Goal: Task Accomplishment & Management: Complete application form

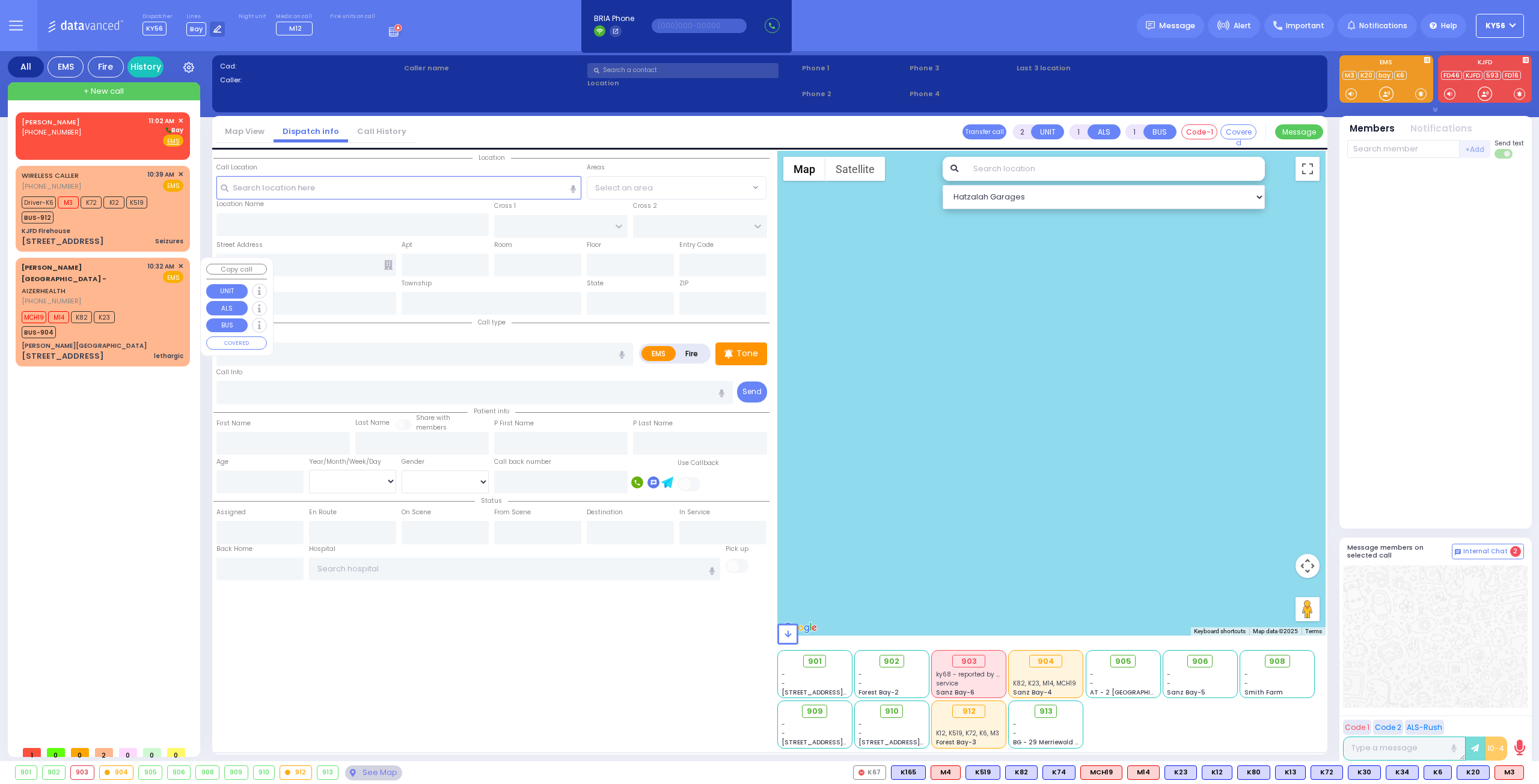
click at [85, 317] on div "[PERSON_NAME][GEOGRAPHIC_DATA] - AIZERHEALTH [PHONE_NUMBER] 10:32 AM ✕ EMS" at bounding box center [103, 312] width 170 height 105
select select
type input "lethargic"
radio input "true"
type input "wienstock"
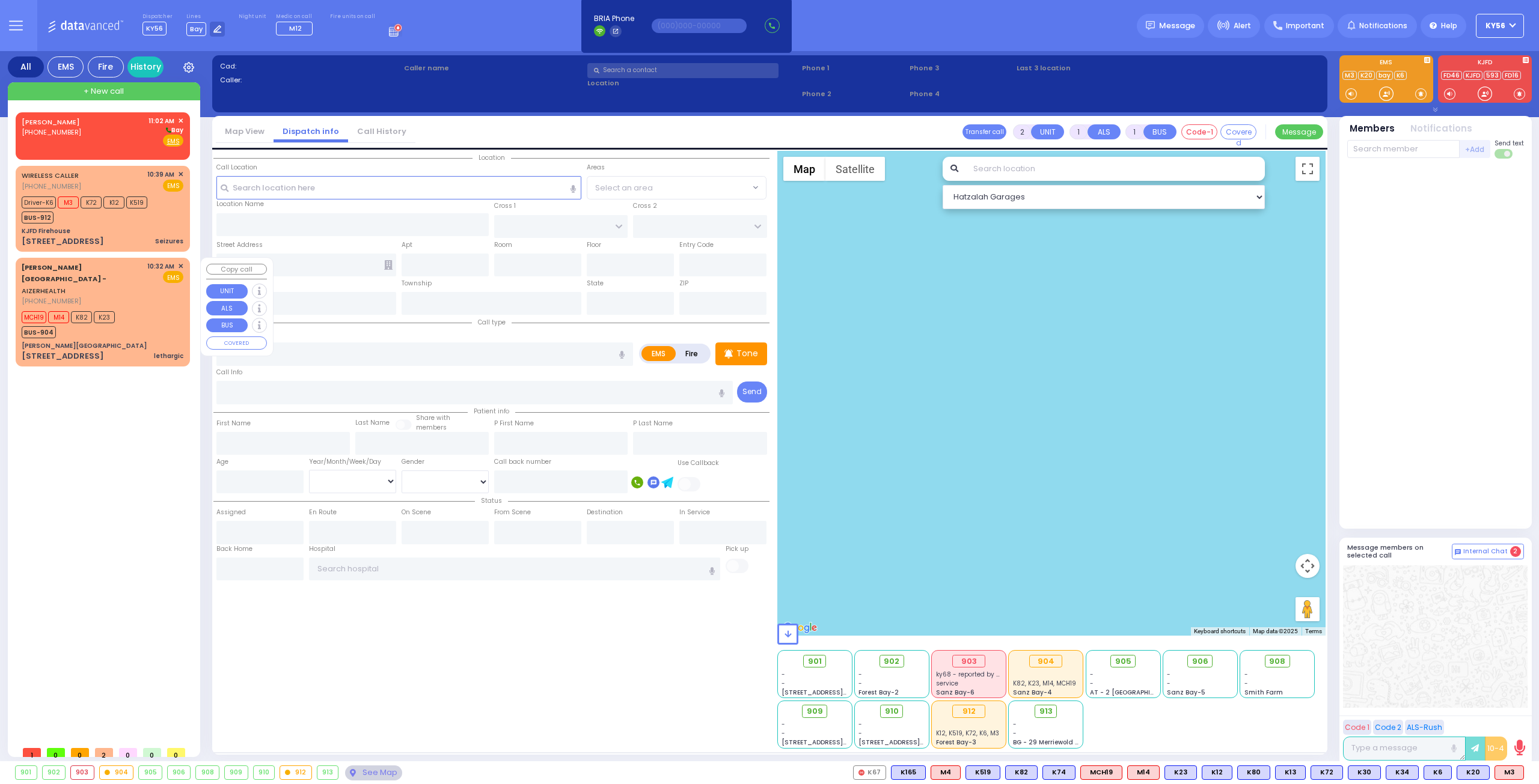
select select
type input "10:32"
type input "10:38"
select select "Hatzalah Garages"
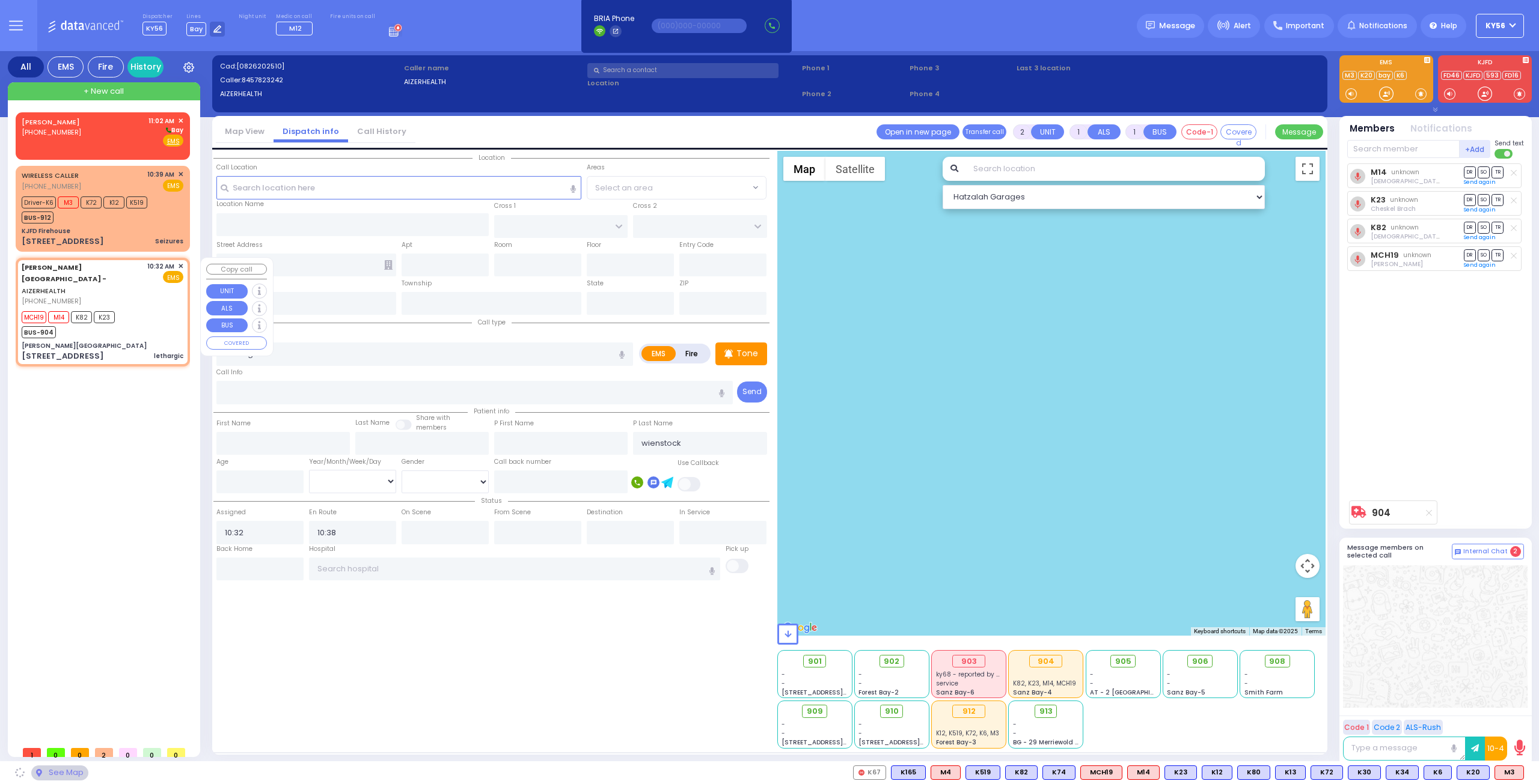
type input "[PERSON_NAME][GEOGRAPHIC_DATA]"
type input "[PERSON_NAME] DR"
type input "CARTER LN"
type input "[STREET_ADDRESS]"
type input "[PERSON_NAME]"
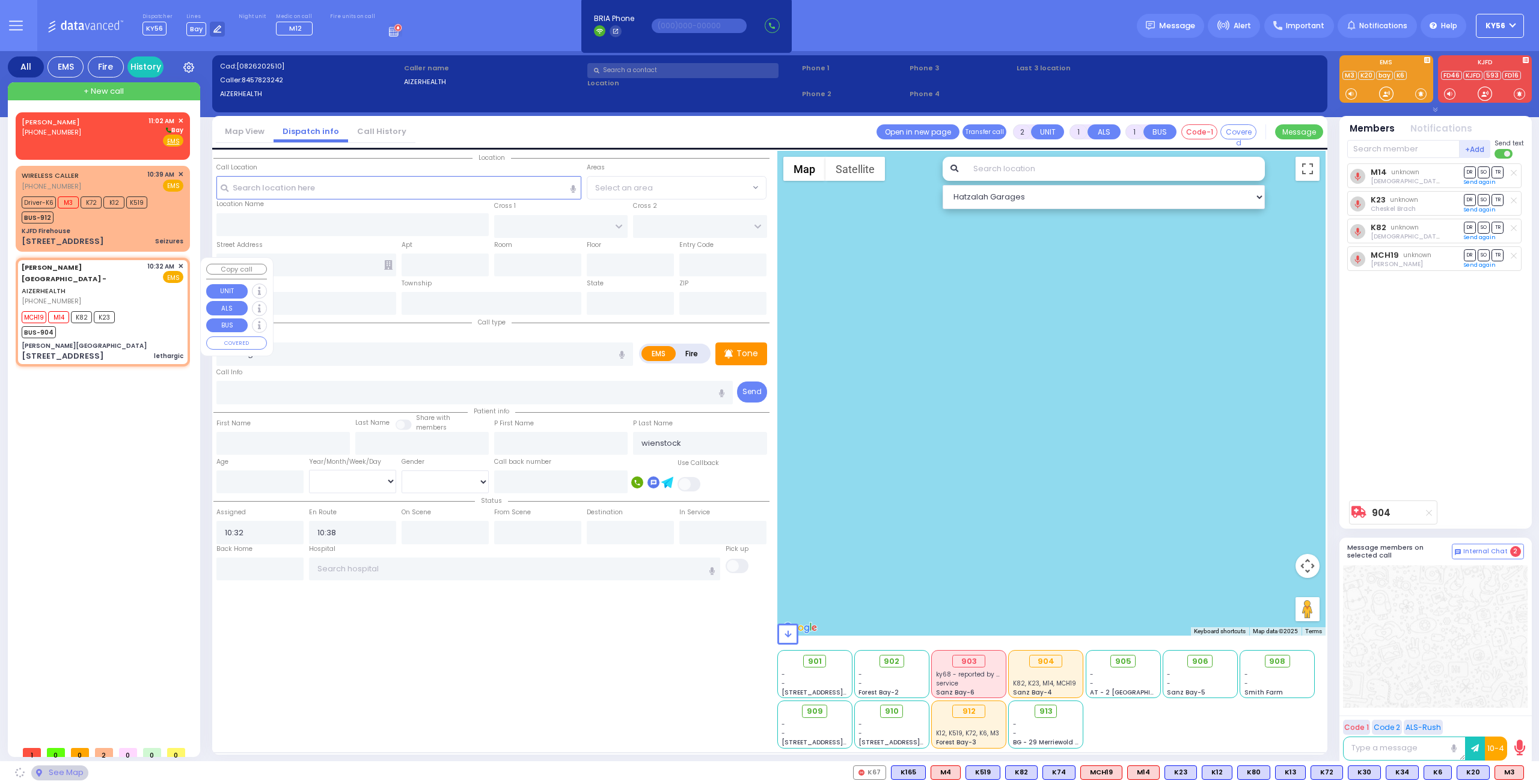
type input "[US_STATE]"
type input "10950"
select select "SECTION 2"
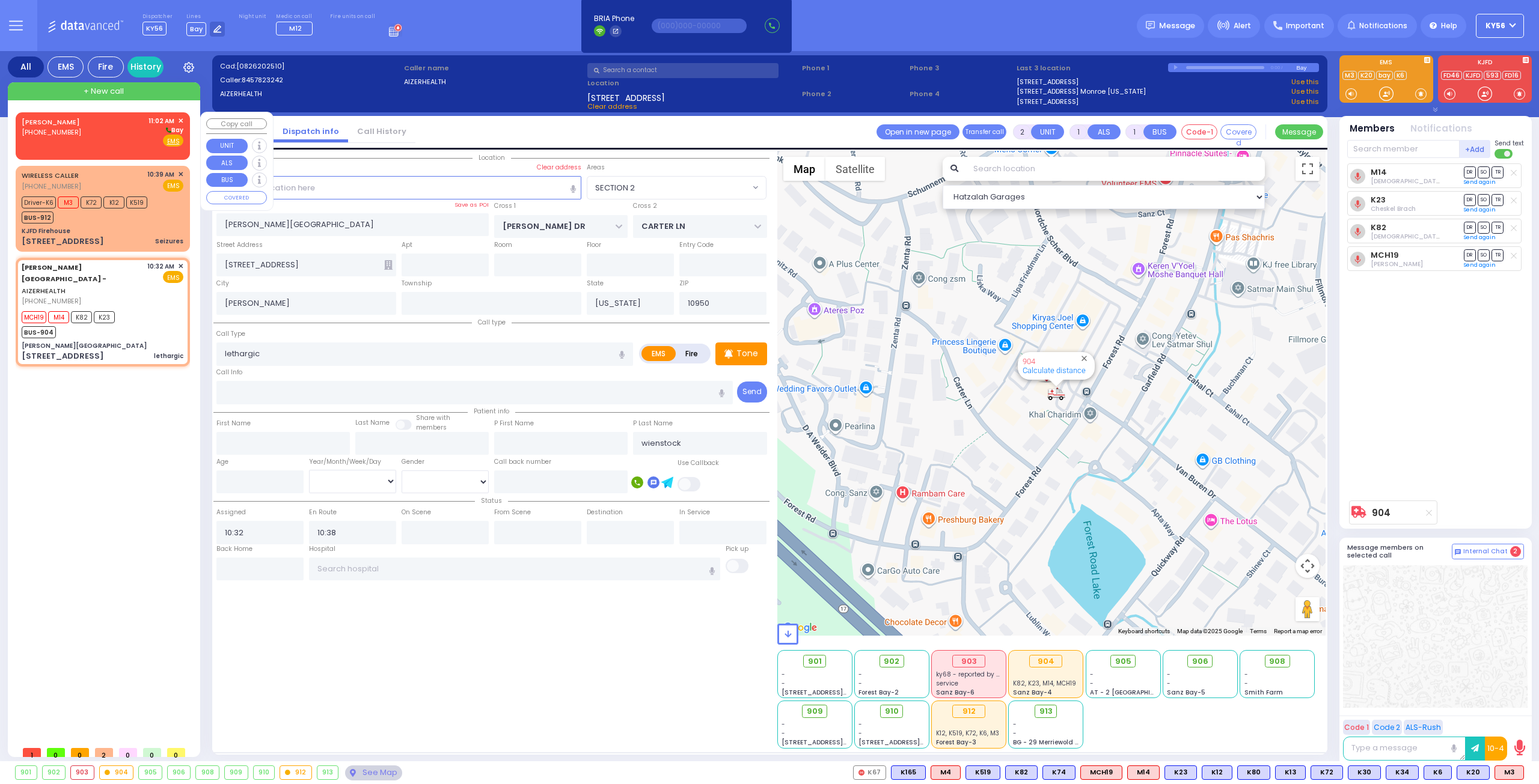
click at [184, 119] on div "CHANA HEINTZ (718) 840-8540 11:02 AM ✕ Bay EMS" at bounding box center [103, 134] width 170 height 39
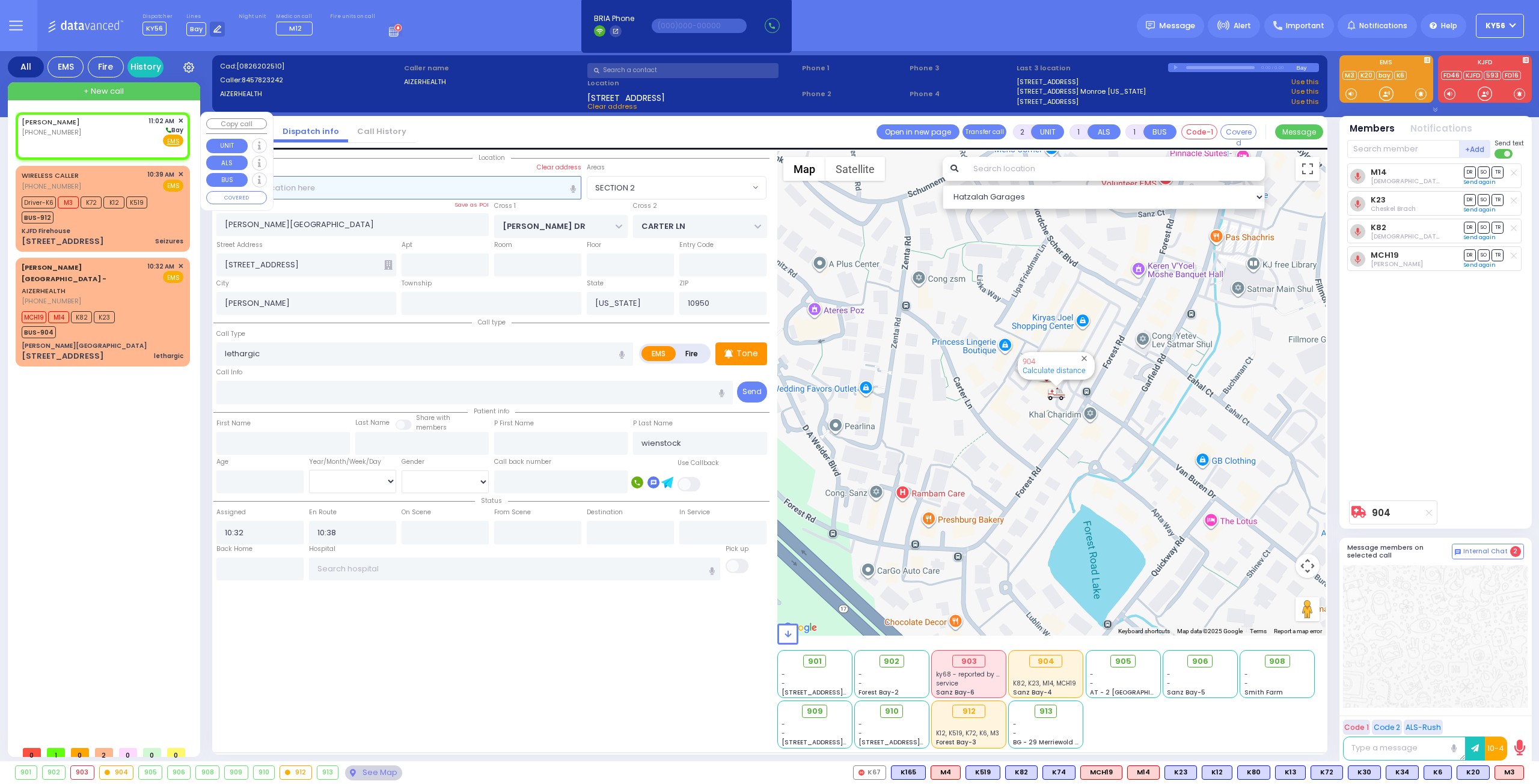
select select
radio input "true"
select select
type input "11:02"
select select "Hatzalah Garages"
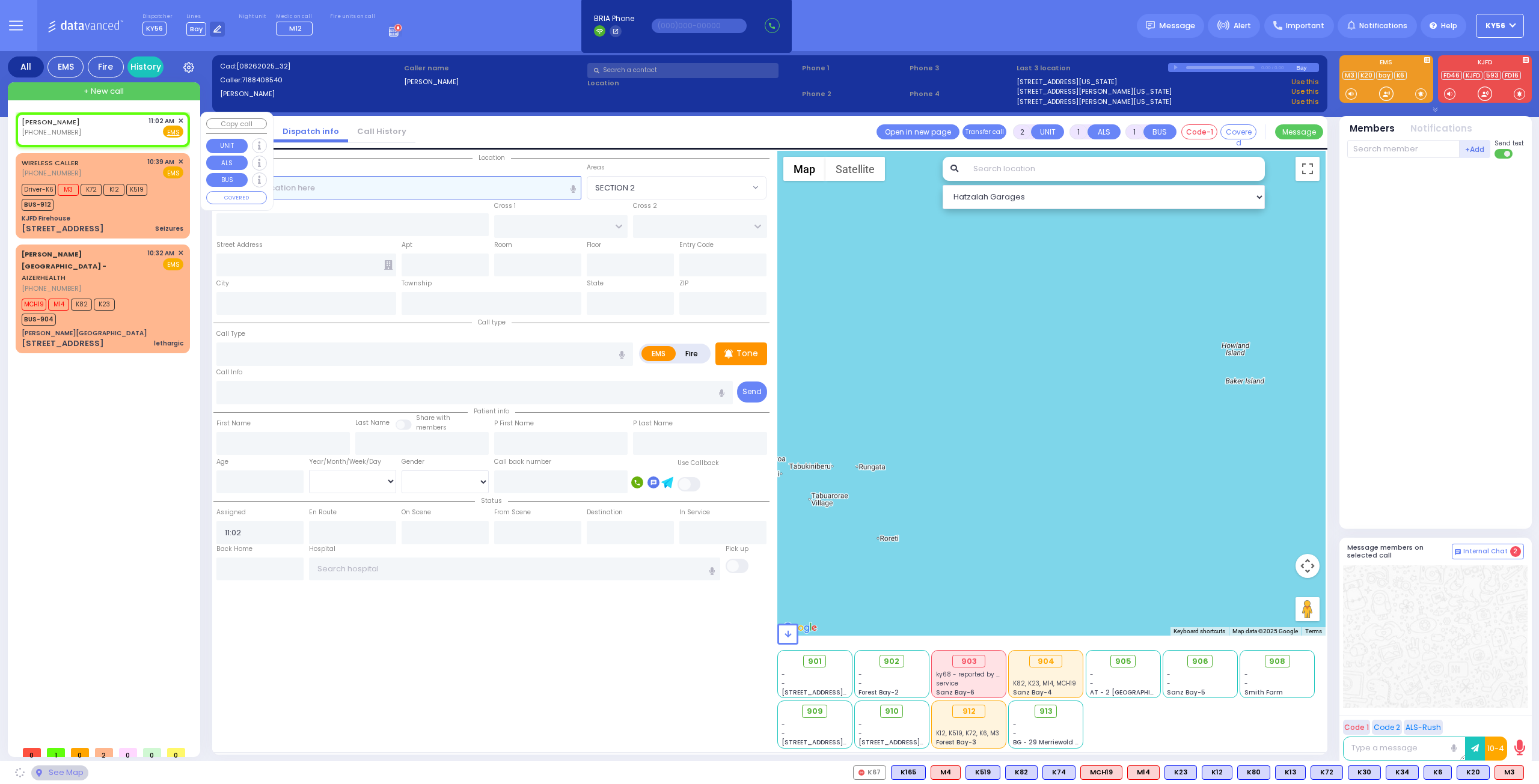
select select
radio input "true"
select select
select select "Hatzalah Garages"
click at [180, 121] on span "✕" at bounding box center [181, 121] width 5 height 10
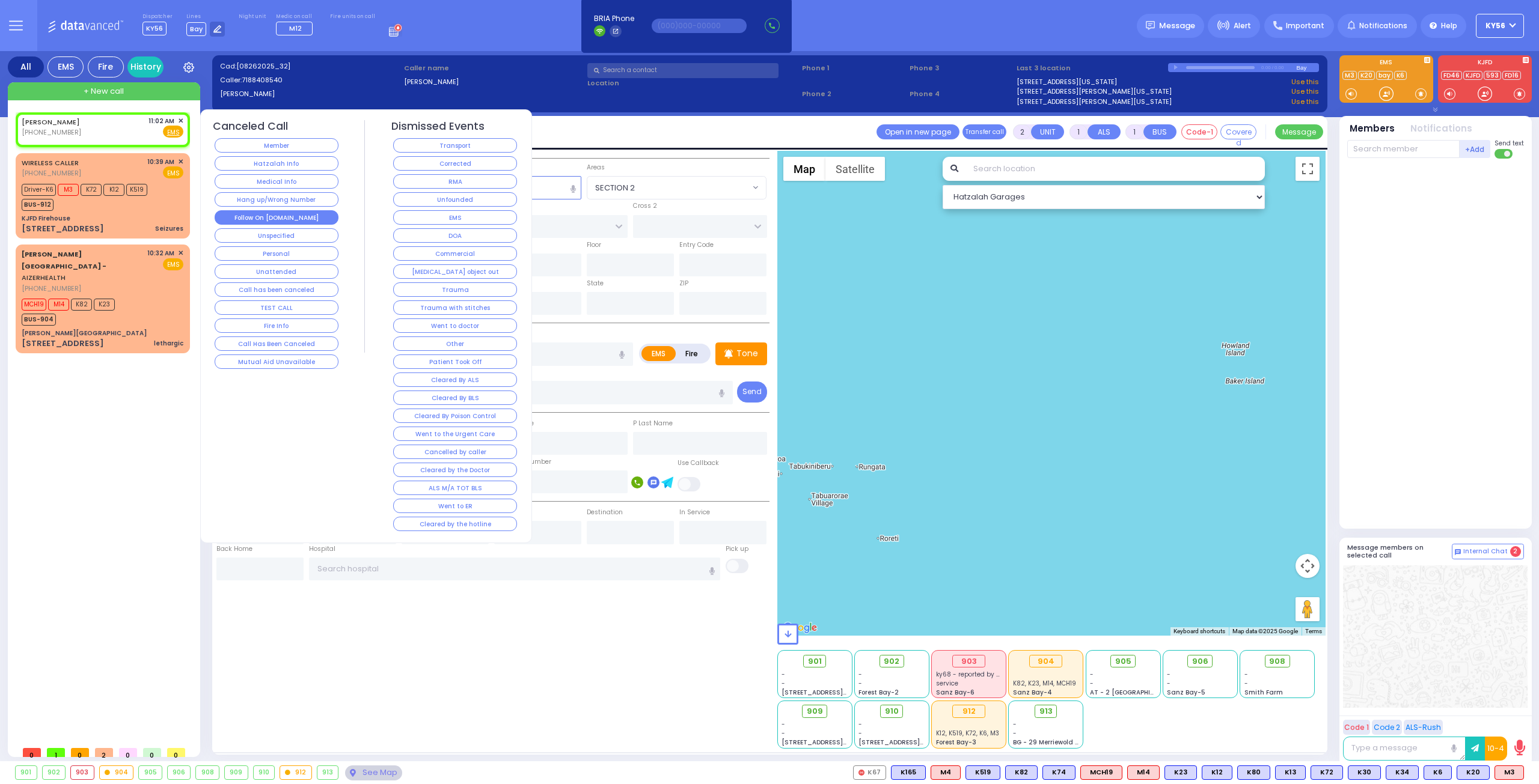
click at [305, 211] on button "Follow On [DOMAIN_NAME]" at bounding box center [276, 217] width 124 height 14
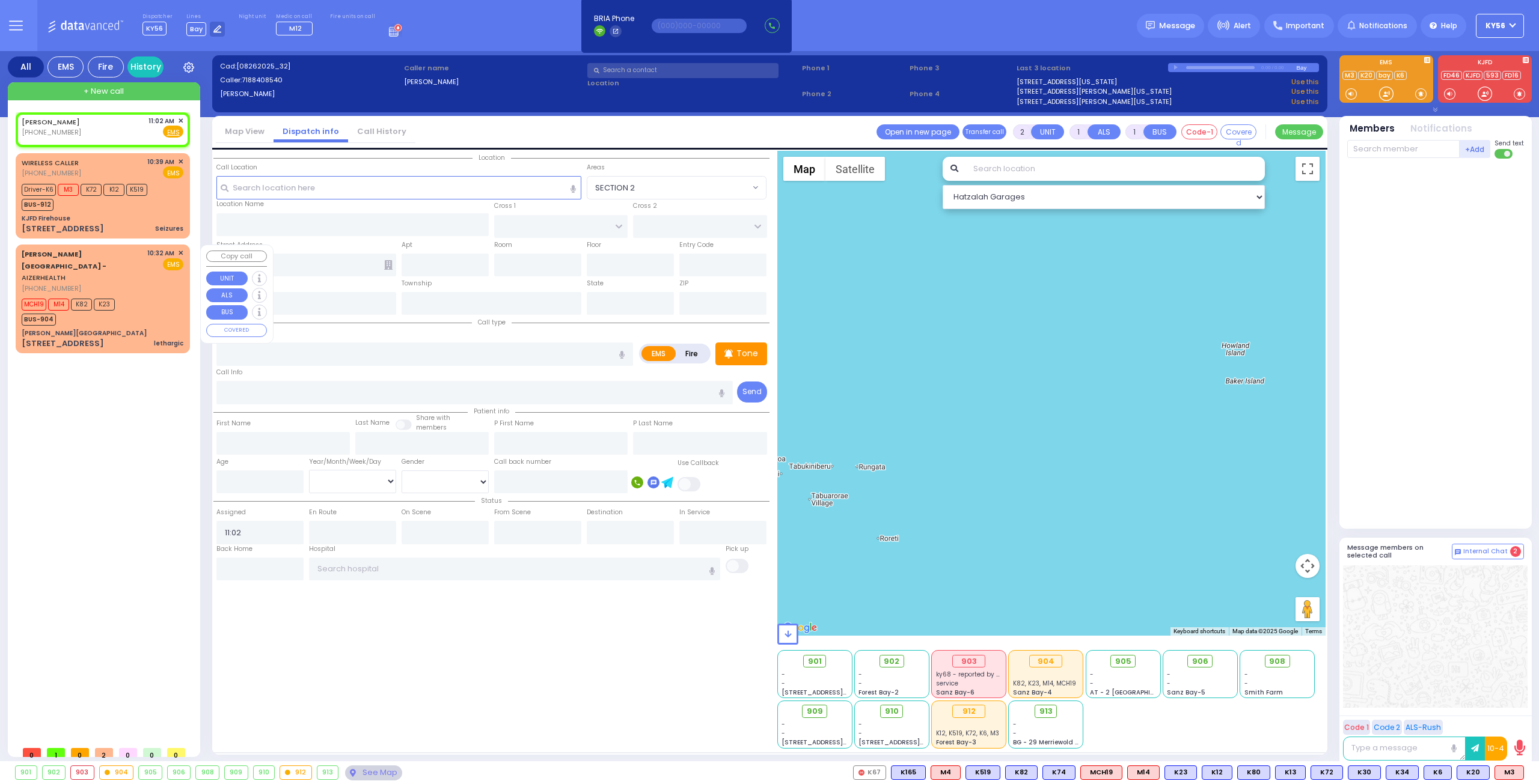
select select
radio input "true"
select select
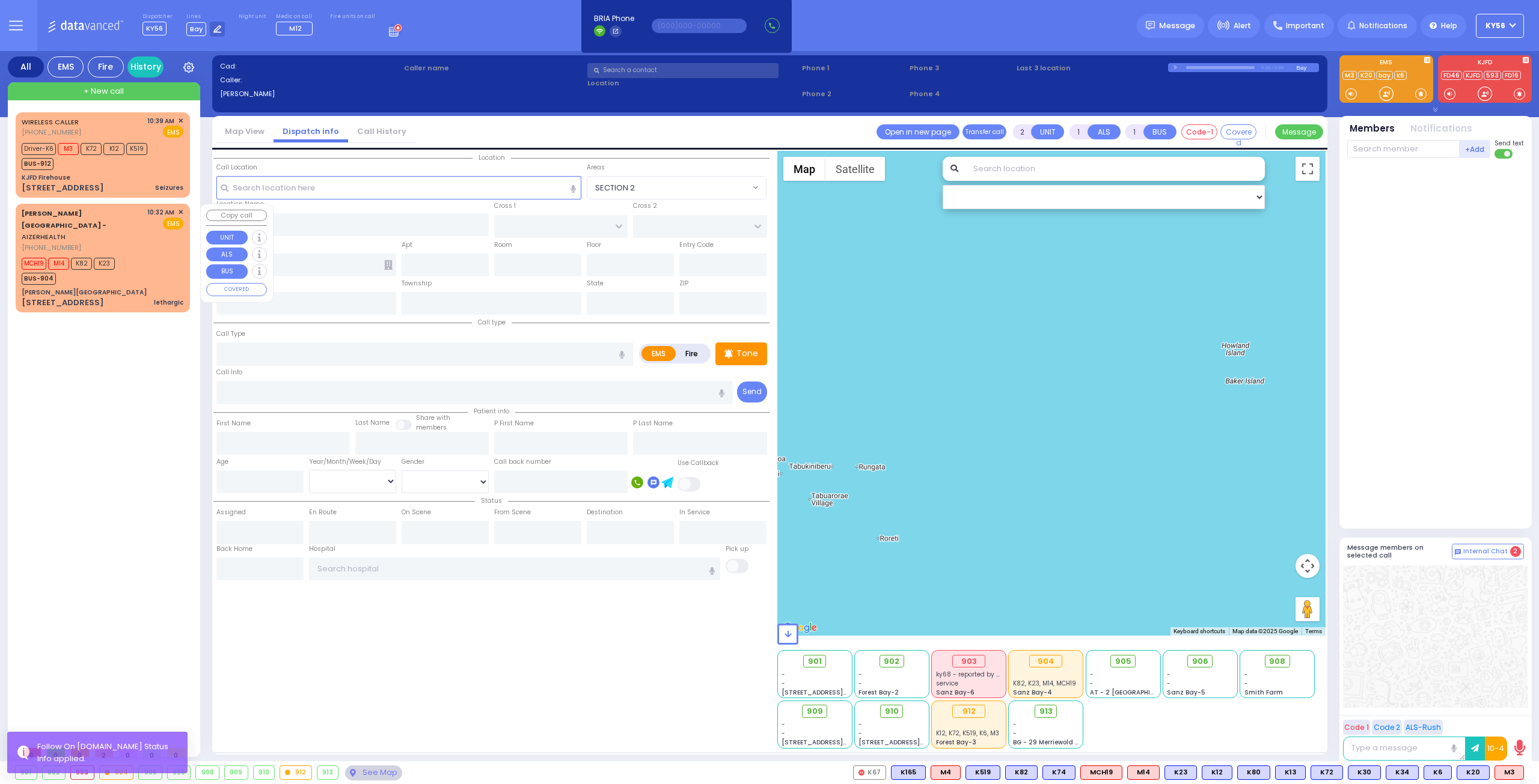
click at [130, 288] on div "[PERSON_NAME][GEOGRAPHIC_DATA]" at bounding box center [103, 292] width 161 height 9
select select
type input "lethargic"
radio input "true"
type input "wienstock"
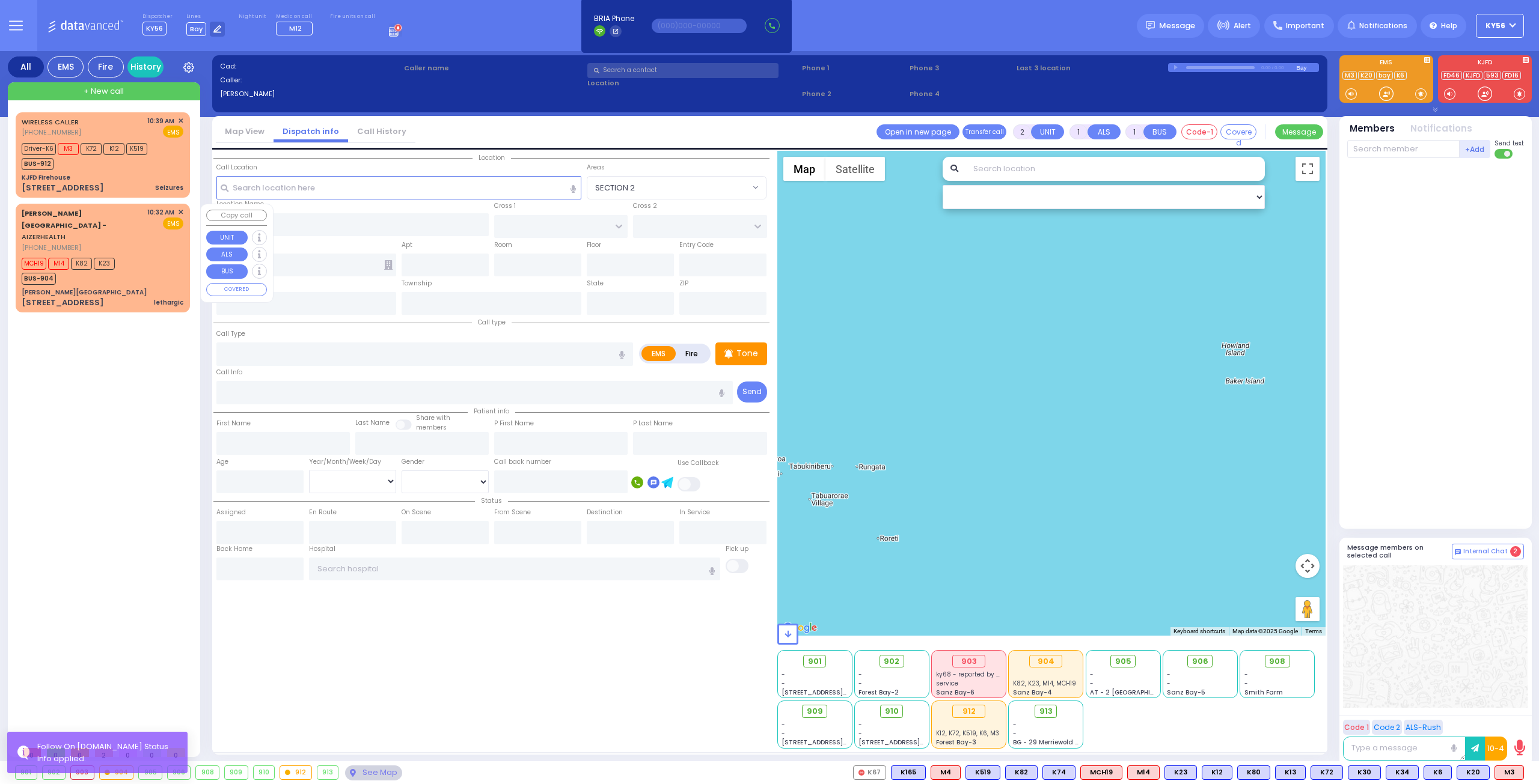
select select
type input "10:32"
type input "10:38"
select select "Hatzalah Garages"
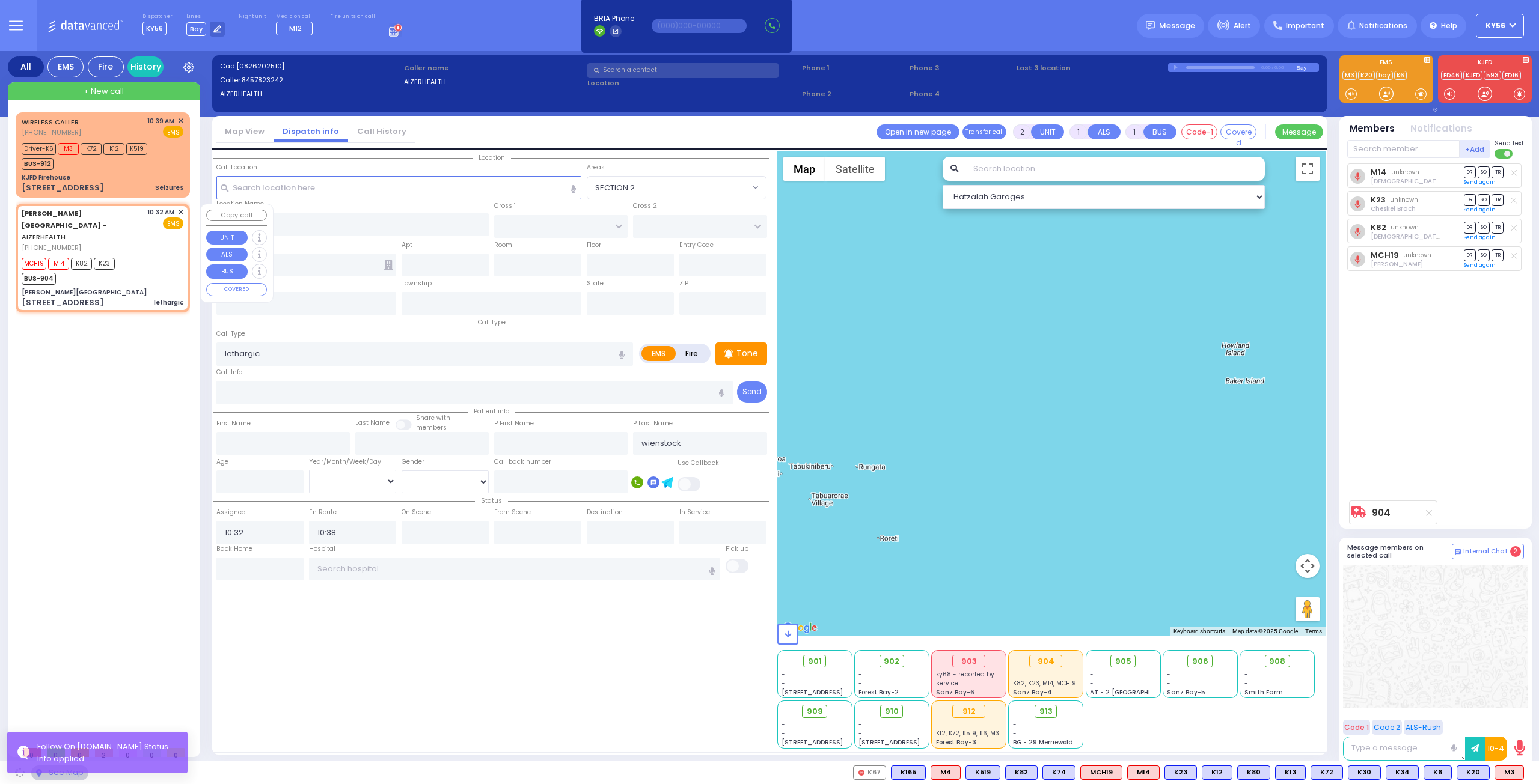
type input "[PERSON_NAME][GEOGRAPHIC_DATA]"
type input "[PERSON_NAME] DR"
type input "CARTER LN"
type input "[STREET_ADDRESS]"
type input "[PERSON_NAME]"
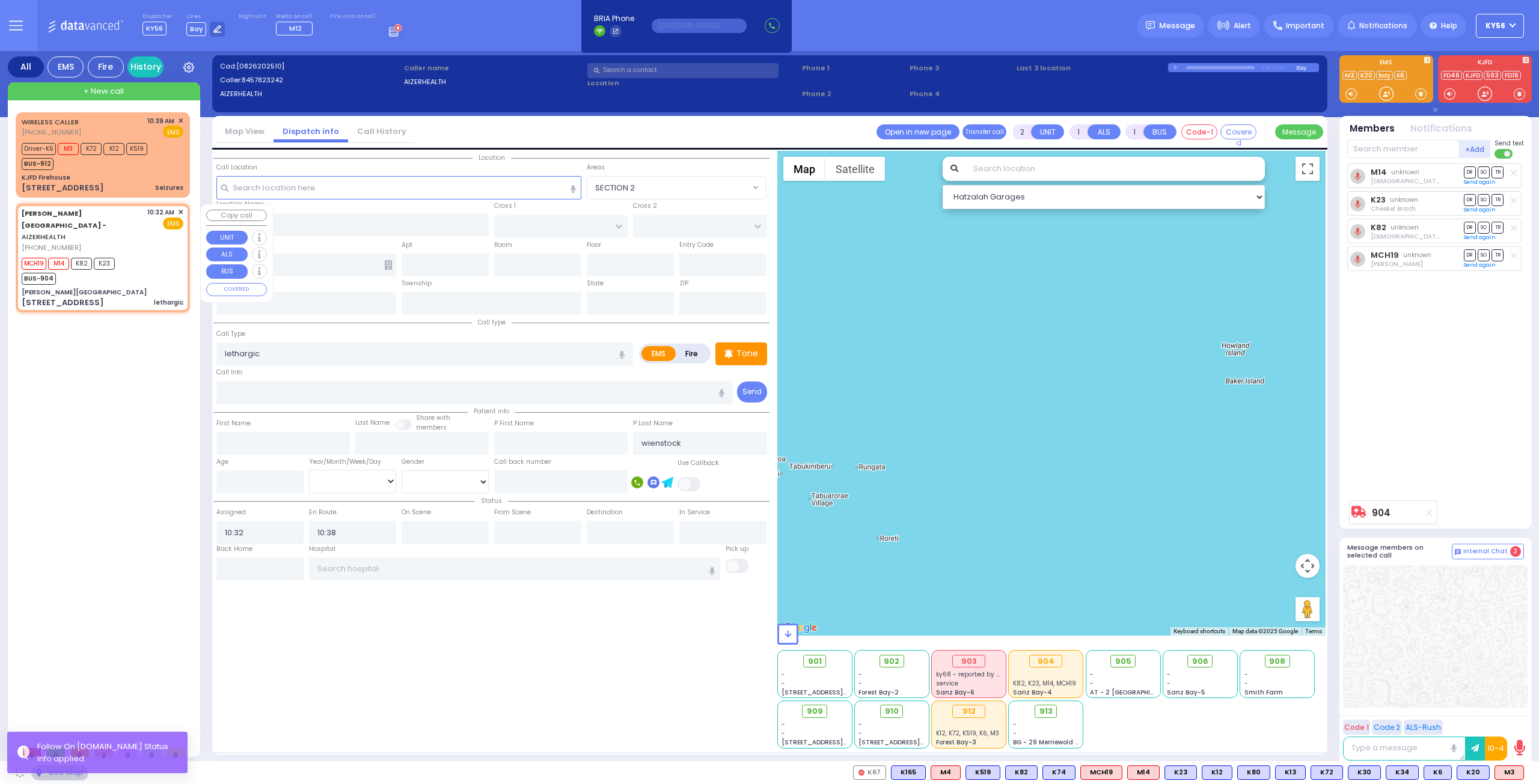
type input "[US_STATE]"
type input "10950"
select select "SECTION 2"
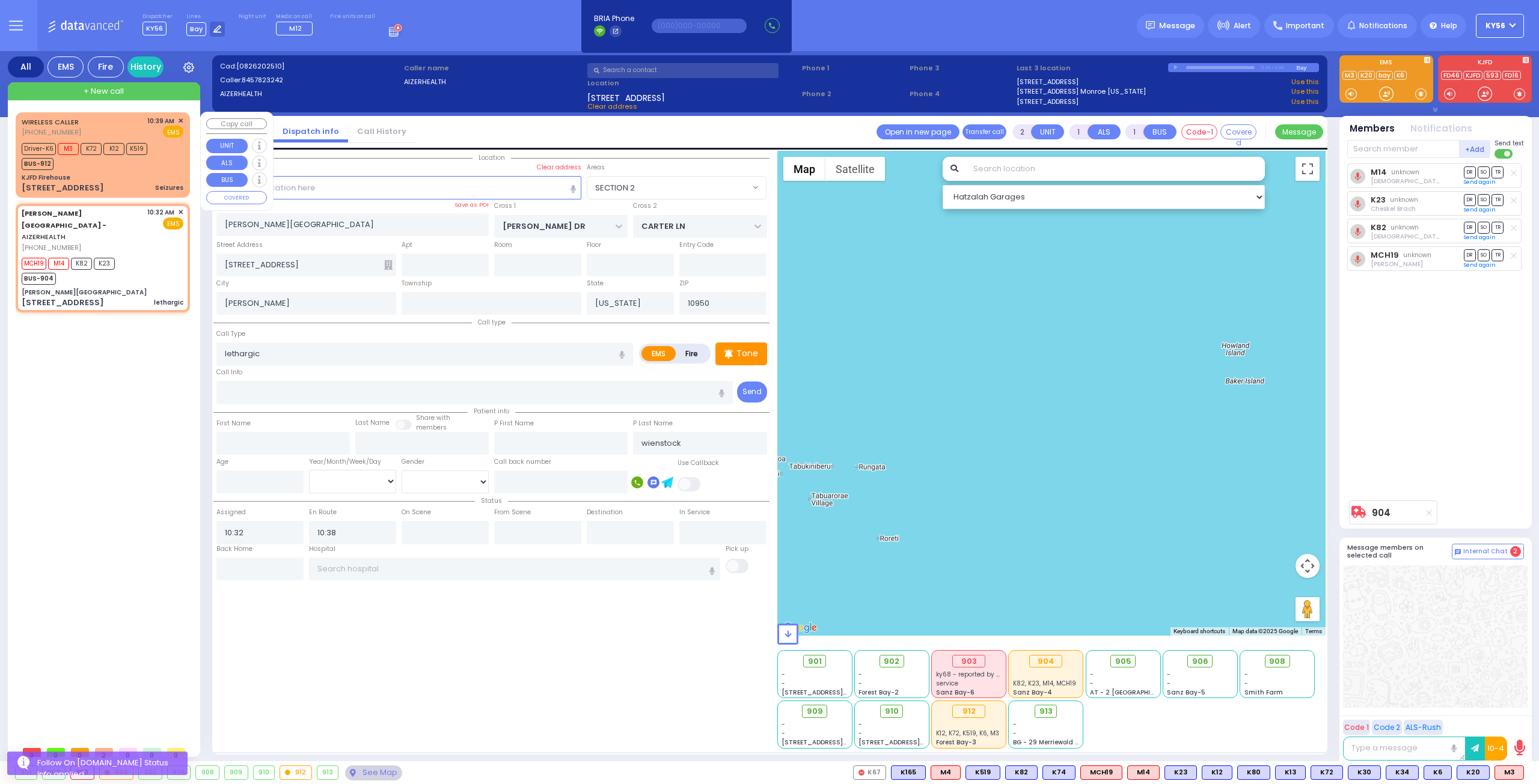
click at [125, 176] on div "KJFD Firehouse" at bounding box center [103, 177] width 161 height 9
type input "3"
type input "2"
select select
type input "Seizures"
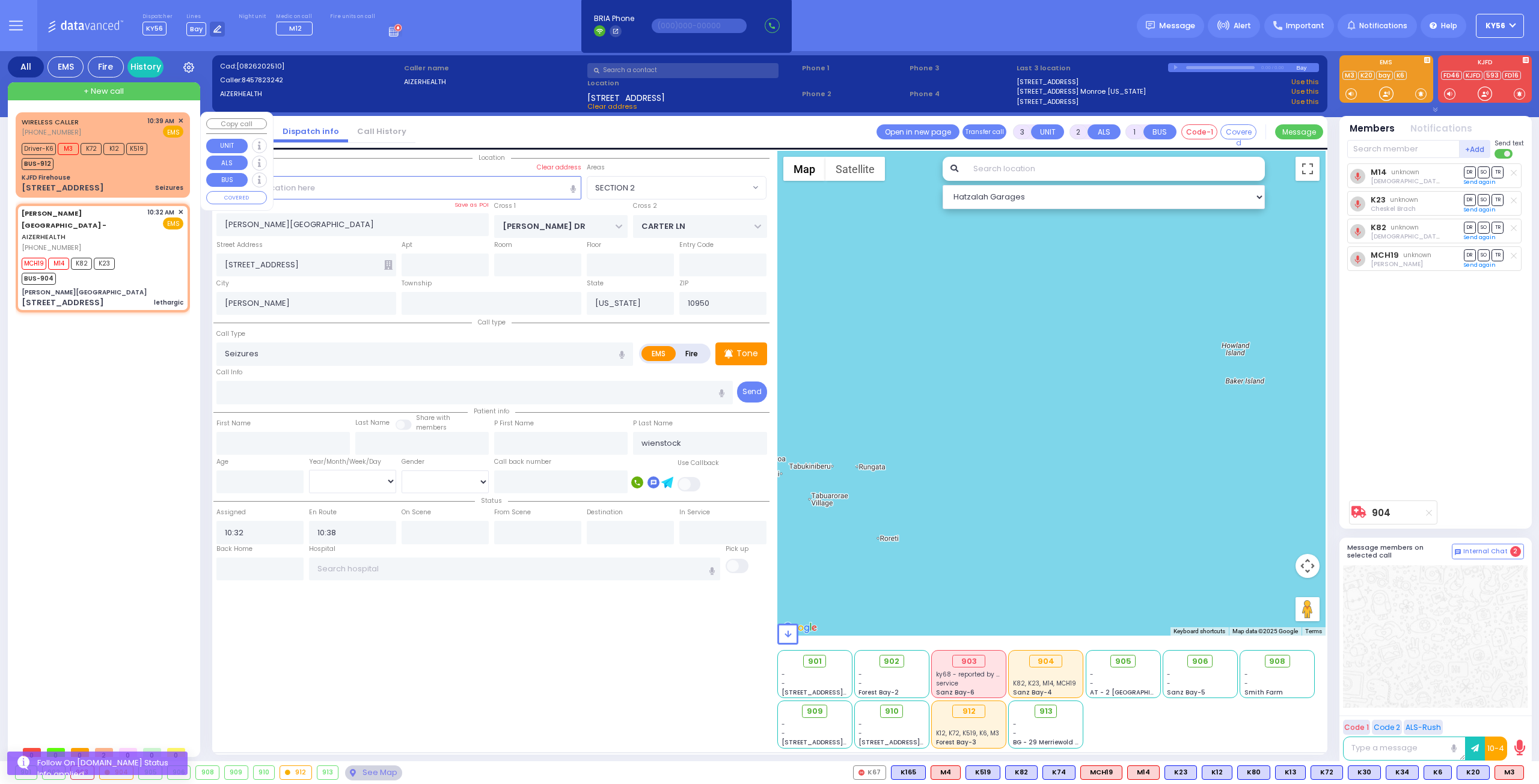
radio input "true"
select select
type input "10:39"
type input "10:43"
type input "KJFD Firehouse"
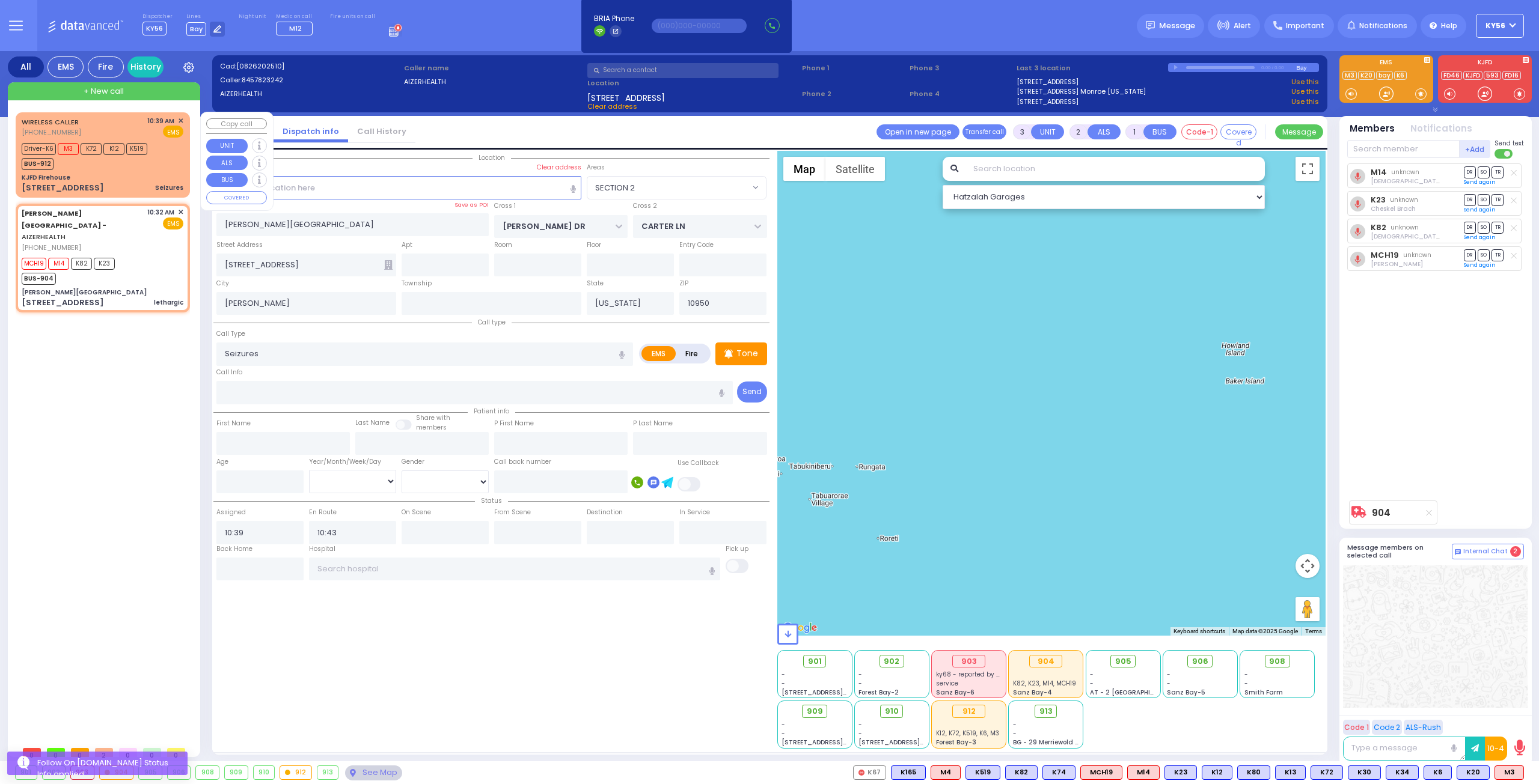
type input "[GEOGRAPHIC_DATA]"
type input "[STREET_ADDRESS]"
type input "Monroe"
select select "Hatzalah Garages"
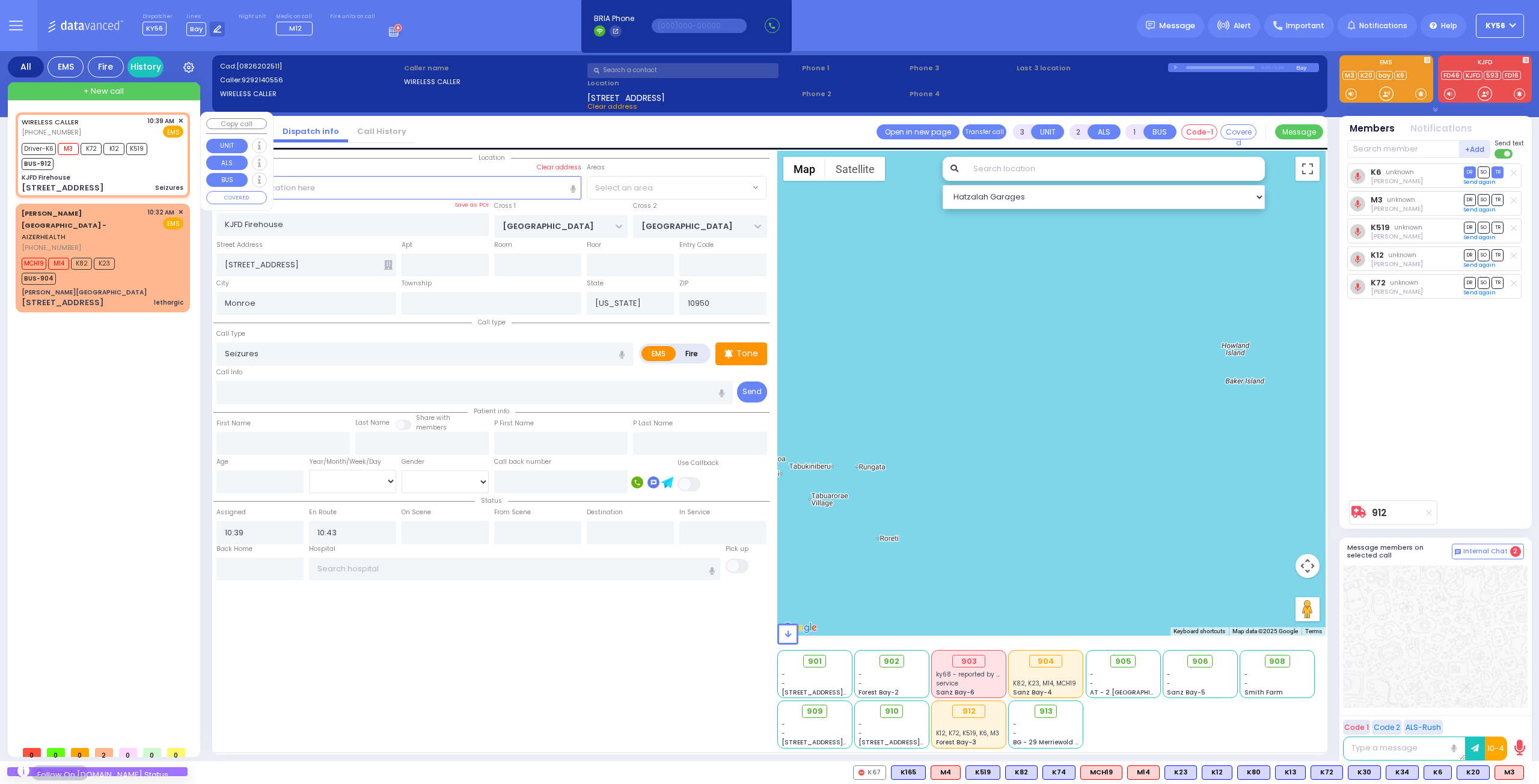
select select "SECTION 5"
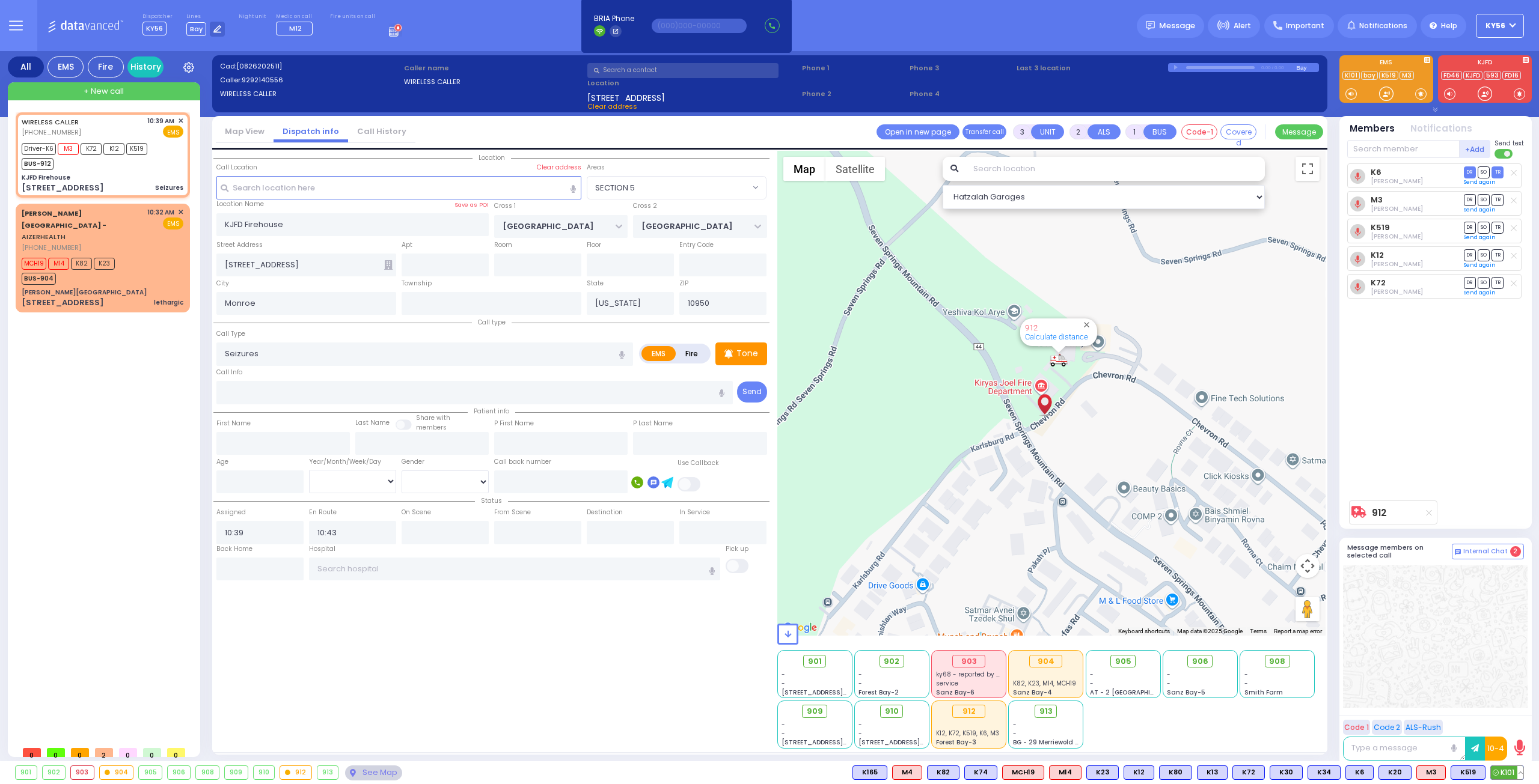
click at [1507, 770] on span "K101" at bounding box center [1507, 772] width 32 height 13
select select
radio input "true"
select select
select select "SECTION 5"
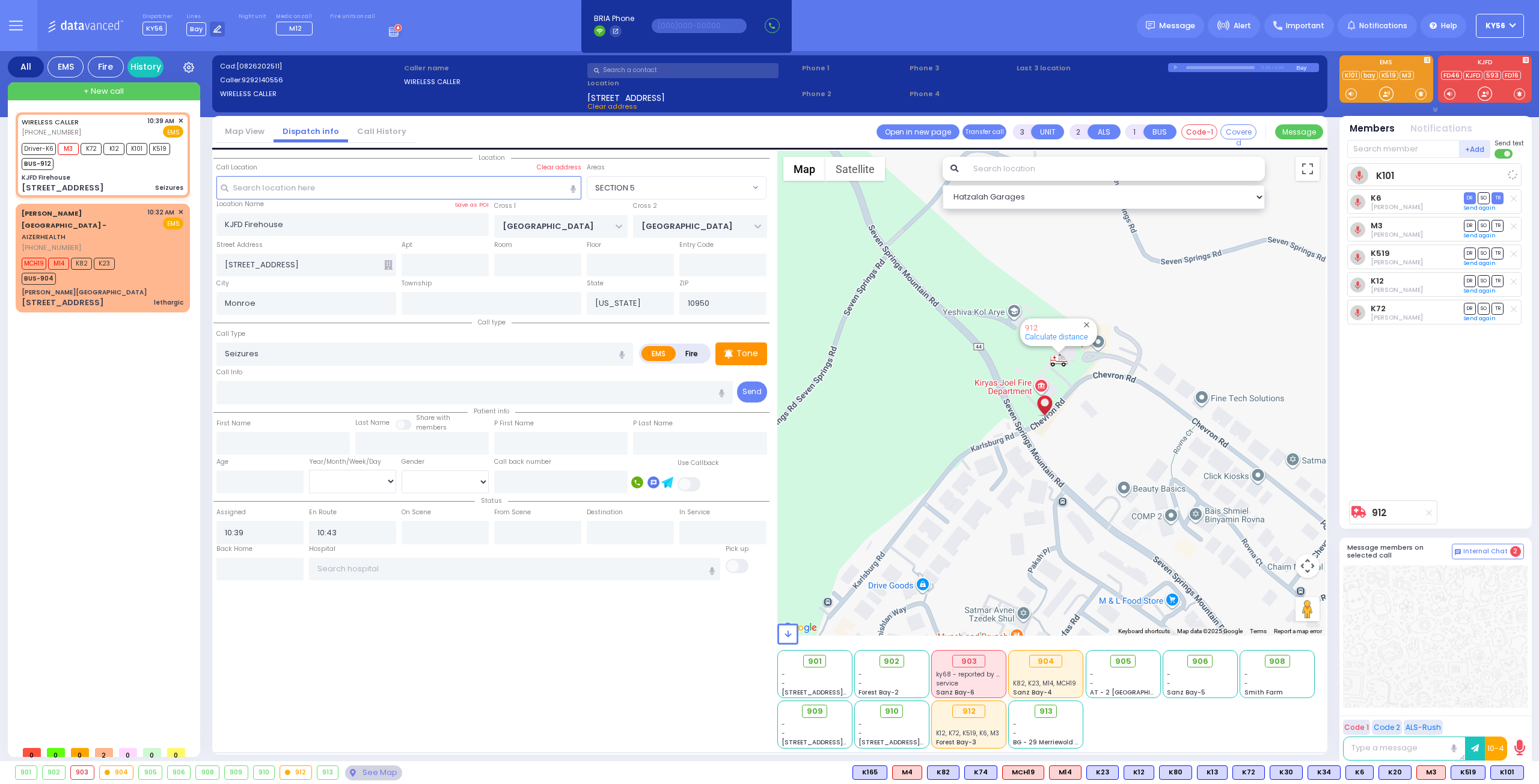
select select "Hatzalah Garages"
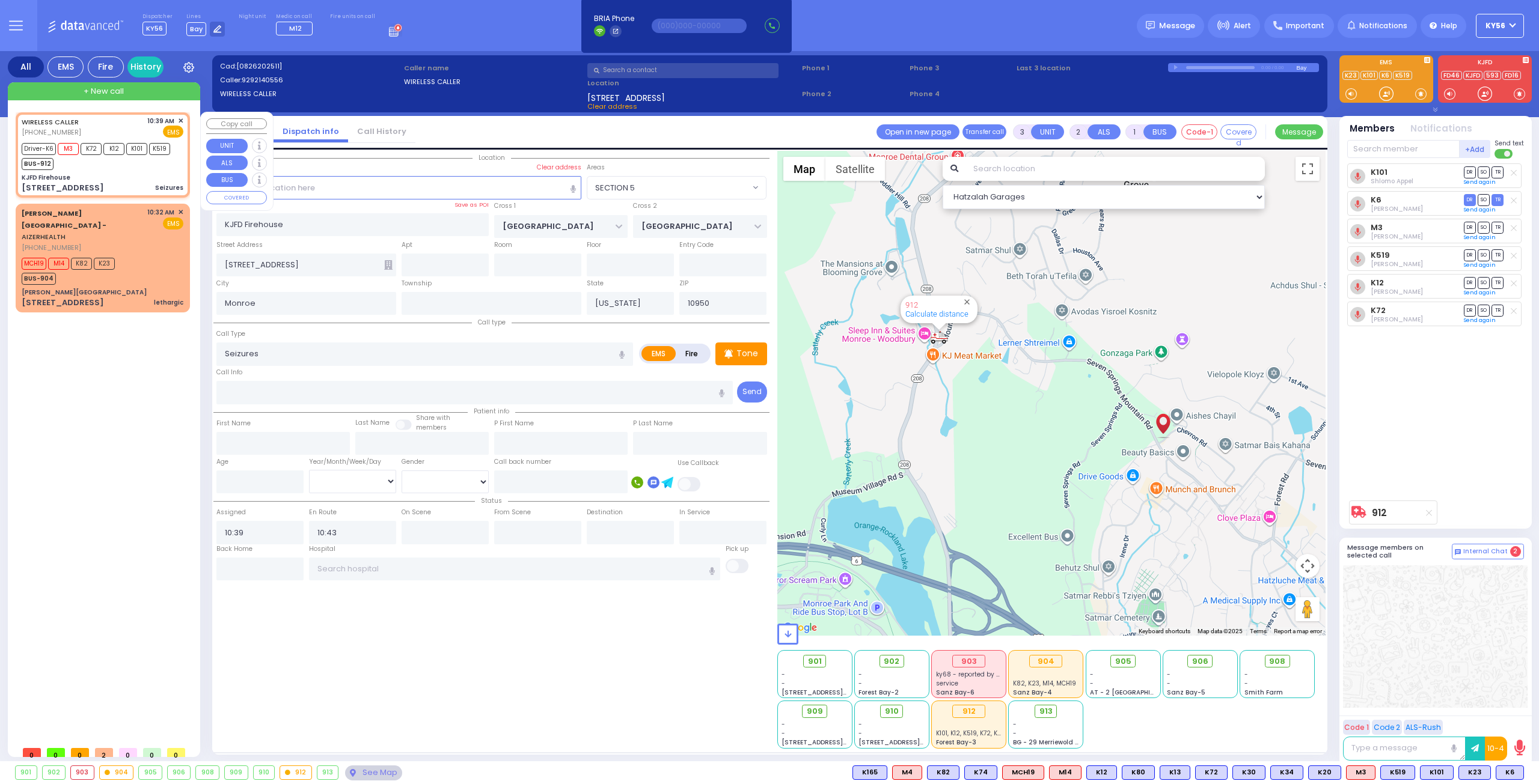
click at [125, 168] on div "BUS-912" at bounding box center [96, 162] width 148 height 15
select select
radio input "true"
select select
select select "Hatzalah Garages"
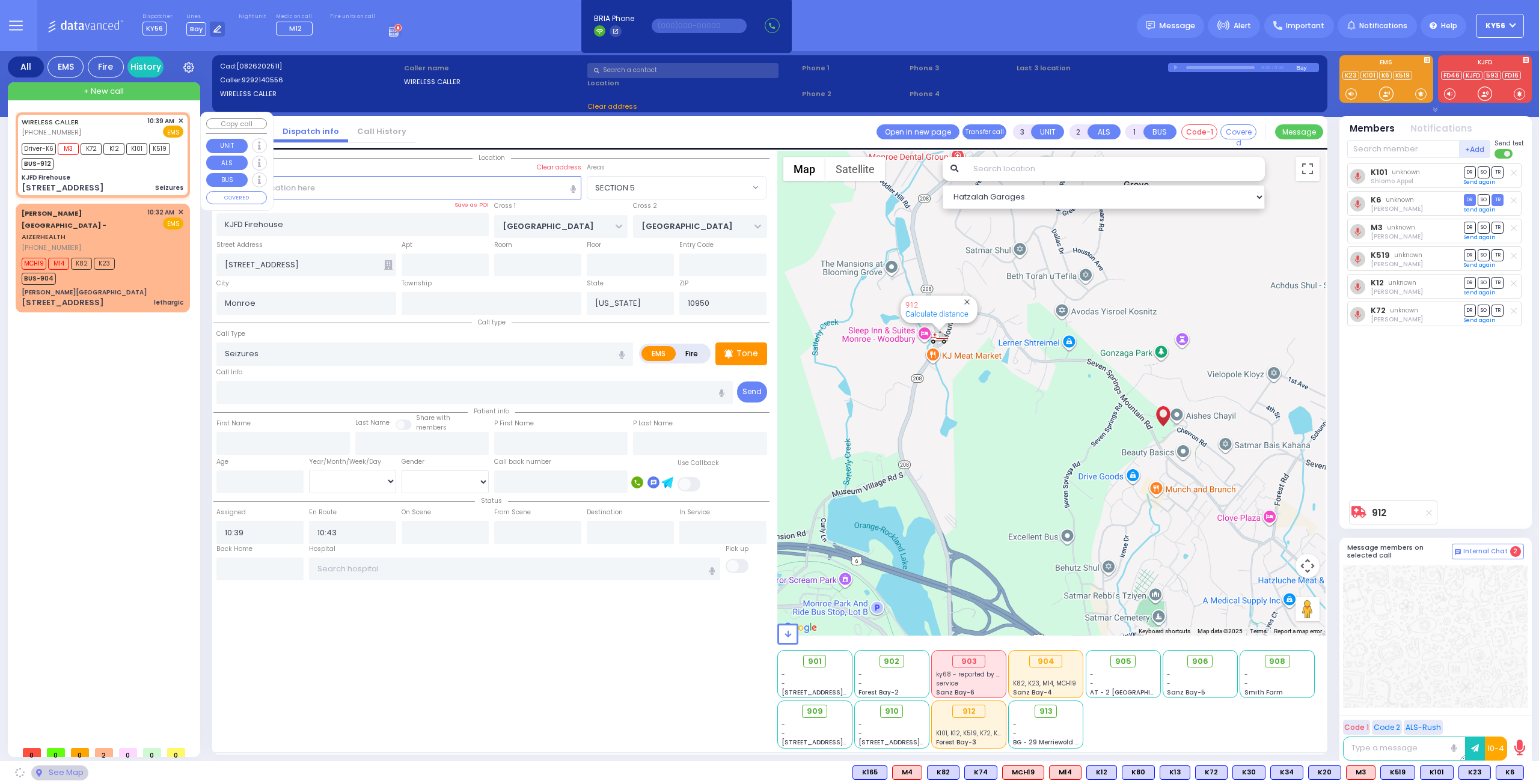
select select "SECTION 5"
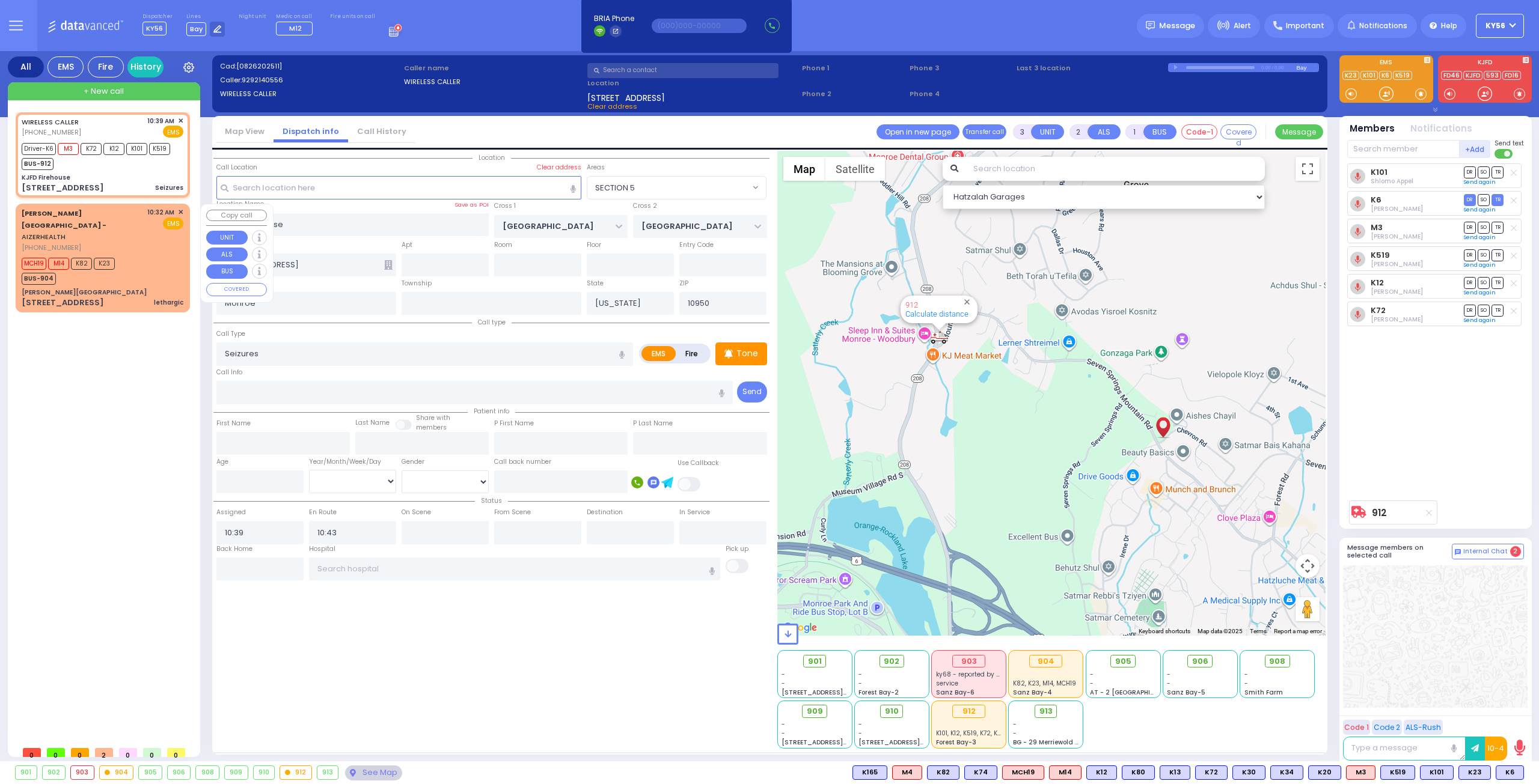
click at [146, 261] on div "MCH19 M14 K82 K23 BUS-904" at bounding box center [103, 270] width 161 height 30
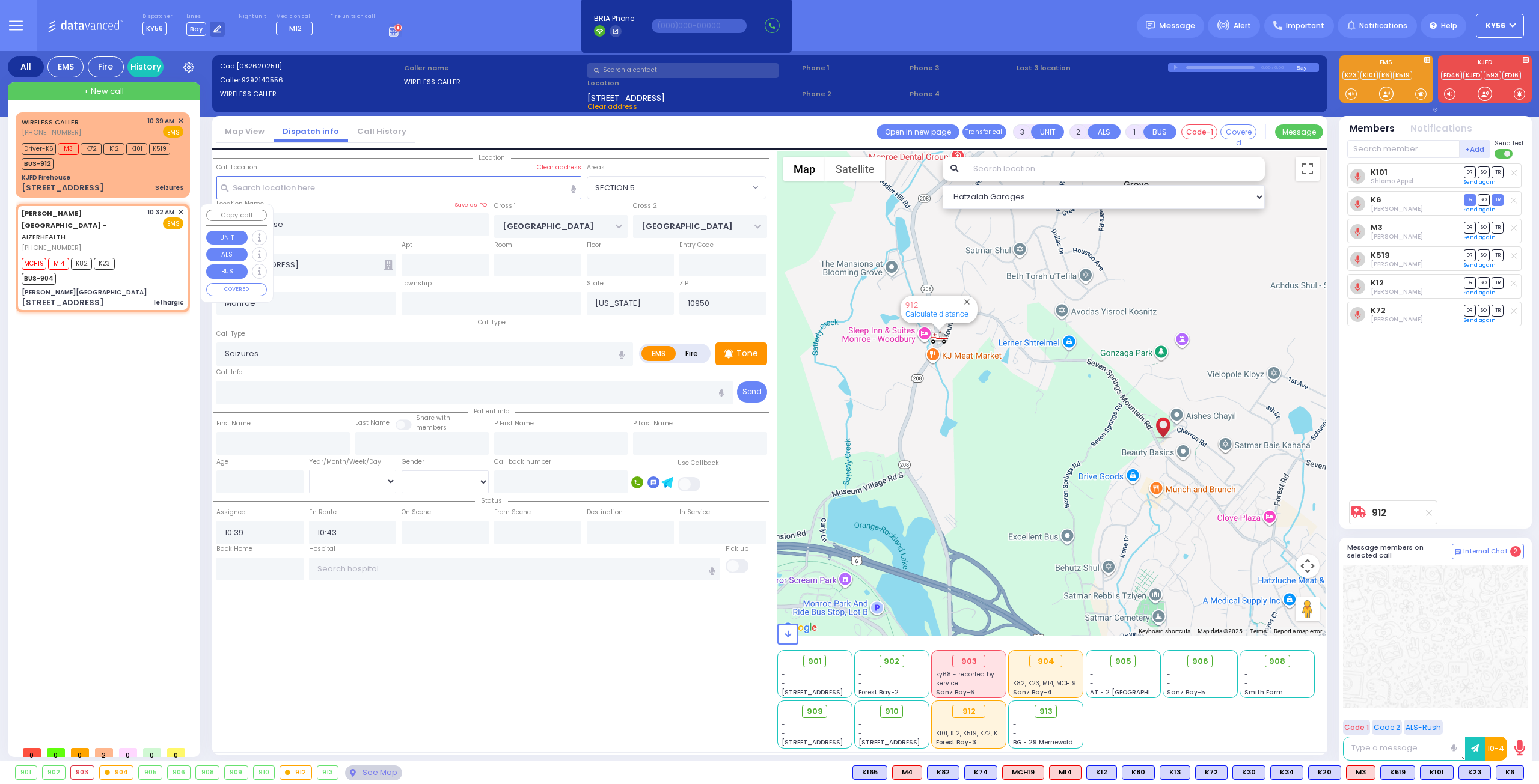
type input "2"
type input "1"
select select
type input "lethargic"
radio input "true"
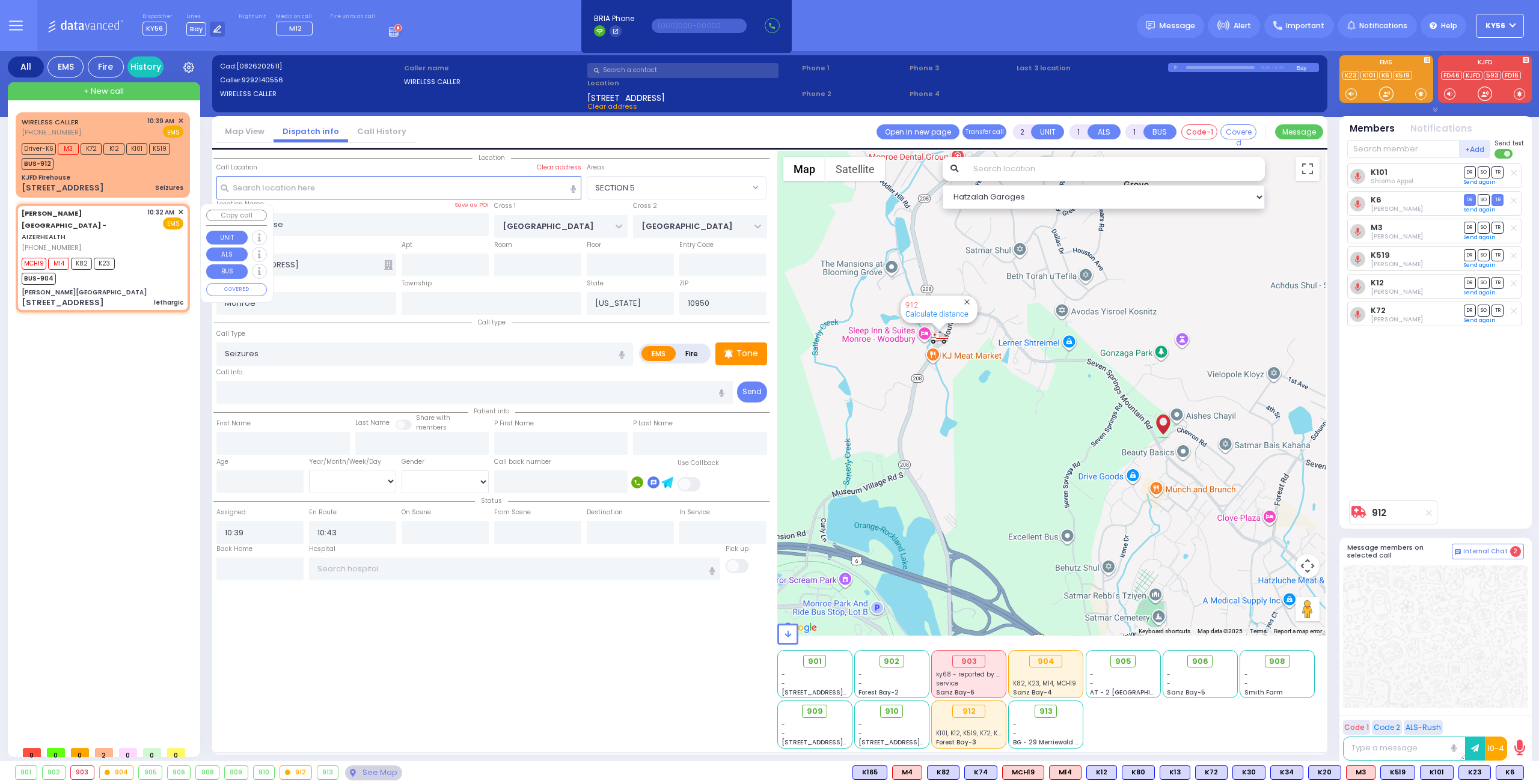
type input "wienstock"
select select
type input "10:32"
type input "10:38"
type input "[PERSON_NAME][GEOGRAPHIC_DATA]"
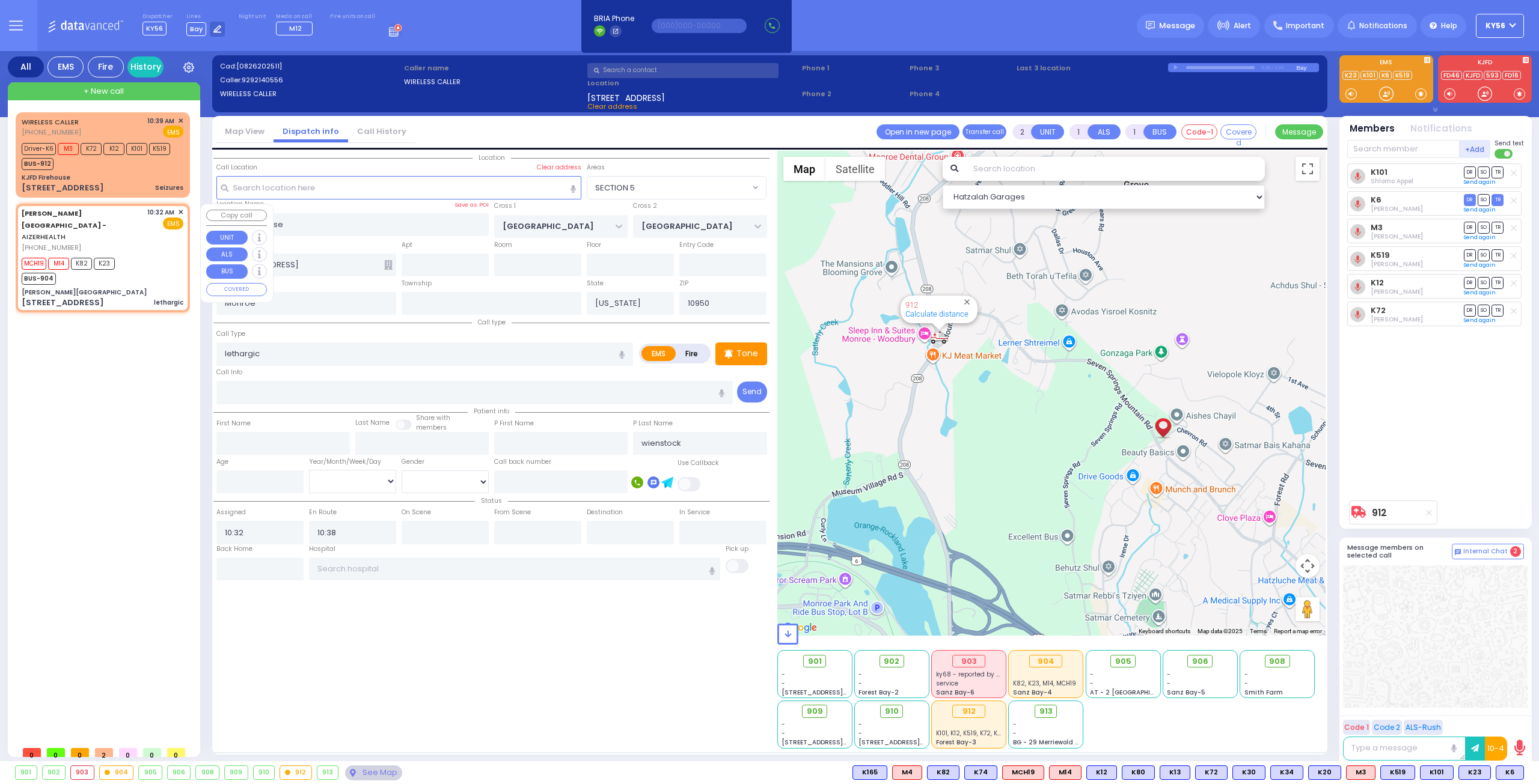
type input "[PERSON_NAME] DR"
type input "CARTER LN"
type input "[STREET_ADDRESS]"
type input "[PERSON_NAME]"
select select "SECTION 2"
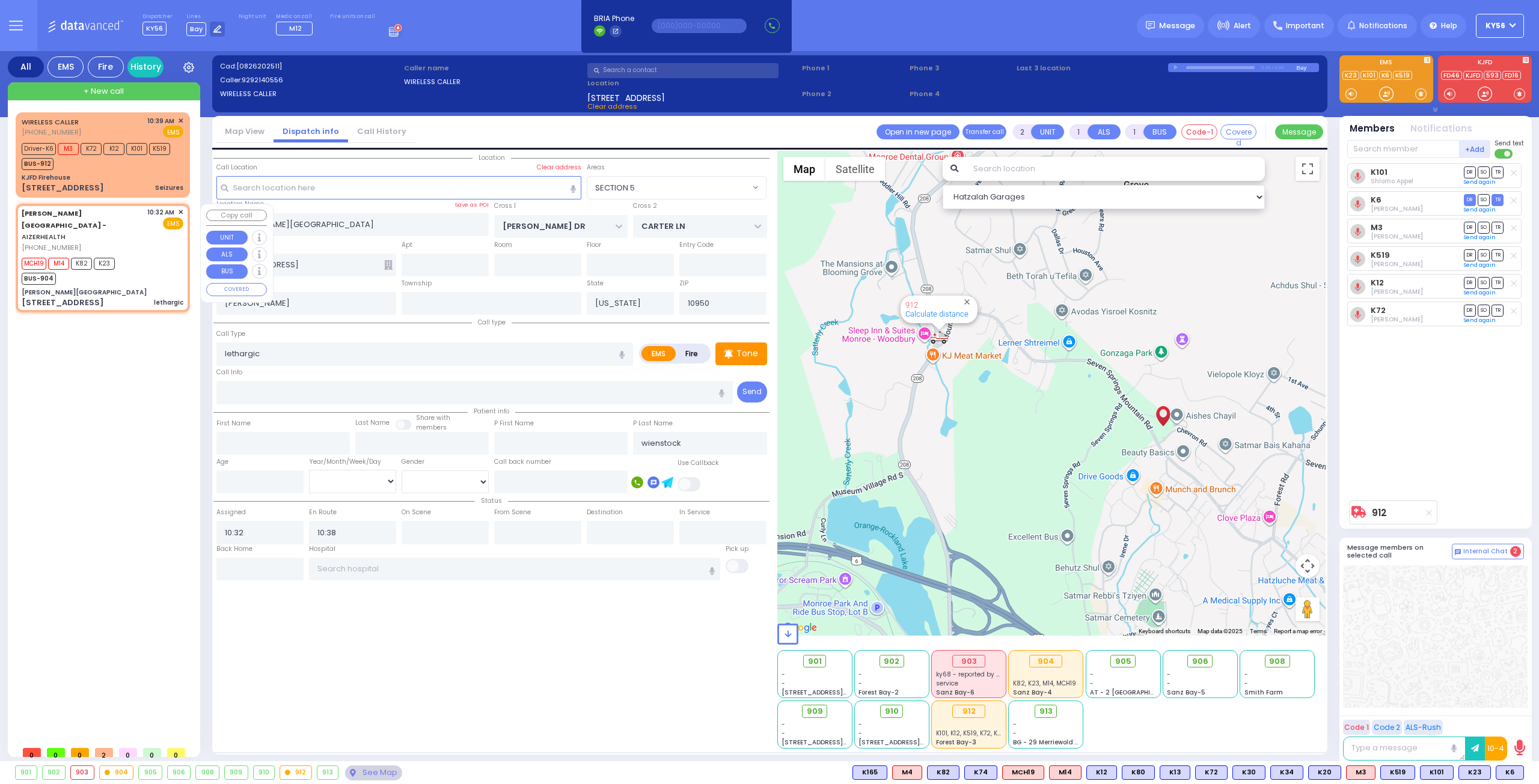
select select "Hatzalah Garages"
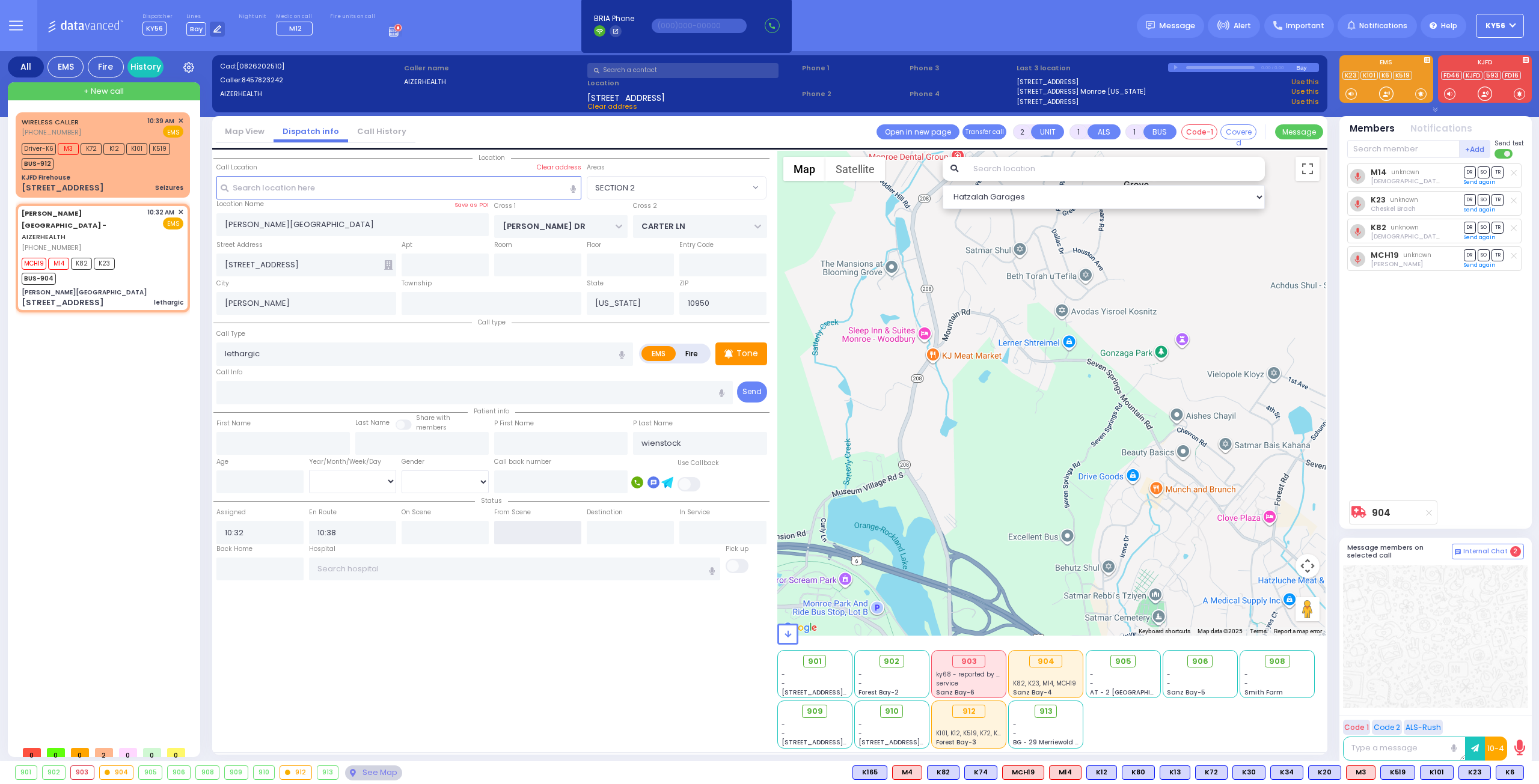
click at [524, 523] on input "text" at bounding box center [537, 532] width 87 height 23
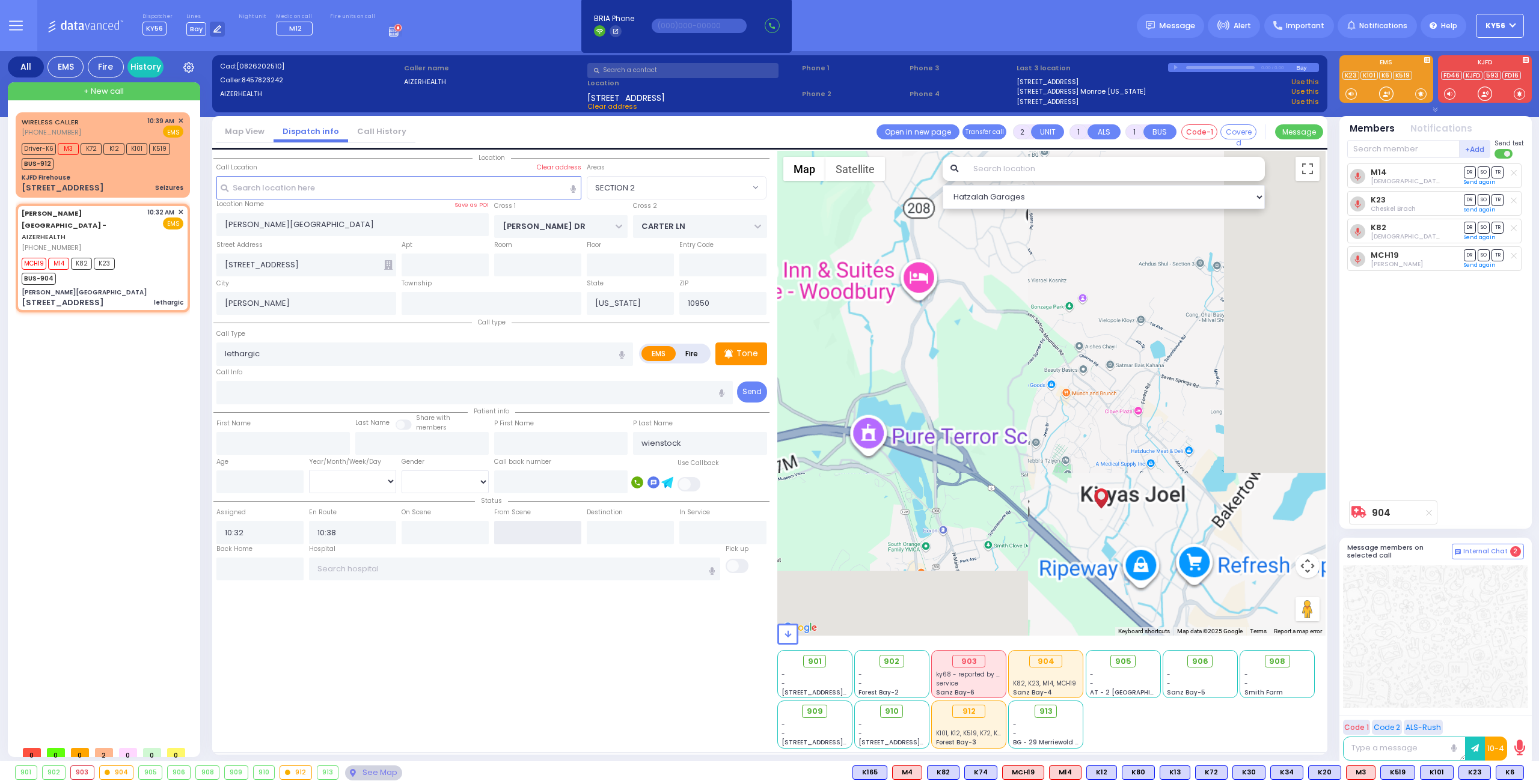
click at [524, 523] on input "text" at bounding box center [537, 532] width 87 height 23
type input "11:14"
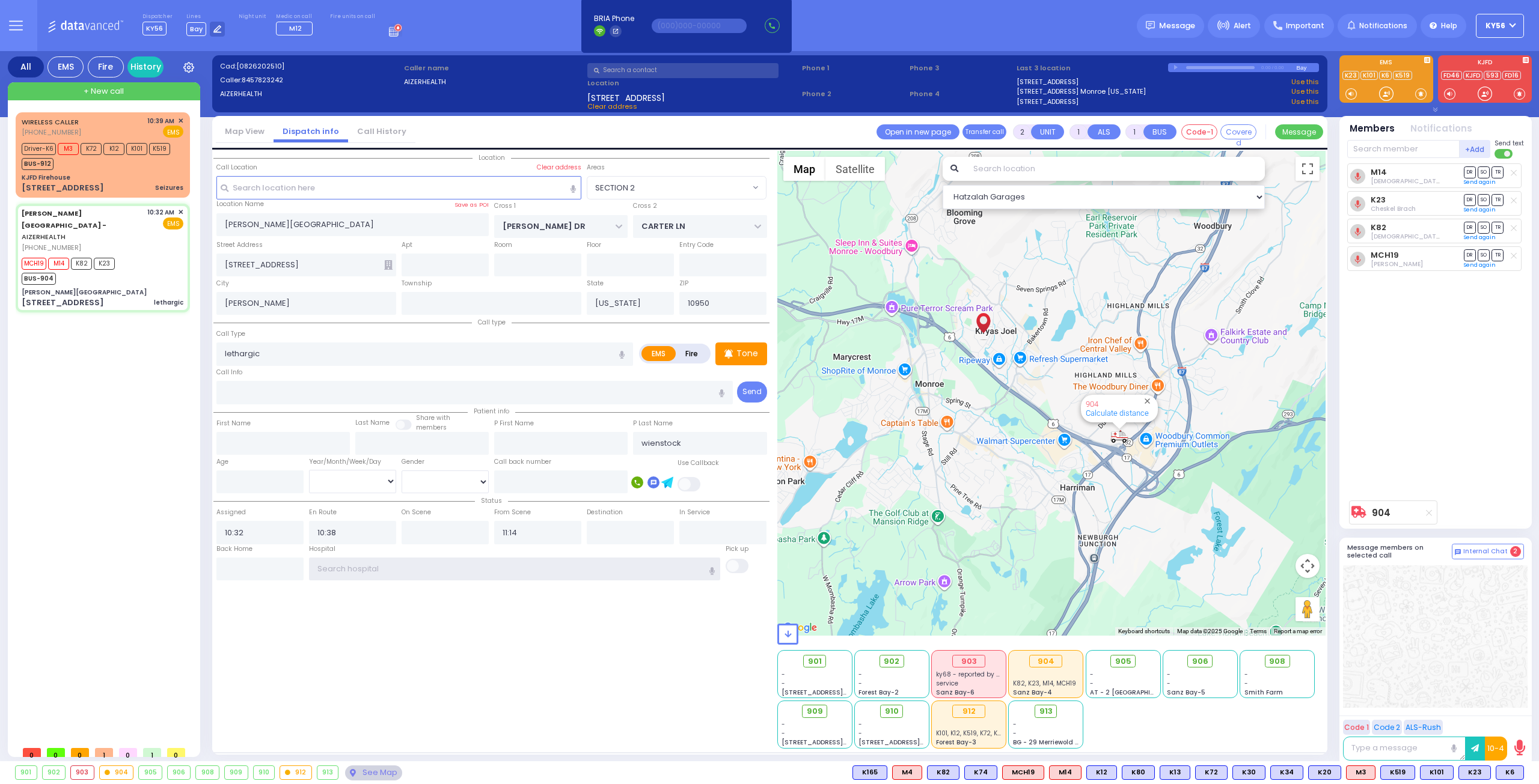
select select
radio input "true"
select select
click at [470, 561] on input "text" at bounding box center [515, 568] width 412 height 23
select select "Hatzalah Garages"
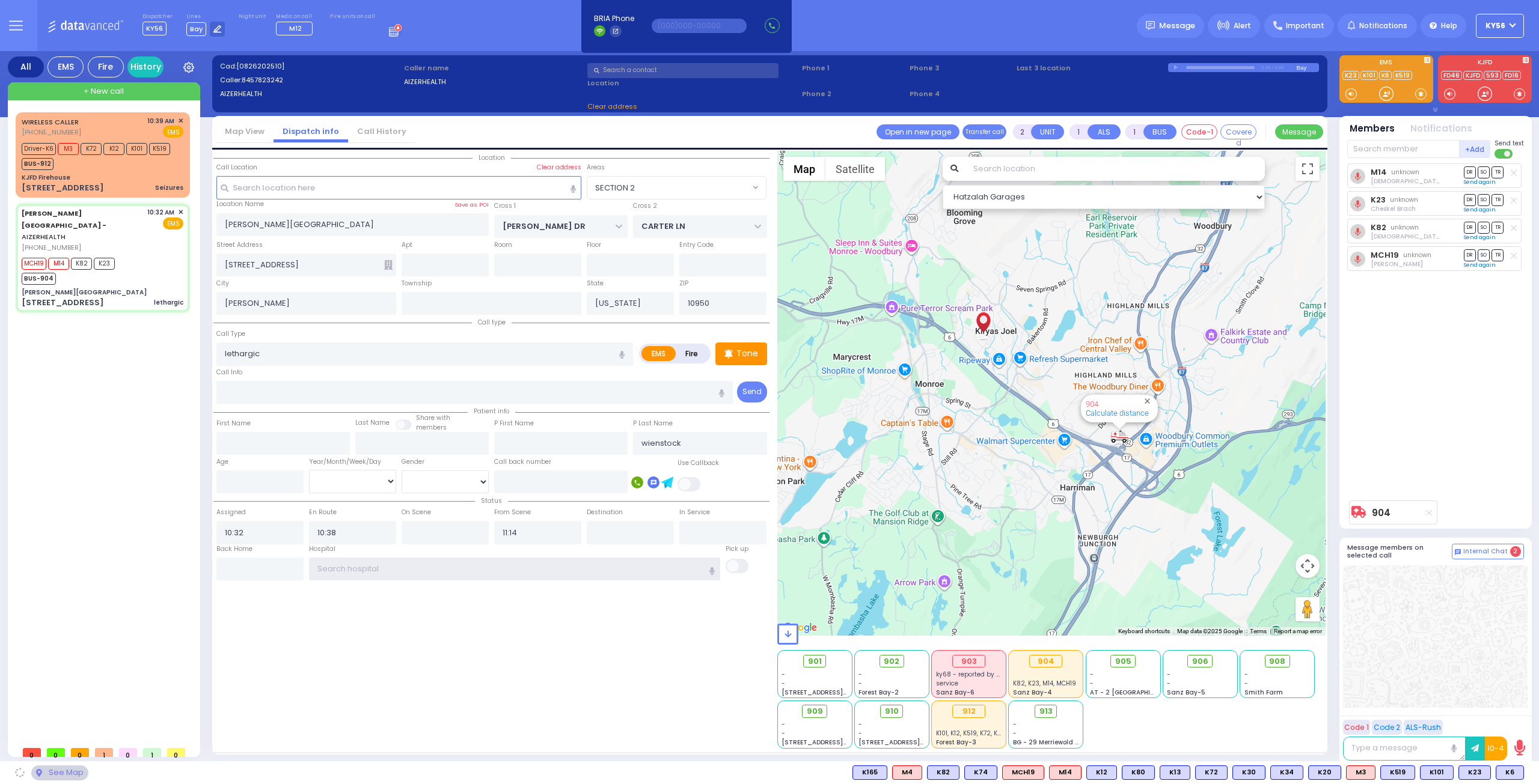
select select "SECTION 2"
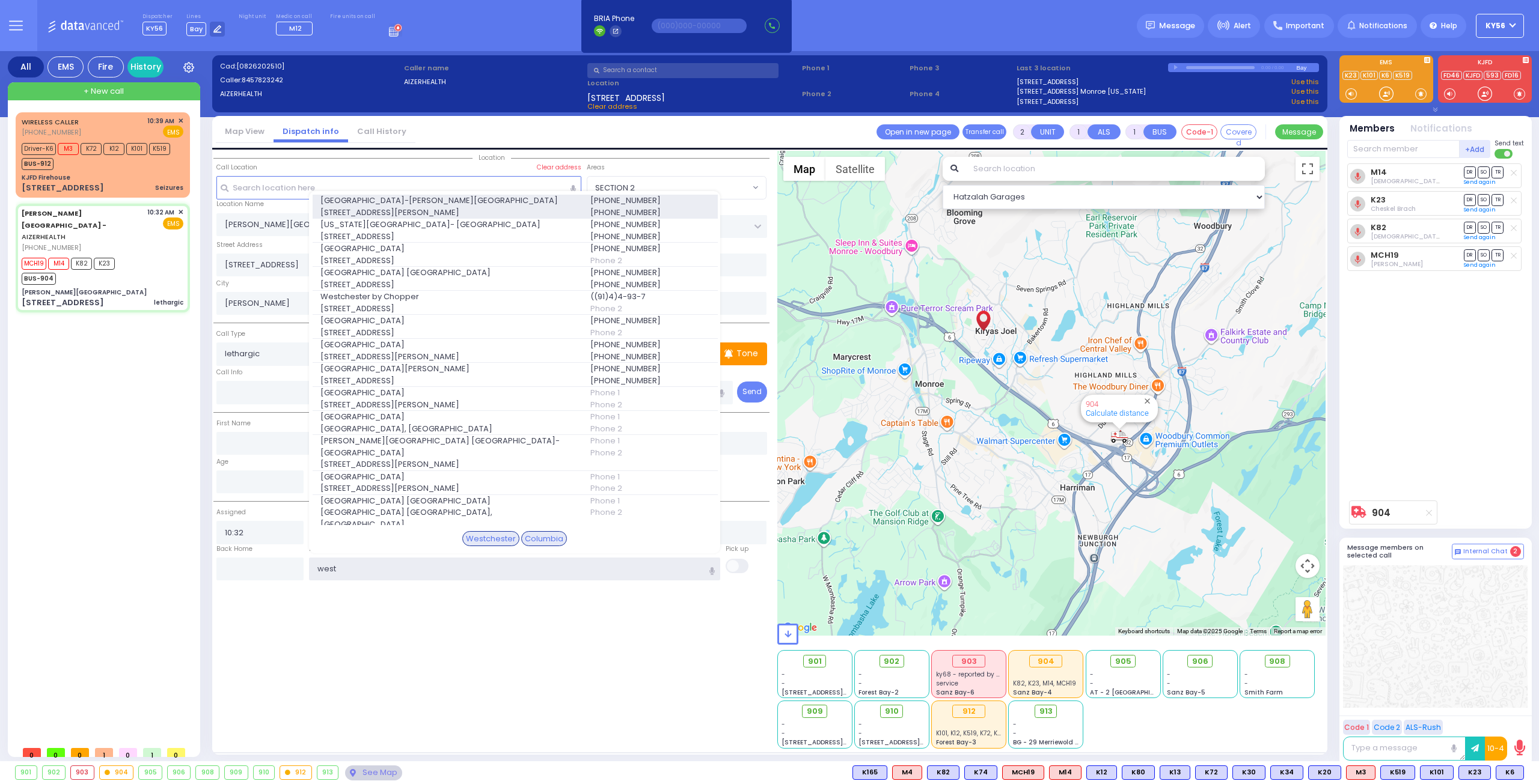
type input "west"
click at [498, 206] on span "[STREET_ADDRESS][PERSON_NAME]" at bounding box center [448, 212] width 256 height 12
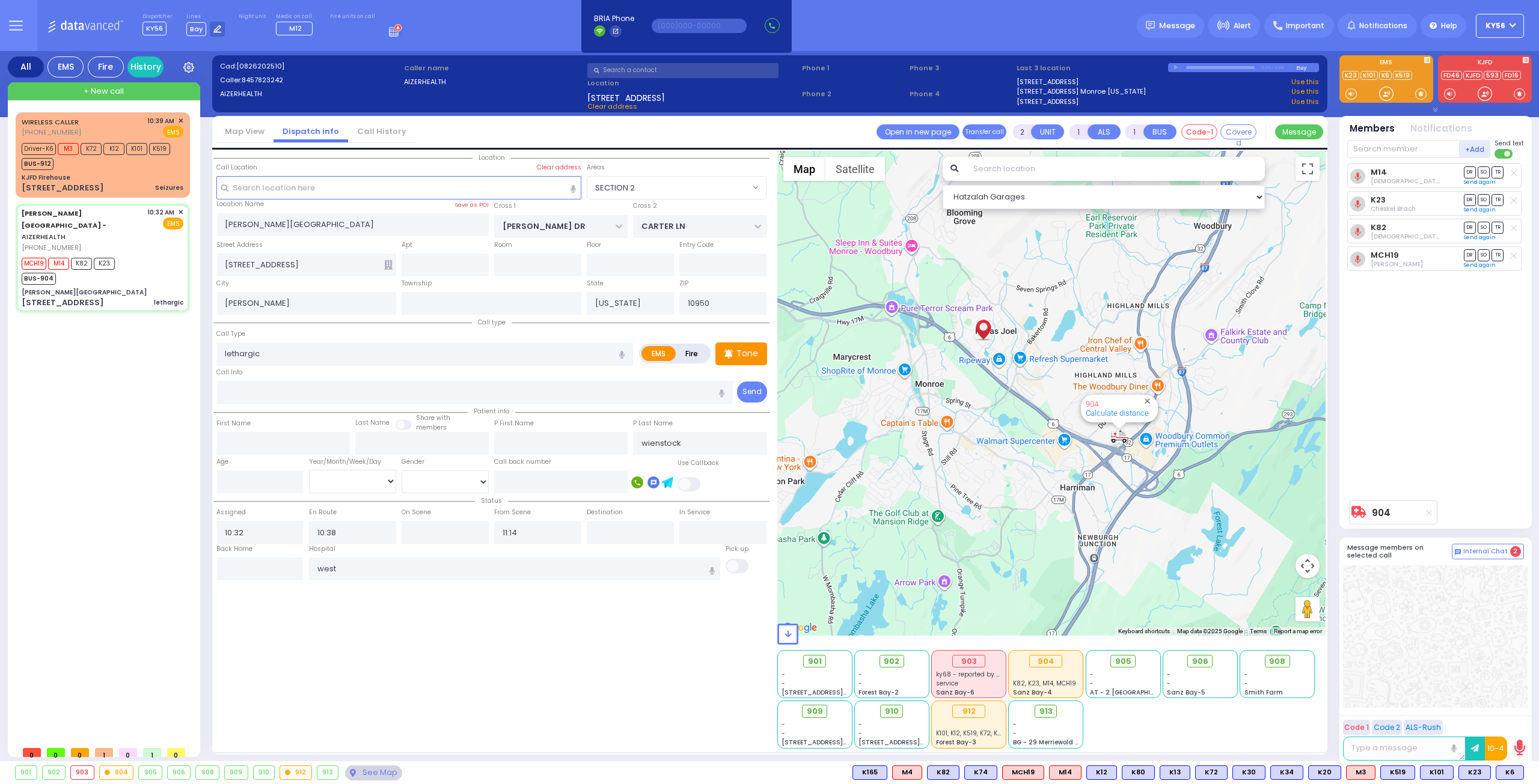
select select
radio input "true"
select select
type input "[GEOGRAPHIC_DATA]-[PERSON_NAME][GEOGRAPHIC_DATA]"
select select "Hatzalah Garages"
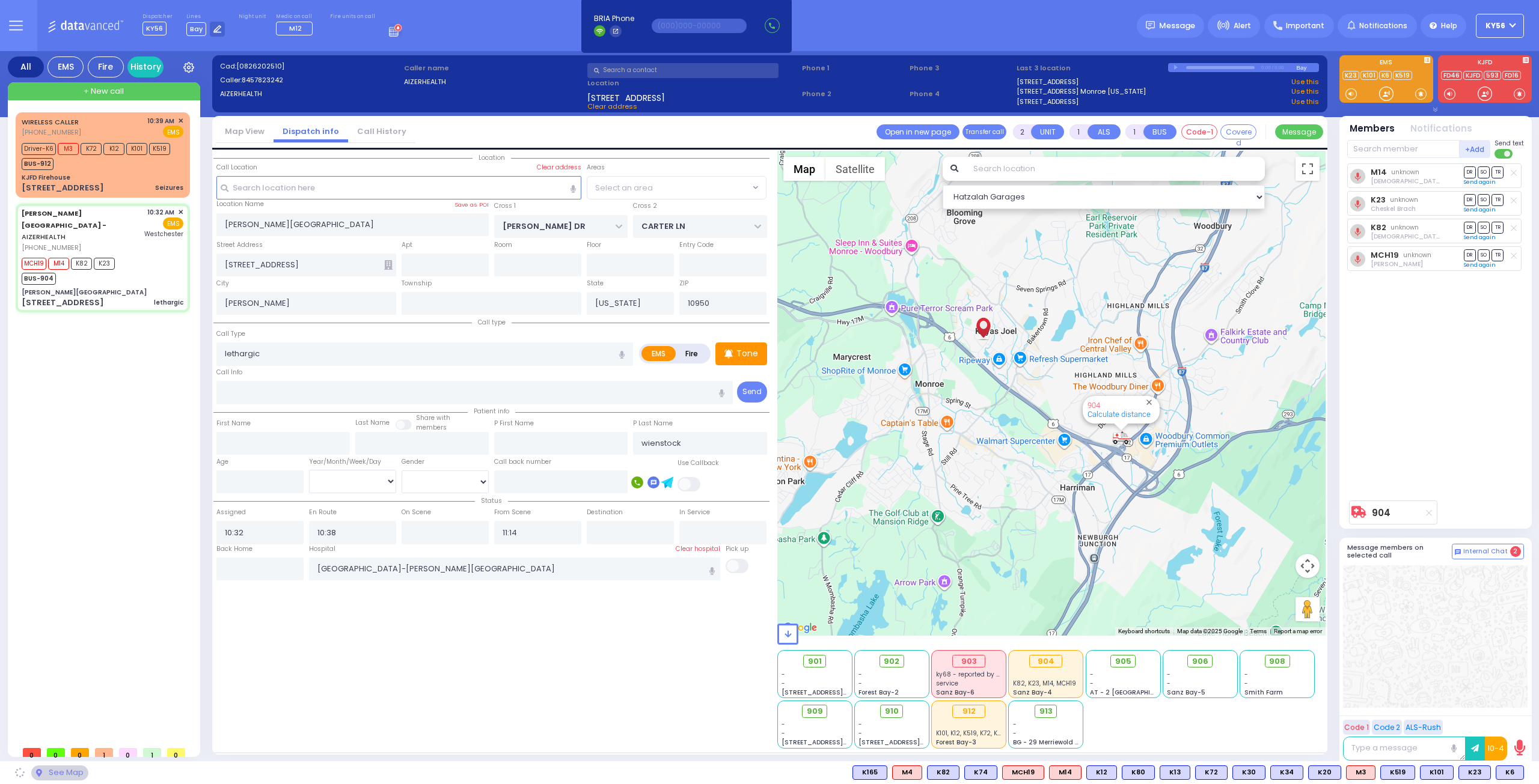
select select "SECTION 2"
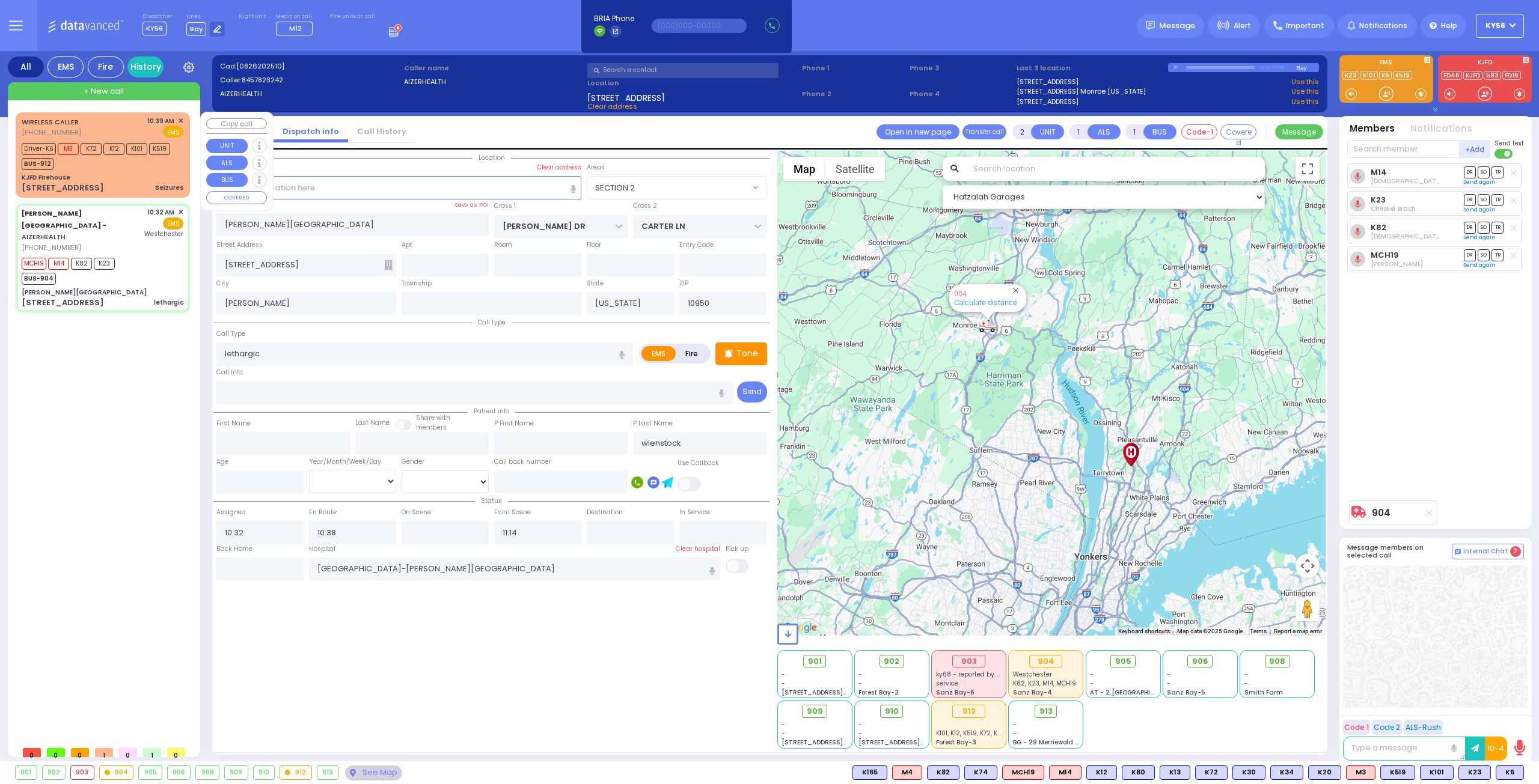
click at [95, 176] on div "KJFD Firehouse" at bounding box center [103, 177] width 161 height 9
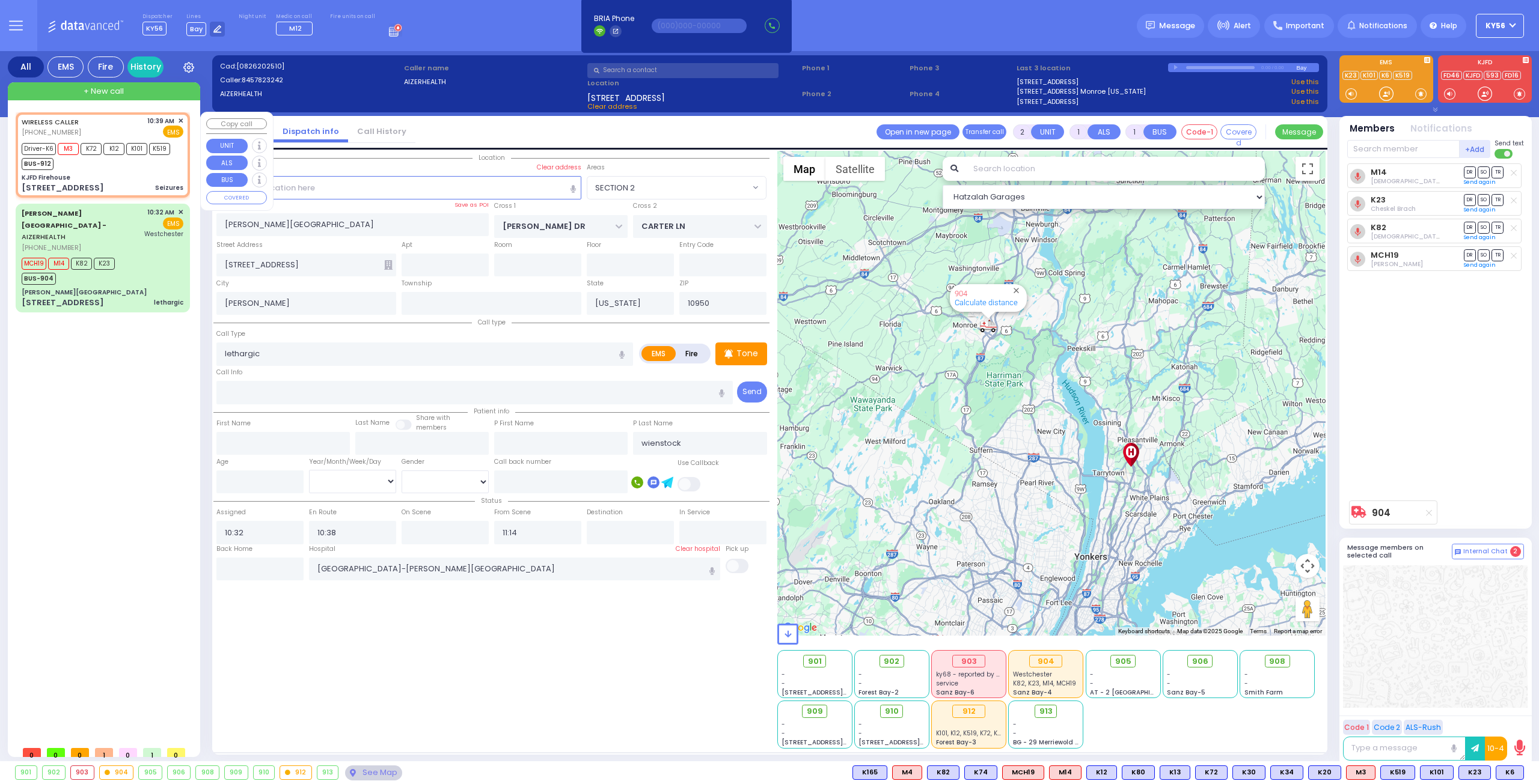
type input "3"
type input "2"
select select
type input "Seizures"
radio input "true"
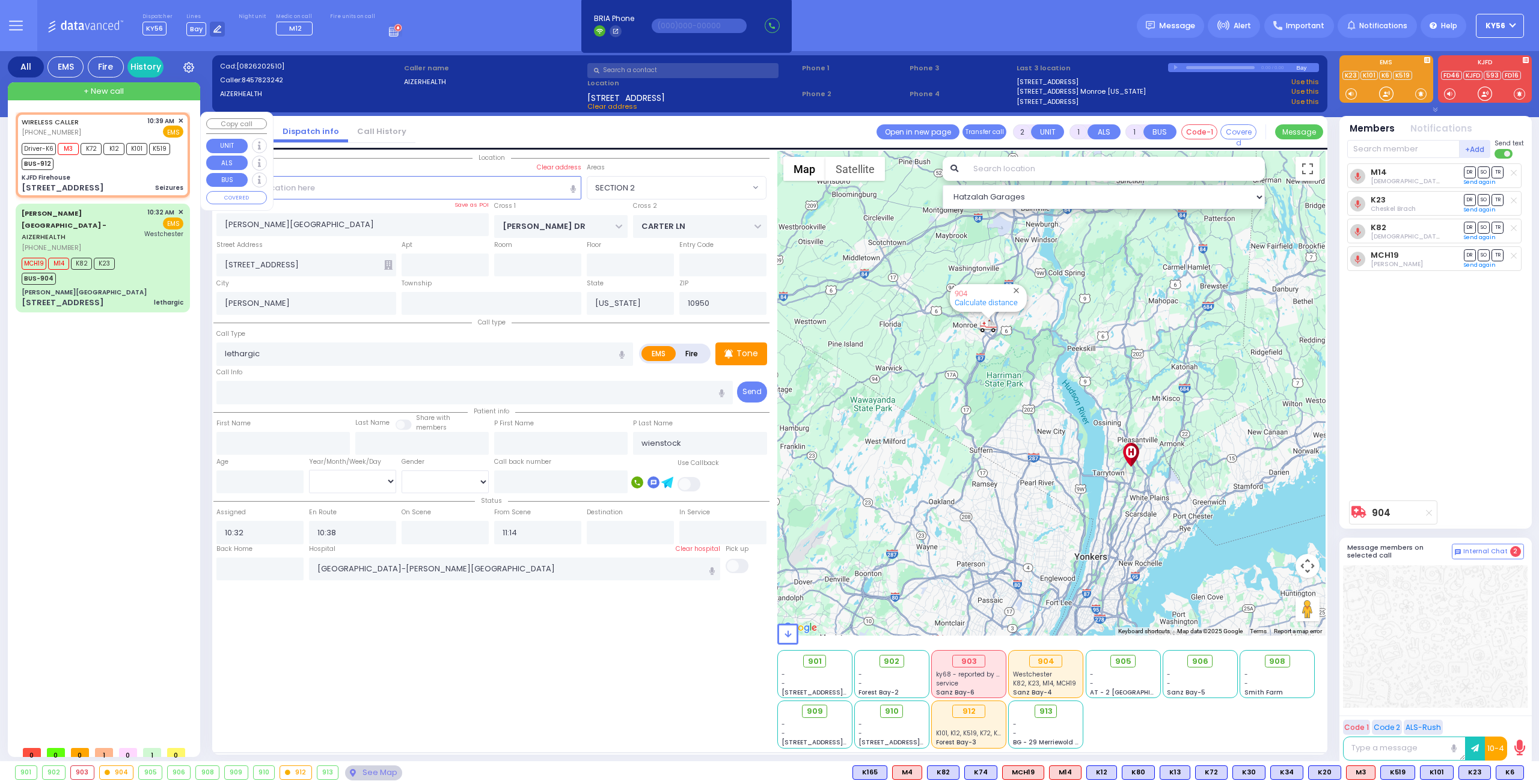
select select
type input "10:39"
type input "10:43"
type input "KJFD Firehouse"
type input "[GEOGRAPHIC_DATA]"
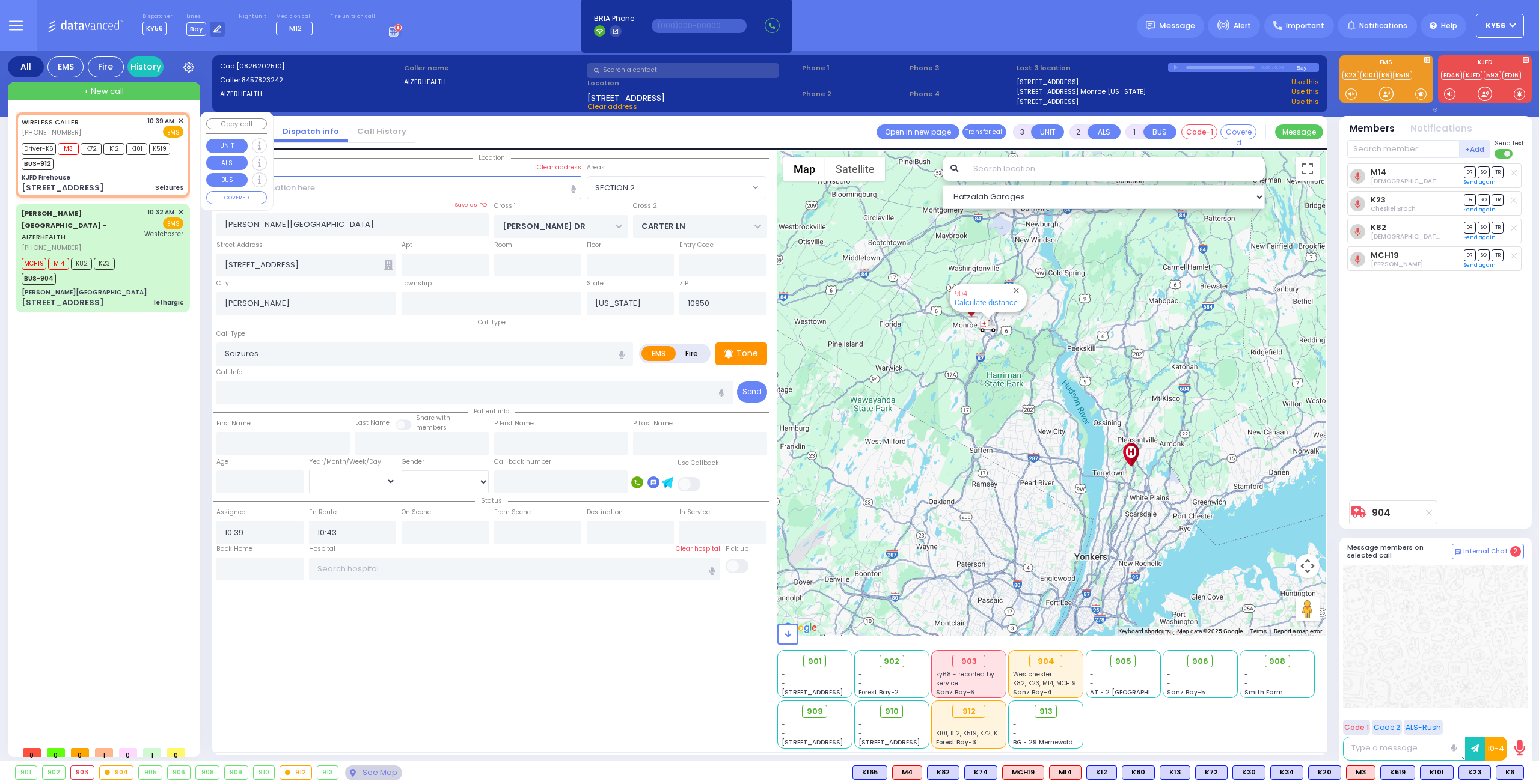
type input "[GEOGRAPHIC_DATA]"
type input "[STREET_ADDRESS]"
type input "Monroe"
select select "SECTION 5"
select select "Hatzalah Garages"
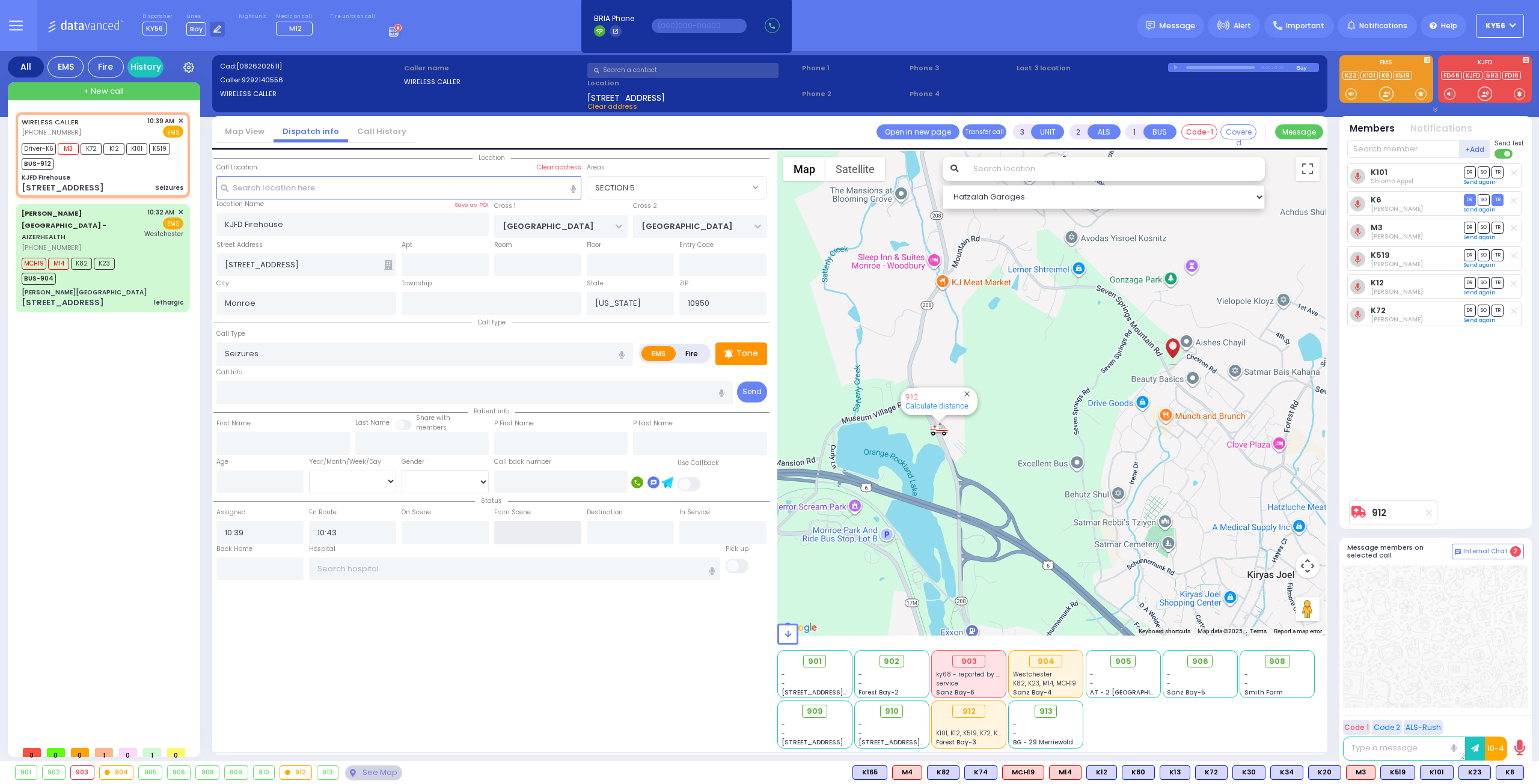
click at [535, 528] on input "text" at bounding box center [537, 532] width 87 height 23
type input "11:15"
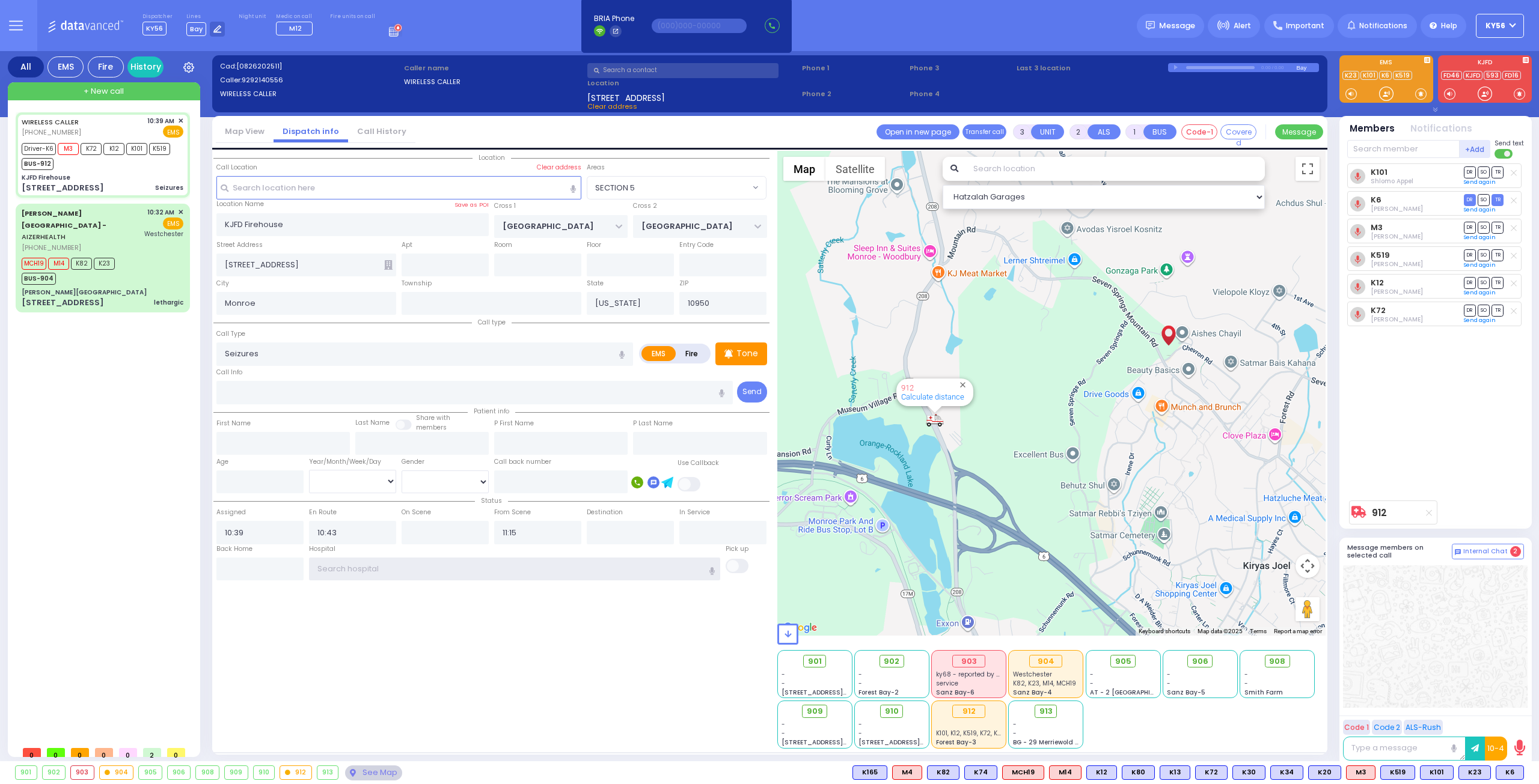
click at [496, 558] on input "text" at bounding box center [515, 568] width 412 height 23
select select
radio input "true"
select select
select select "Hatzalah Garages"
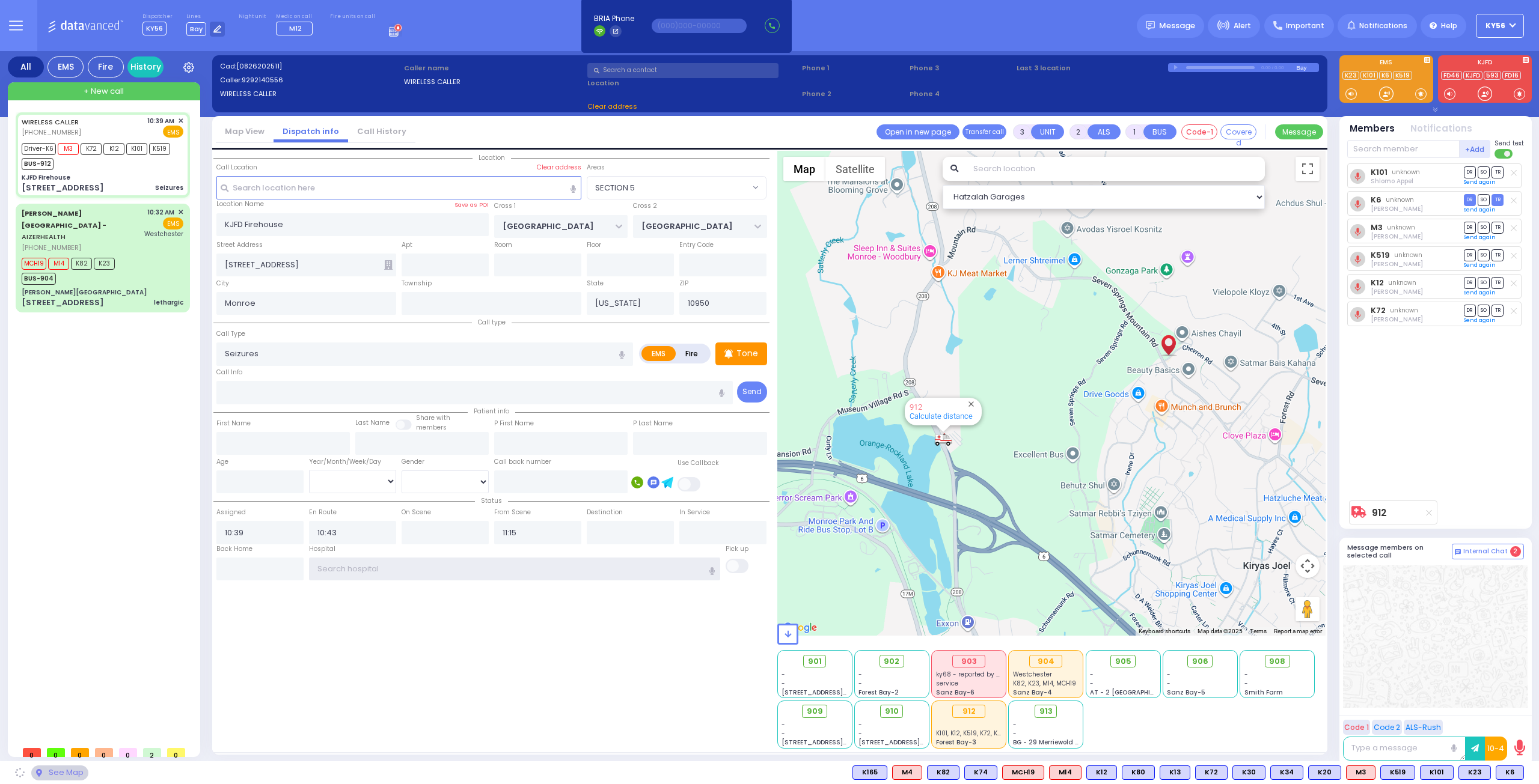
select select "SECTION 5"
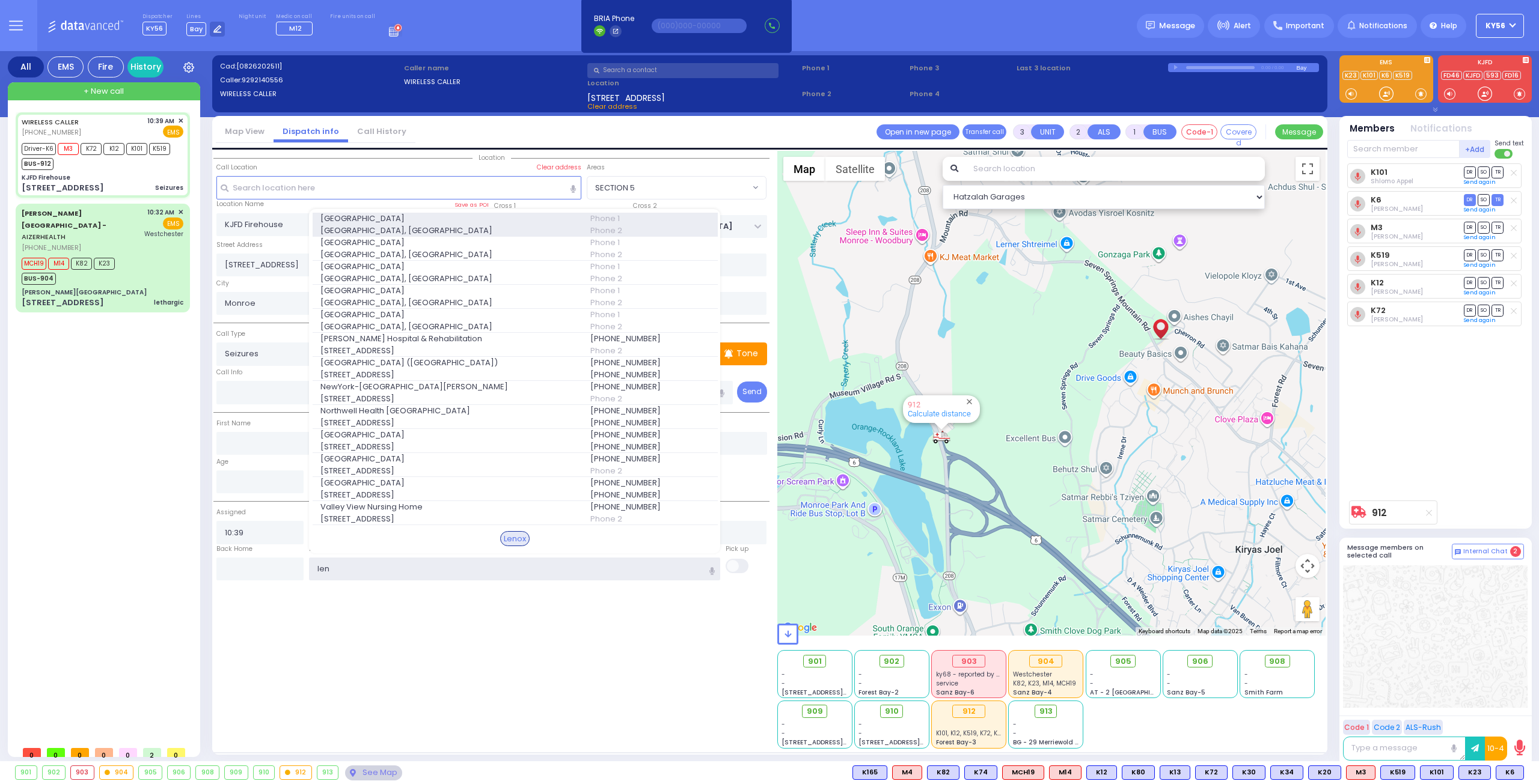
type input "len"
click at [388, 225] on span "Lenox Hill Hospital, East 77th Street" at bounding box center [448, 230] width 256 height 12
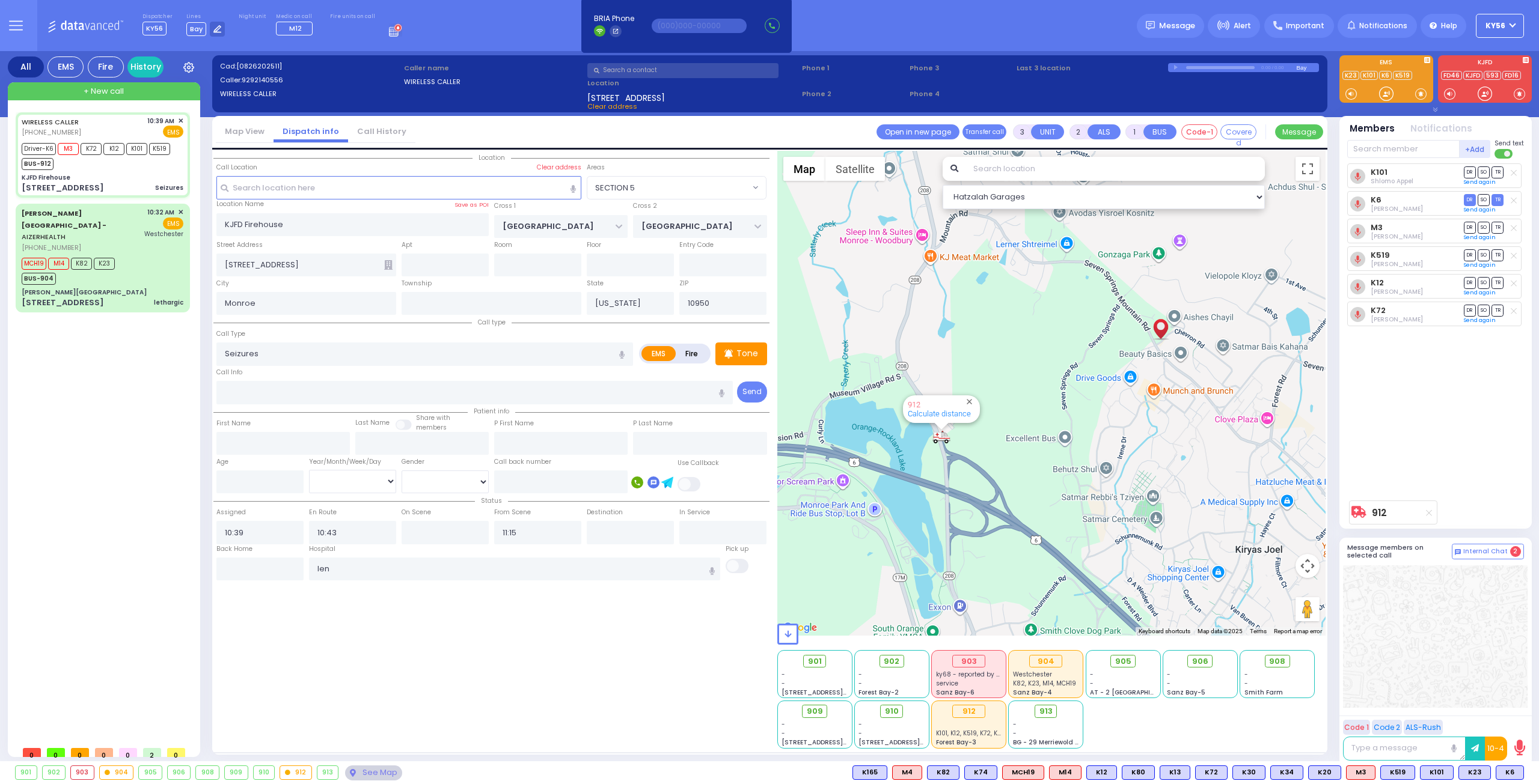
select select
radio input "true"
select select
type input "[GEOGRAPHIC_DATA]"
select select "Hatzalah Garages"
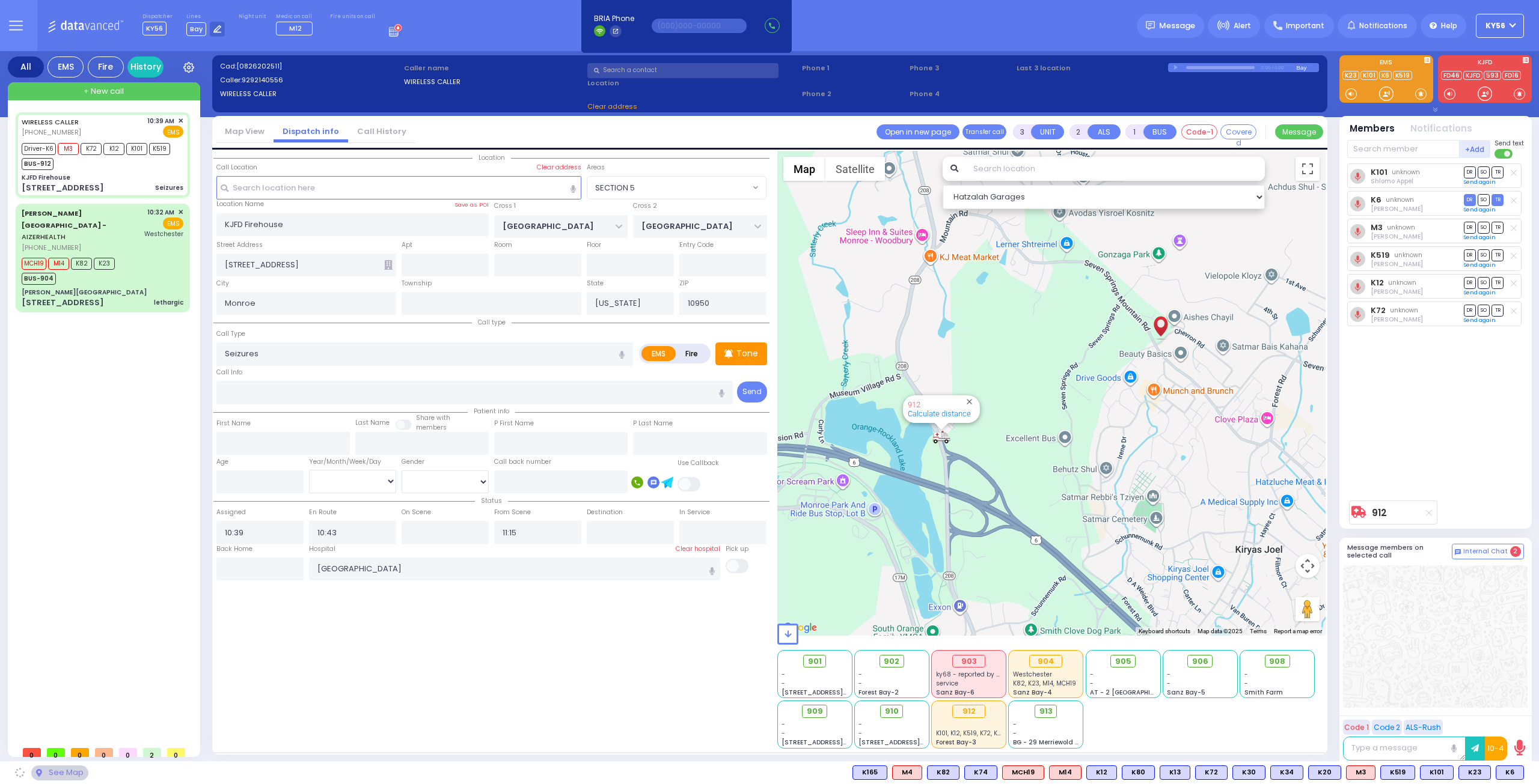
select select "SECTION 5"
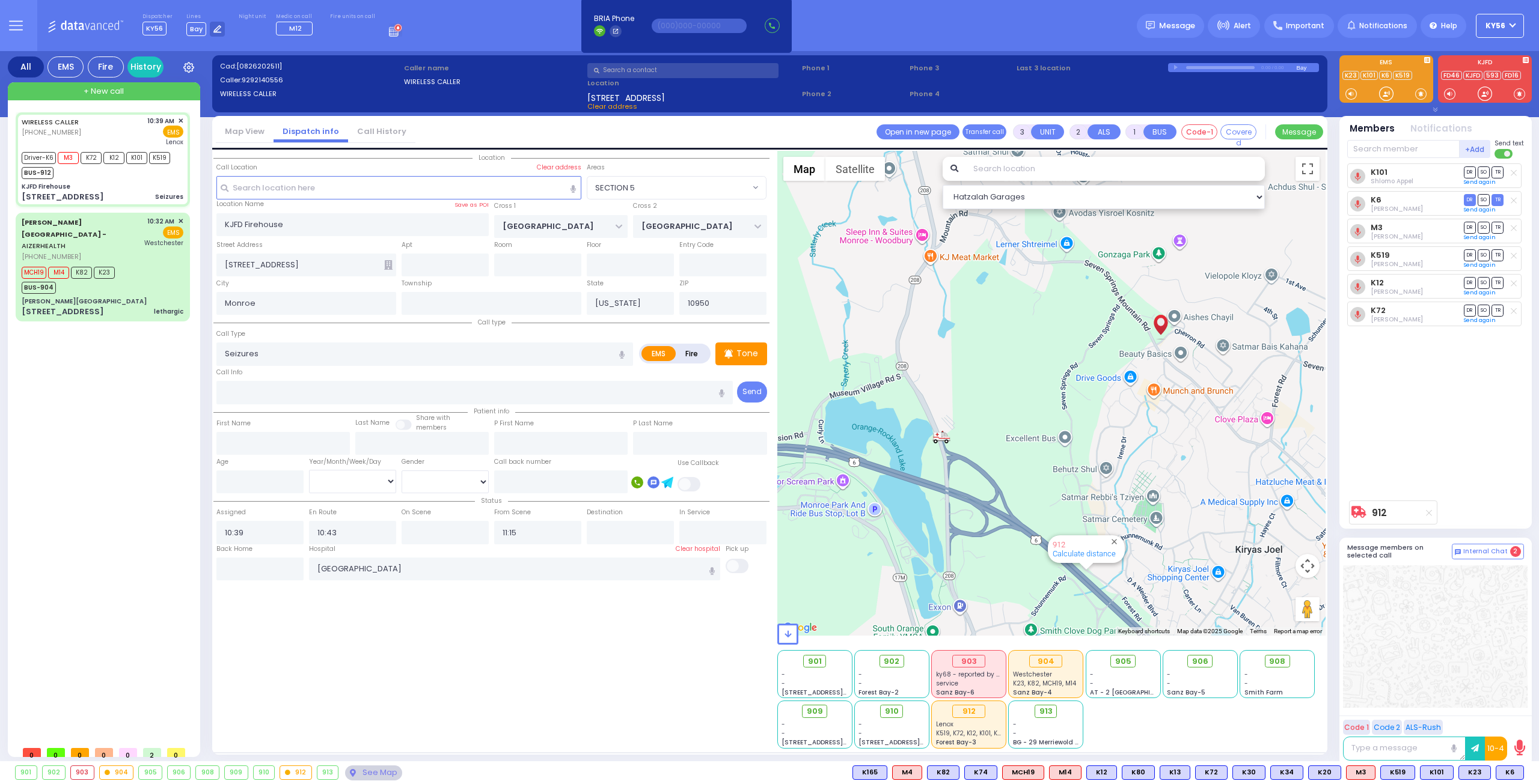
type input "6"
select select
radio input "true"
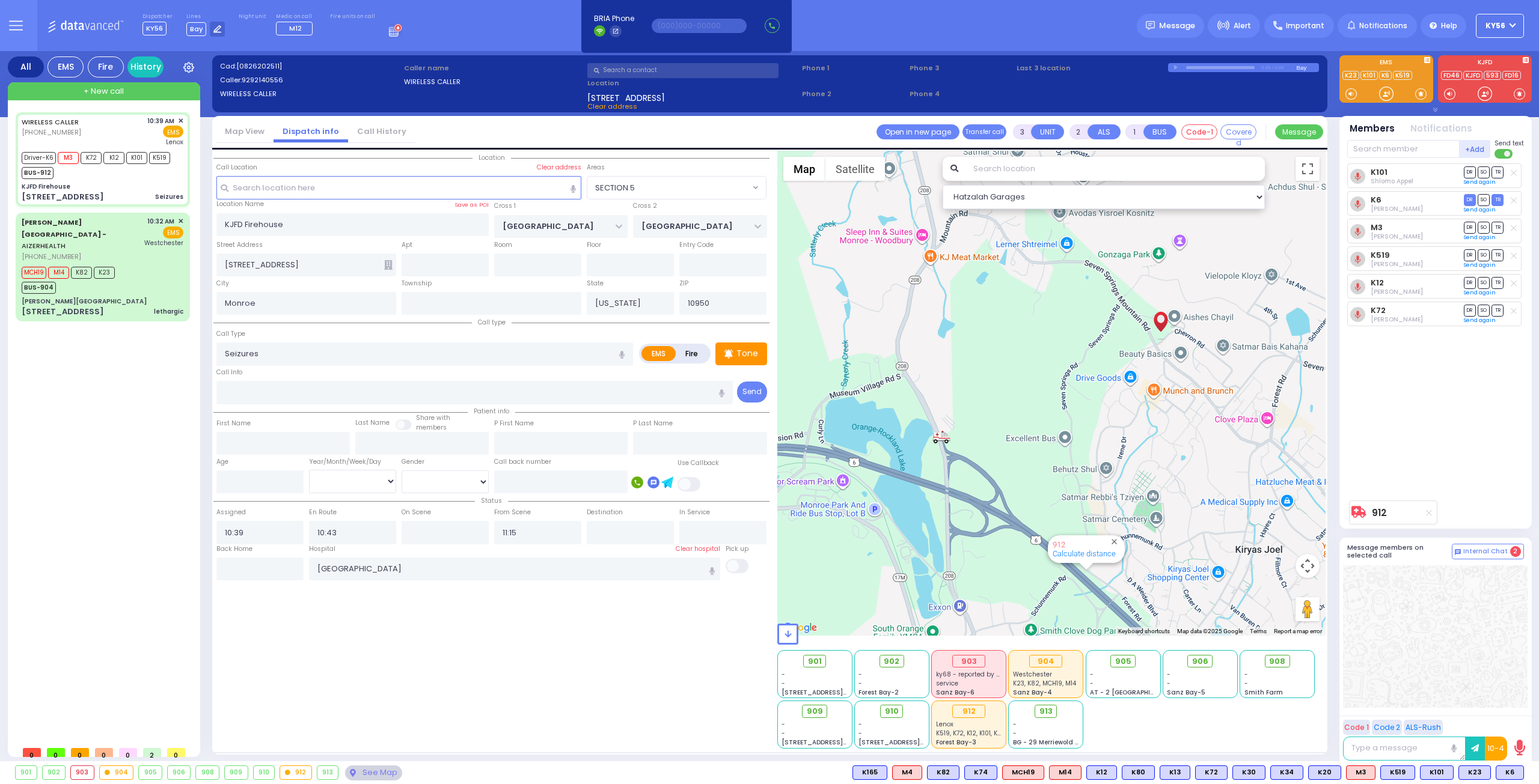
type input "Unknown"
select select "Year"
select select "SECTION 5"
select select "Hatzalah Garages"
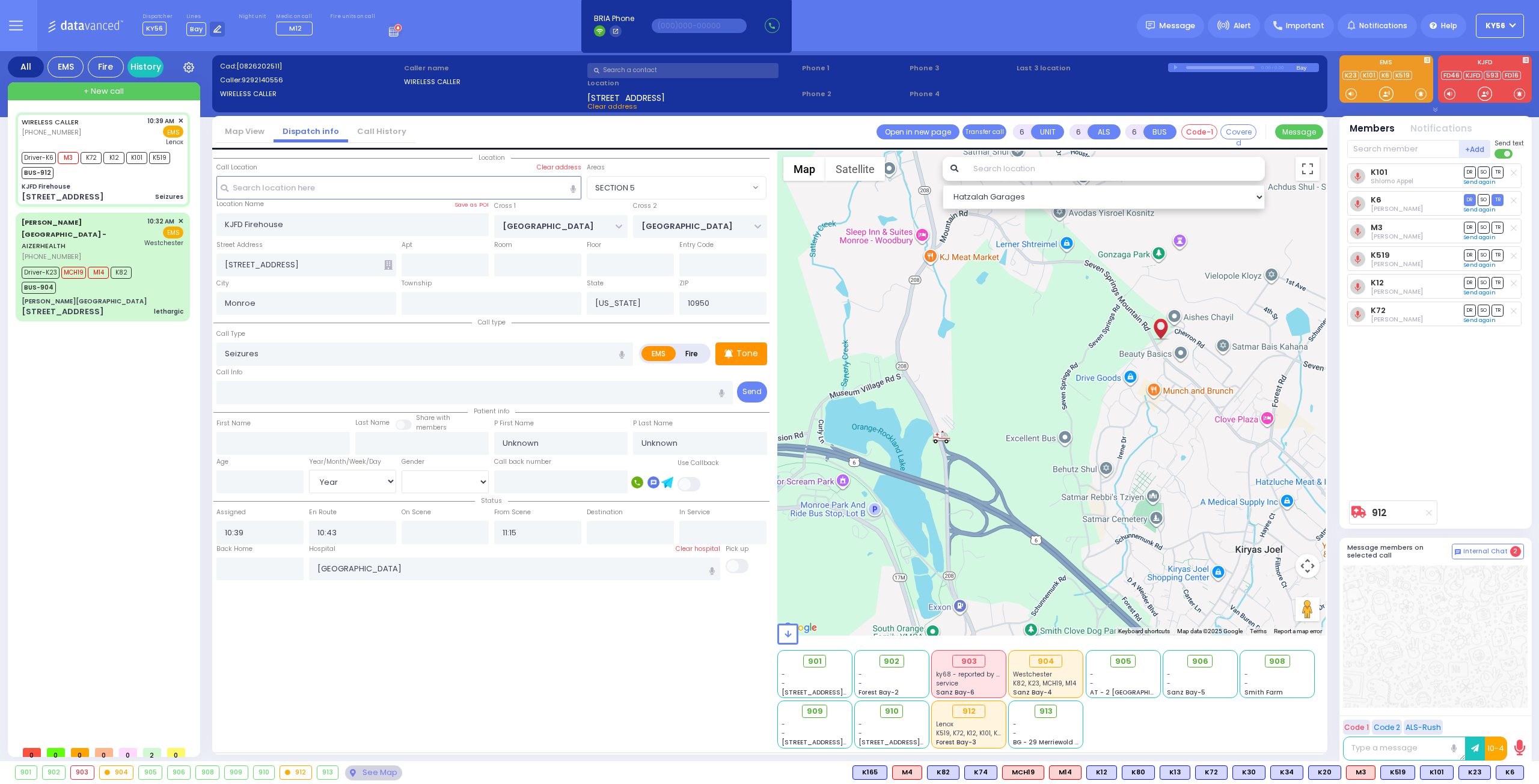
select select
radio input "true"
select select "Year"
type input "10:44"
type input "11:03"
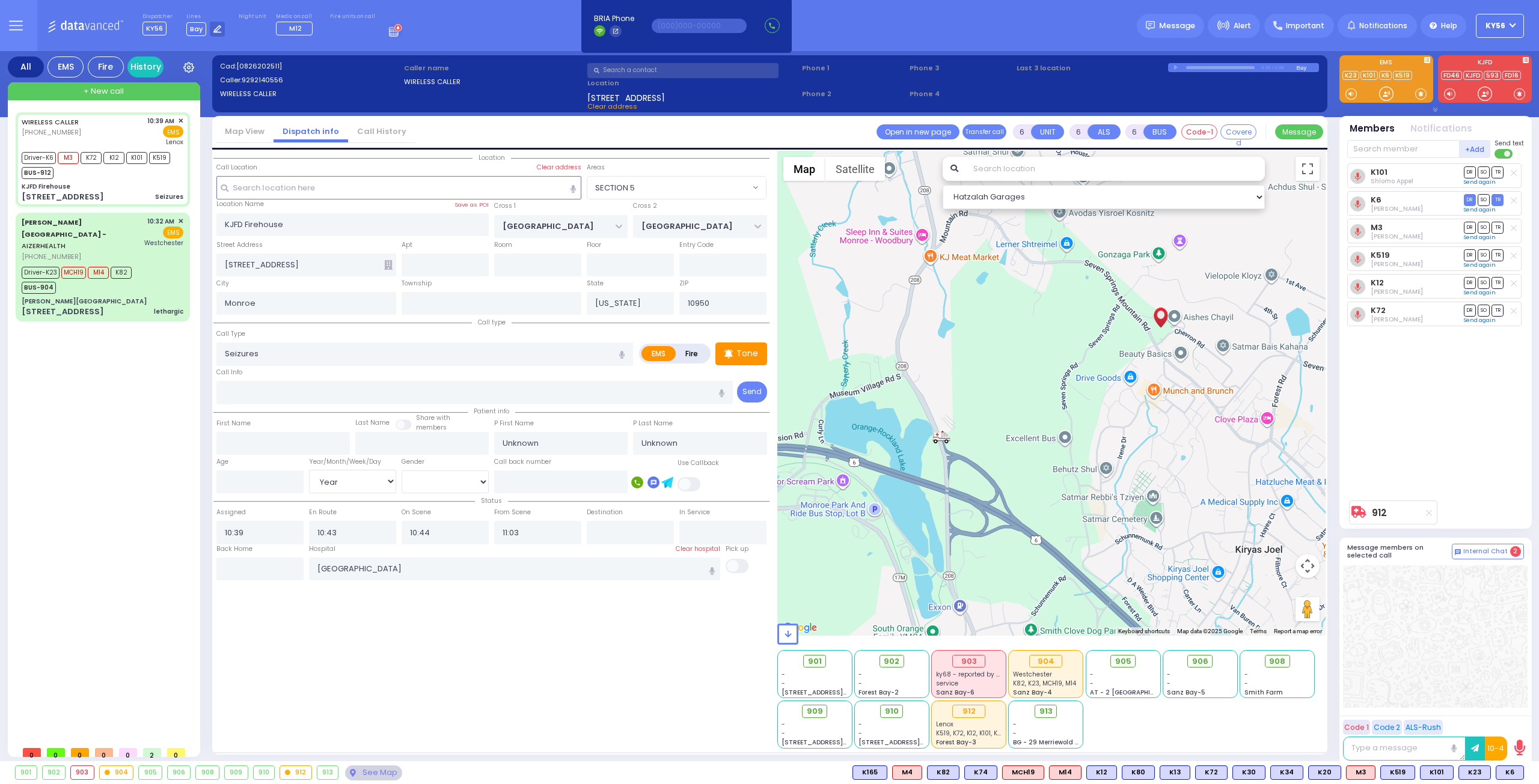
select select "SECTION 5"
select select "Hatzalah Garages"
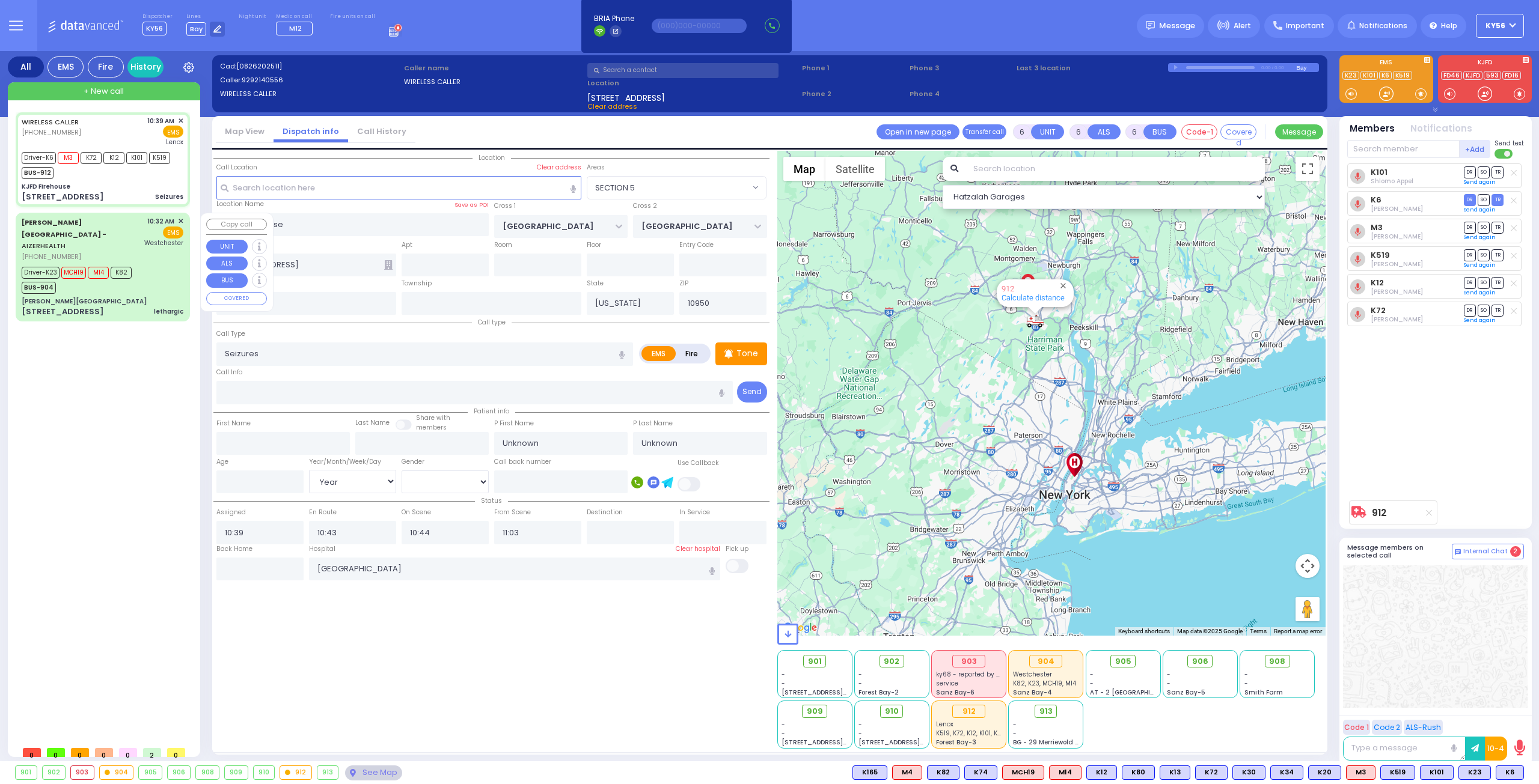
click at [138, 306] on div "[STREET_ADDRESS] lethargic" at bounding box center [103, 312] width 161 height 12
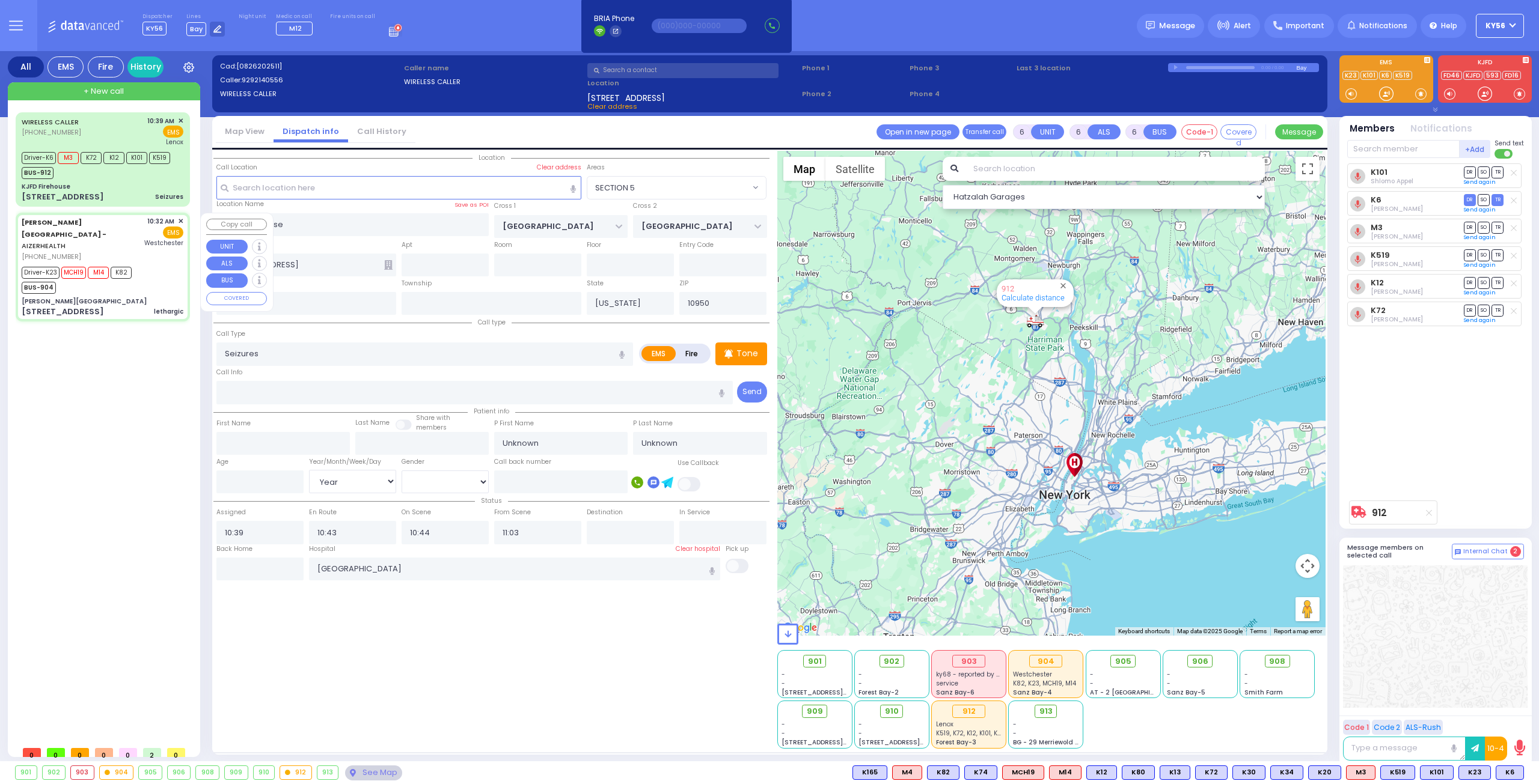
select select
type input "lethargic"
radio input "true"
type input "Wolf"
type input "Weinstock"
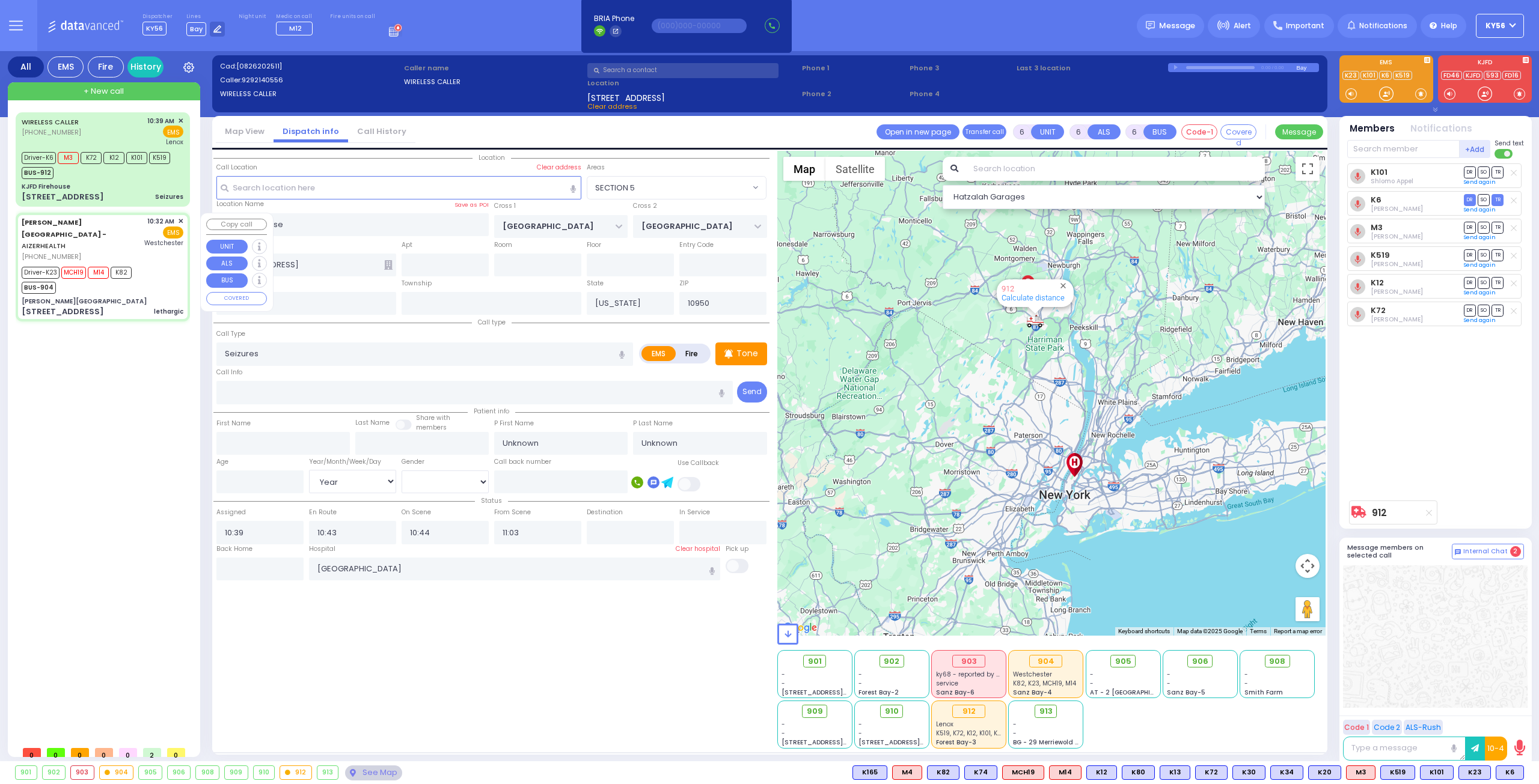
type input "13"
select select "Year"
select select "[DEMOGRAPHIC_DATA]"
type input "10:32"
type input "10:38"
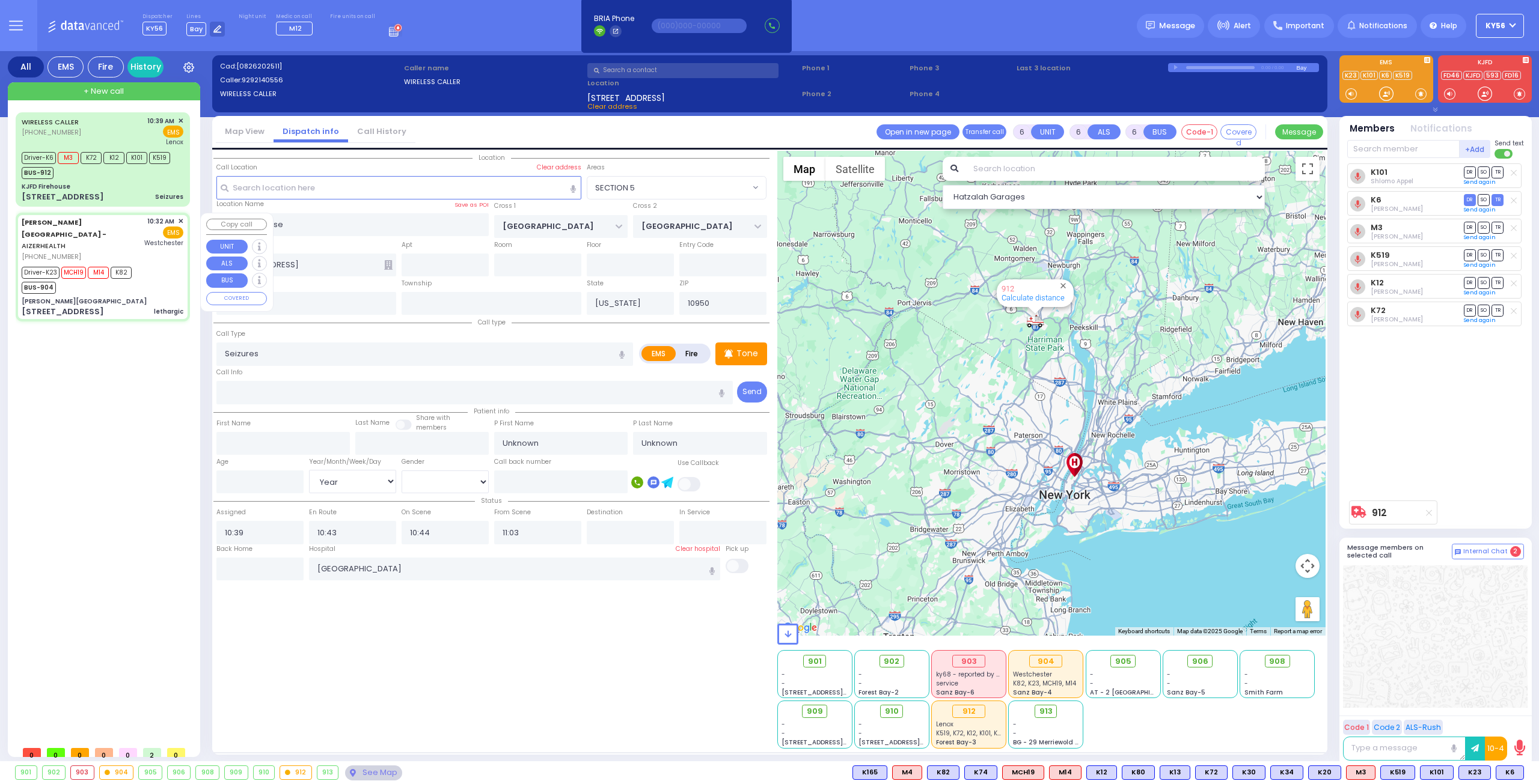
type input "10:40"
type input "11:14"
type input "[GEOGRAPHIC_DATA]-[PERSON_NAME][GEOGRAPHIC_DATA]"
type input "[PERSON_NAME][GEOGRAPHIC_DATA]"
type input "[PERSON_NAME] DR"
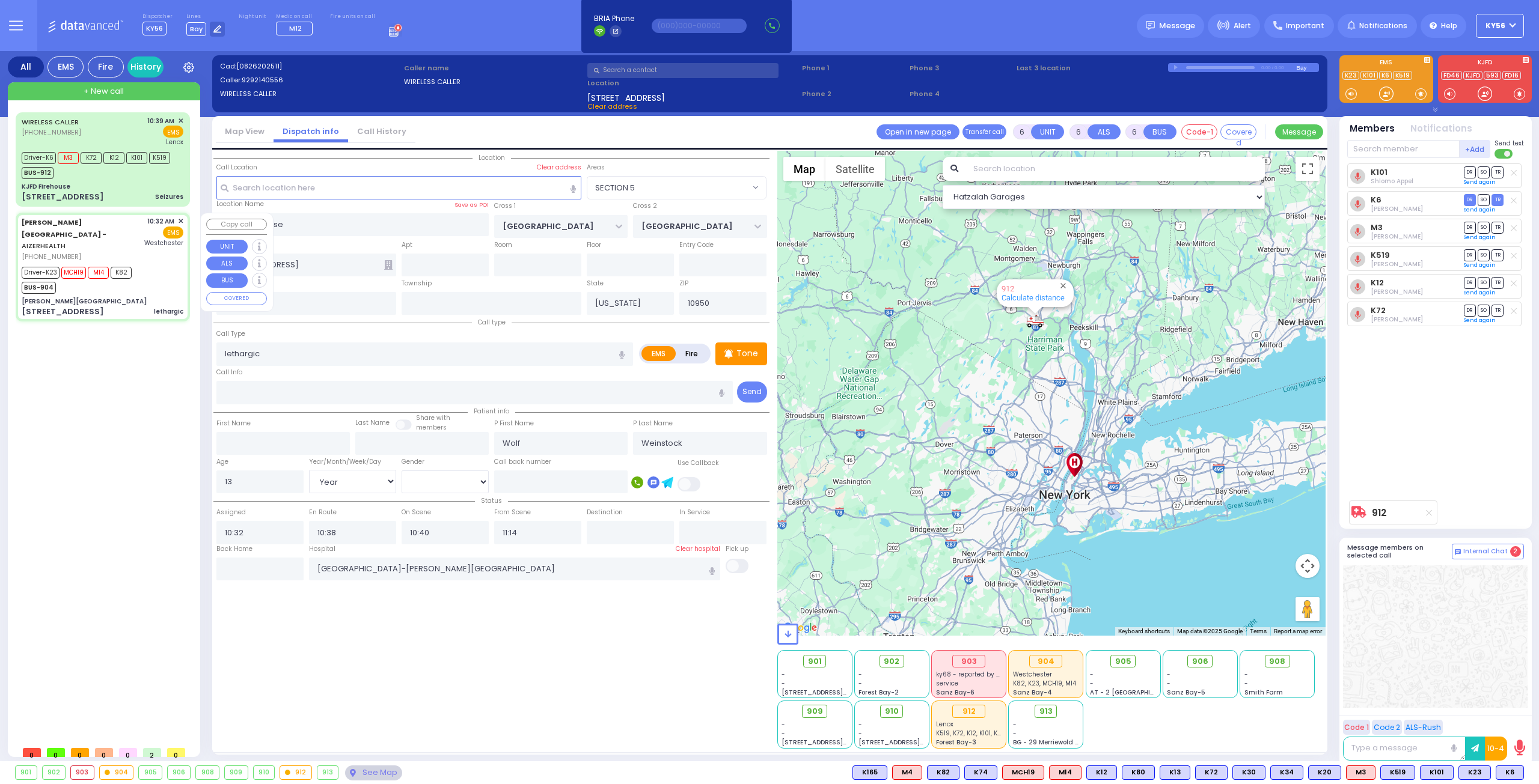
type input "CARTER LN"
type input "[STREET_ADDRESS]"
type input "[PERSON_NAME]"
select select "Hatzalah Garages"
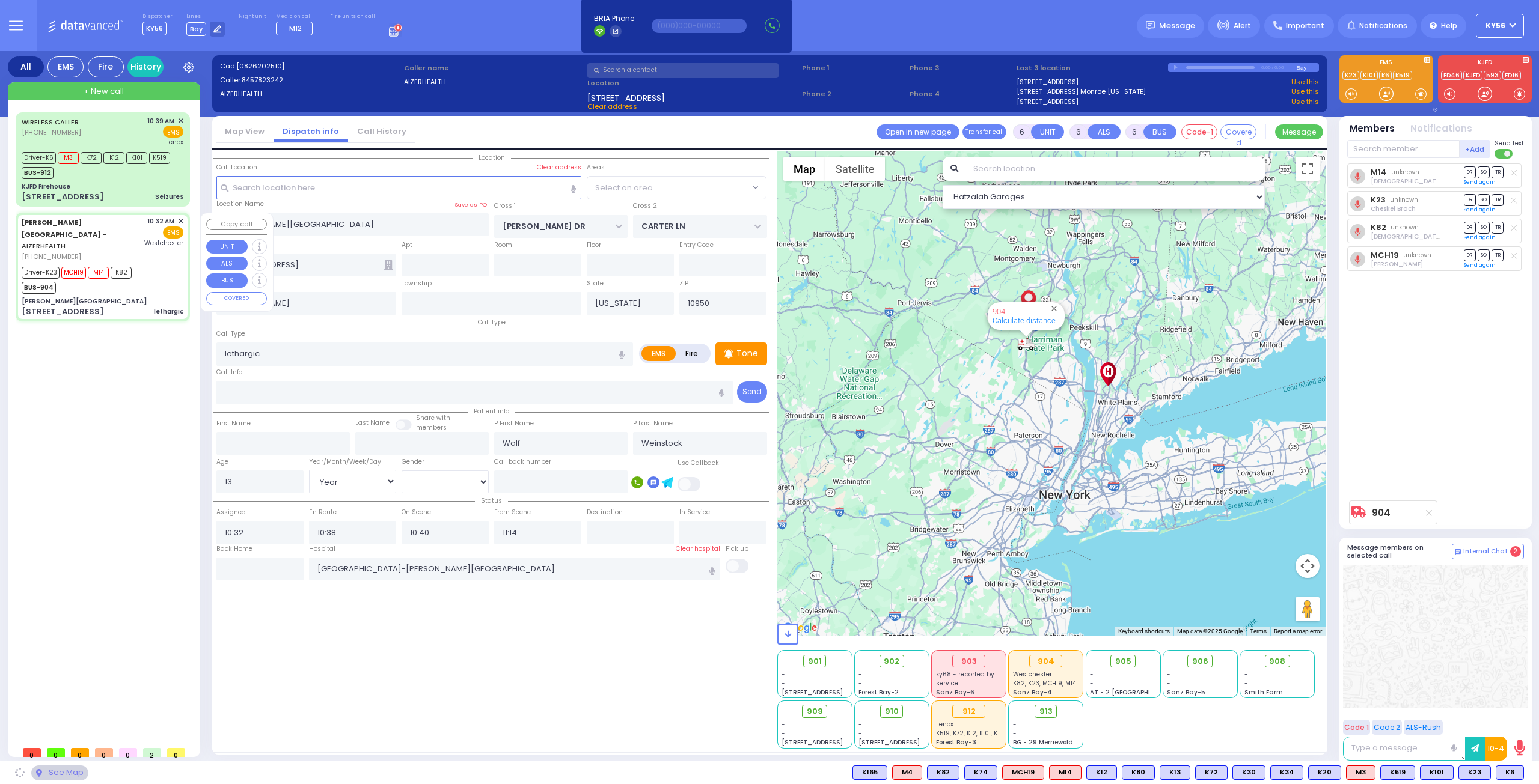
select select "SECTION 2"
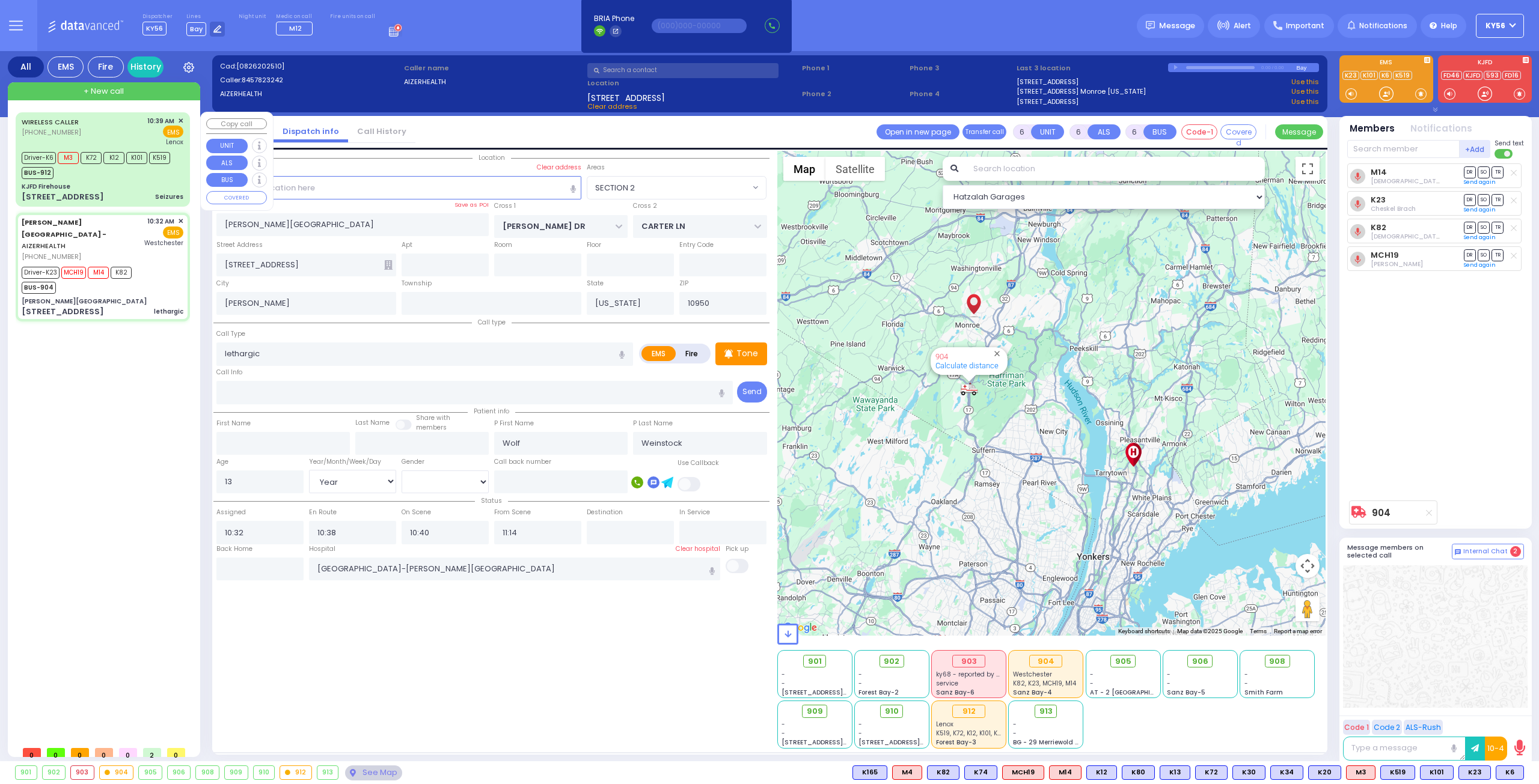
click at [115, 188] on div "KJFD Firehouse" at bounding box center [103, 186] width 161 height 9
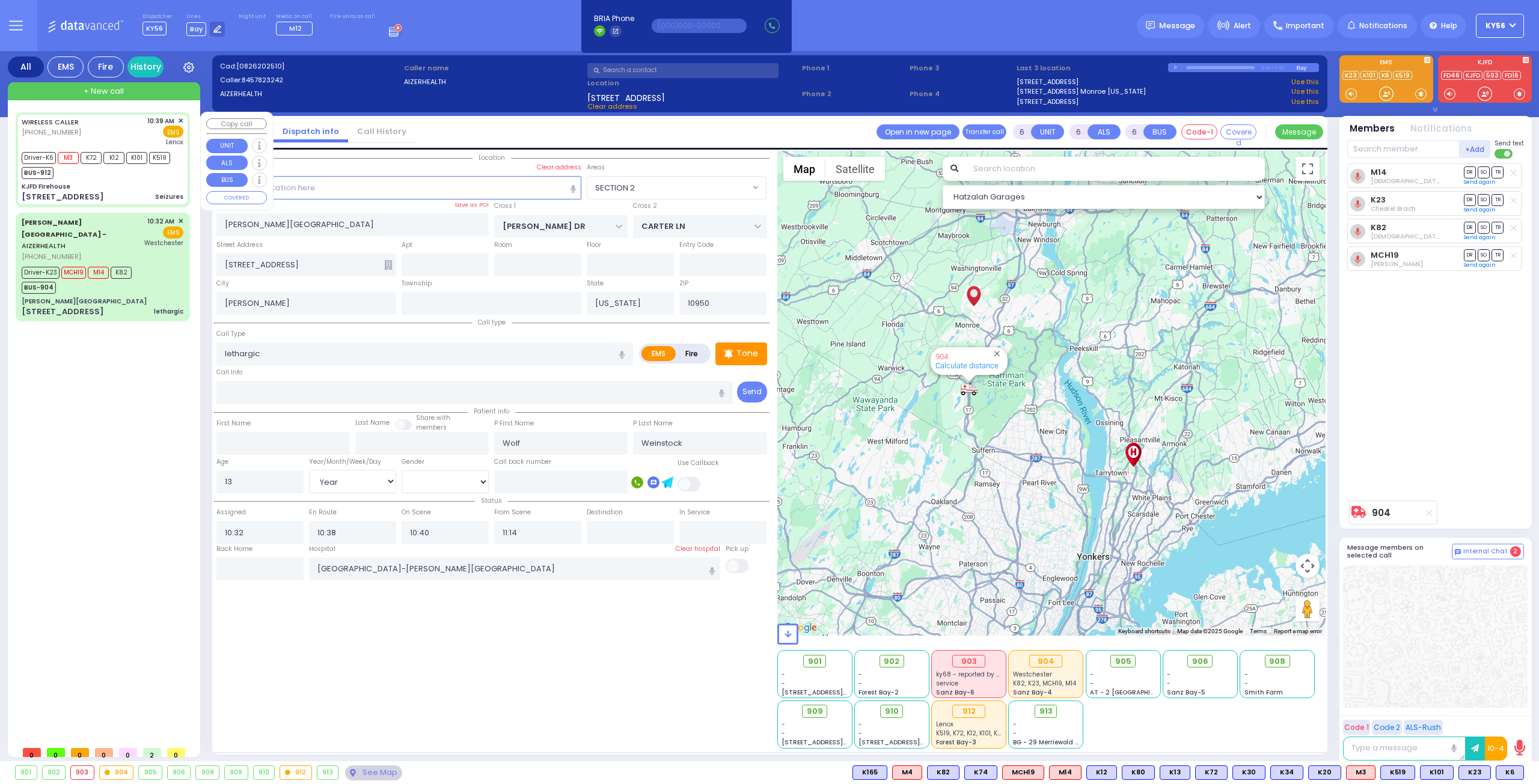
select select
type input "Seizures"
radio input "true"
type input "Unknown"
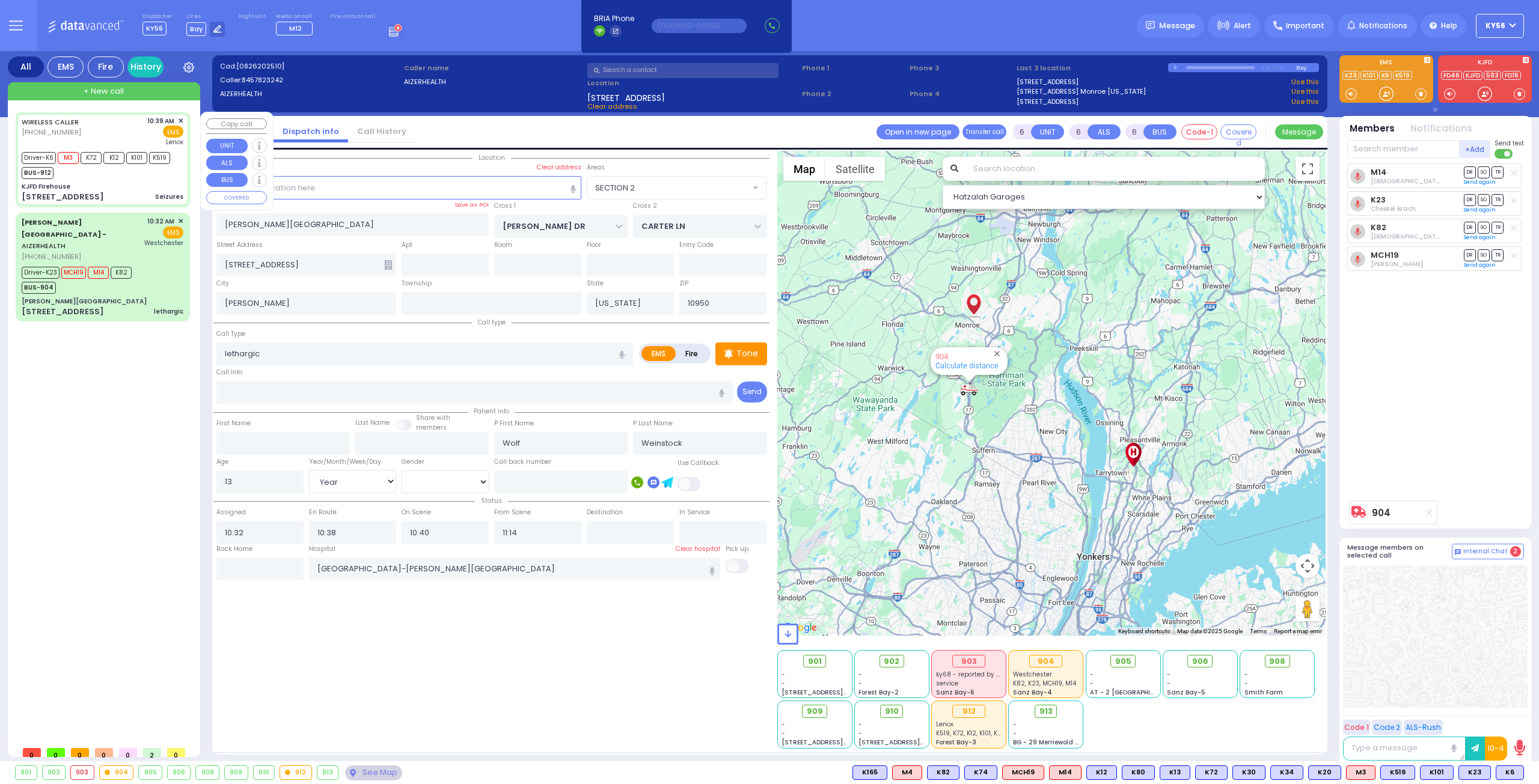
select select "Year"
select select
type input "10:39"
type input "10:43"
type input "10:44"
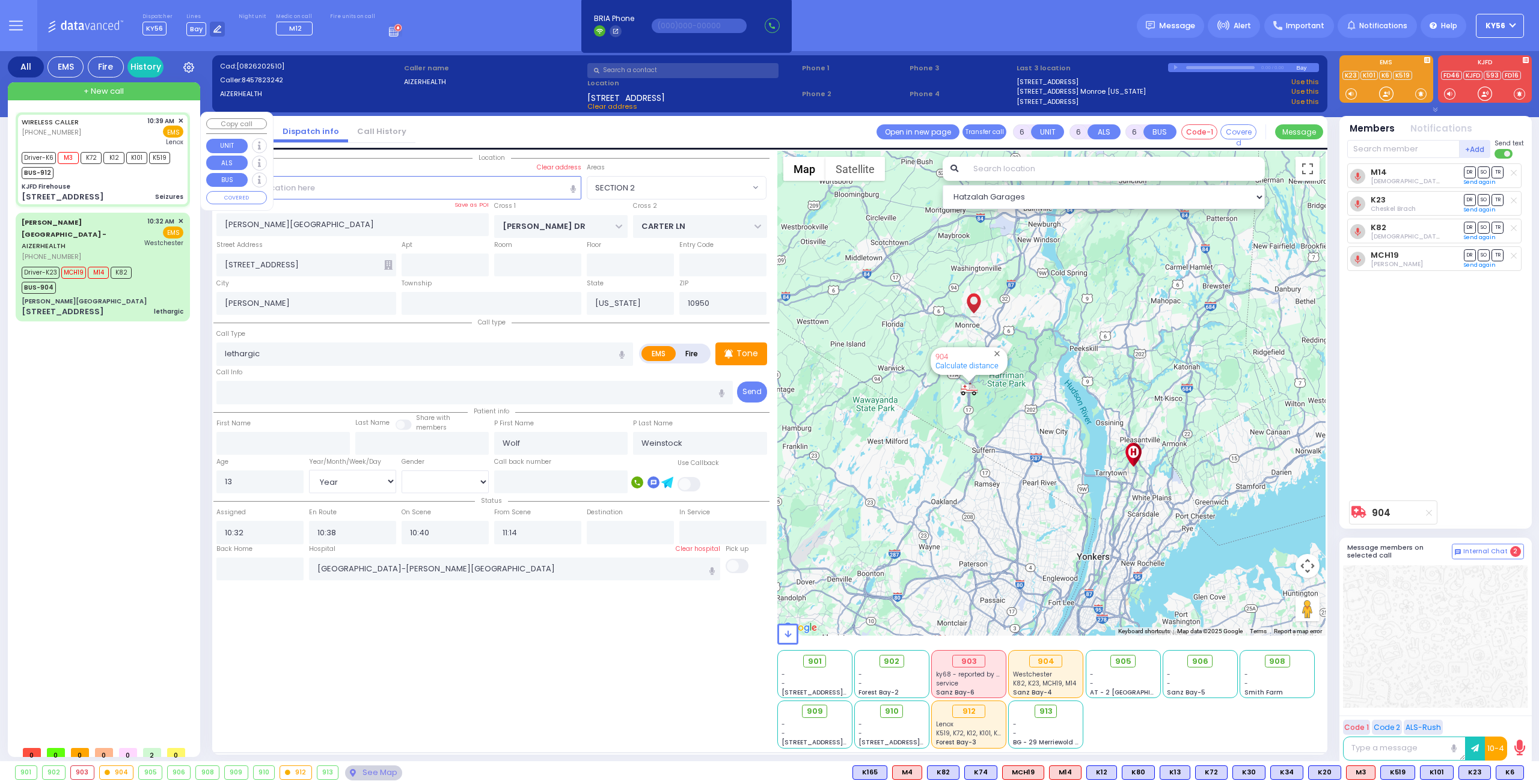
type input "11:03"
type input "[GEOGRAPHIC_DATA]"
select select "Hatzalah Garages"
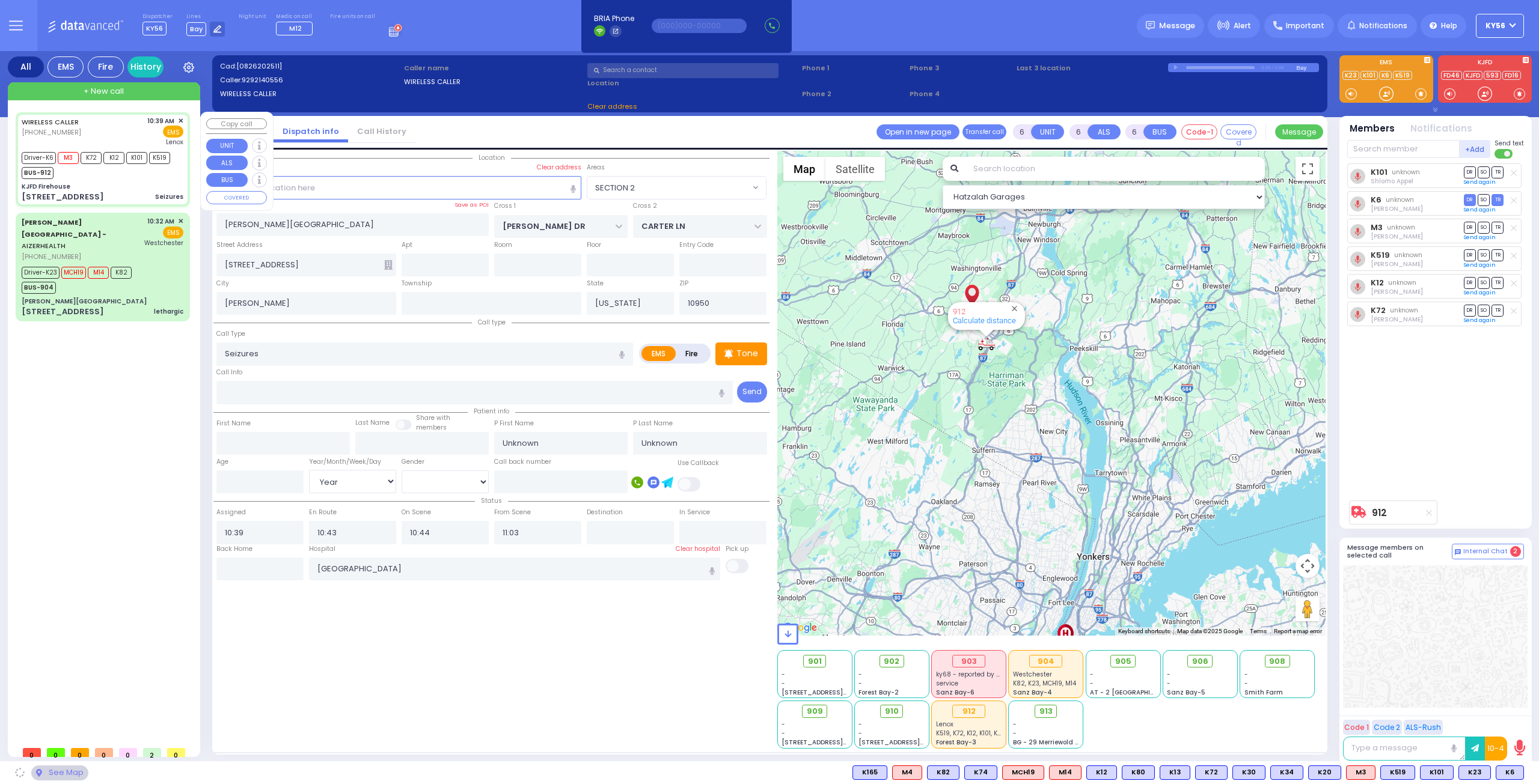
type input "KJFD Firehouse"
type input "[GEOGRAPHIC_DATA]"
type input "[STREET_ADDRESS]"
type input "Monroe"
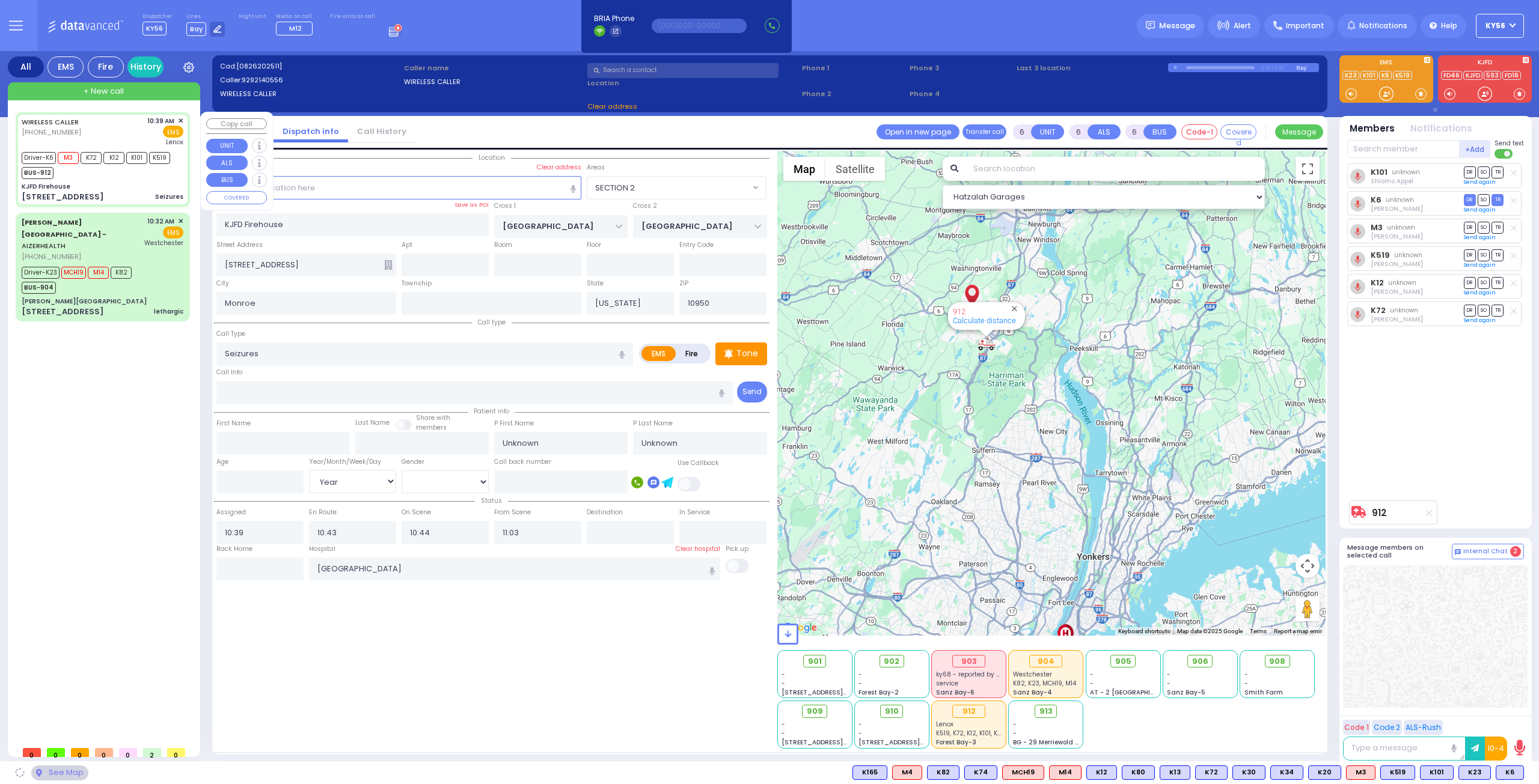
select select "SECTION 5"
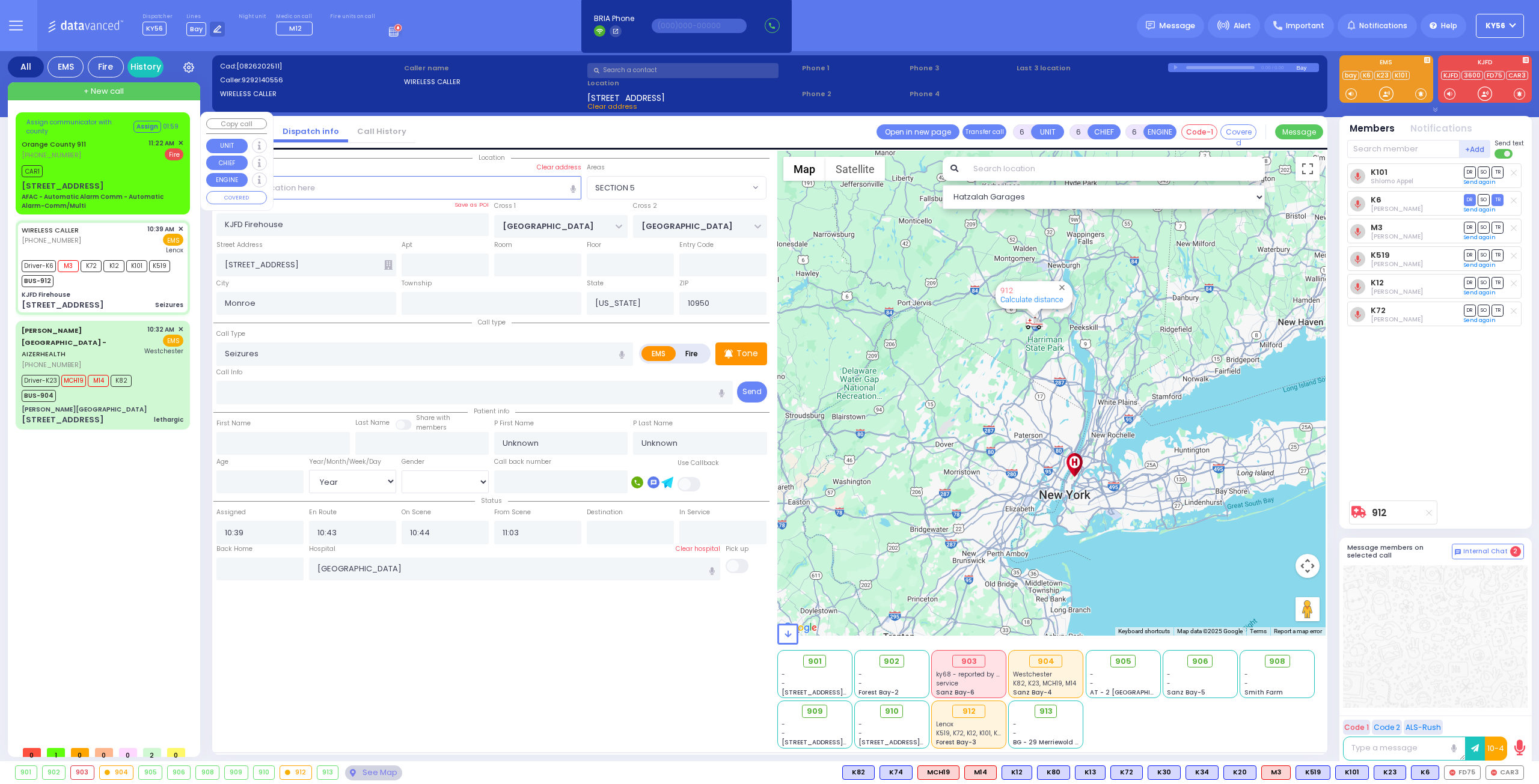
click at [103, 178] on div "Assign communicator with county Assign 01:59 Orange County 911 (845) 469-0911 1…" at bounding box center [103, 163] width 170 height 98
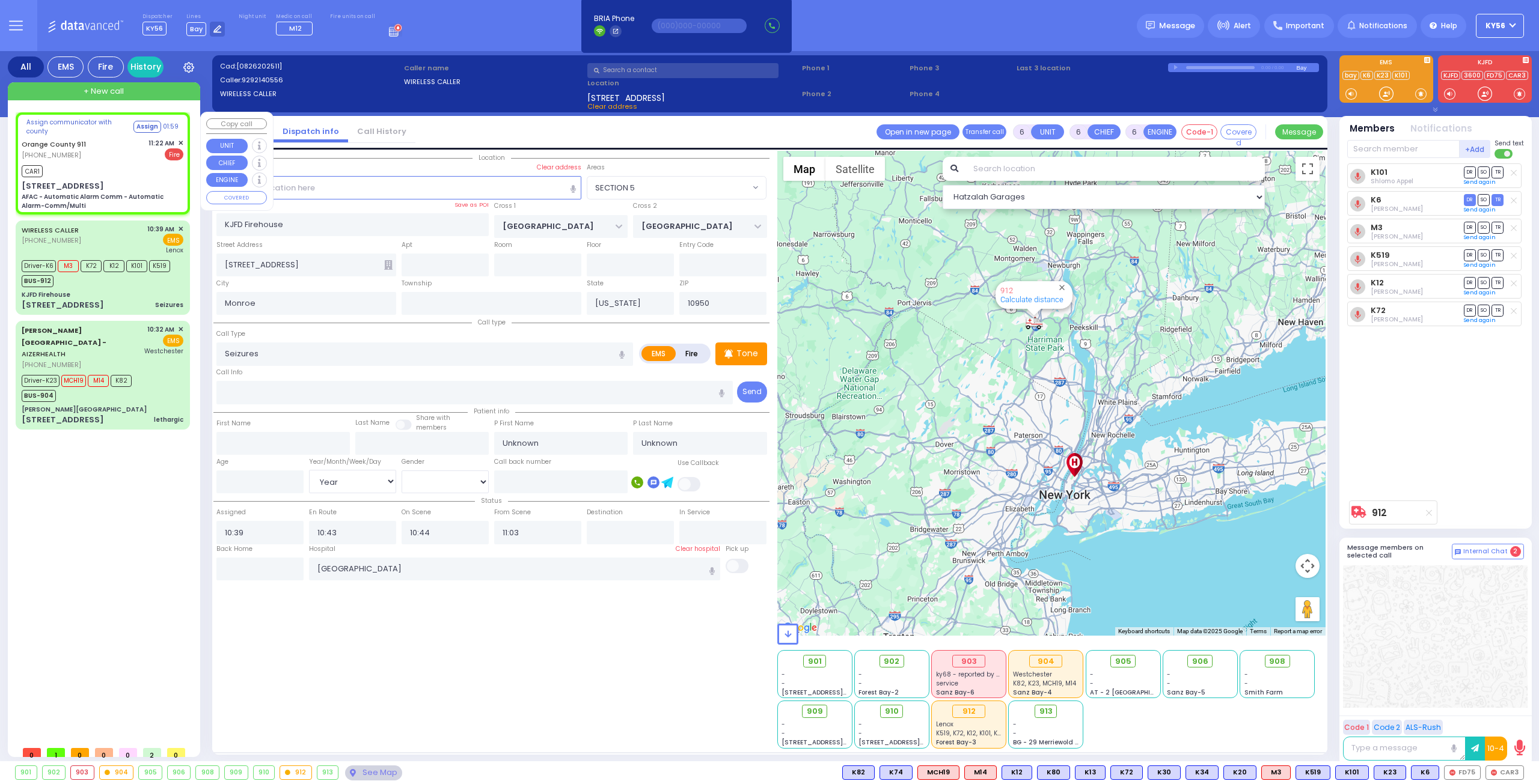
select select
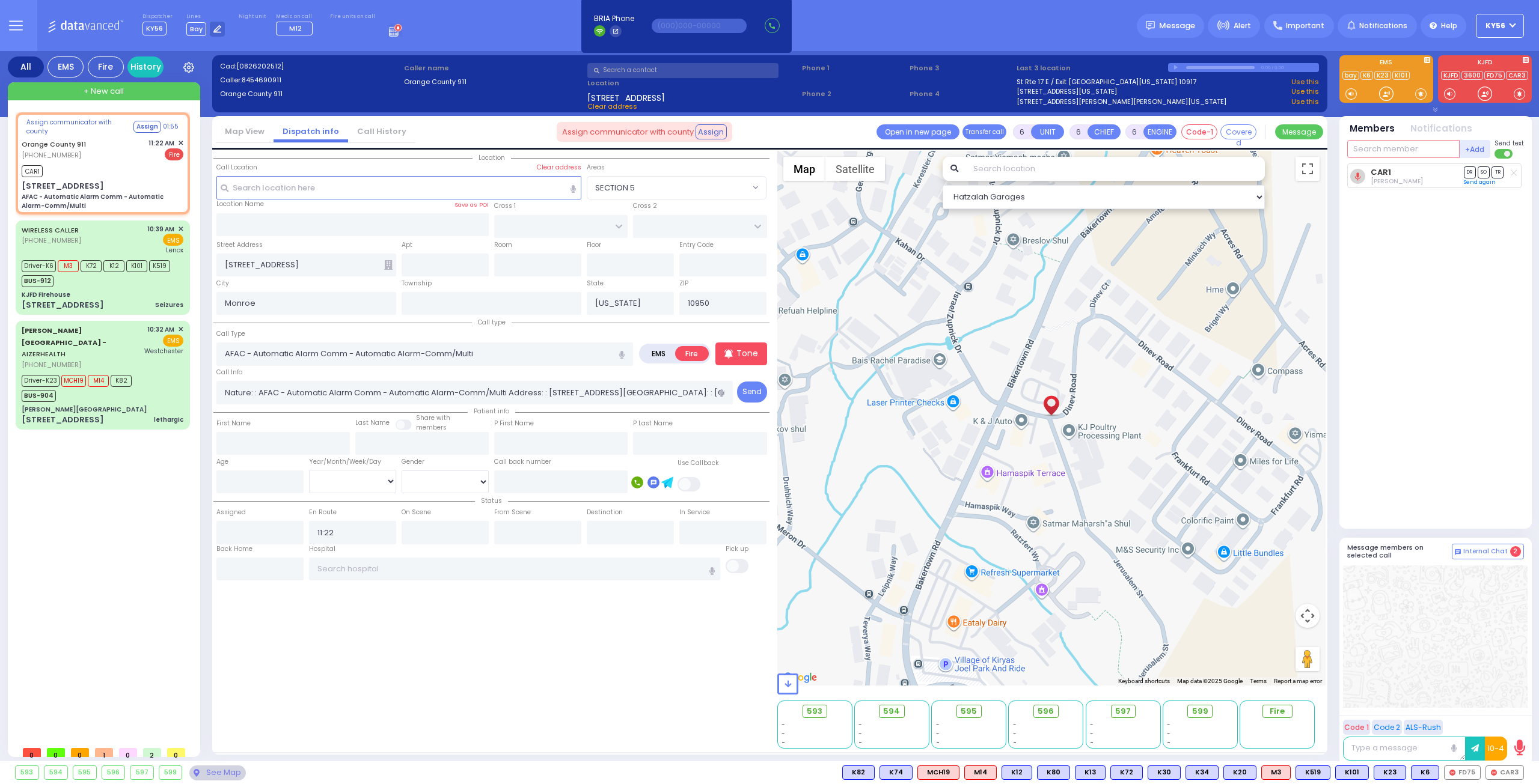
click at [1418, 146] on input "text" at bounding box center [1403, 149] width 112 height 18
click at [1429, 165] on div "FD62 David Bikel" at bounding box center [1436, 174] width 171 height 21
click at [1409, 144] on input "text" at bounding box center [1403, 149] width 112 height 18
click at [1398, 174] on div "FD46" at bounding box center [1387, 174] width 60 height 12
click at [1392, 148] on input "text" at bounding box center [1403, 149] width 112 height 18
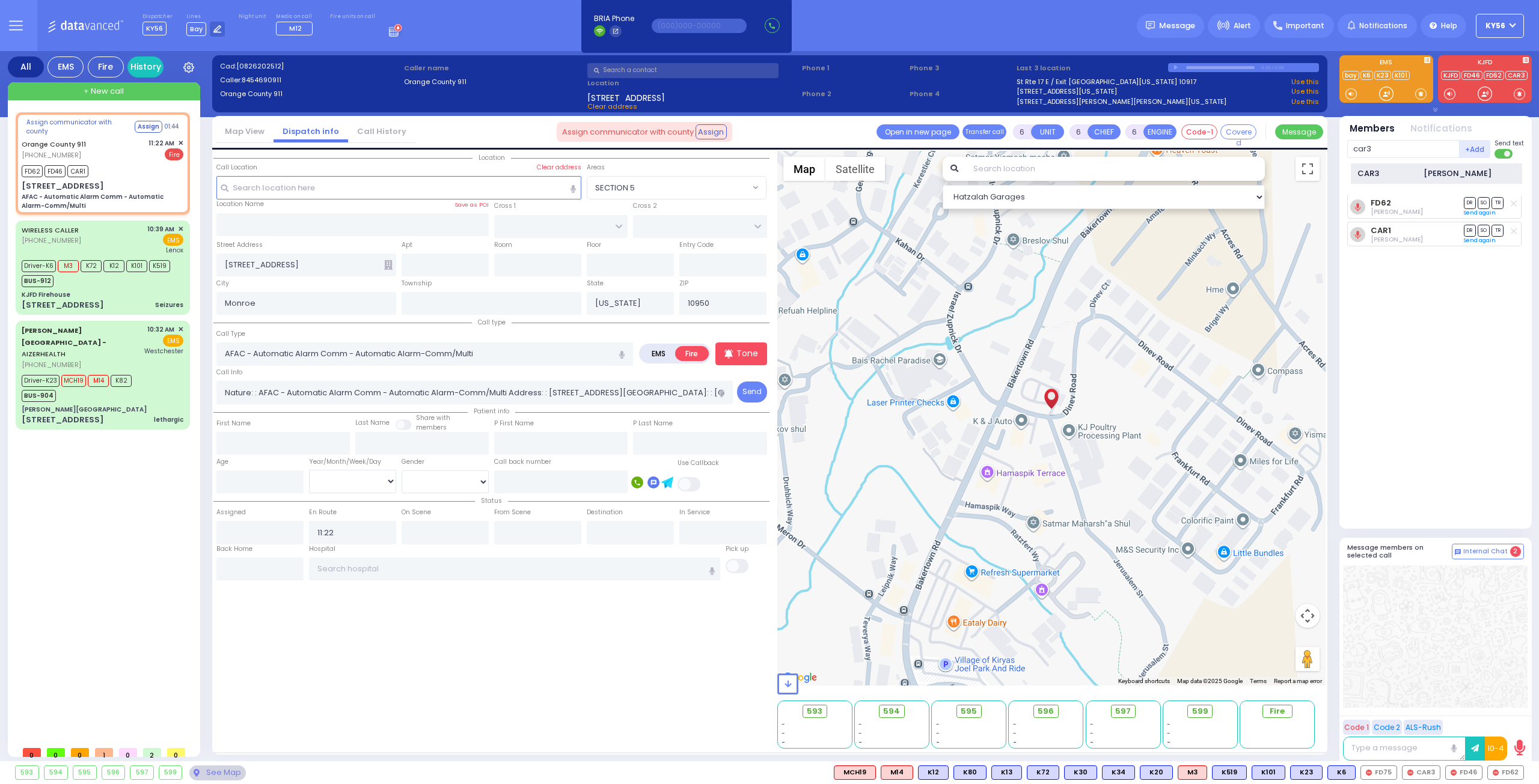
click at [1387, 168] on div "CAR3" at bounding box center [1387, 174] width 60 height 12
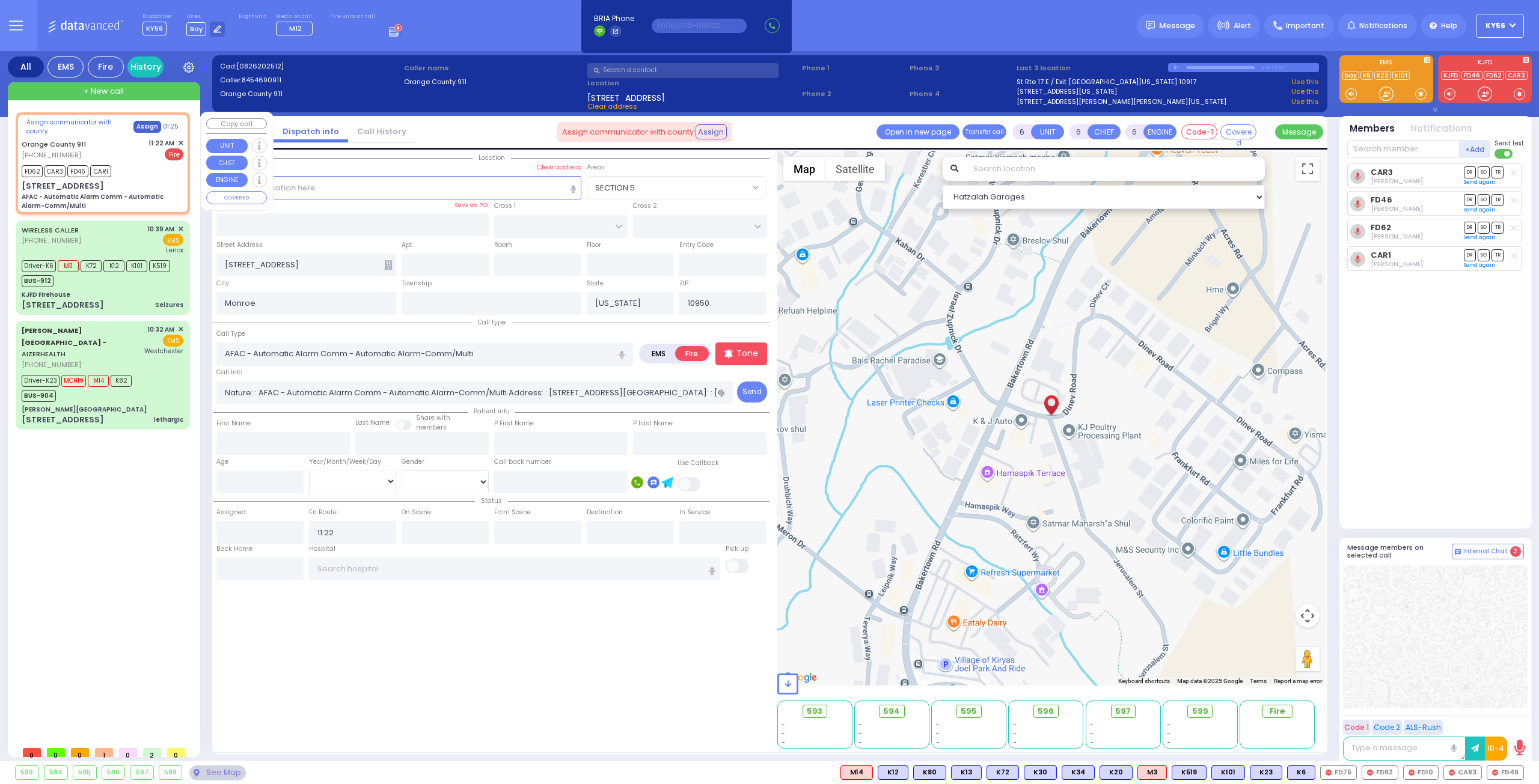
click at [144, 125] on button "Assign" at bounding box center [147, 126] width 28 height 12
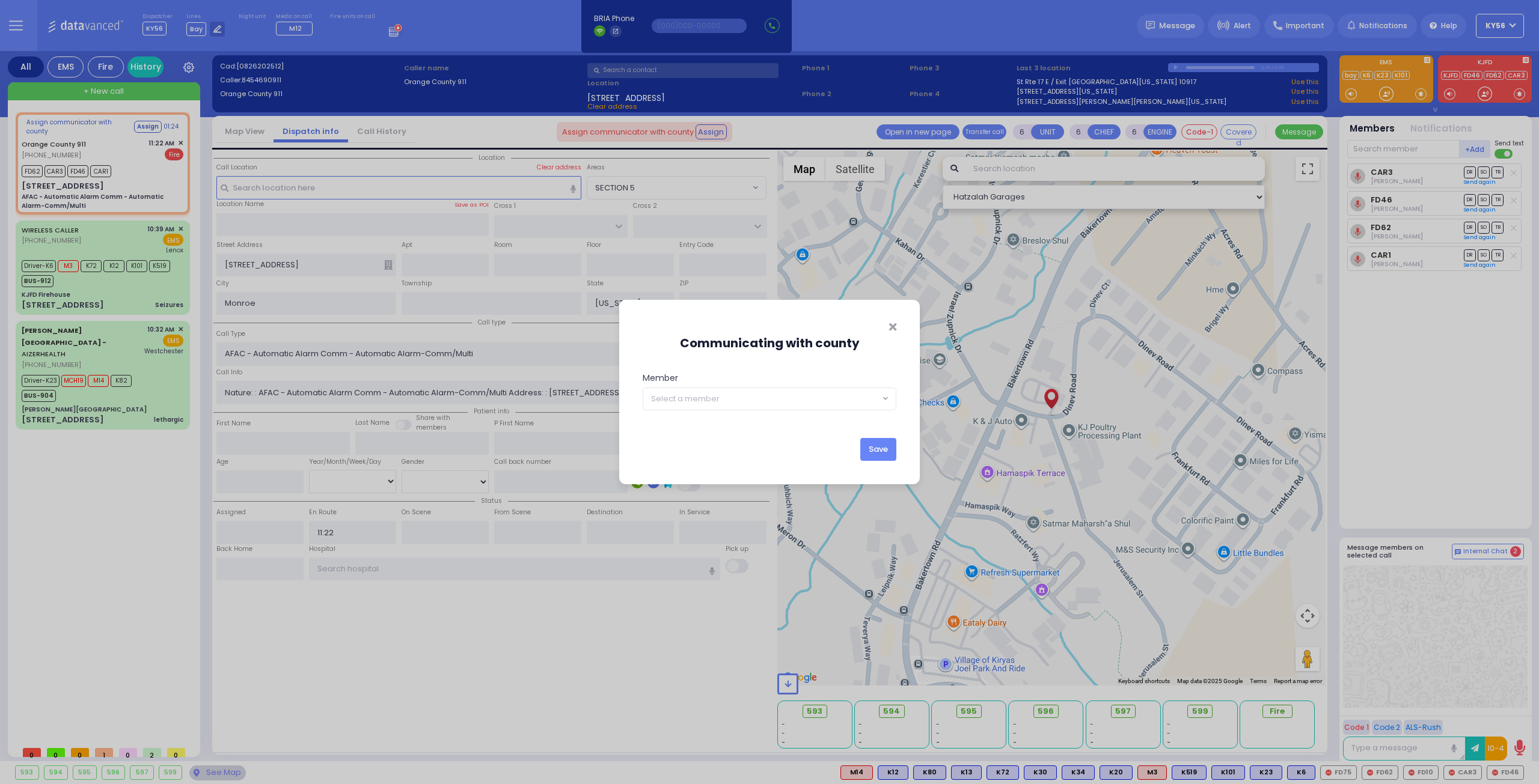
click at [773, 394] on span "Select a member" at bounding box center [761, 399] width 236 height 22
click at [884, 451] on button "Save" at bounding box center [878, 449] width 36 height 23
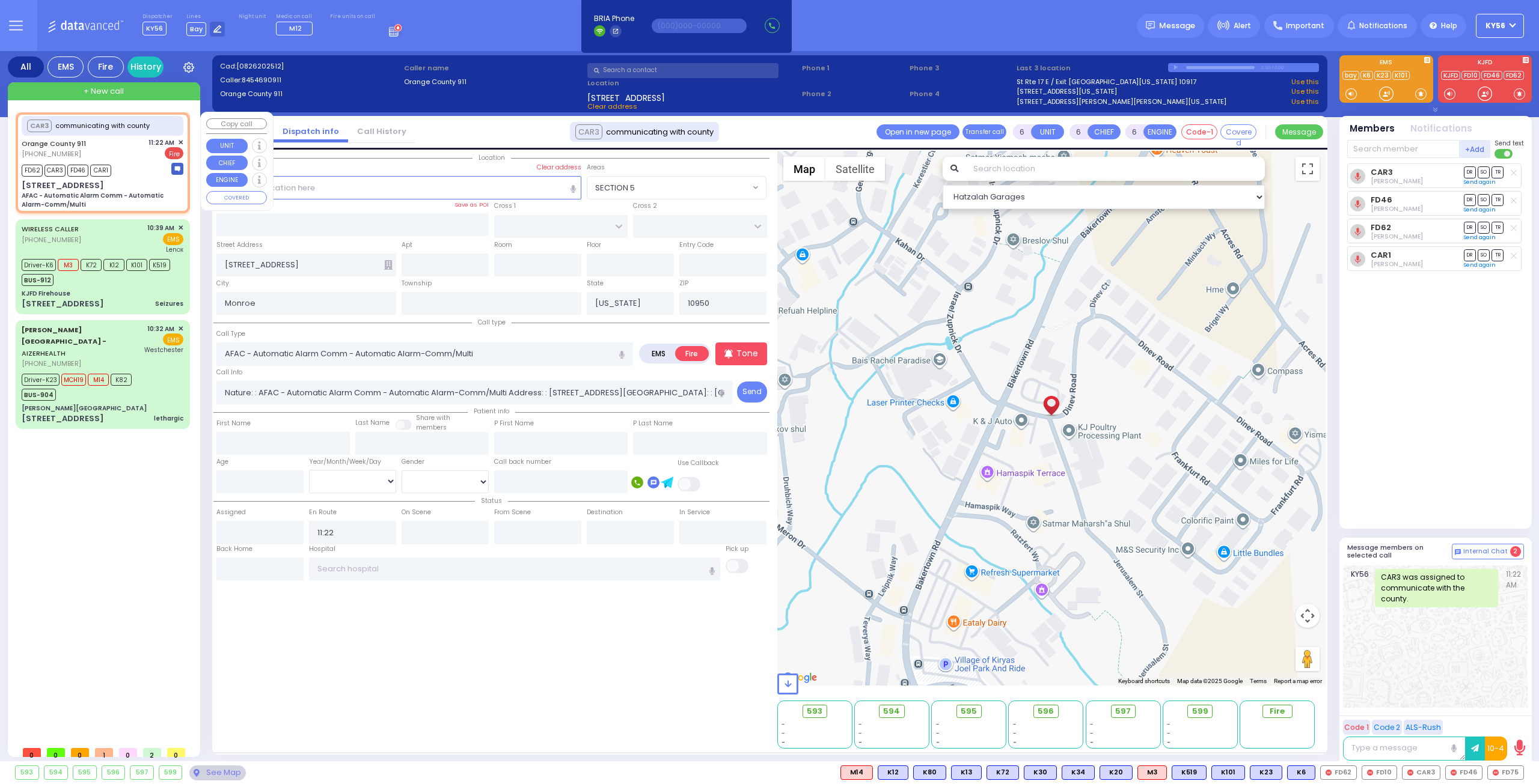
click at [185, 138] on div "CAR3 communicating with county Orange County 911 (845) 469-0911 11:22 AM ✕ FD62…" at bounding box center [103, 163] width 170 height 97
click at [181, 141] on span "✕" at bounding box center [181, 143] width 5 height 10
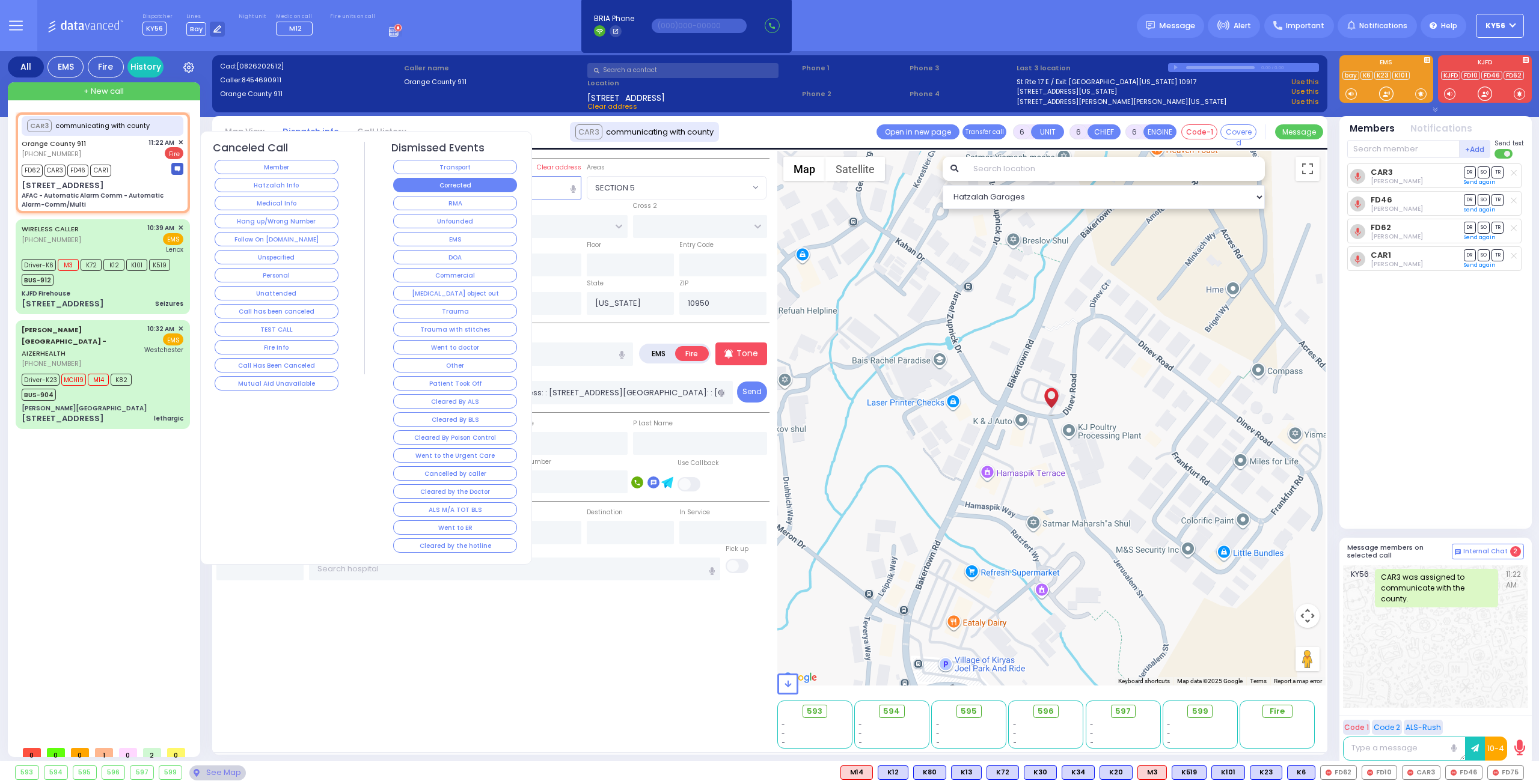
click at [449, 183] on button "Corrected" at bounding box center [455, 185] width 124 height 14
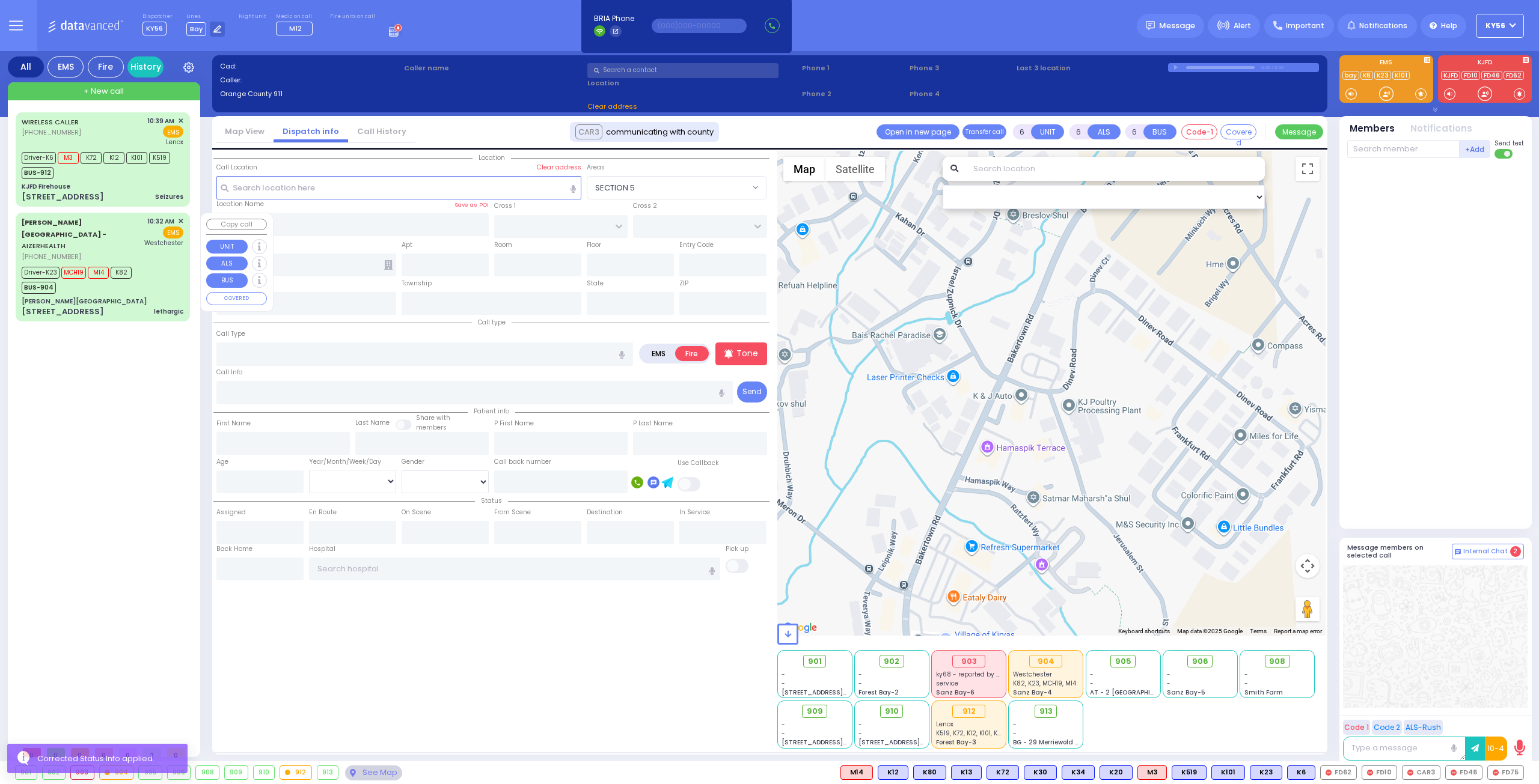
click at [137, 297] on div "[PERSON_NAME][GEOGRAPHIC_DATA]" at bounding box center [103, 301] width 161 height 9
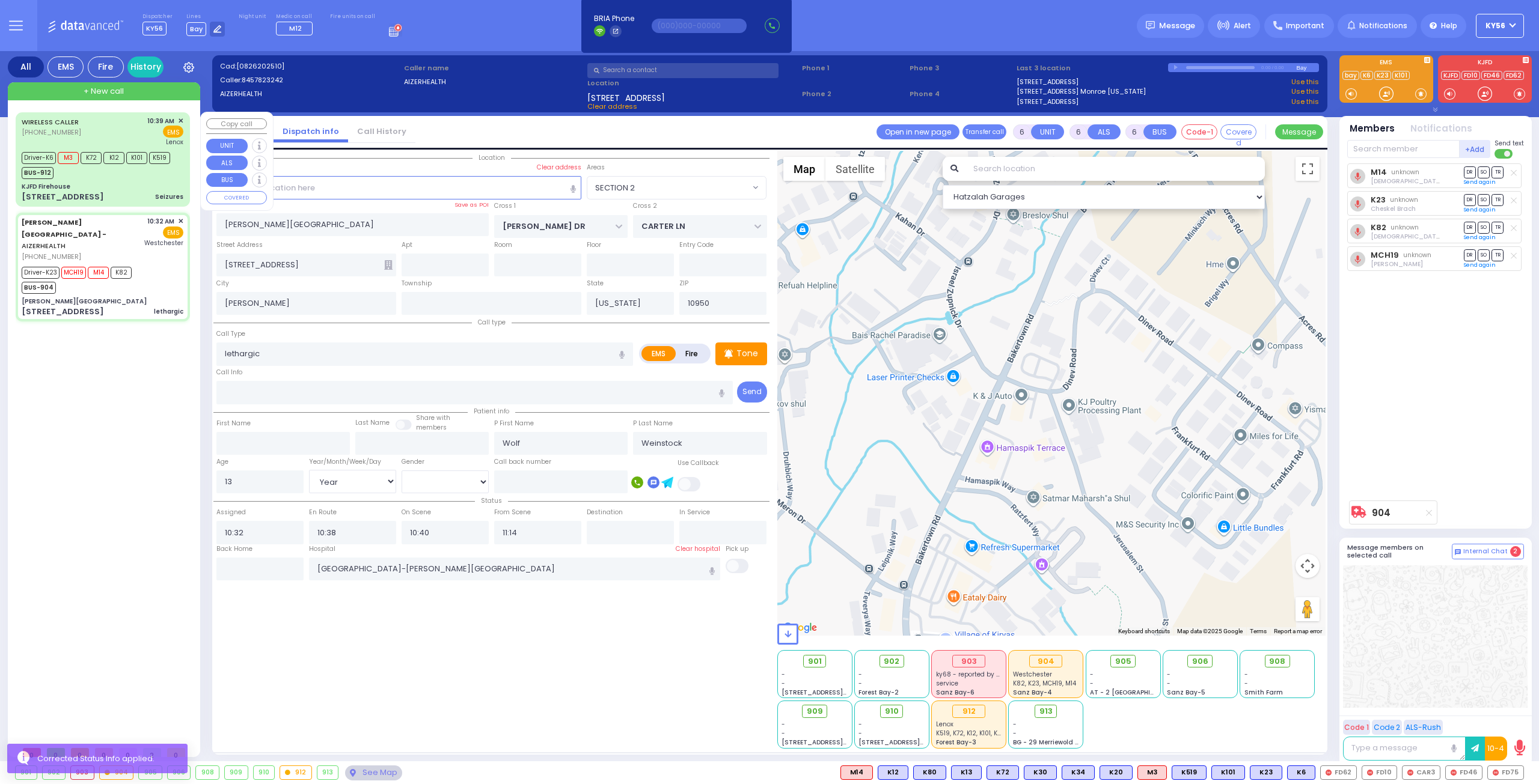
click at [120, 193] on div "[STREET_ADDRESS] Seizures" at bounding box center [103, 197] width 161 height 12
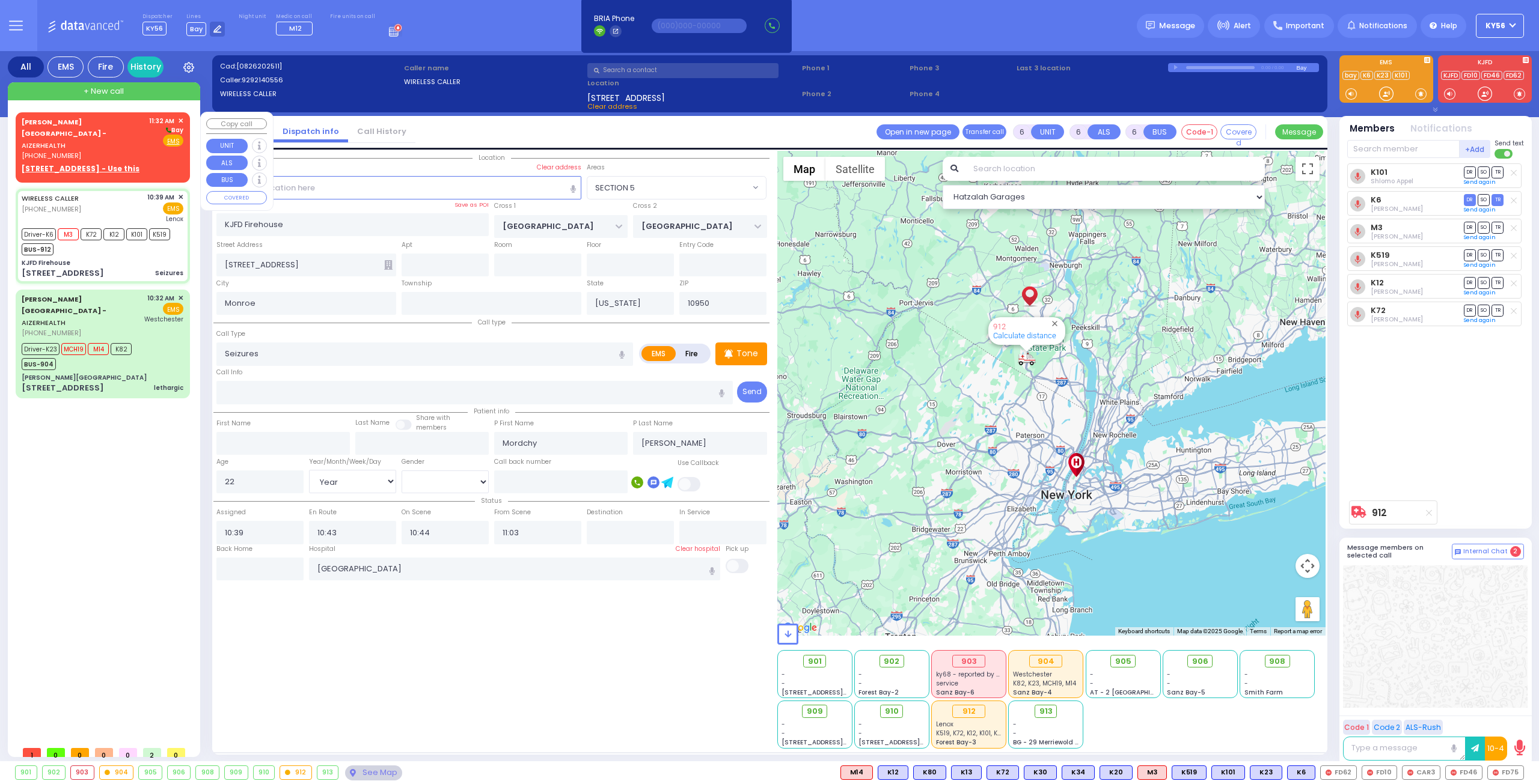
click at [97, 151] on div "[PHONE_NUMBER]" at bounding box center [83, 156] width 123 height 10
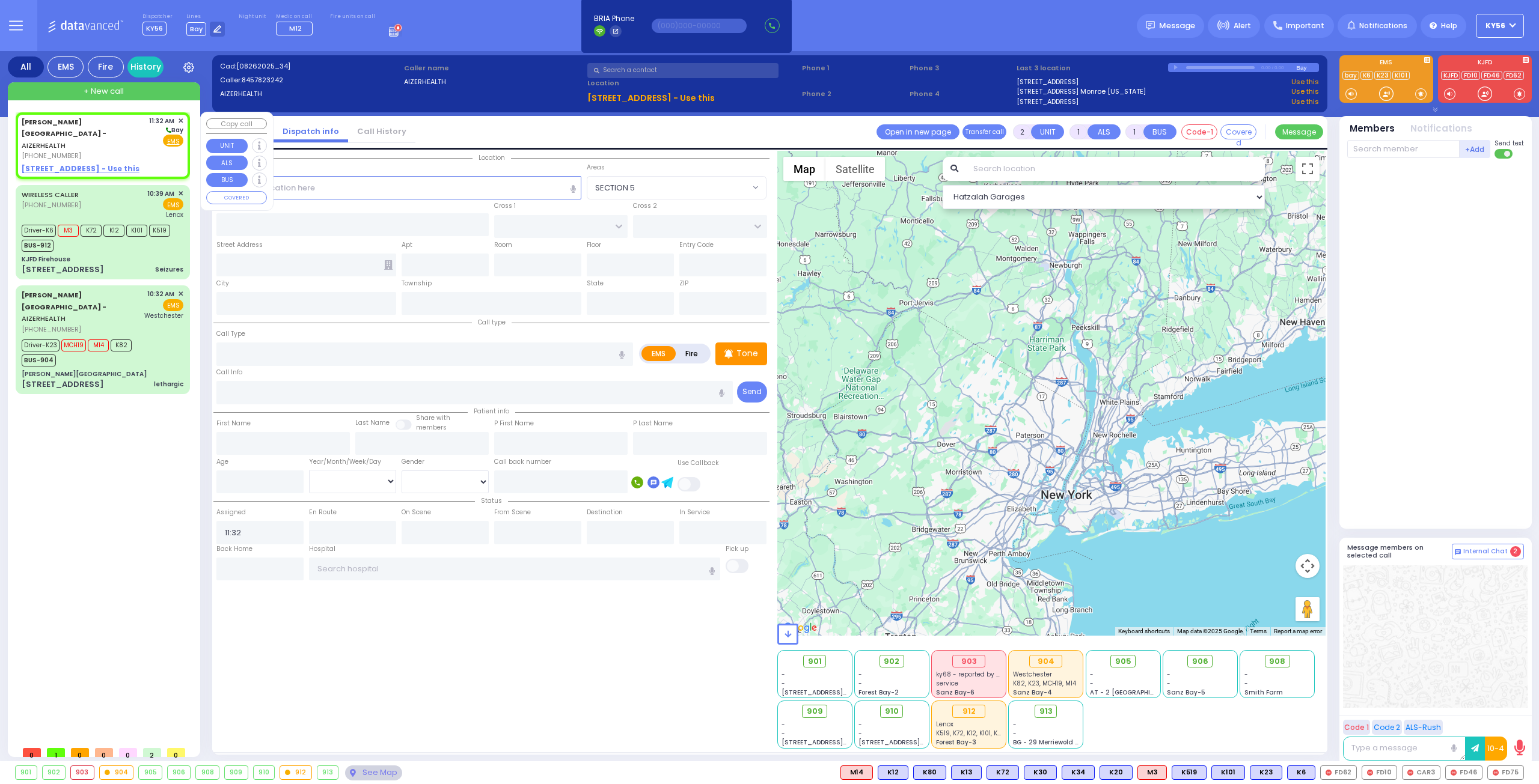
click at [91, 163] on u "49 FOREST ROAD - Use this" at bounding box center [81, 168] width 117 height 10
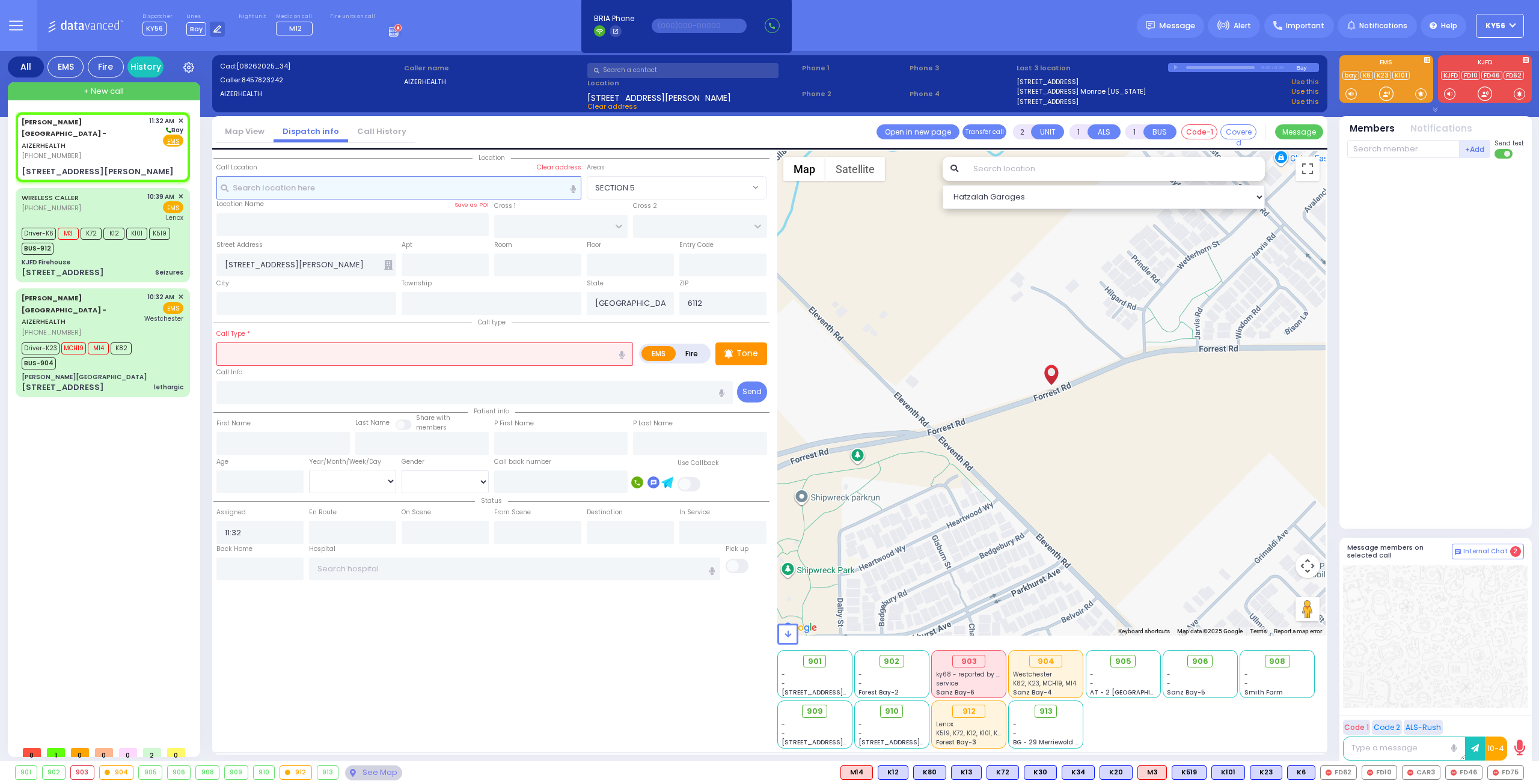
click at [286, 197] on input "text" at bounding box center [399, 187] width 365 height 23
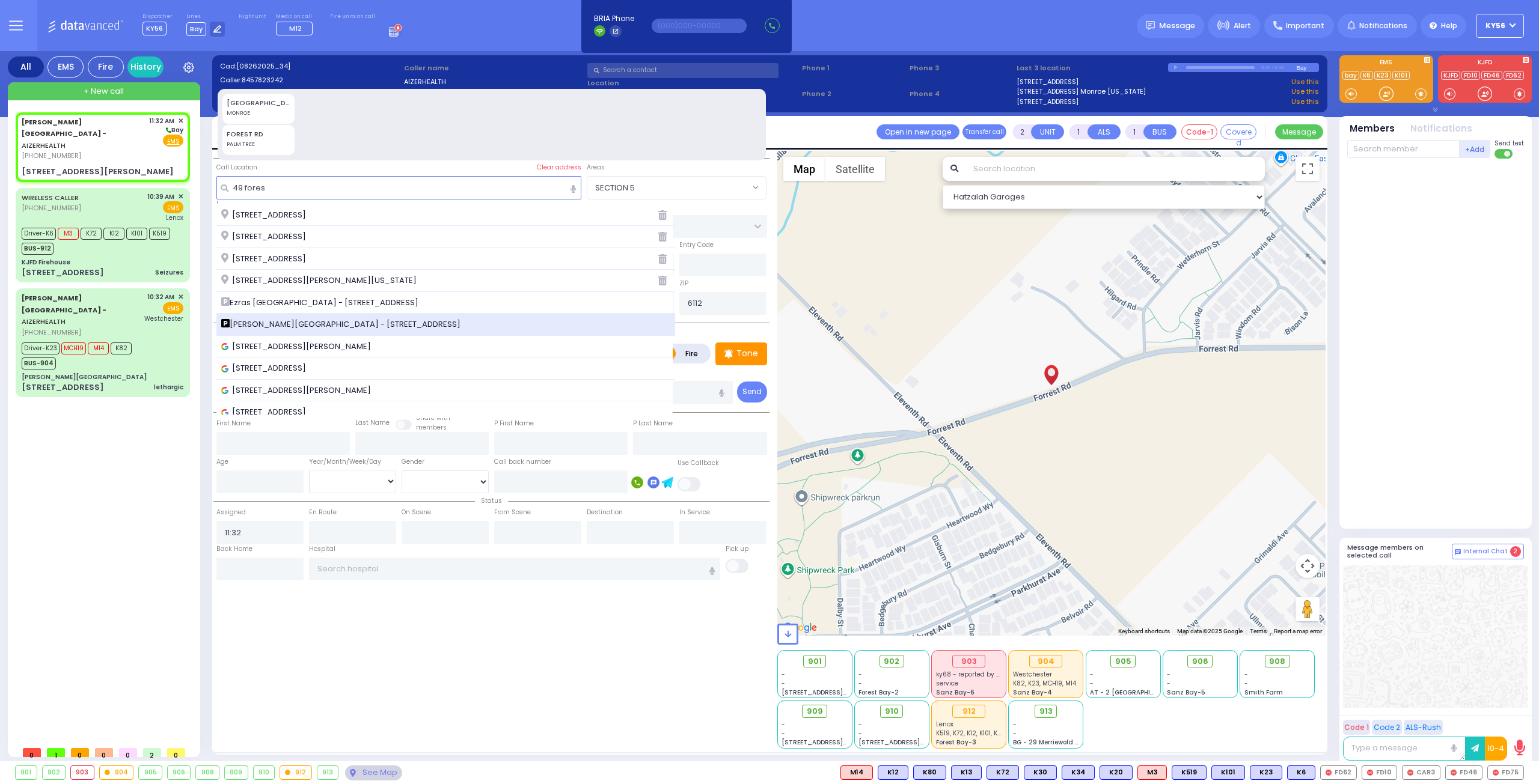
click at [289, 324] on span "Aizer Health Center - 49 Forest Road" at bounding box center [343, 324] width 243 height 12
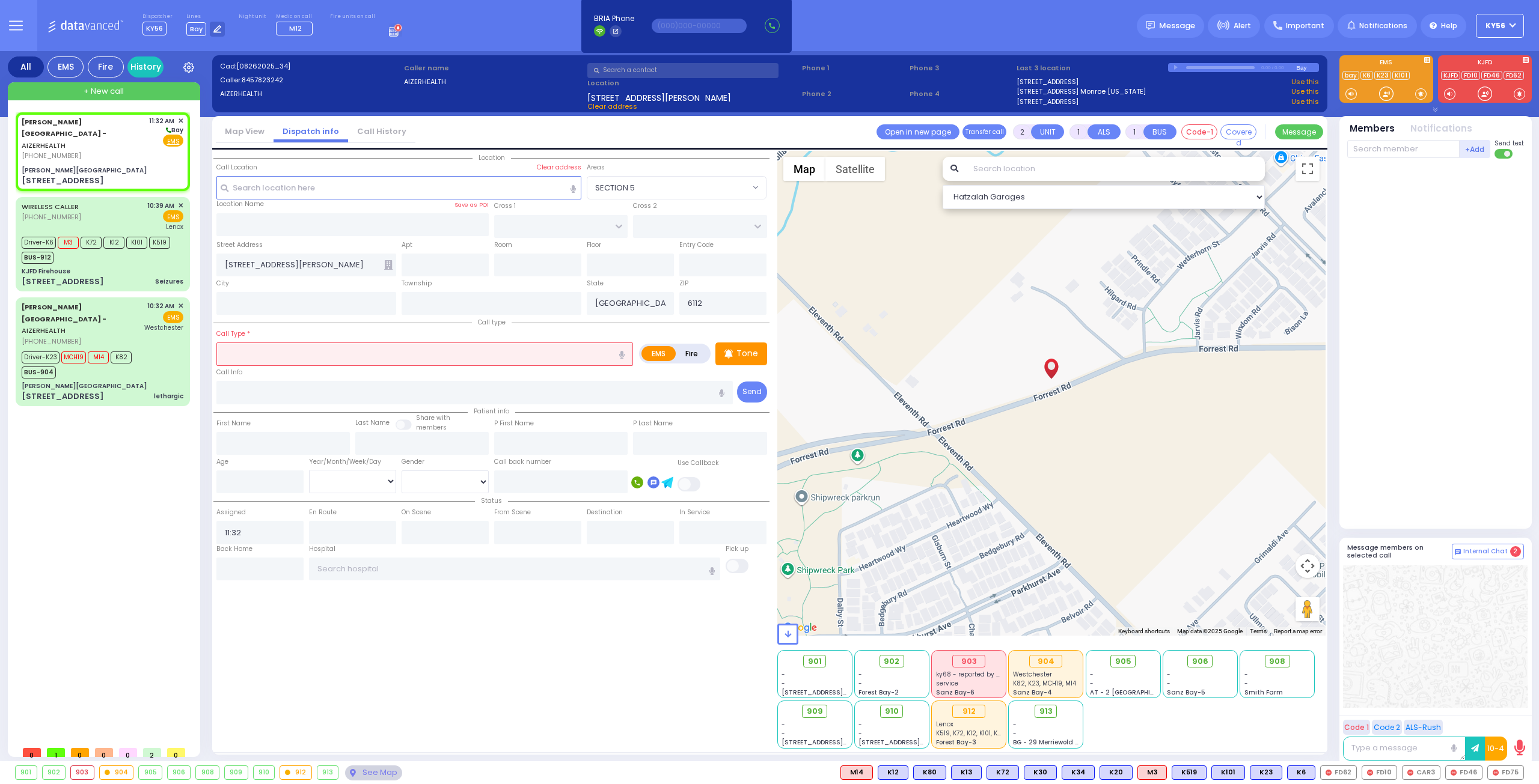
click at [310, 359] on input "text" at bounding box center [424, 354] width 416 height 23
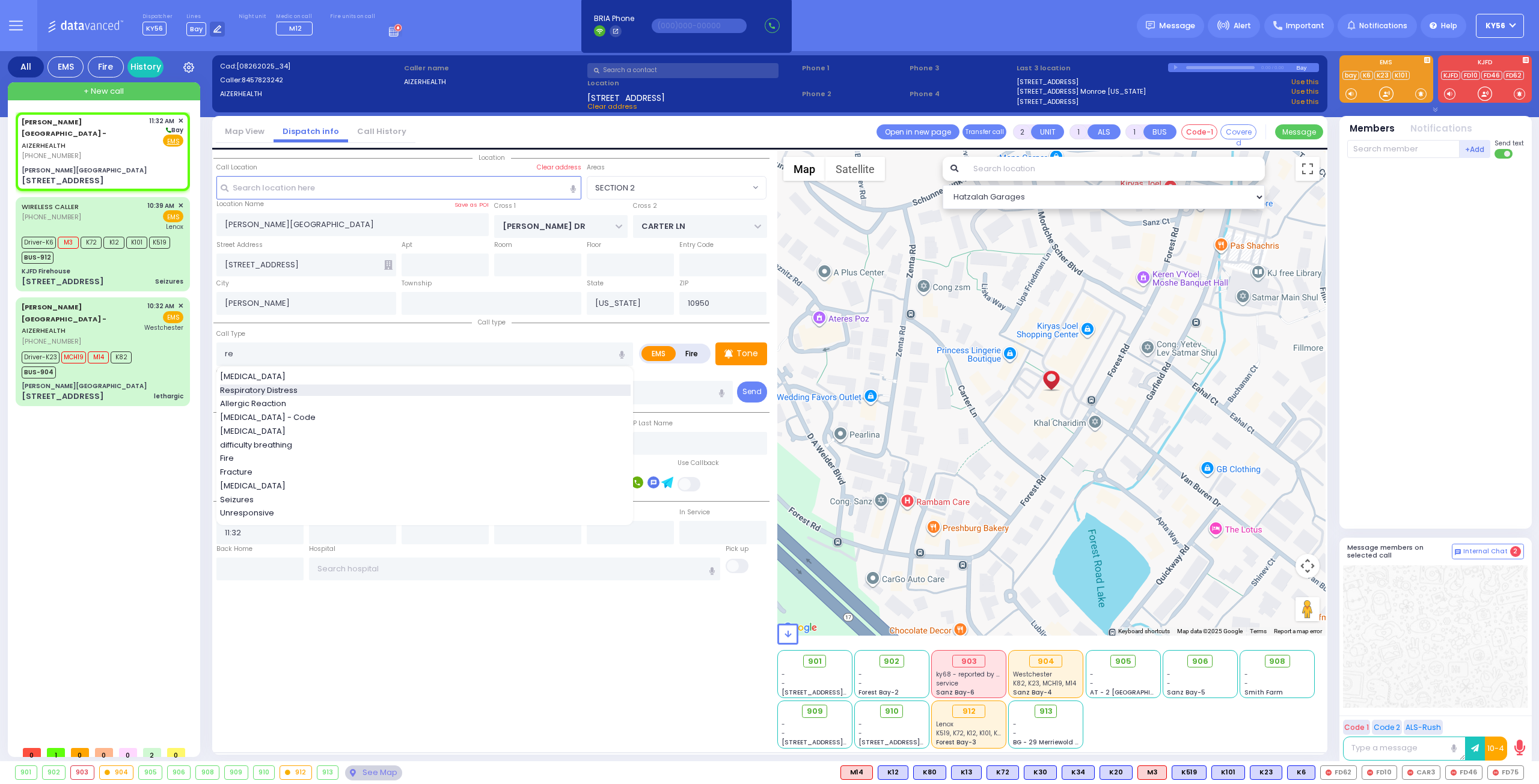
click at [286, 385] on span "Respiratory Distress" at bounding box center [261, 390] width 82 height 12
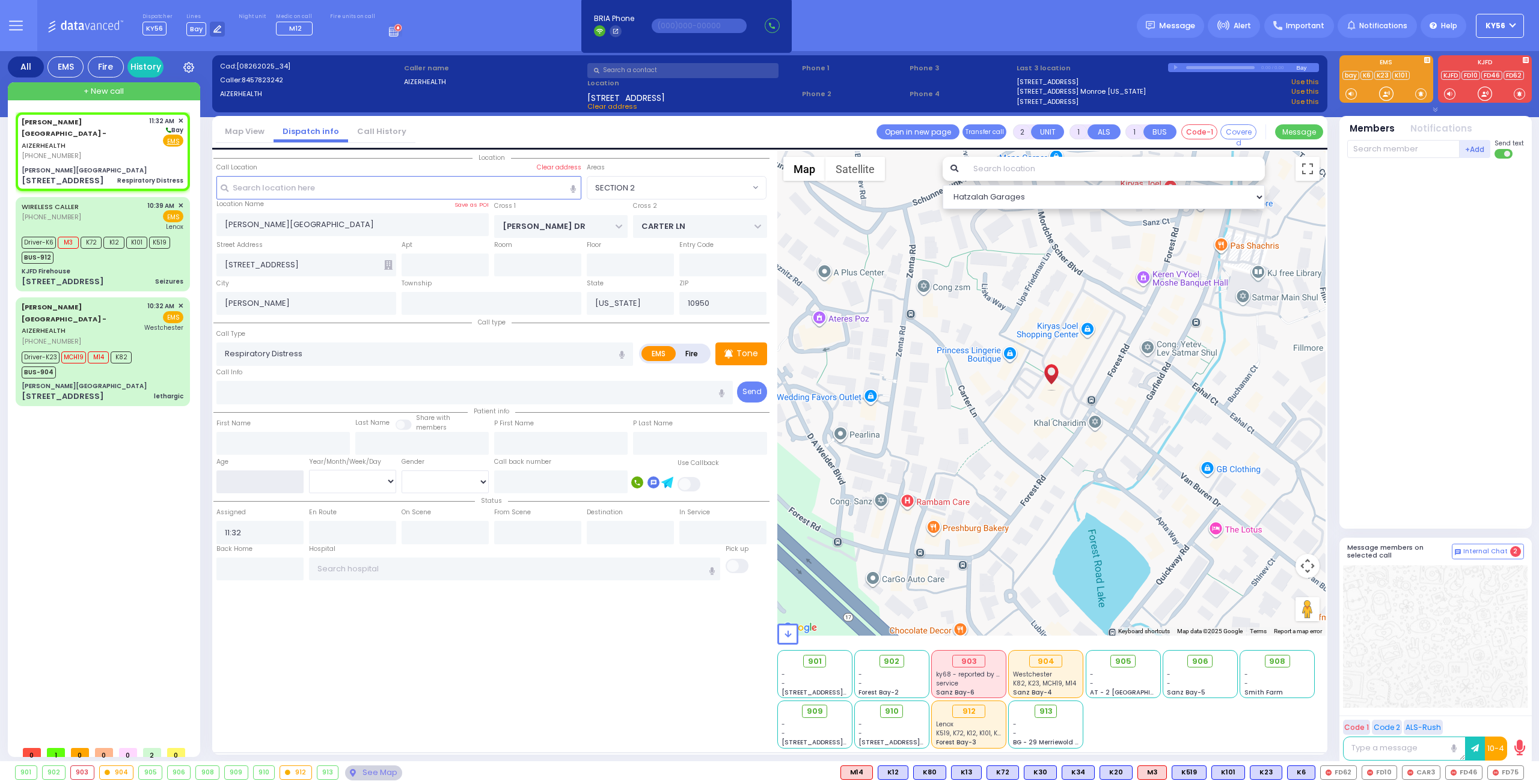
click at [247, 484] on input "number" at bounding box center [260, 481] width 87 height 23
click at [325, 484] on select "Year Month Week Day" at bounding box center [352, 481] width 87 height 23
click at [309, 470] on select "Year Month Week Day" at bounding box center [352, 481] width 87 height 23
click at [330, 186] on input "text" at bounding box center [399, 187] width 365 height 23
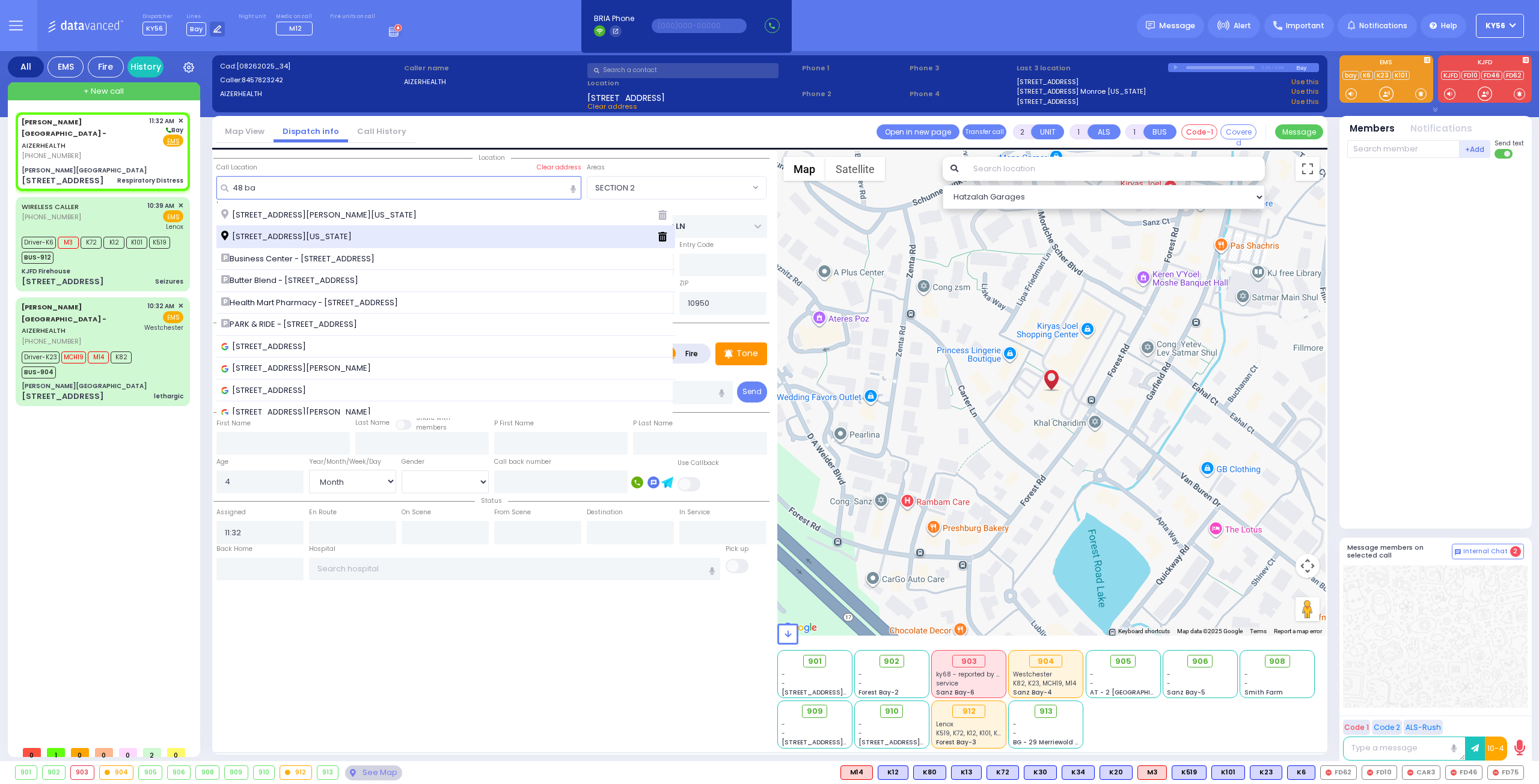
click at [342, 233] on span "[STREET_ADDRESS][US_STATE]" at bounding box center [289, 237] width 135 height 12
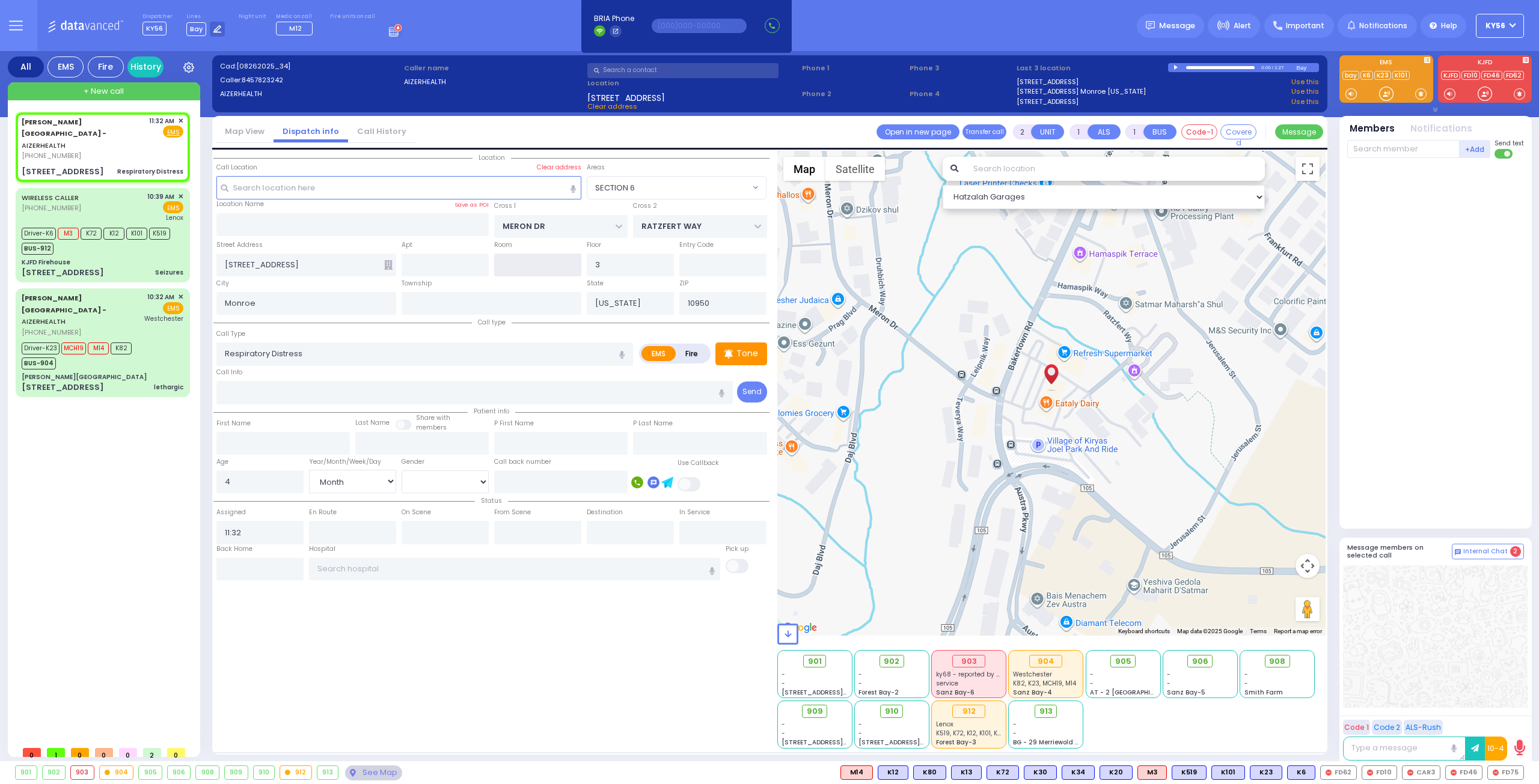
click at [538, 270] on input "text" at bounding box center [537, 265] width 87 height 23
click at [642, 265] on input "3" at bounding box center [630, 265] width 87 height 23
drag, startPoint x: 642, startPoint y: 265, endPoint x: 649, endPoint y: 259, distance: 9.2
click at [644, 262] on input "3" at bounding box center [630, 265] width 87 height 23
click at [1516, 778] on span "K74" at bounding box center [1507, 772] width 32 height 13
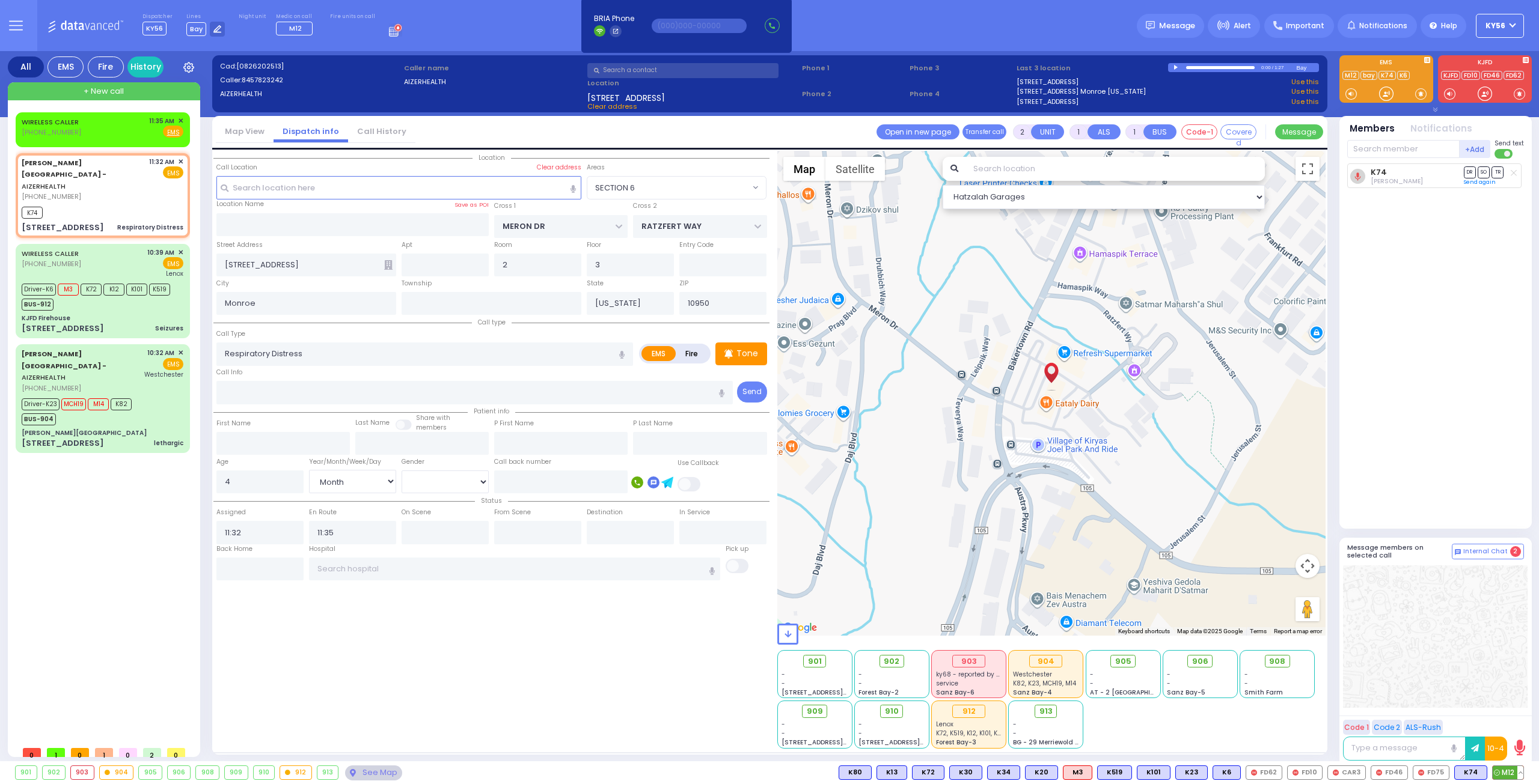
click at [1514, 771] on span "M12" at bounding box center [1507, 772] width 30 height 13
click at [641, 257] on input "3" at bounding box center [630, 265] width 87 height 23
click at [554, 282] on div "Township" at bounding box center [491, 296] width 185 height 39
click at [558, 331] on div "Call Type Respiratory Distress Respiratory Distress" at bounding box center [424, 347] width 416 height 39
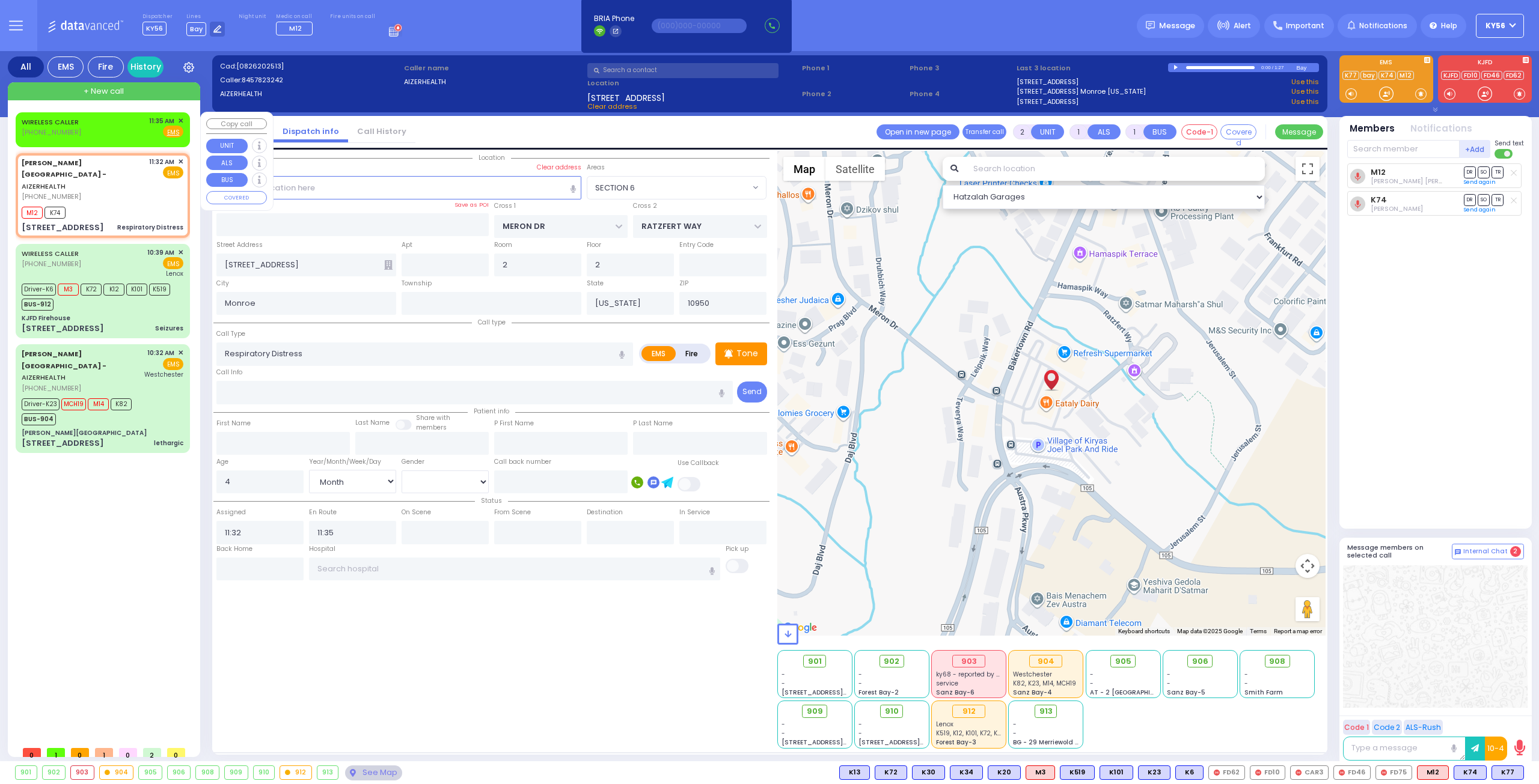
click at [97, 123] on div "WIRELESS CALLER (845) 325-0432 11:35 AM ✕ Fire EMS" at bounding box center [103, 127] width 161 height 22
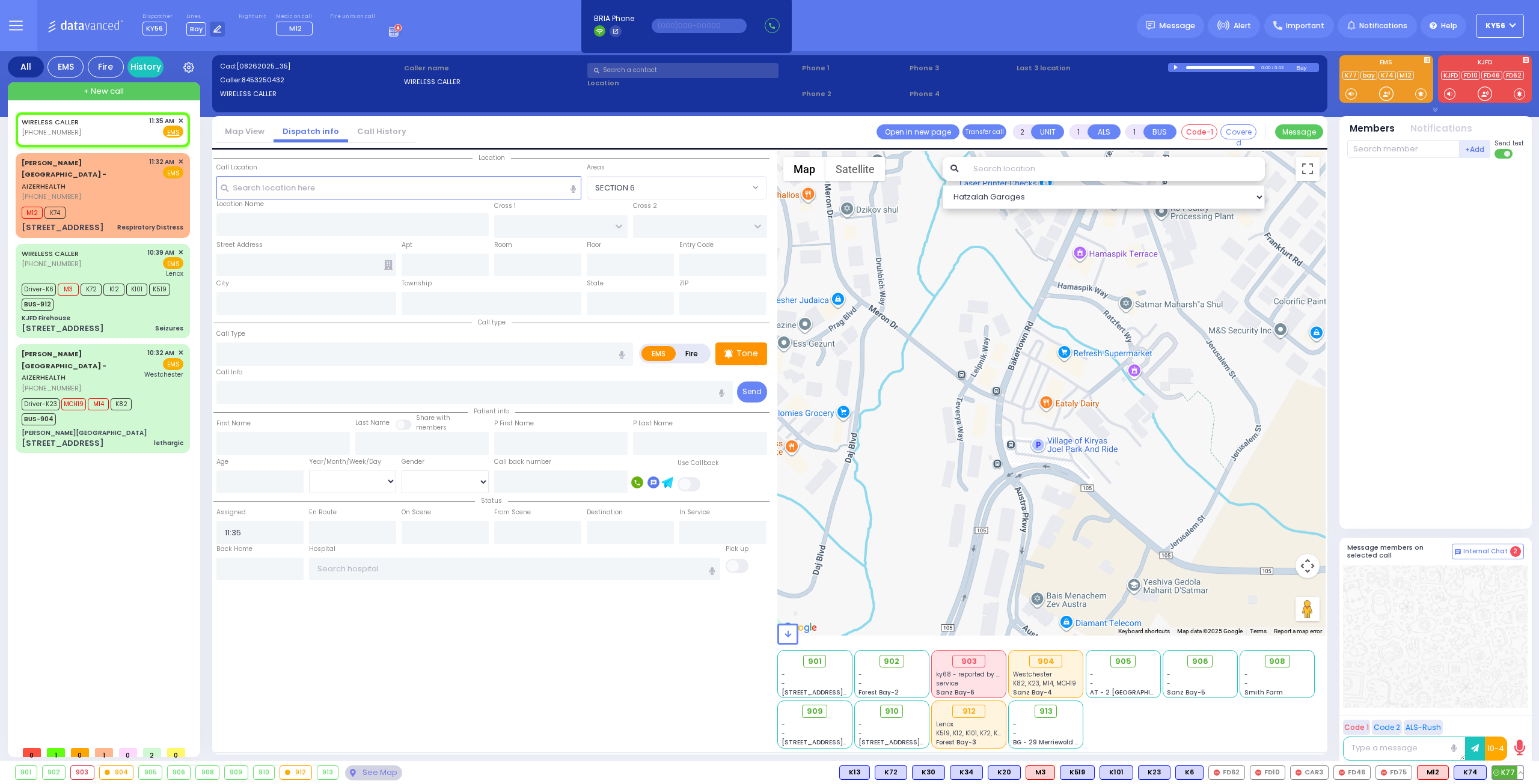
click at [1510, 771] on span "K77" at bounding box center [1507, 772] width 31 height 13
click at [895, 715] on span "910" at bounding box center [895, 711] width 14 height 12
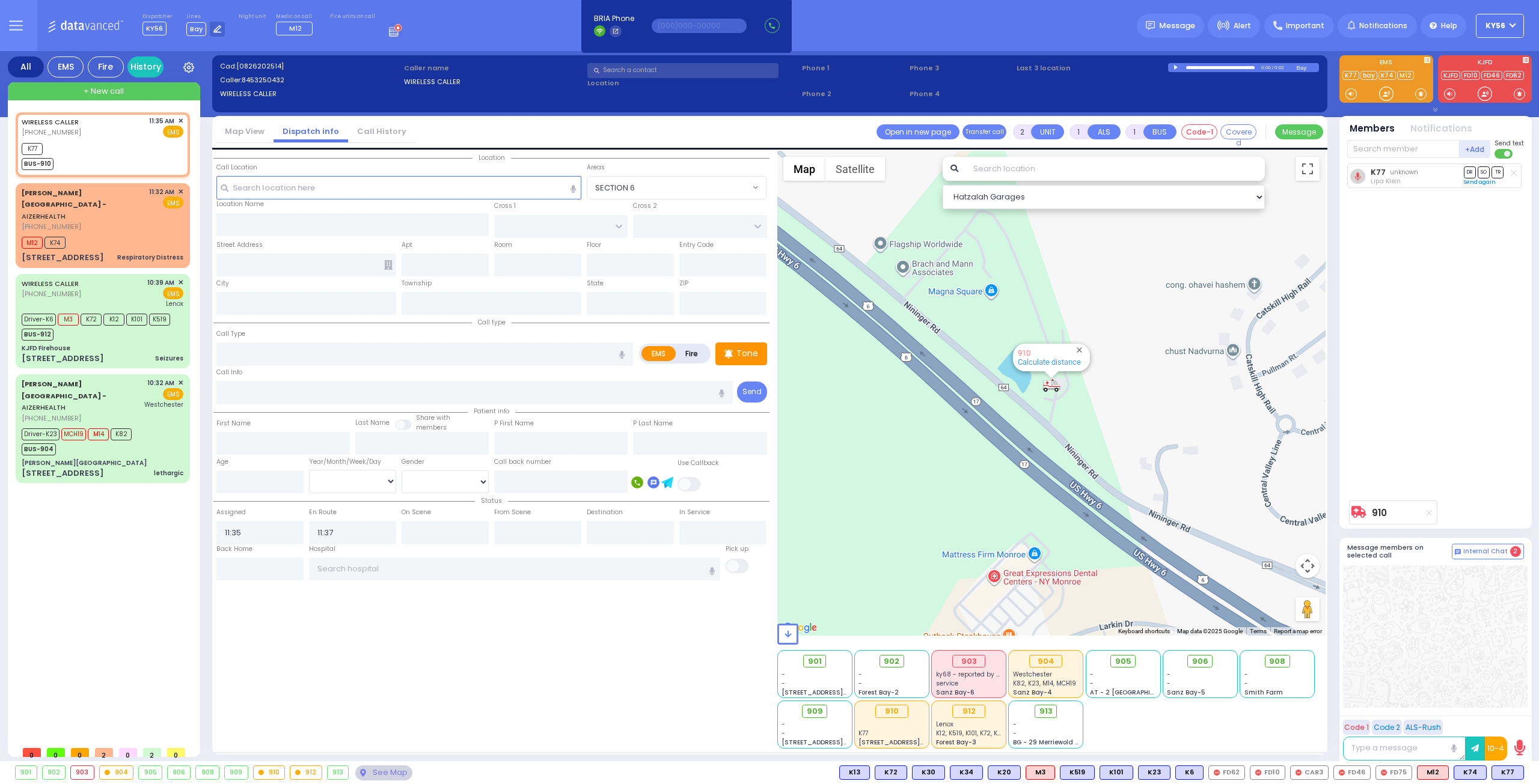
click at [1514, 170] on icon at bounding box center [1513, 173] width 6 height 6
click at [1426, 514] on icon at bounding box center [1429, 513] width 6 height 6
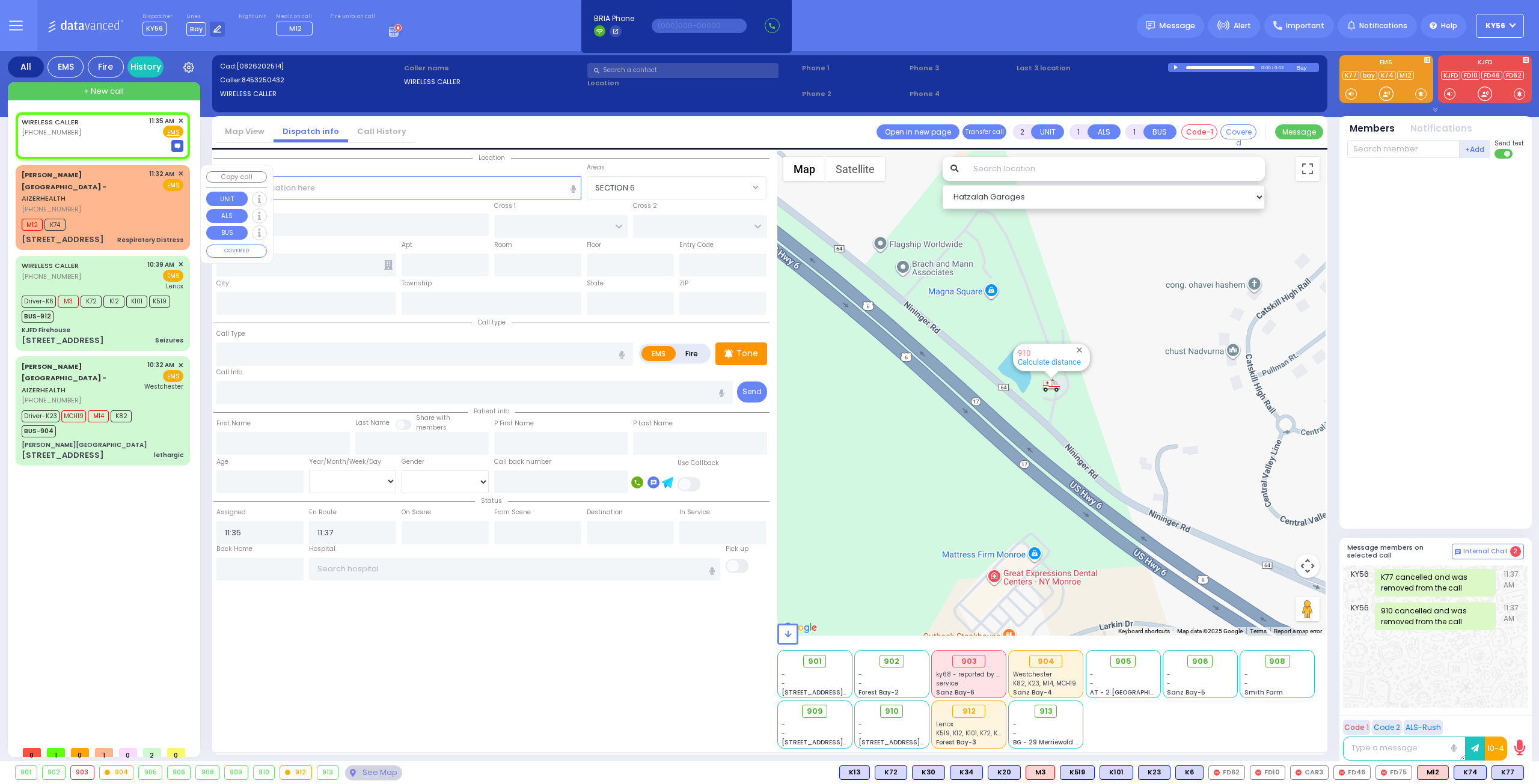
click at [130, 216] on div "M12 K74" at bounding box center [103, 223] width 161 height 15
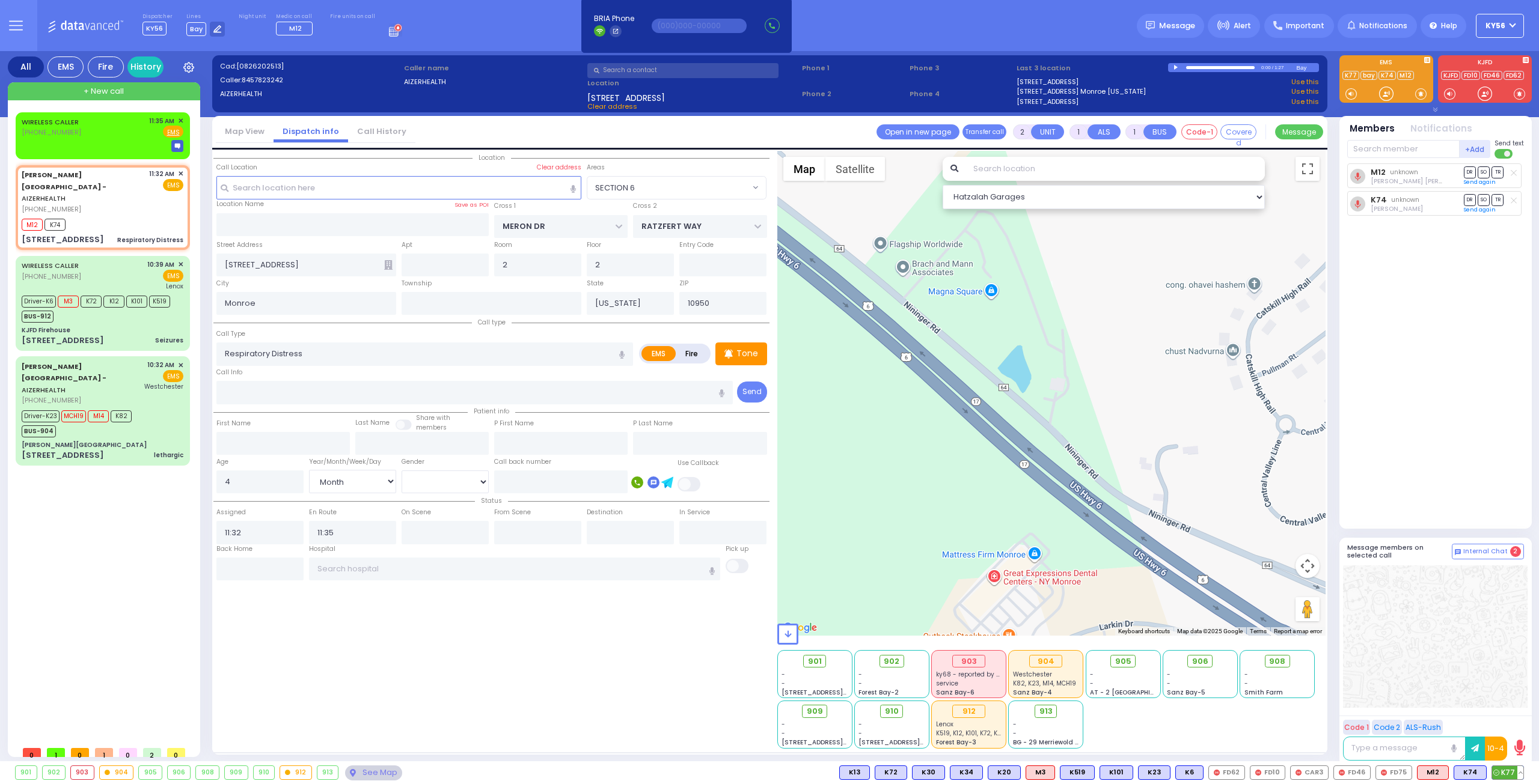
click at [1521, 772] on button at bounding box center [1520, 772] width 6 height 13
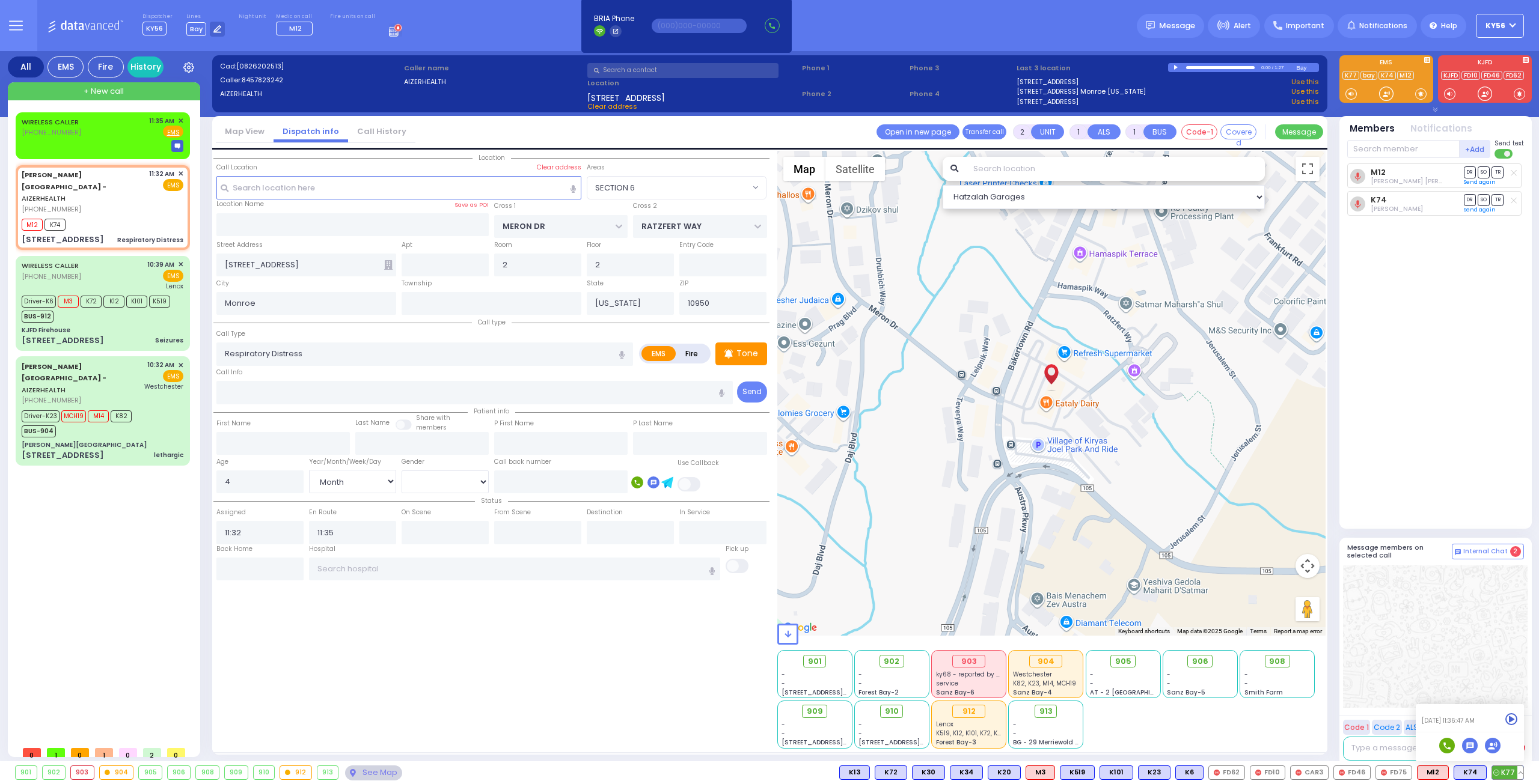
click at [1514, 773] on span "K77" at bounding box center [1507, 772] width 31 height 13
click at [1385, 153] on input "text" at bounding box center [1403, 149] width 112 height 18
click at [1387, 173] on div "910" at bounding box center [1387, 174] width 60 height 12
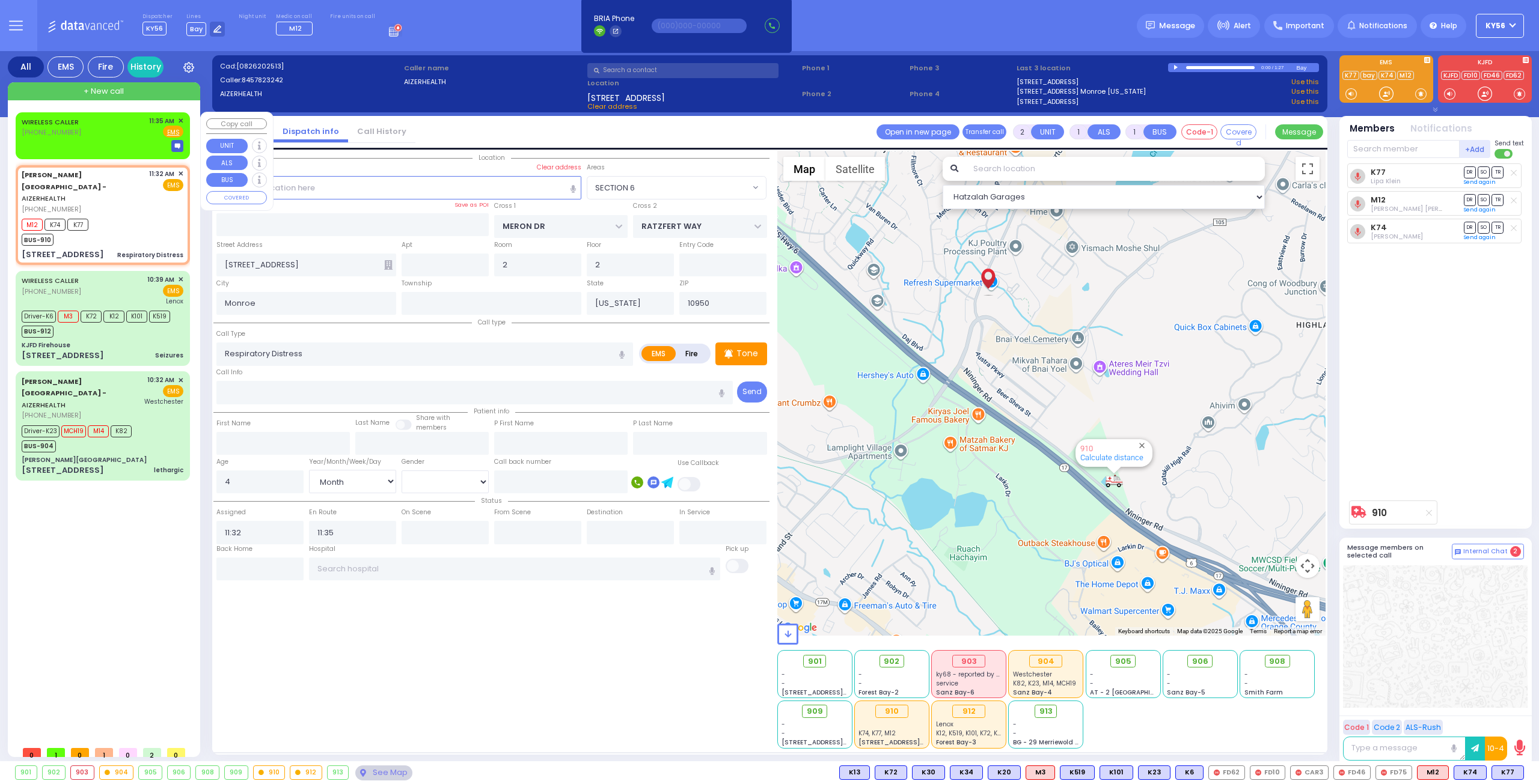
click at [182, 121] on span "✕" at bounding box center [181, 121] width 5 height 10
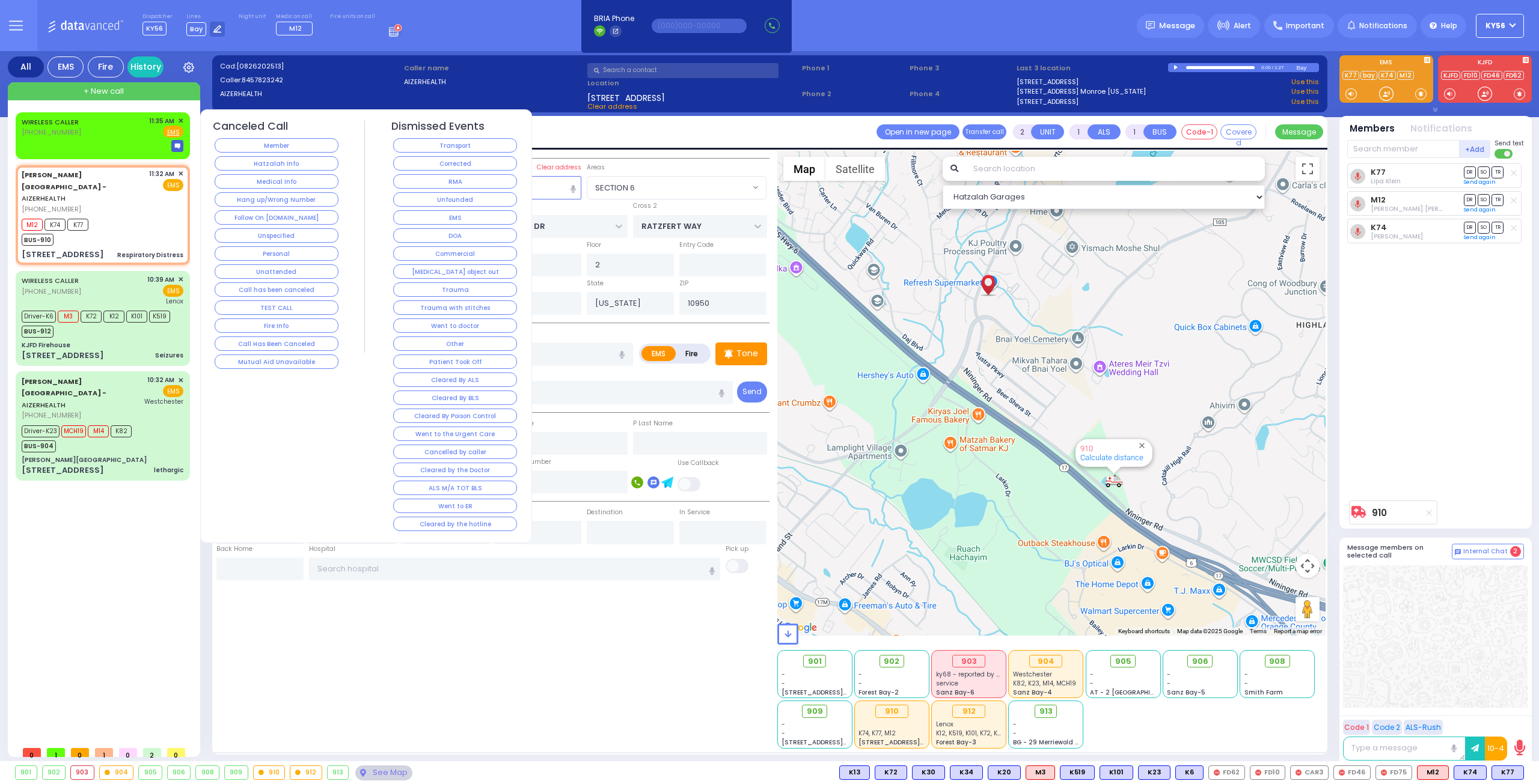
select select "SECTION 6"
select select "Month"
click at [272, 203] on button "Hang up/Wrong Number" at bounding box center [276, 199] width 124 height 14
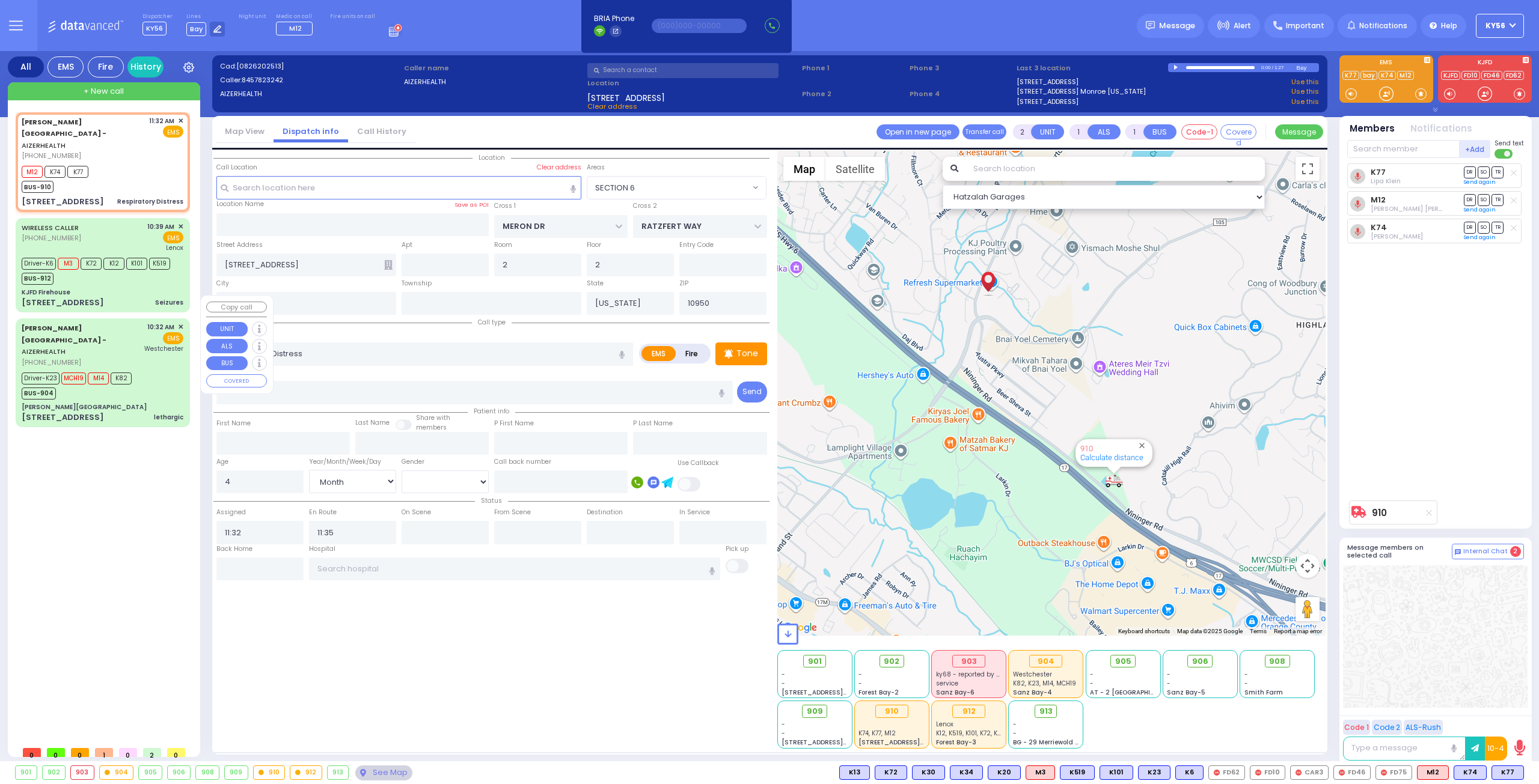
click at [113, 403] on div "[PERSON_NAME][GEOGRAPHIC_DATA]" at bounding box center [103, 407] width 161 height 9
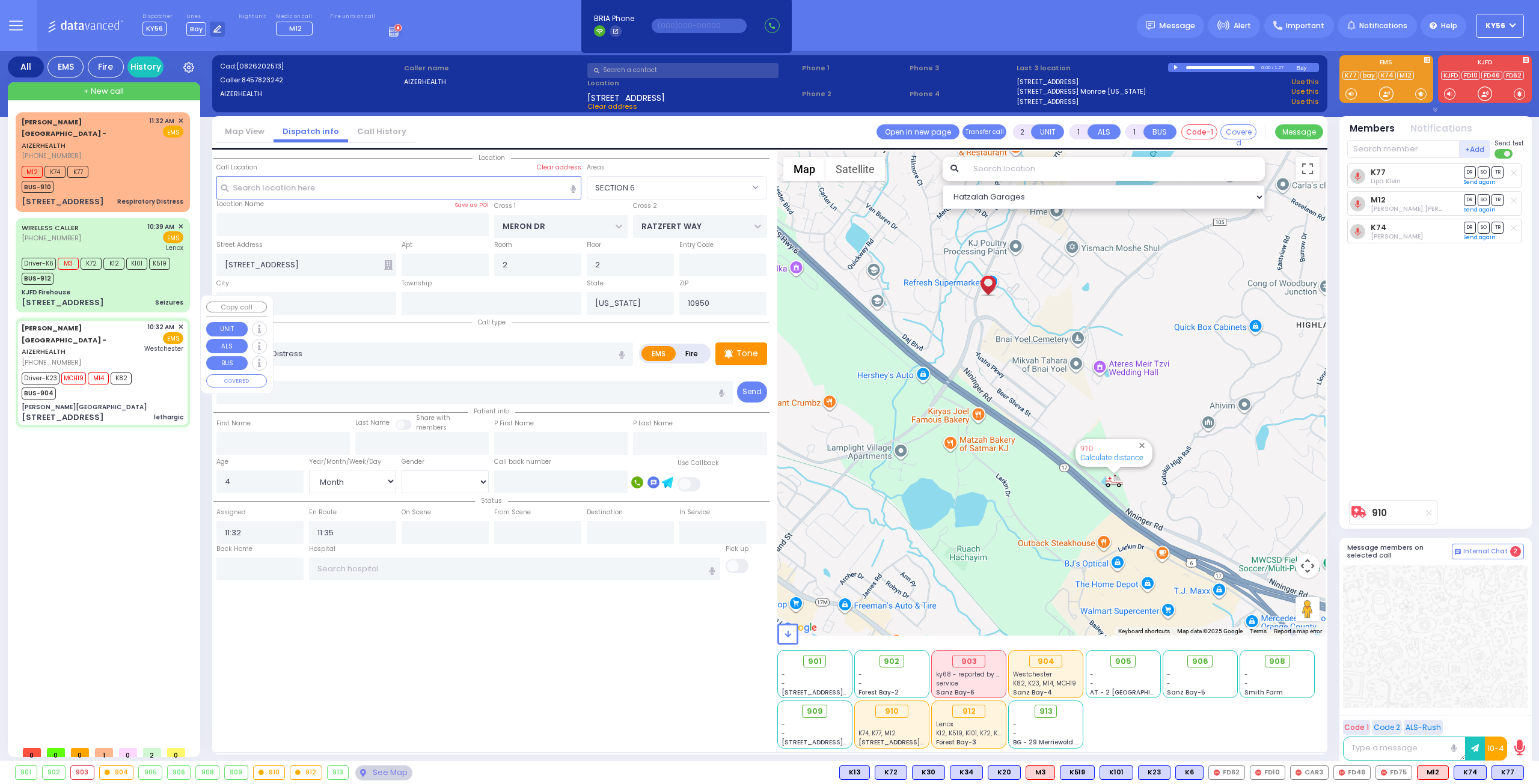
type input "6"
select select
type input "lethargic"
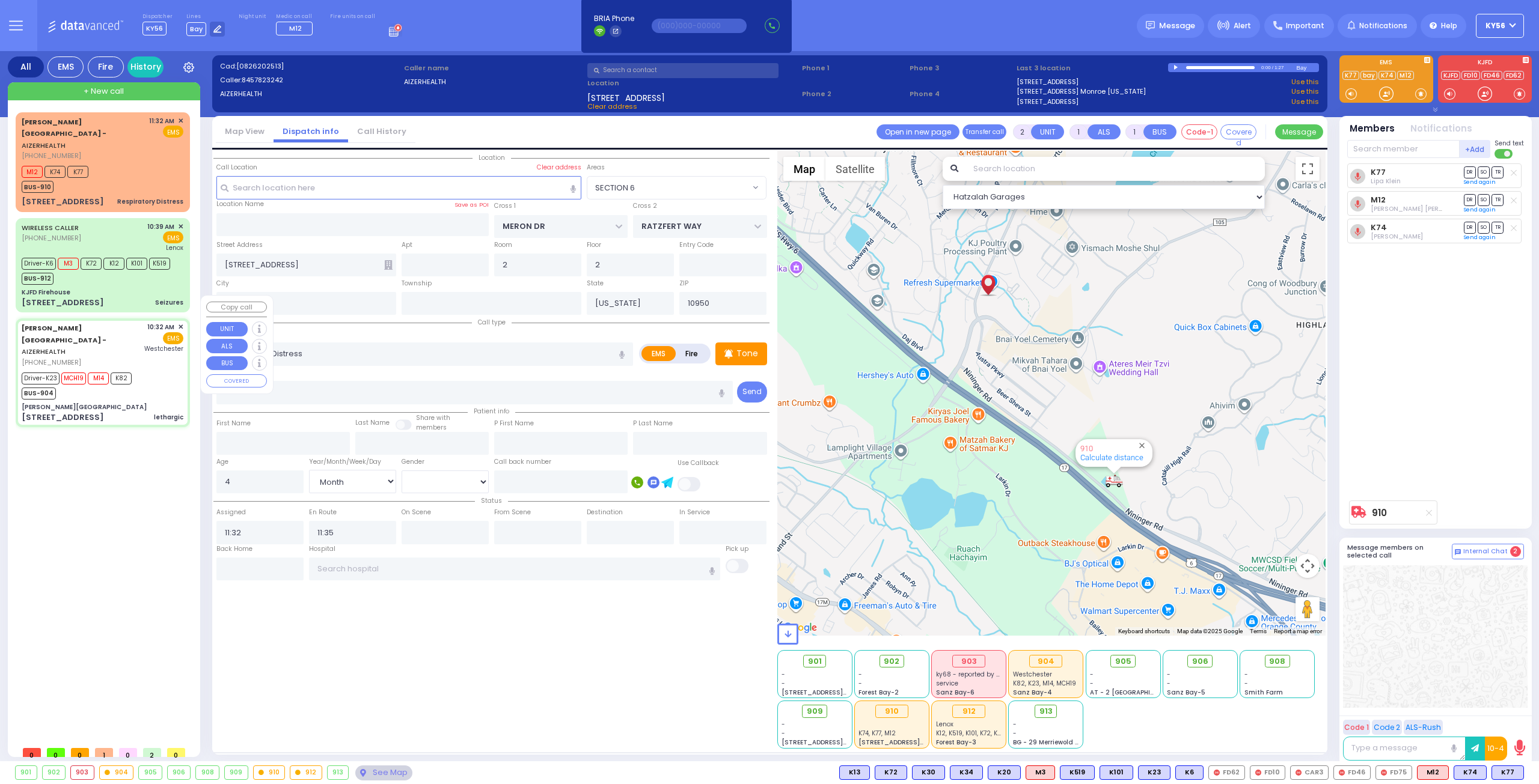
radio input "true"
type input "Wolf"
type input "Weinstock"
type input "13"
select select "Year"
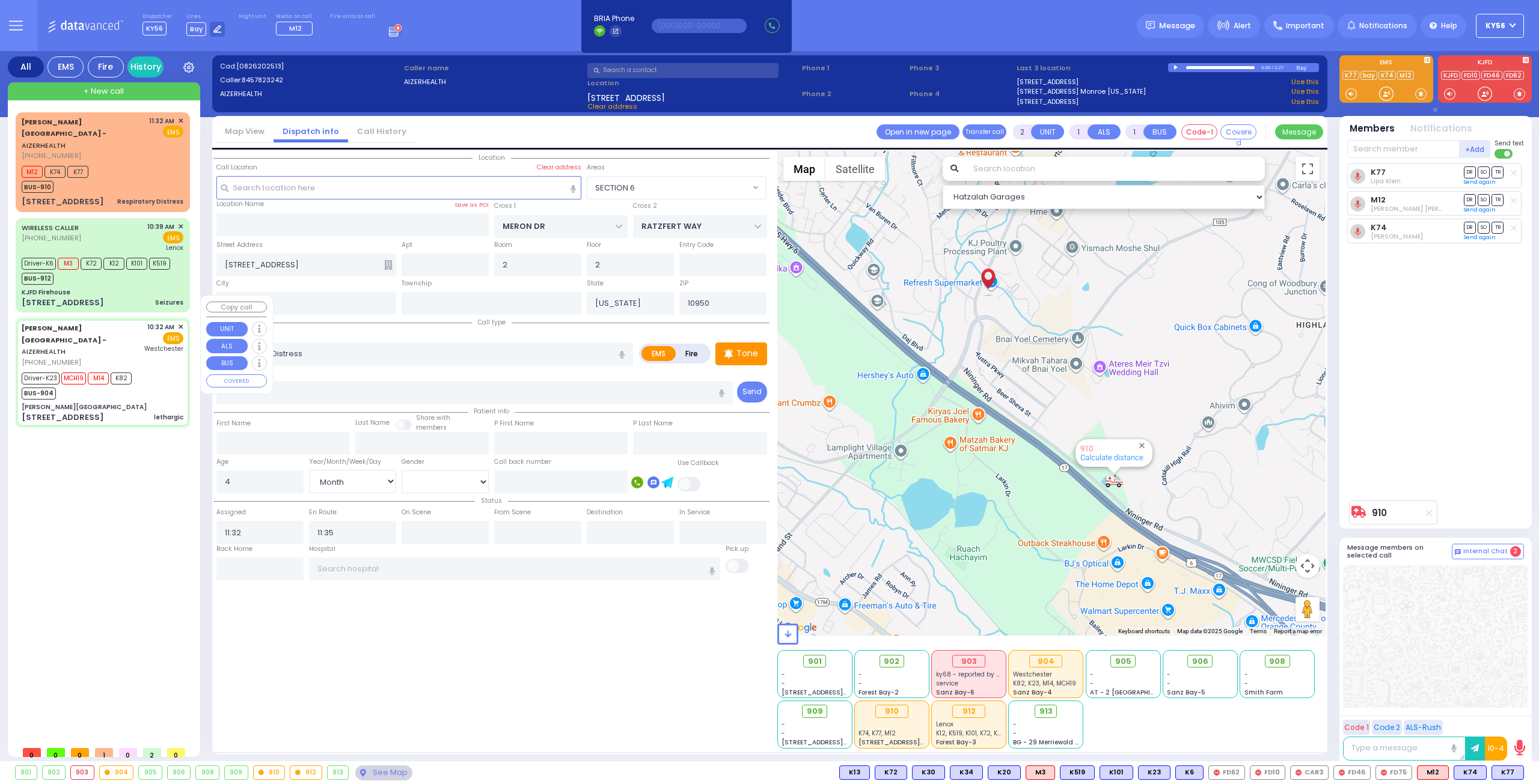
select select "[DEMOGRAPHIC_DATA]"
type input "10:32"
type input "10:38"
type input "10:40"
type input "11:14"
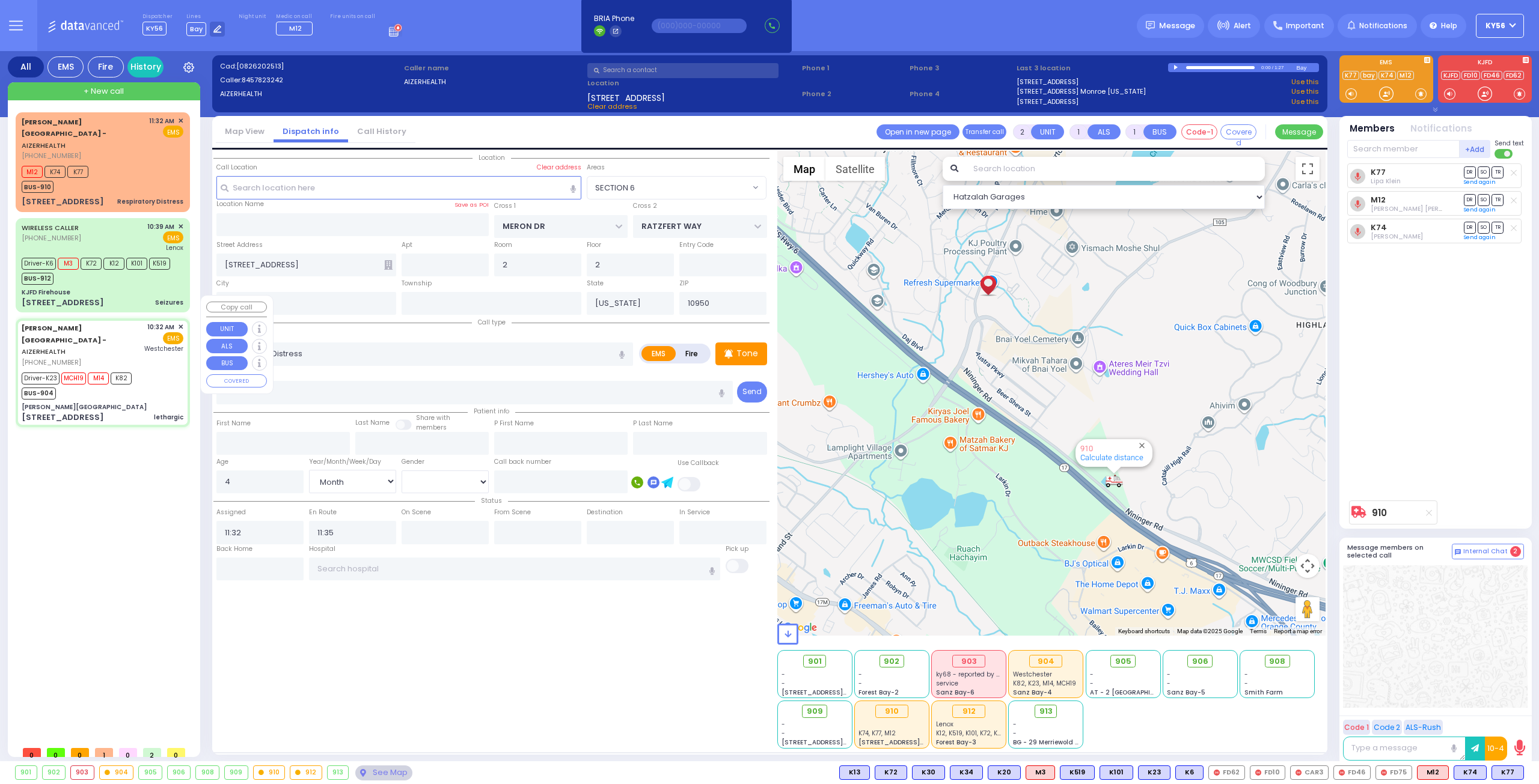
type input "[GEOGRAPHIC_DATA]-[PERSON_NAME][GEOGRAPHIC_DATA]"
type input "[PERSON_NAME][GEOGRAPHIC_DATA]"
type input "[PERSON_NAME] DR"
type input "CARTER LN"
type input "[STREET_ADDRESS]"
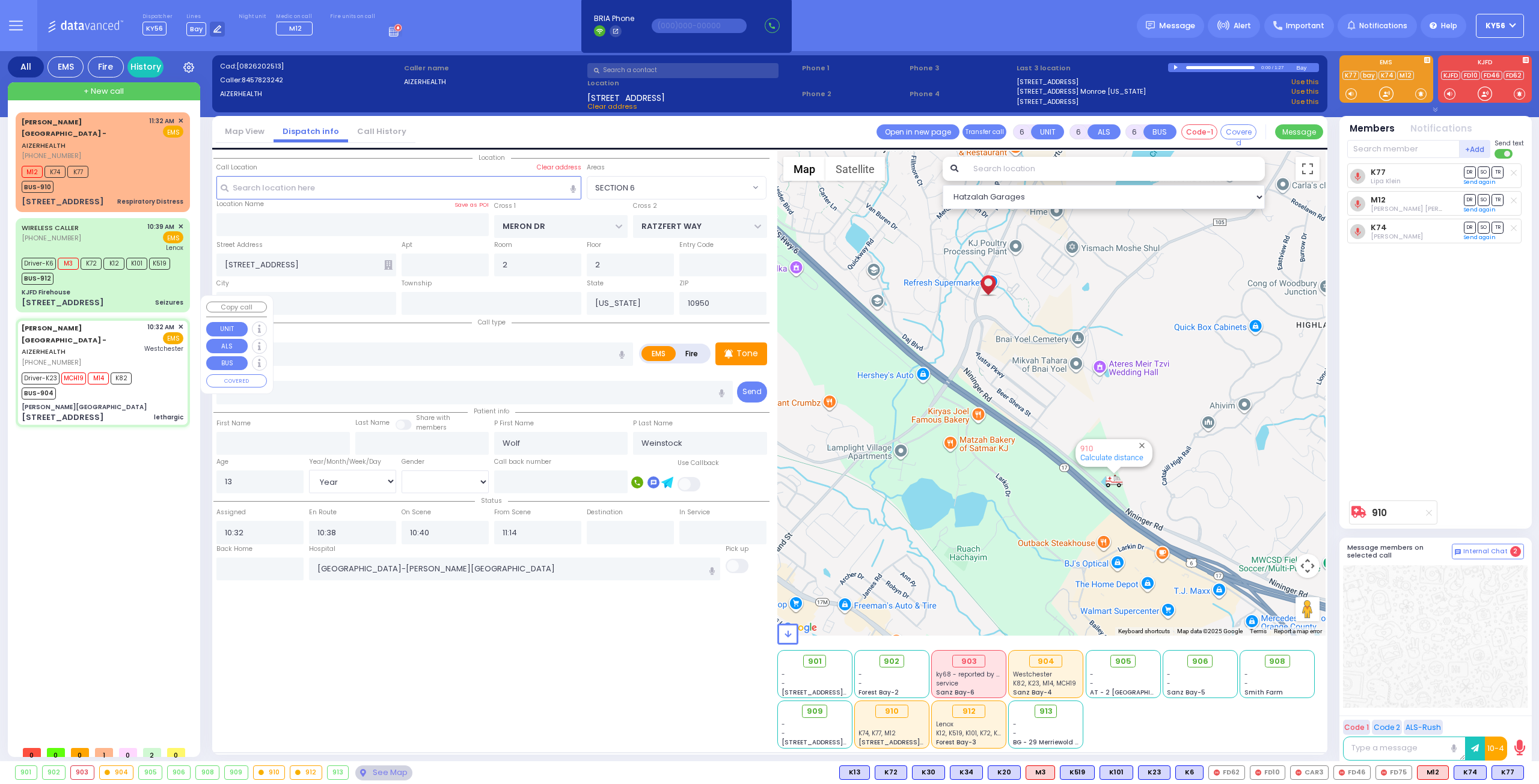
type input "[PERSON_NAME]"
select select "SECTION 2"
select select "Hatzalah Garages"
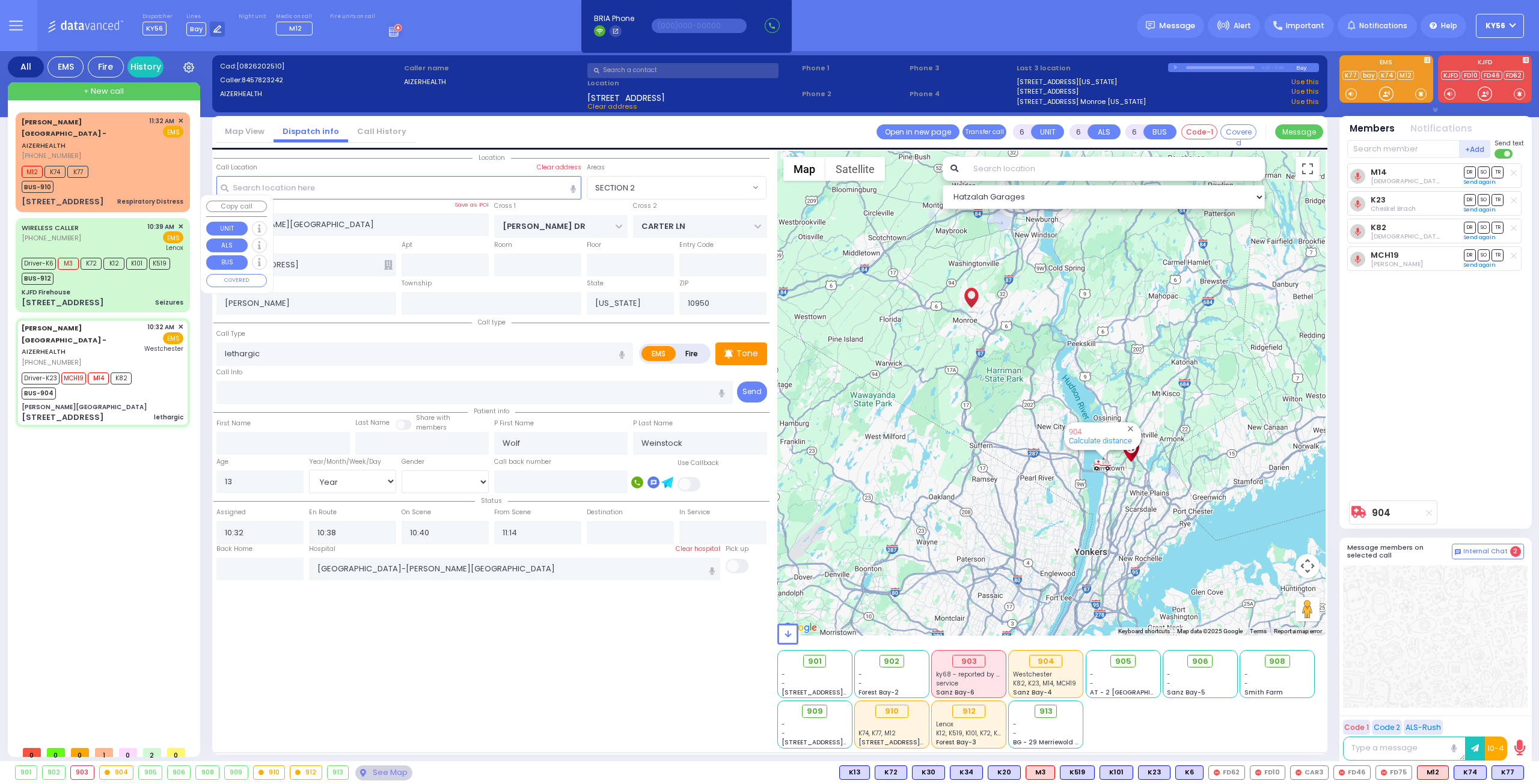
click at [121, 270] on div "BUS-912" at bounding box center [96, 277] width 148 height 15
select select
type input "Seizures"
radio input "true"
type input "Mordchy"
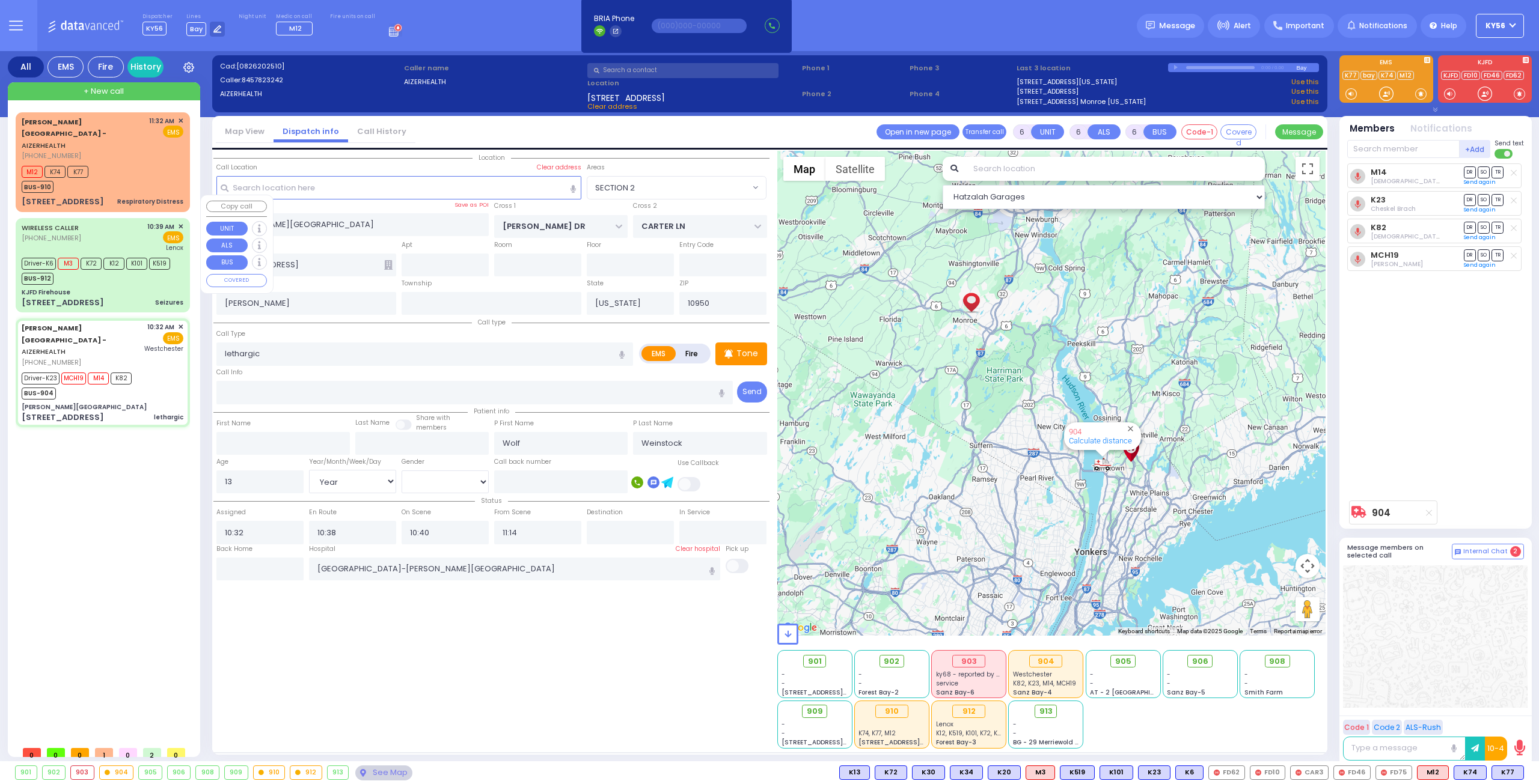
type input "[PERSON_NAME]"
type input "22"
select select "Year"
select select
type input "10:39"
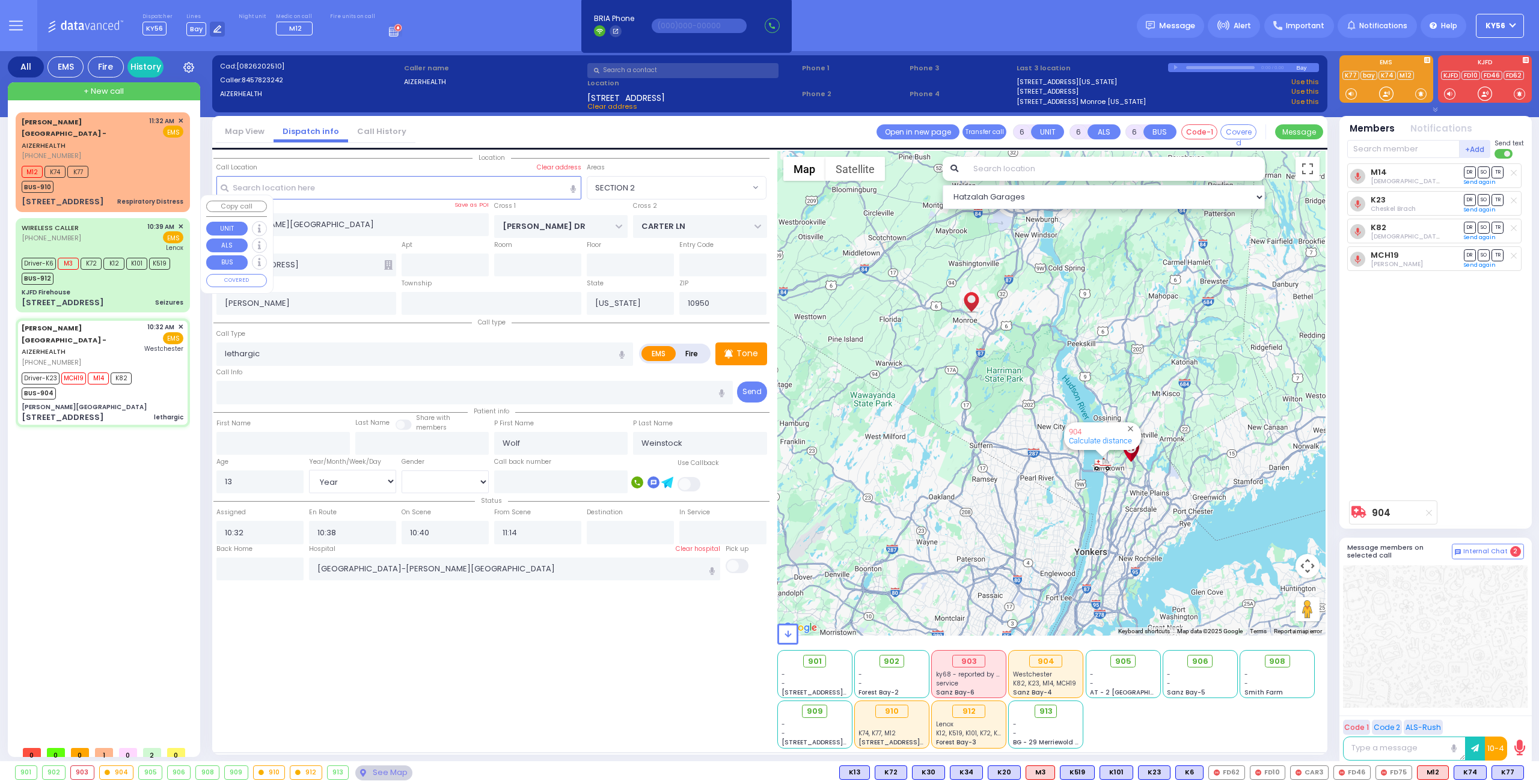
type input "10:43"
type input "10:44"
type input "11:03"
type input "[GEOGRAPHIC_DATA]"
select select "Hatzalah Garages"
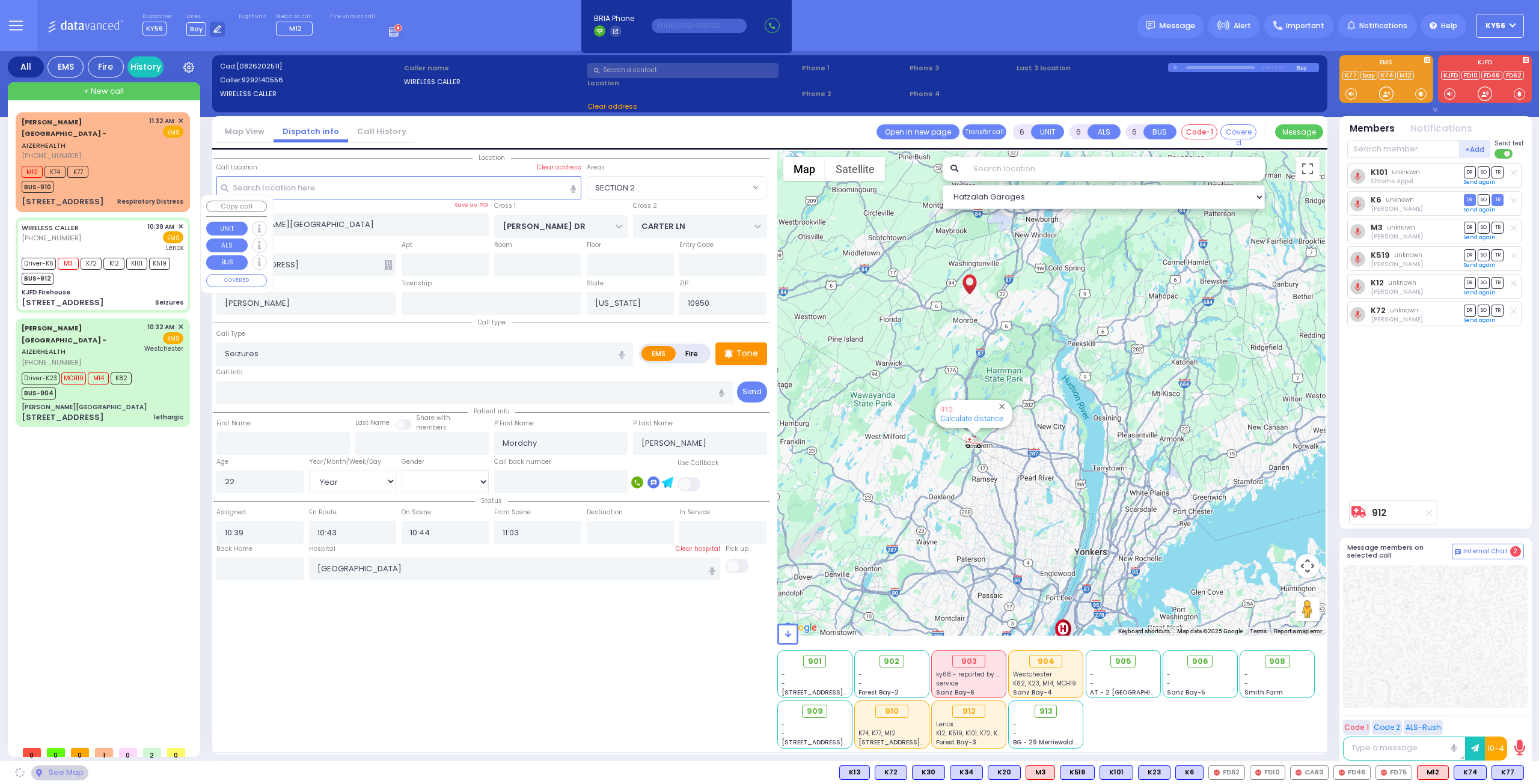
type input "KJFD Firehouse"
type input "[GEOGRAPHIC_DATA]"
type input "[STREET_ADDRESS]"
type input "Monroe"
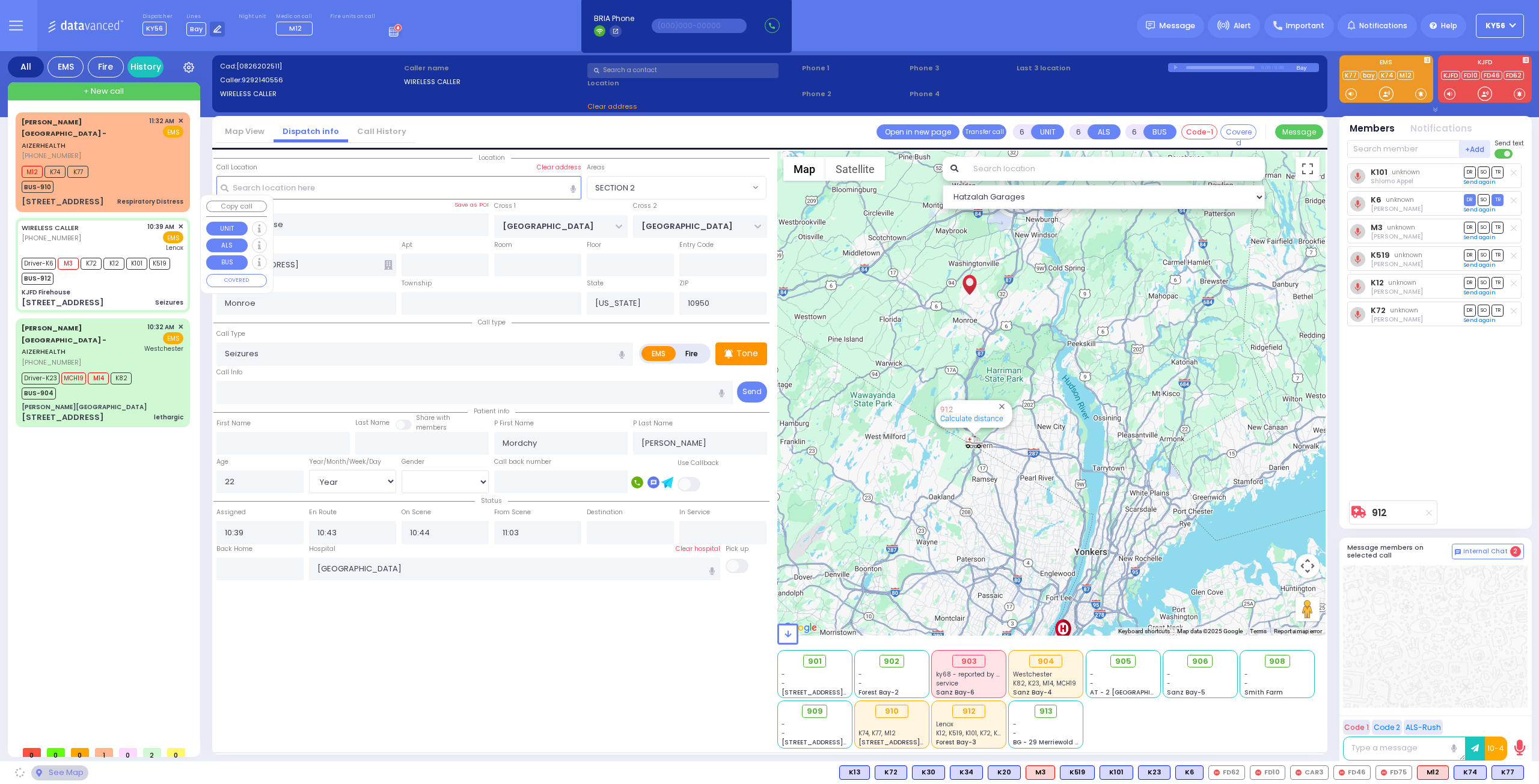
select select "SECTION 5"
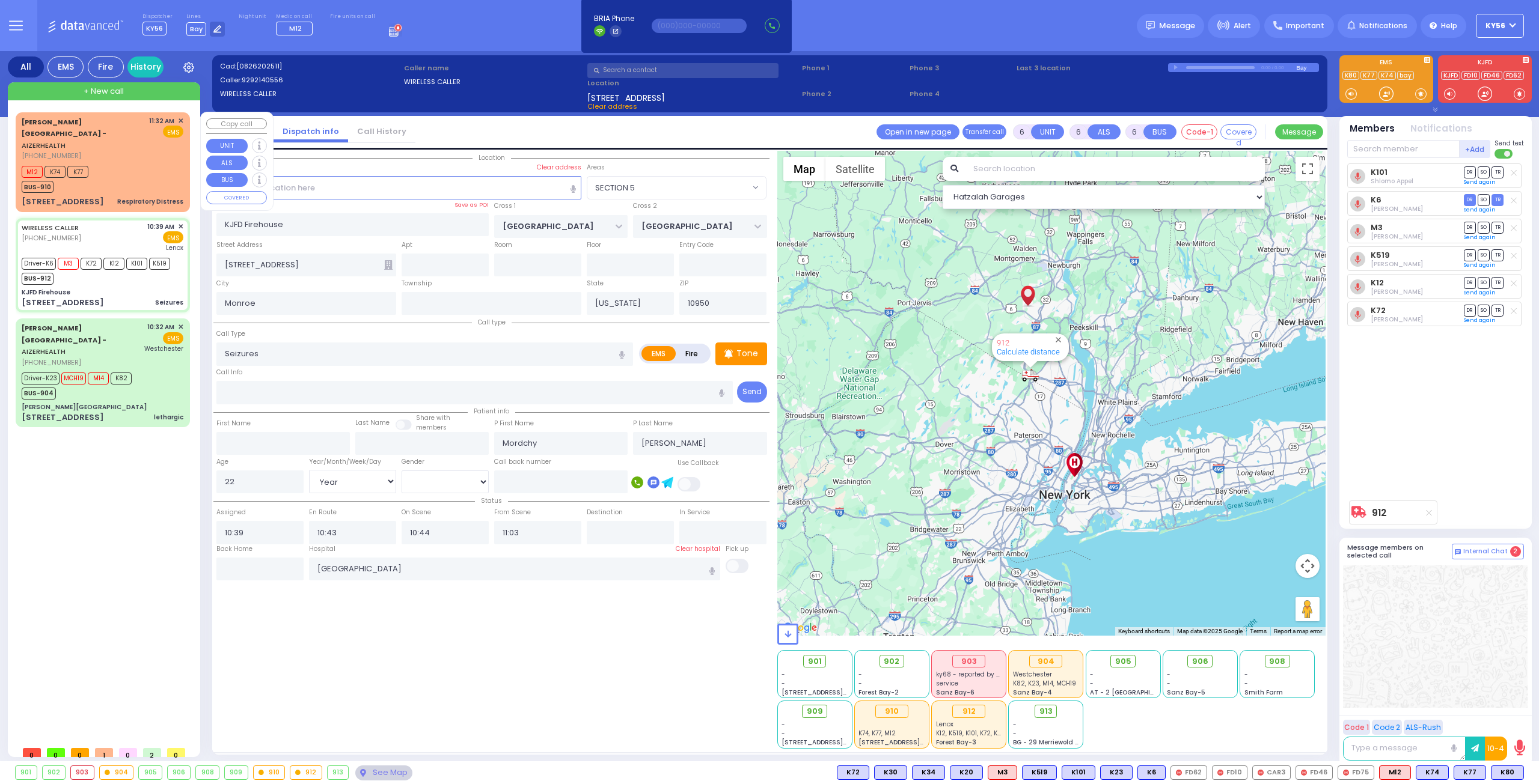
click at [85, 172] on div "[PERSON_NAME][GEOGRAPHIC_DATA] - AIZERHEALTH [PHONE_NUMBER] 11:32 AM ✕ EMS" at bounding box center [103, 162] width 170 height 95
type input "2"
type input "1"
select select
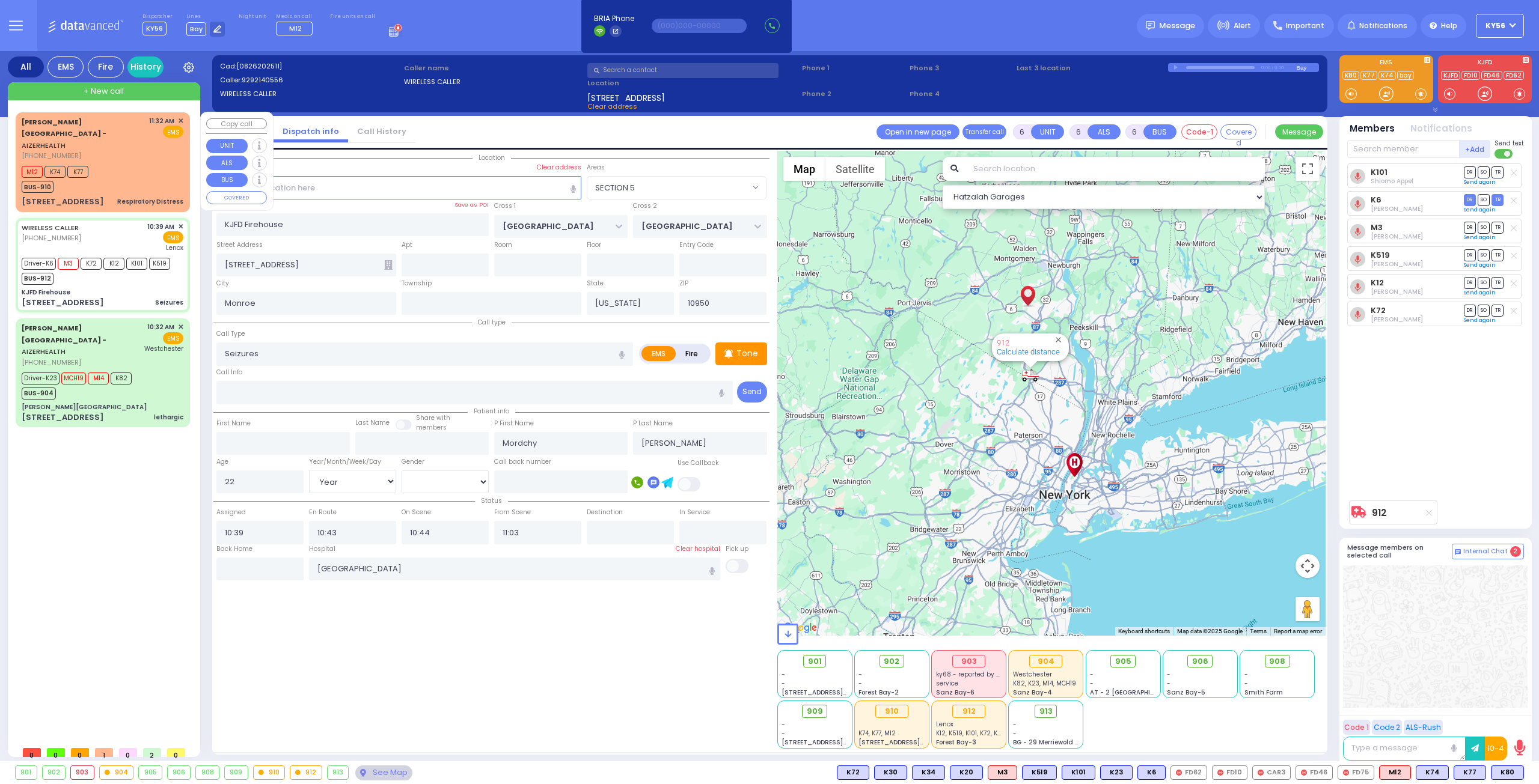
type input "Respiratory Distress"
radio input "true"
type input "4"
select select "Month"
type input "11:32"
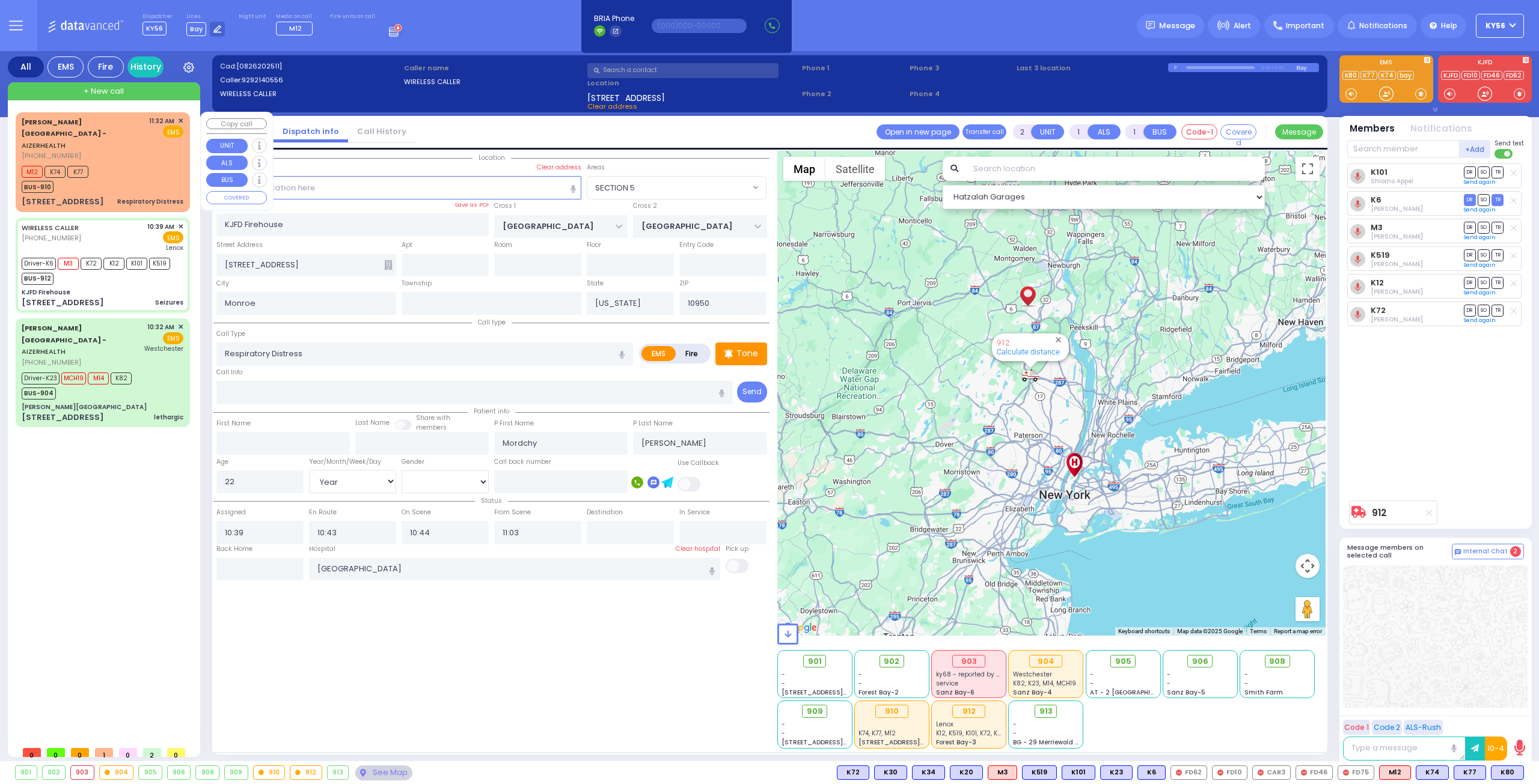
type input "11:35"
select select "Hatzalah Garages"
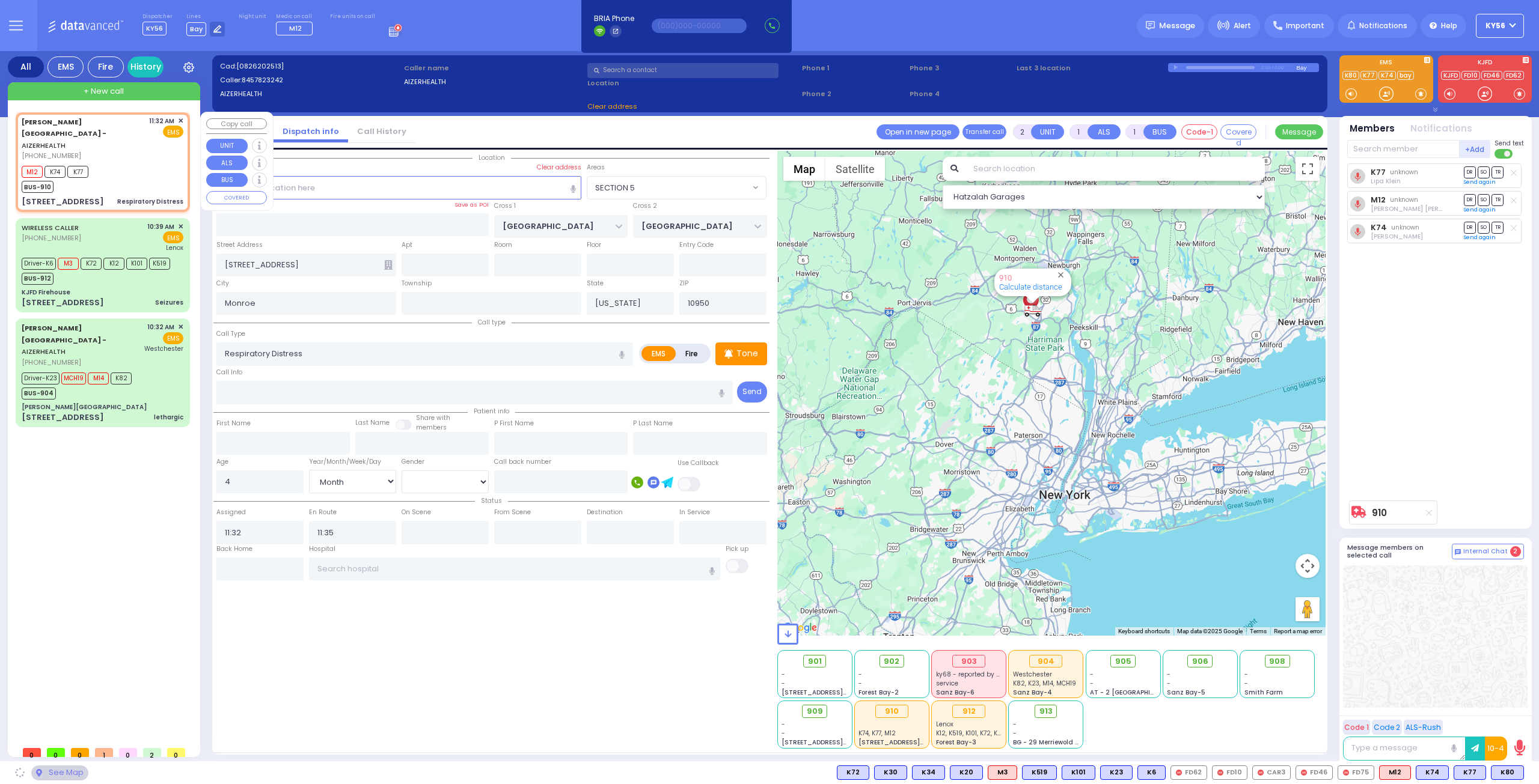
type input "MERON DR"
type input "RATZFERT WAY"
type input "[STREET_ADDRESS]"
type input "2"
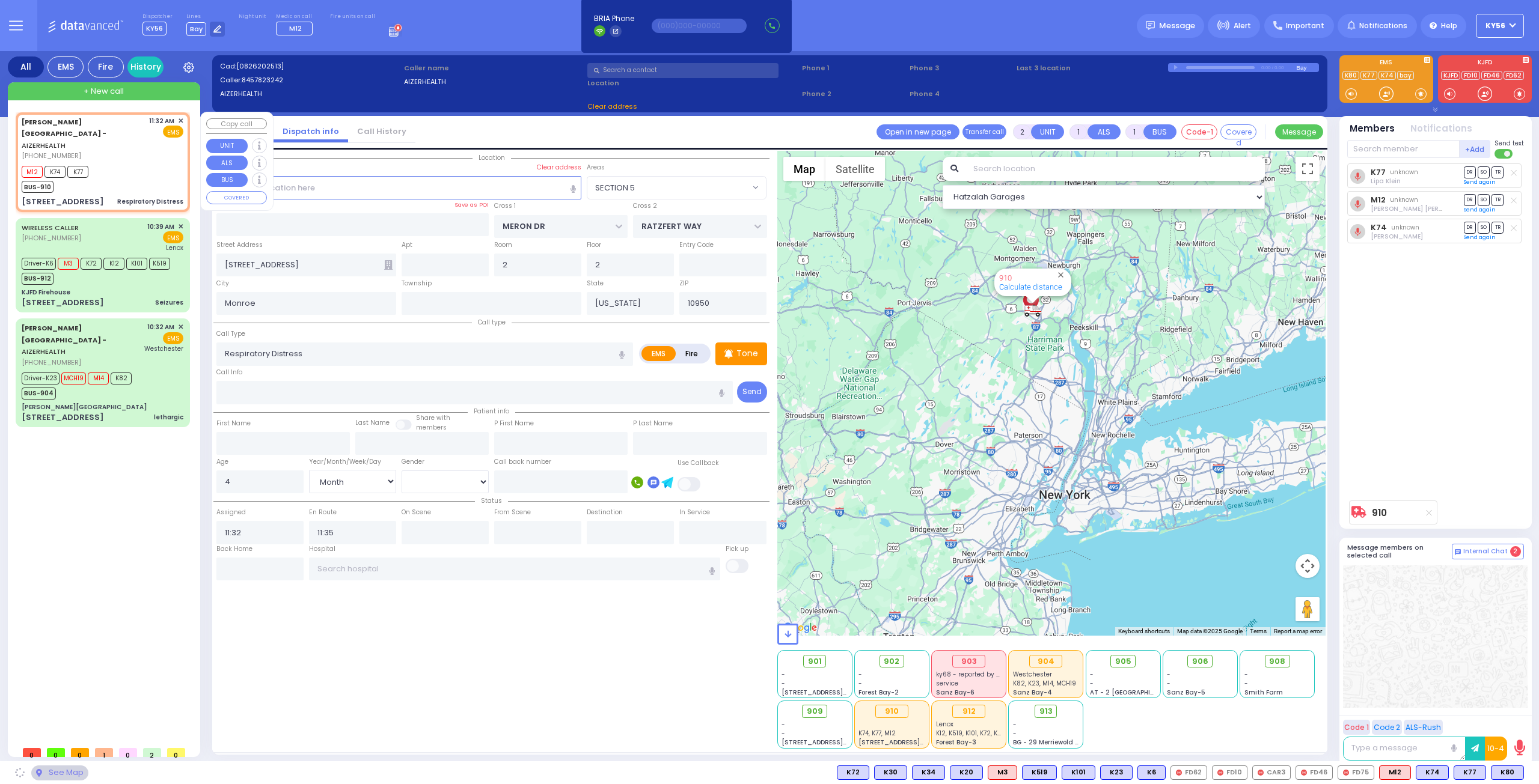
select select "SECTION 6"
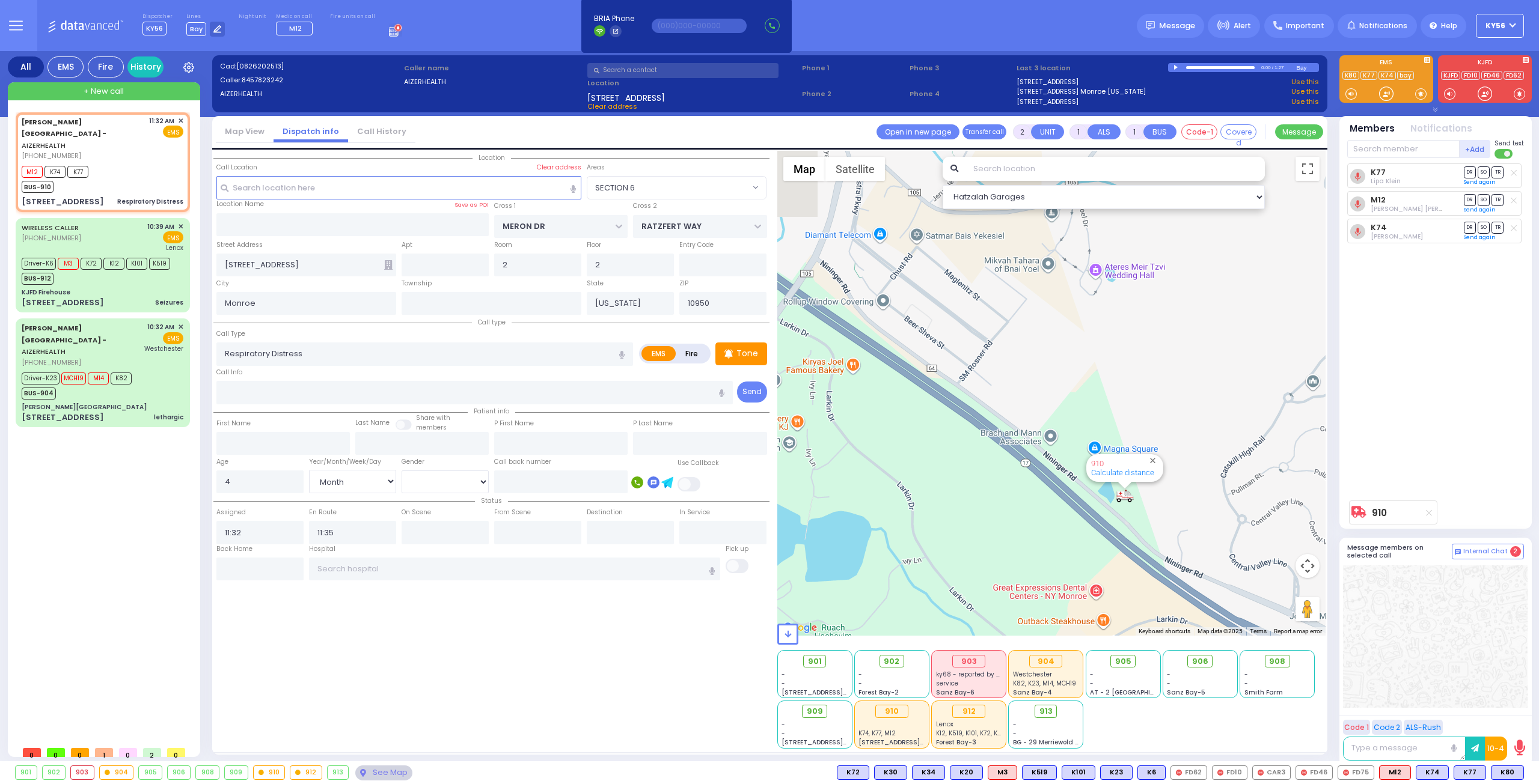
drag, startPoint x: 1172, startPoint y: 398, endPoint x: 1182, endPoint y: 384, distance: 17.2
click at [1181, 388] on div "910 Calculate distance" at bounding box center [1052, 393] width 549 height 485
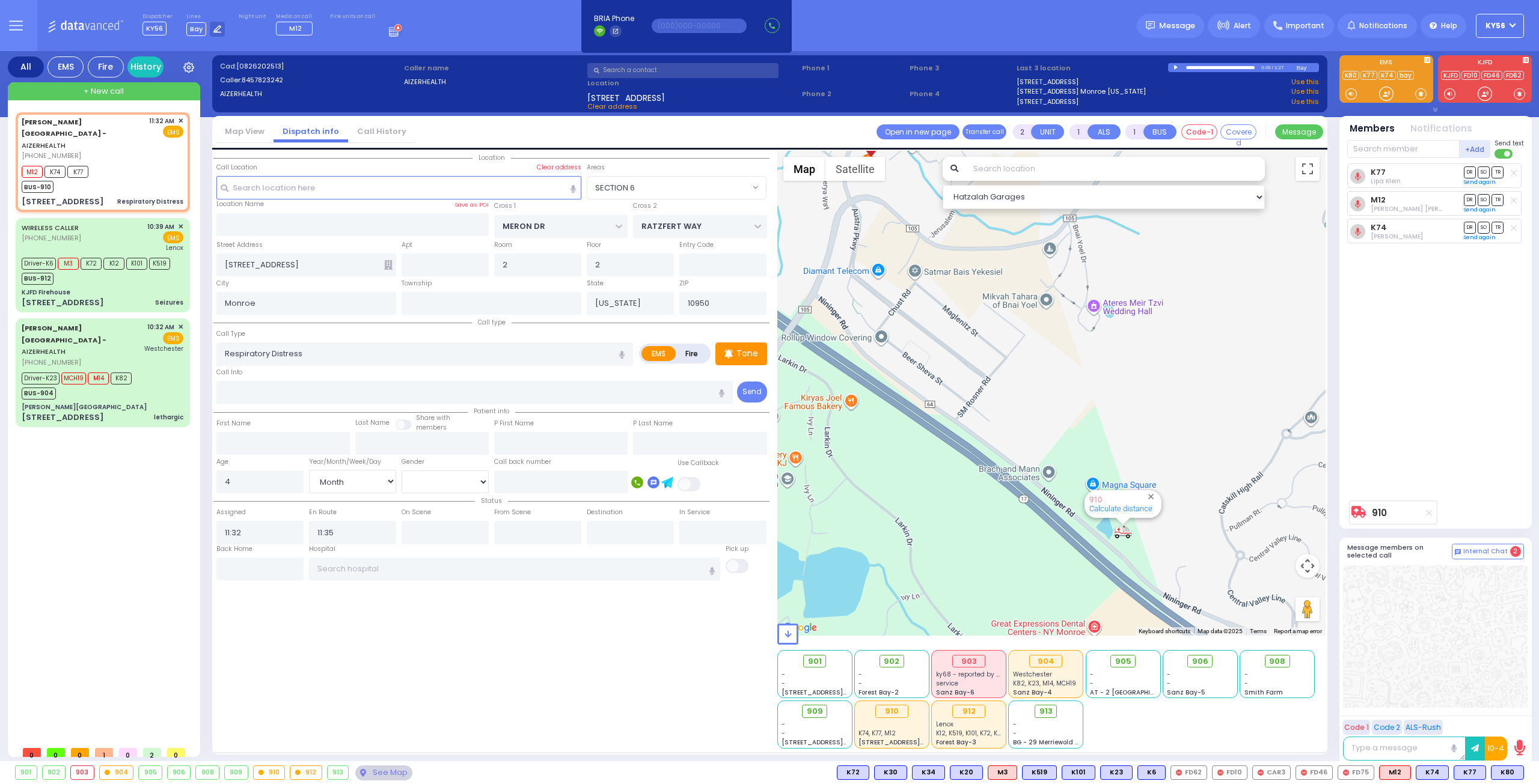
drag, startPoint x: 1034, startPoint y: 392, endPoint x: 1023, endPoint y: 420, distance: 30.1
click at [1024, 419] on div "910 Calculate distance" at bounding box center [1052, 393] width 549 height 485
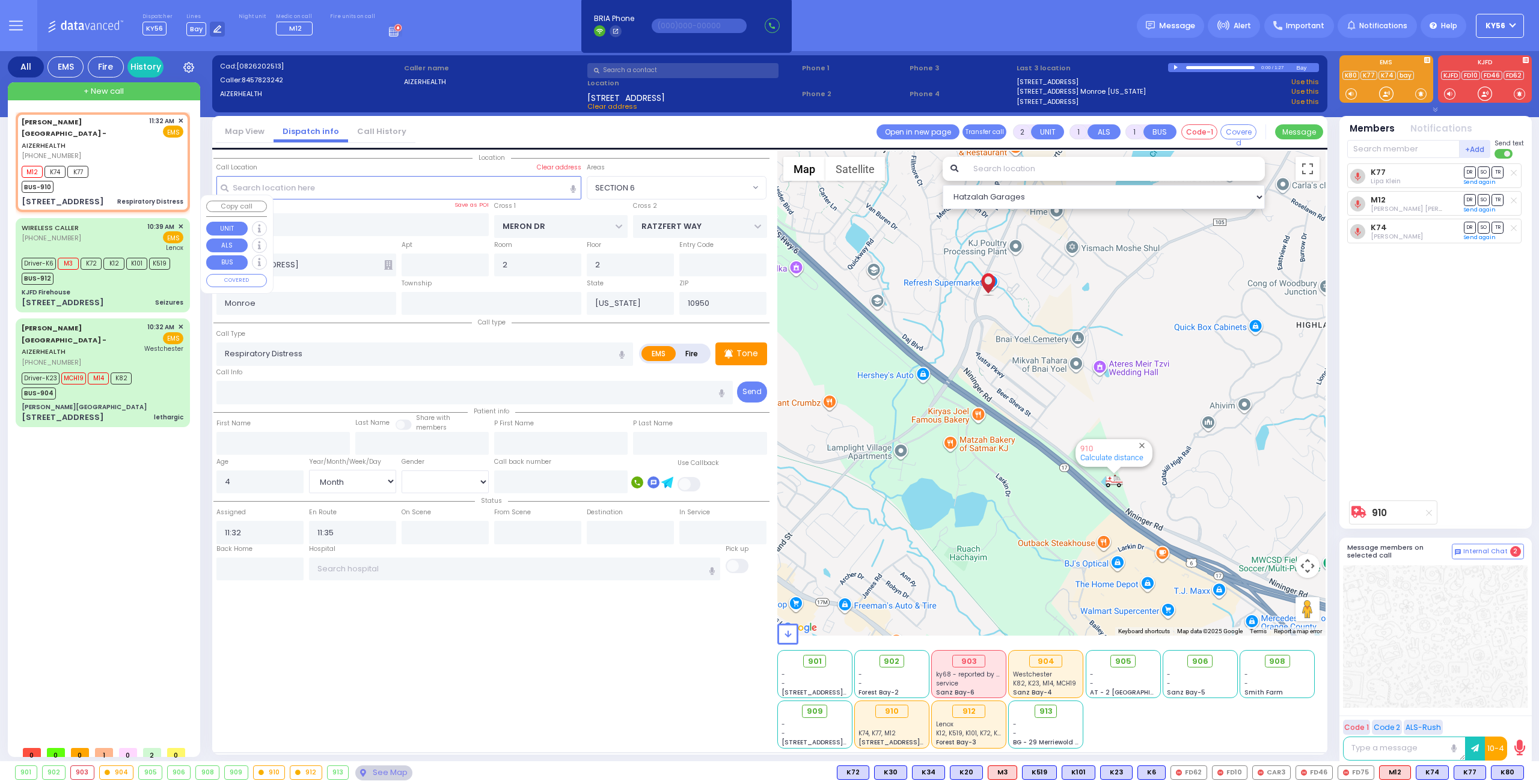
click at [97, 222] on div "WIRELESS CALLER [PHONE_NUMBER] 10:39 AM ✕ EMS Lenox" at bounding box center [103, 237] width 161 height 31
type input "6"
select select
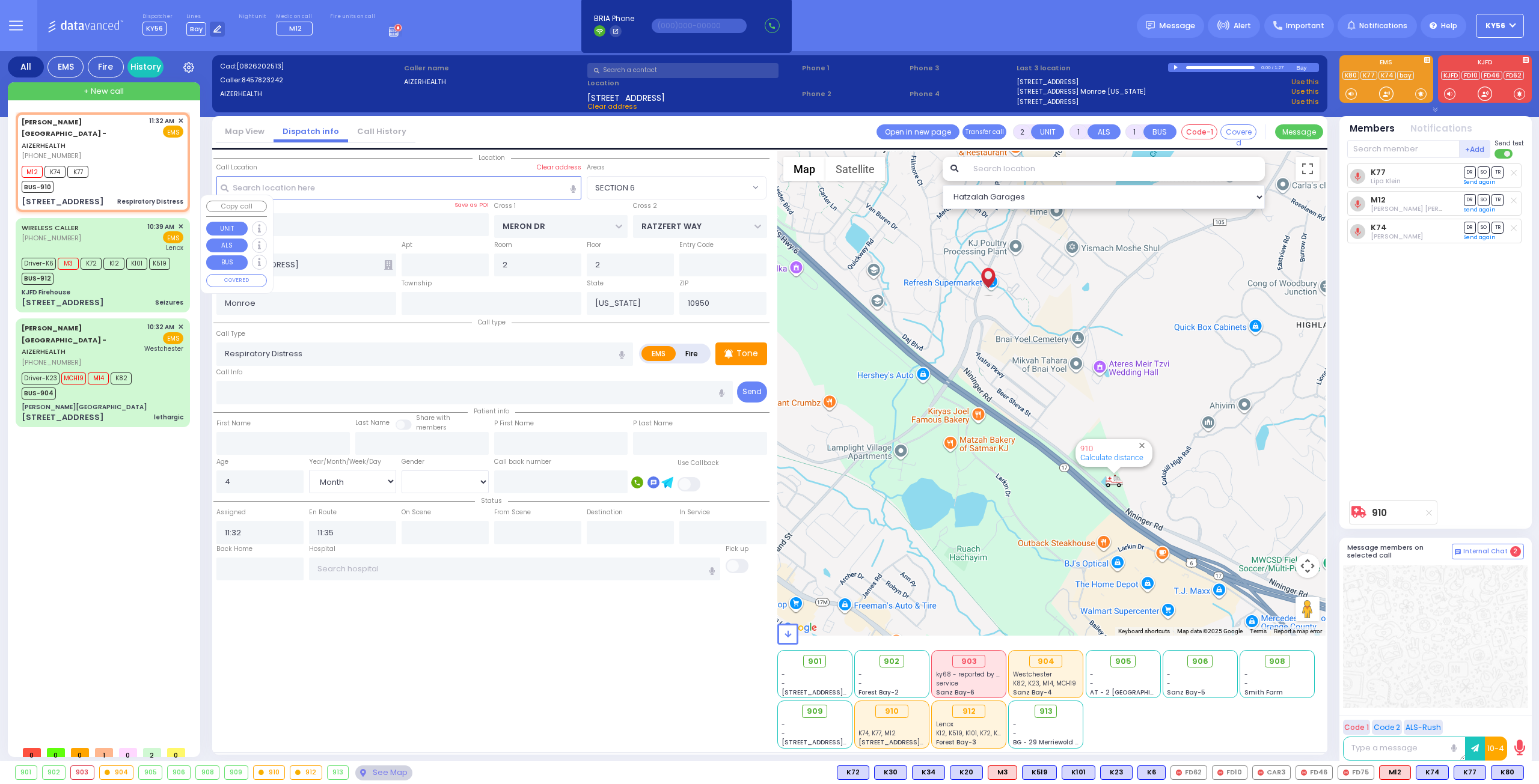
type input "Seizures"
radio input "true"
type input "Mordchy"
type input "[PERSON_NAME]"
type input "22"
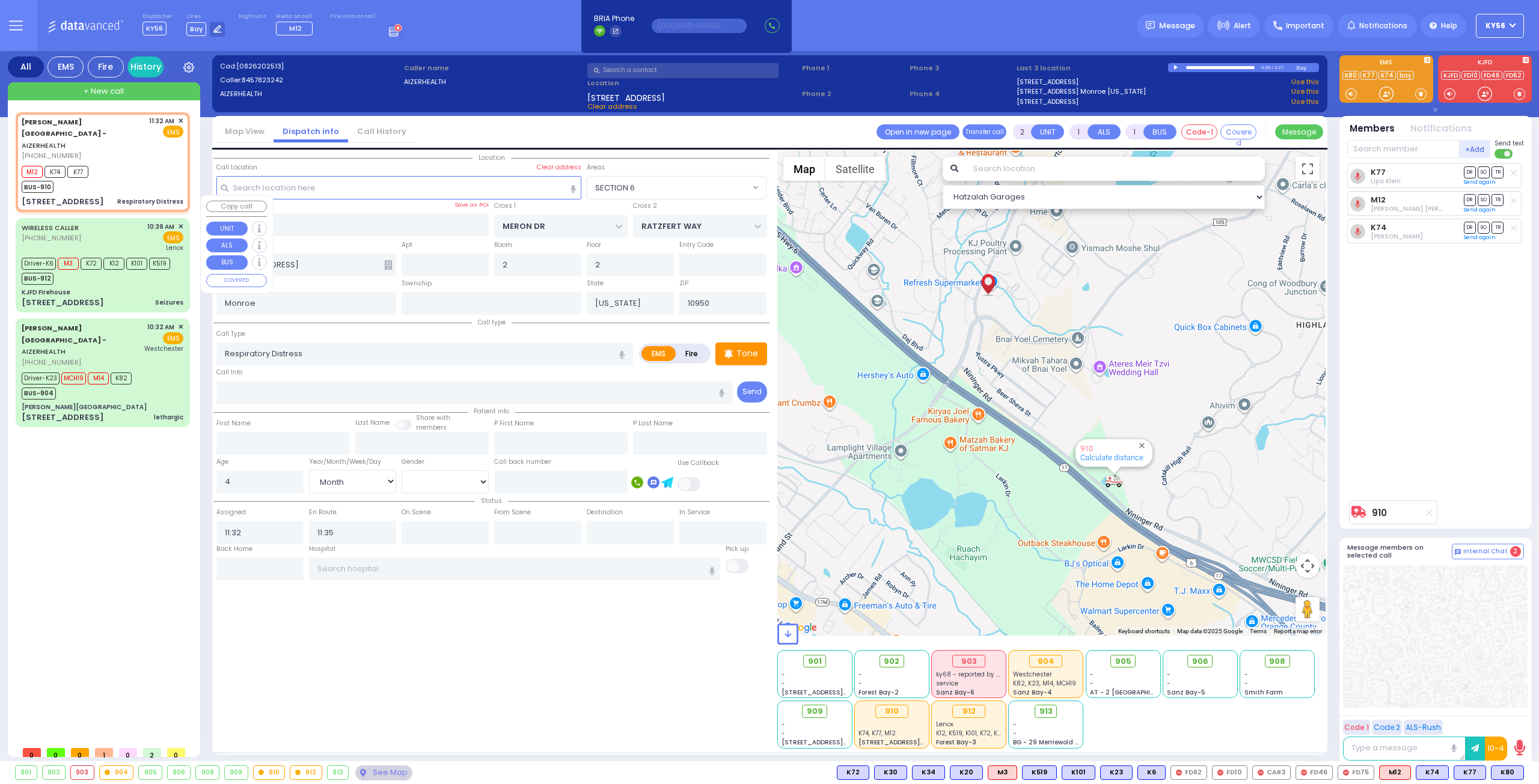
select select "Year"
type input "10:39"
type input "10:43"
type input "10:44"
type input "11:03"
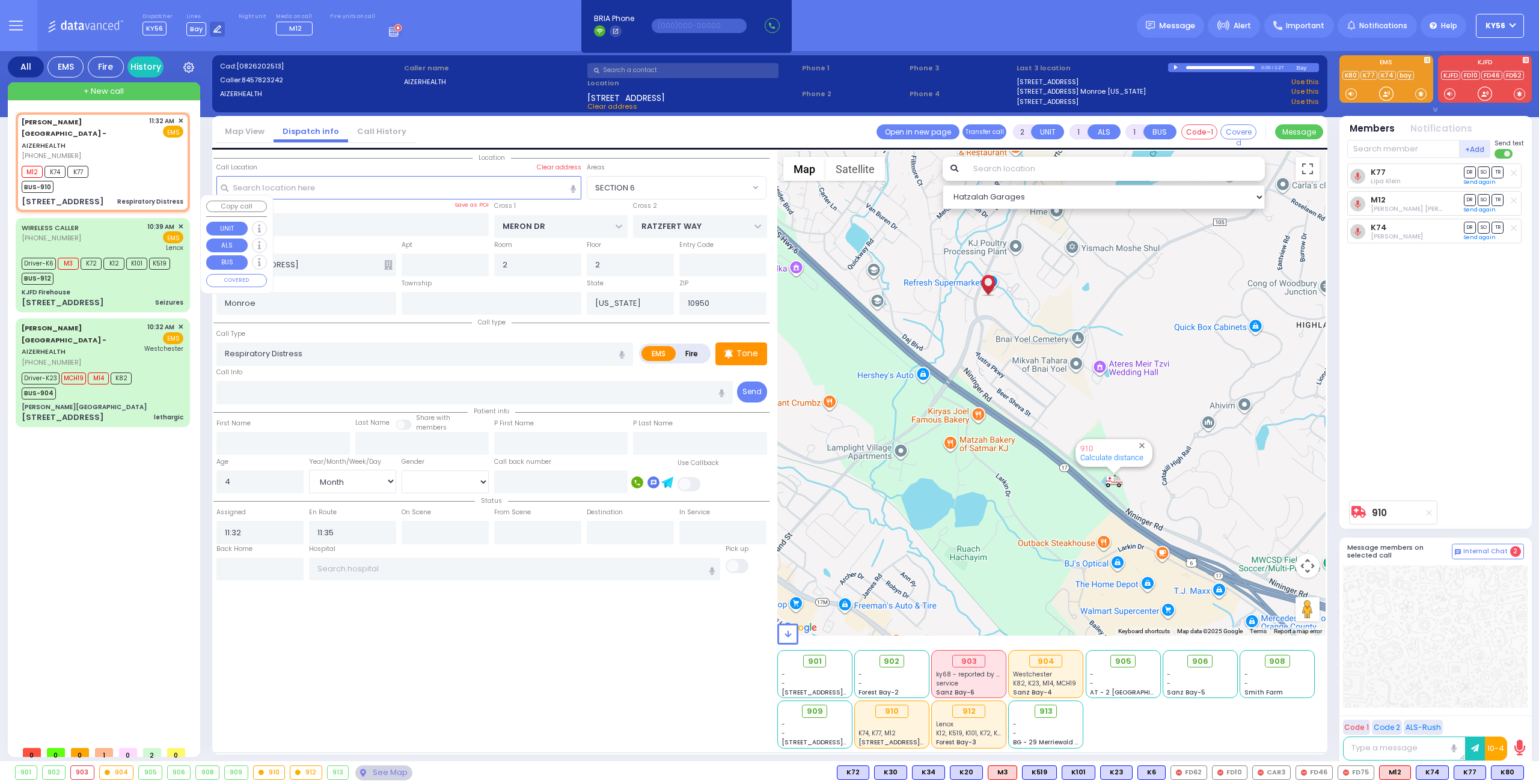
type input "[GEOGRAPHIC_DATA]"
select select "Hatzalah Garages"
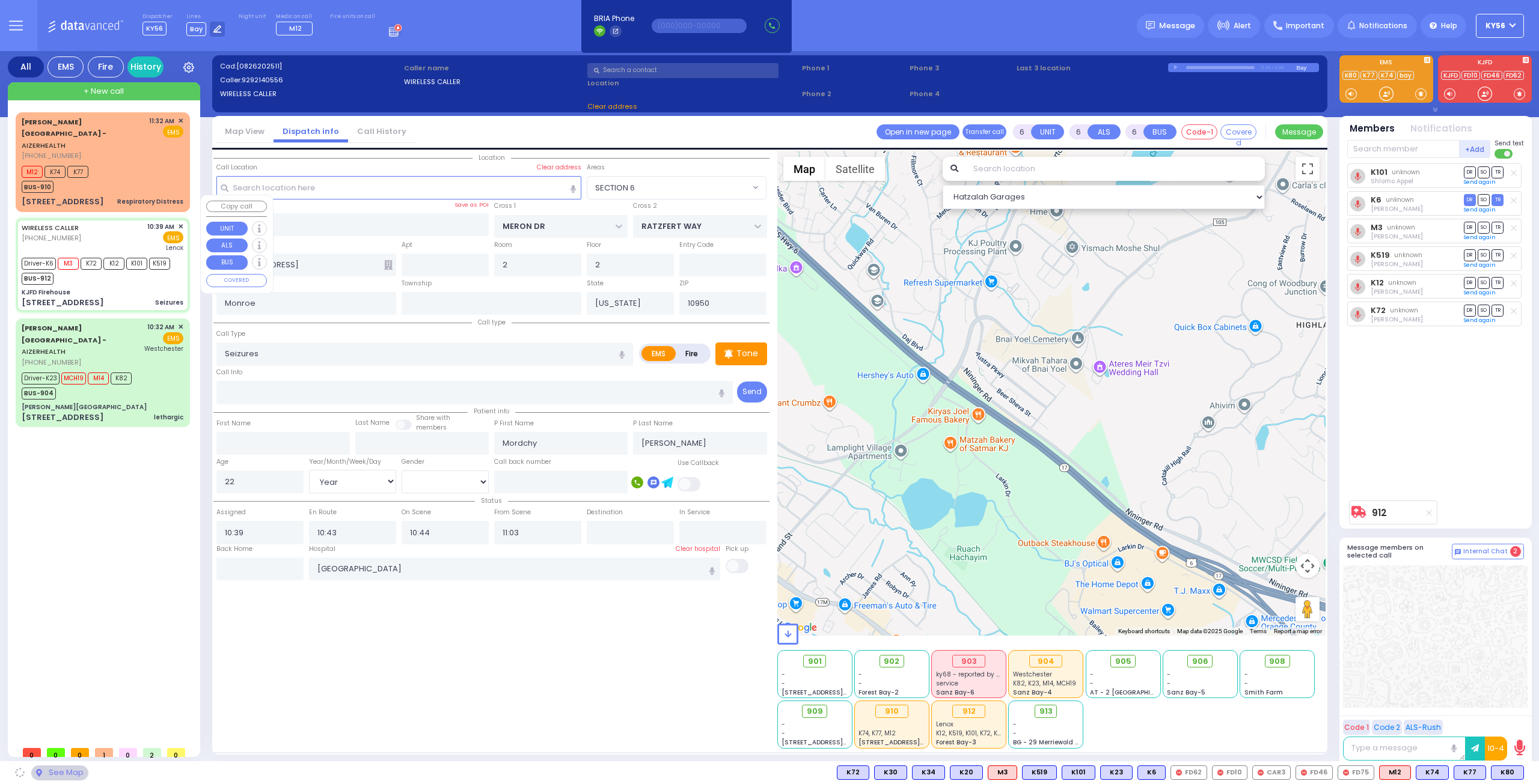
type input "KJFD Firehouse"
type input "[GEOGRAPHIC_DATA]"
type input "[STREET_ADDRESS]"
select select "SECTION 5"
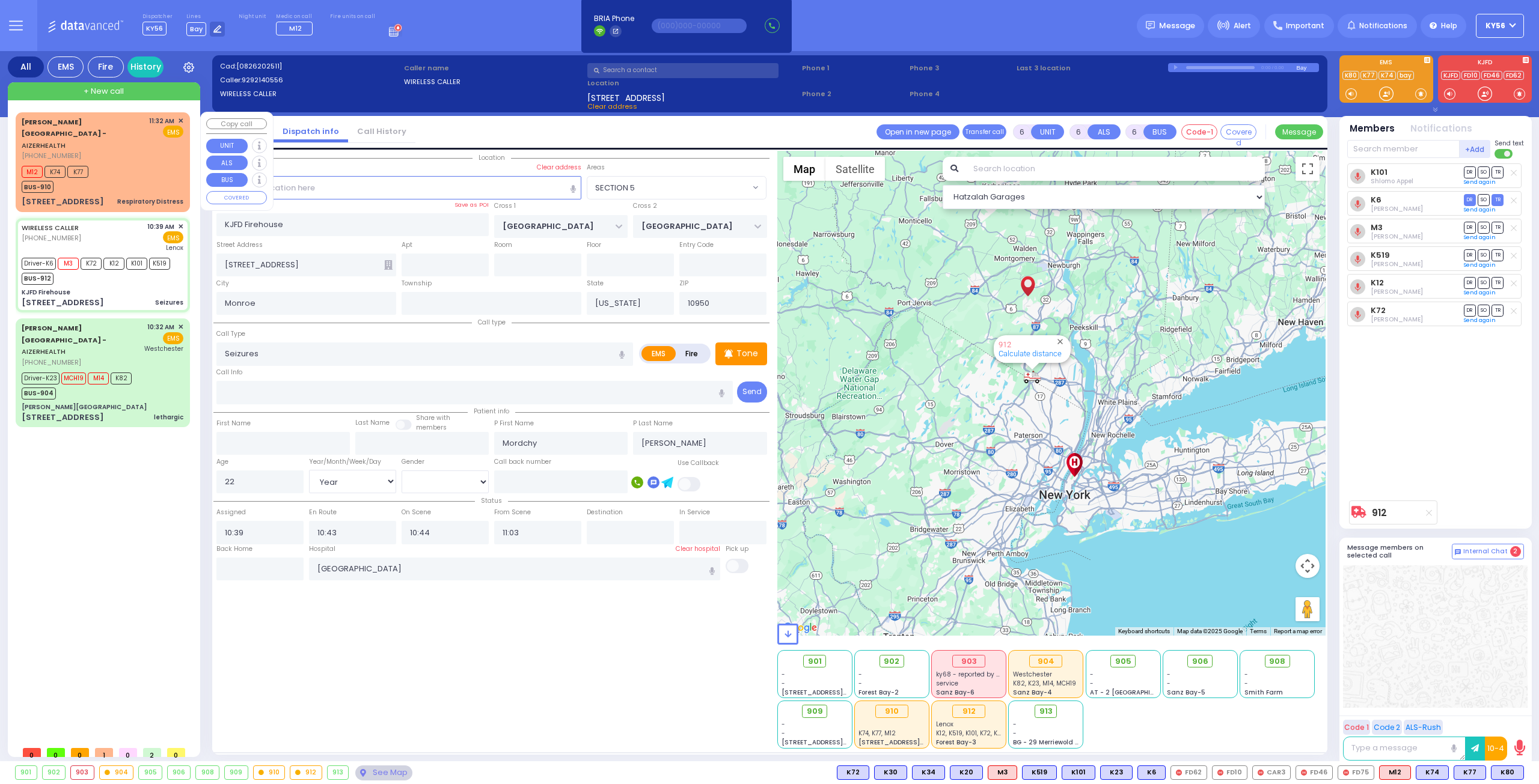
click at [113, 196] on div "[STREET_ADDRESS] Respiratory Distress" at bounding box center [103, 202] width 161 height 12
type input "2"
type input "1"
select select
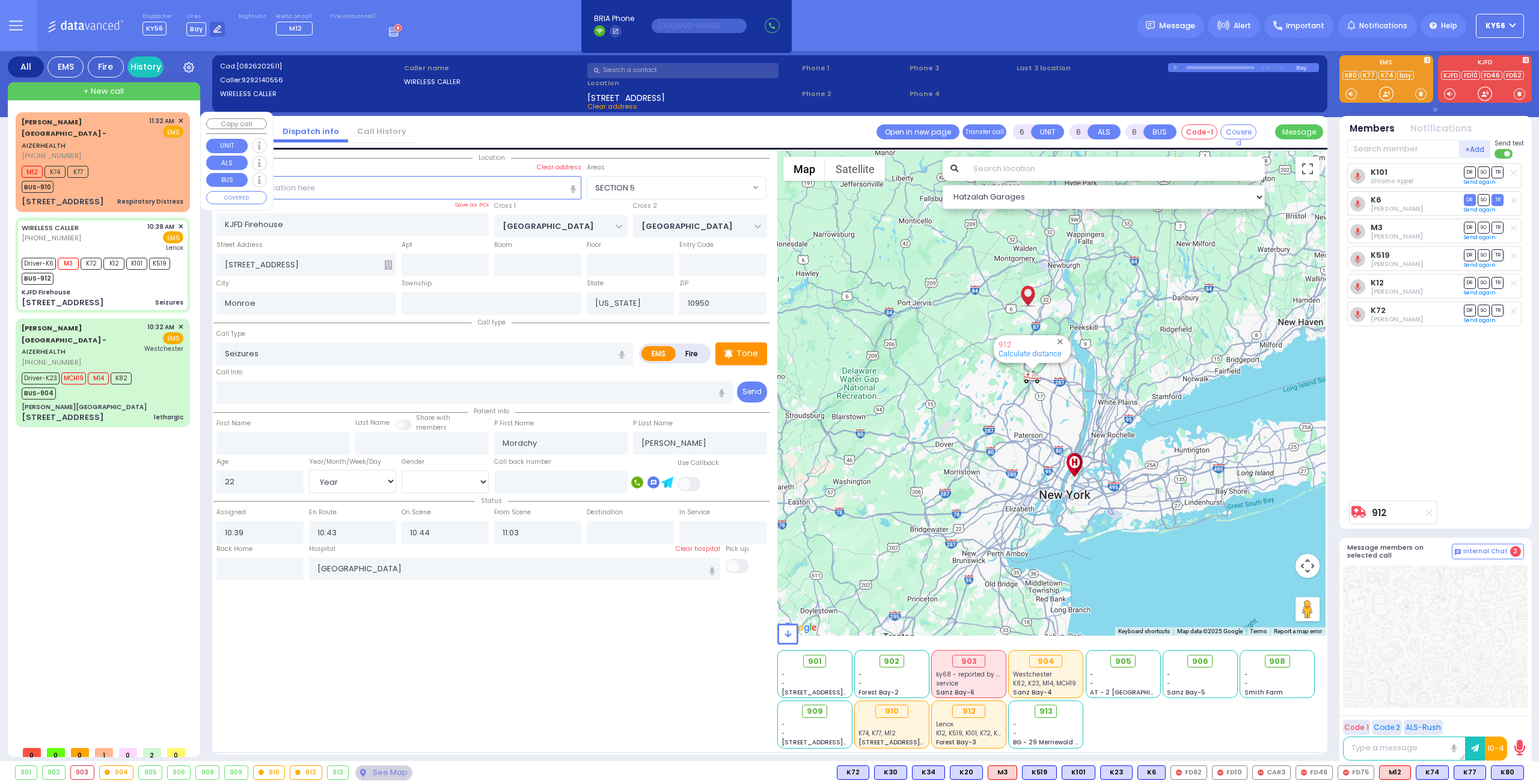
type input "Respiratory Distress"
radio input "true"
type input "4"
select select "Month"
type input "11:32"
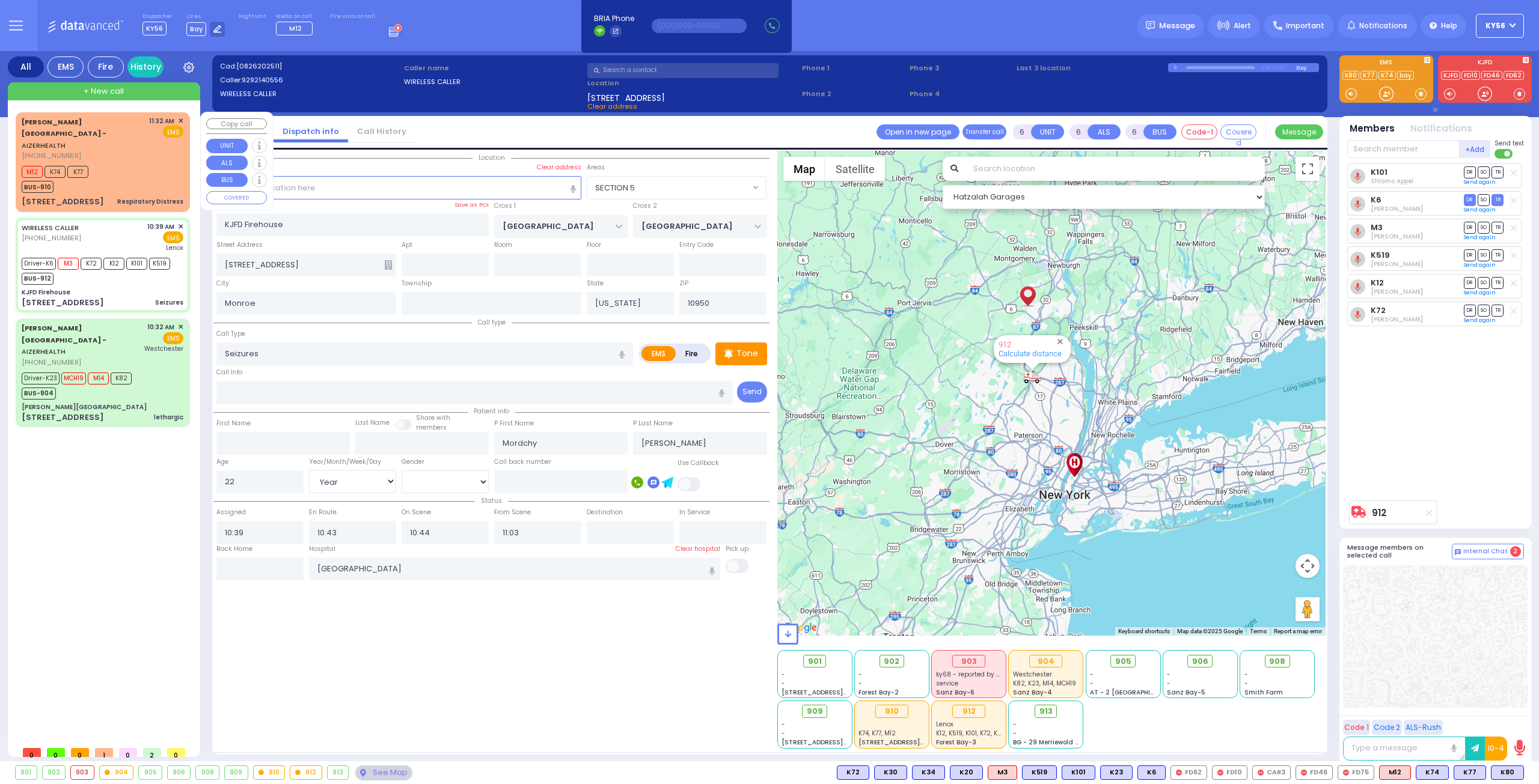
type input "11:35"
type input "MERON DR"
type input "RATZFERT WAY"
type input "[STREET_ADDRESS]"
type input "2"
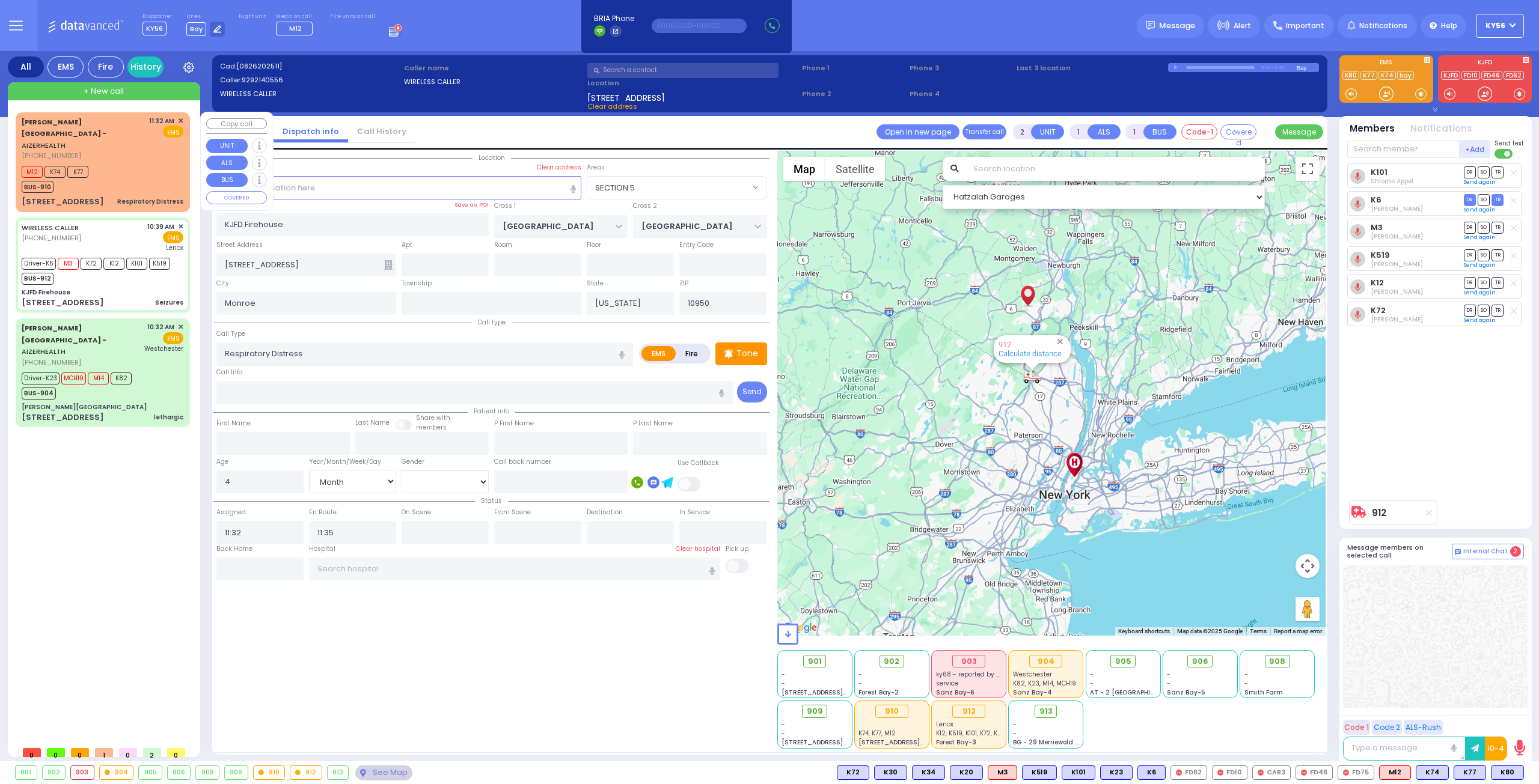
type input "2"
select select "Hatzalah Garages"
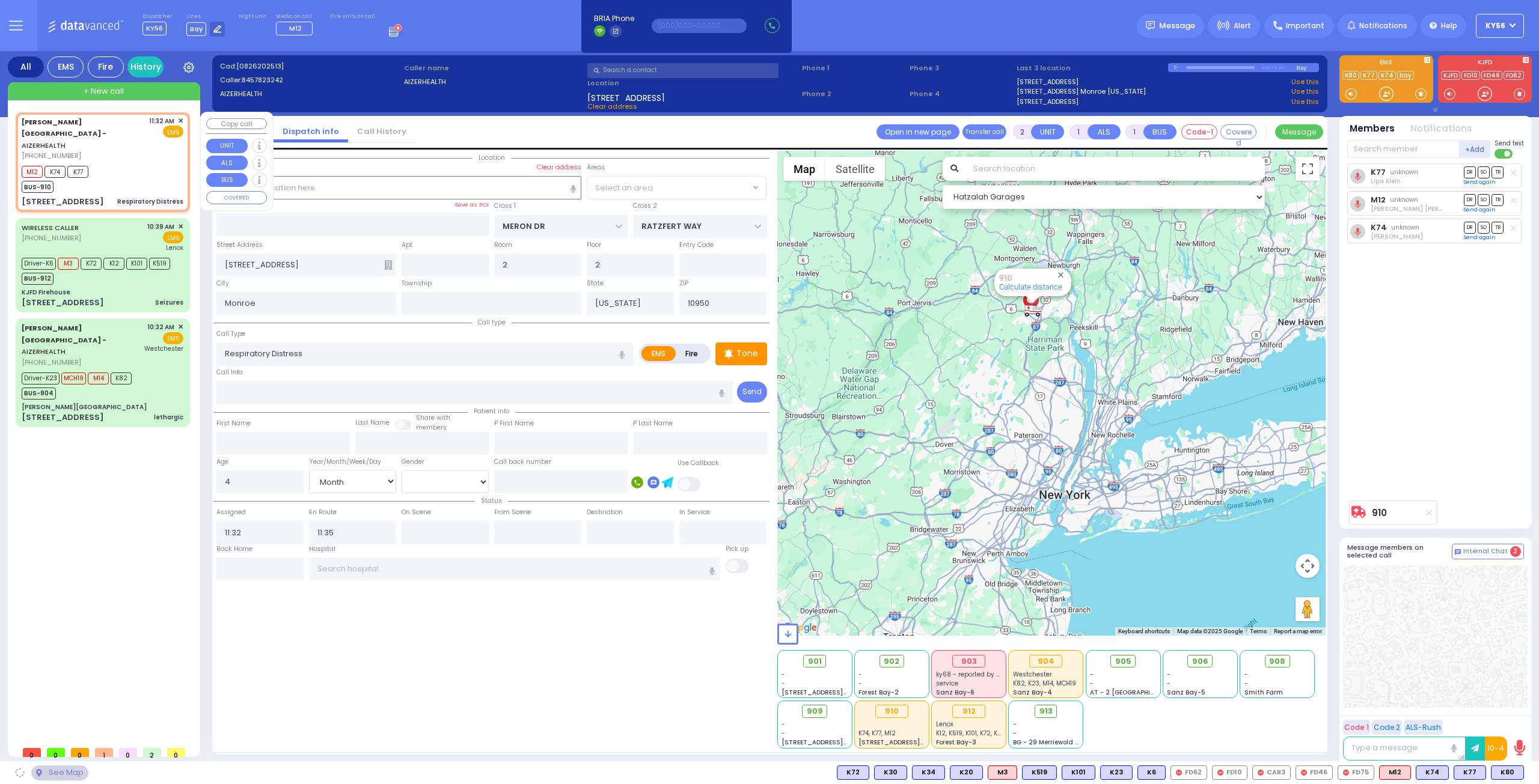
select select "SECTION 6"
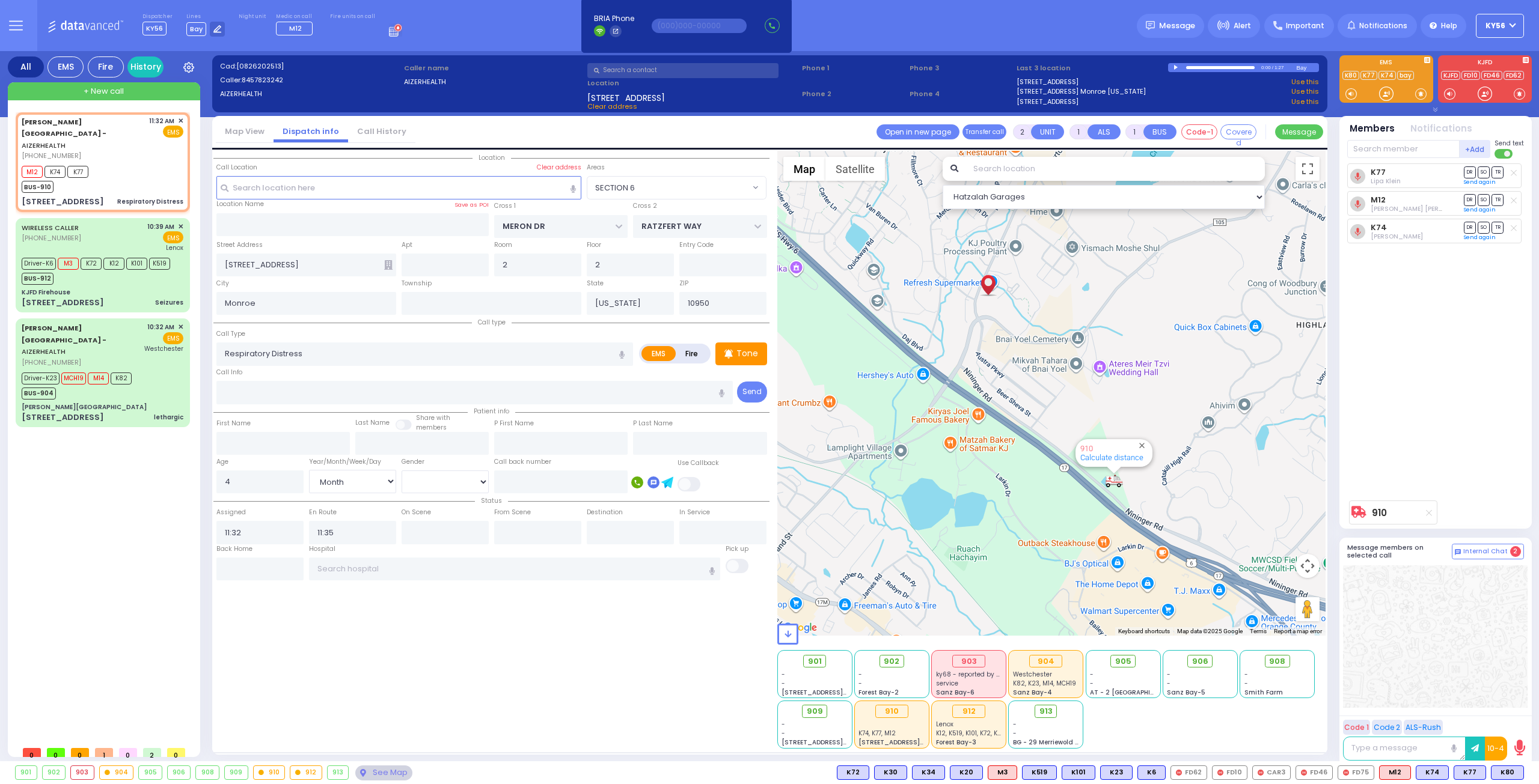
click at [387, 206] on div "Location Name Save as POI" at bounding box center [352, 206] width 273 height 13
click at [395, 245] on div "Street Address [STREET_ADDRESS]" at bounding box center [306, 258] width 185 height 39
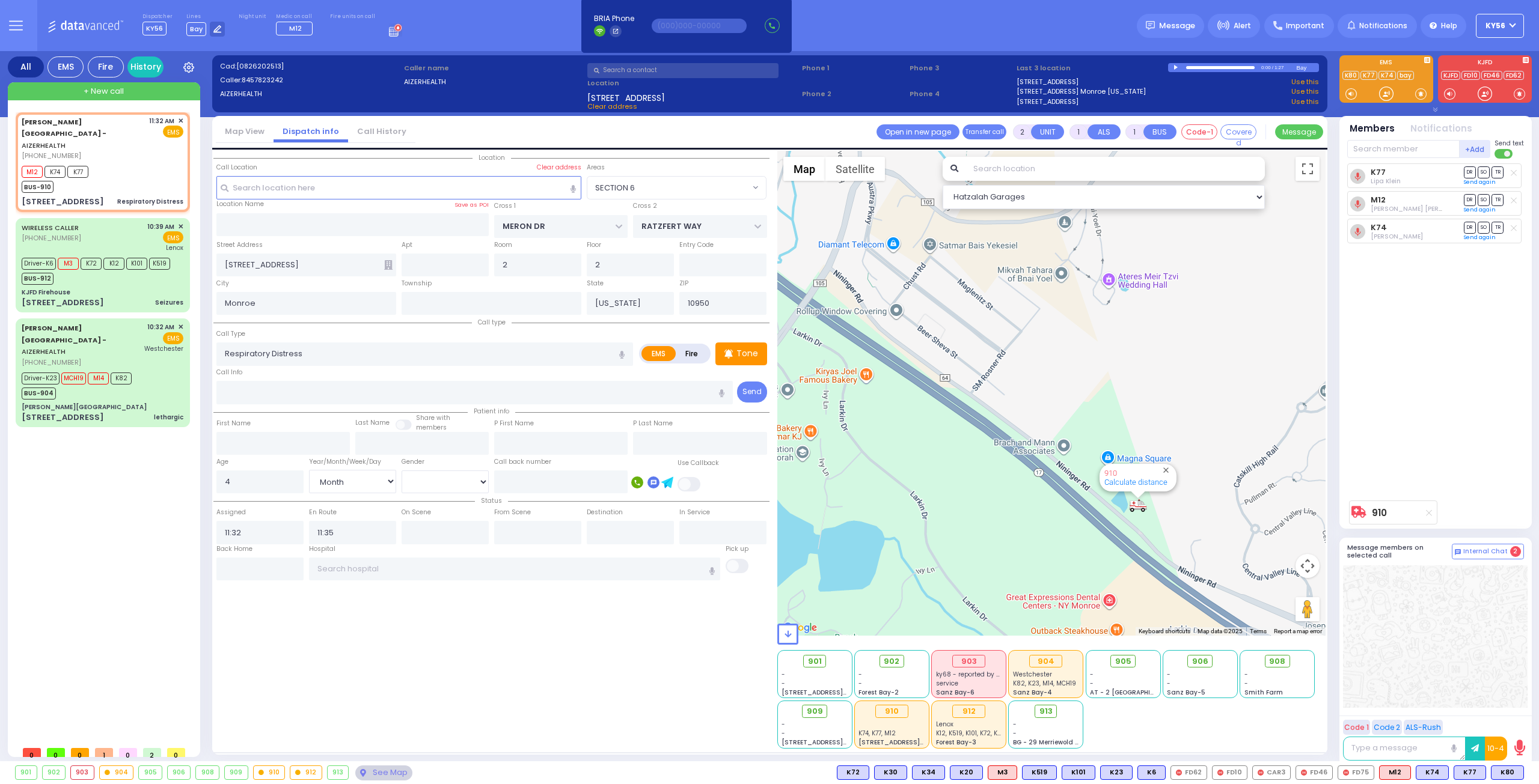
drag, startPoint x: 1118, startPoint y: 367, endPoint x: 1179, endPoint y: 374, distance: 61.4
click at [1179, 374] on div "910 Calculate distance" at bounding box center [1052, 393] width 549 height 485
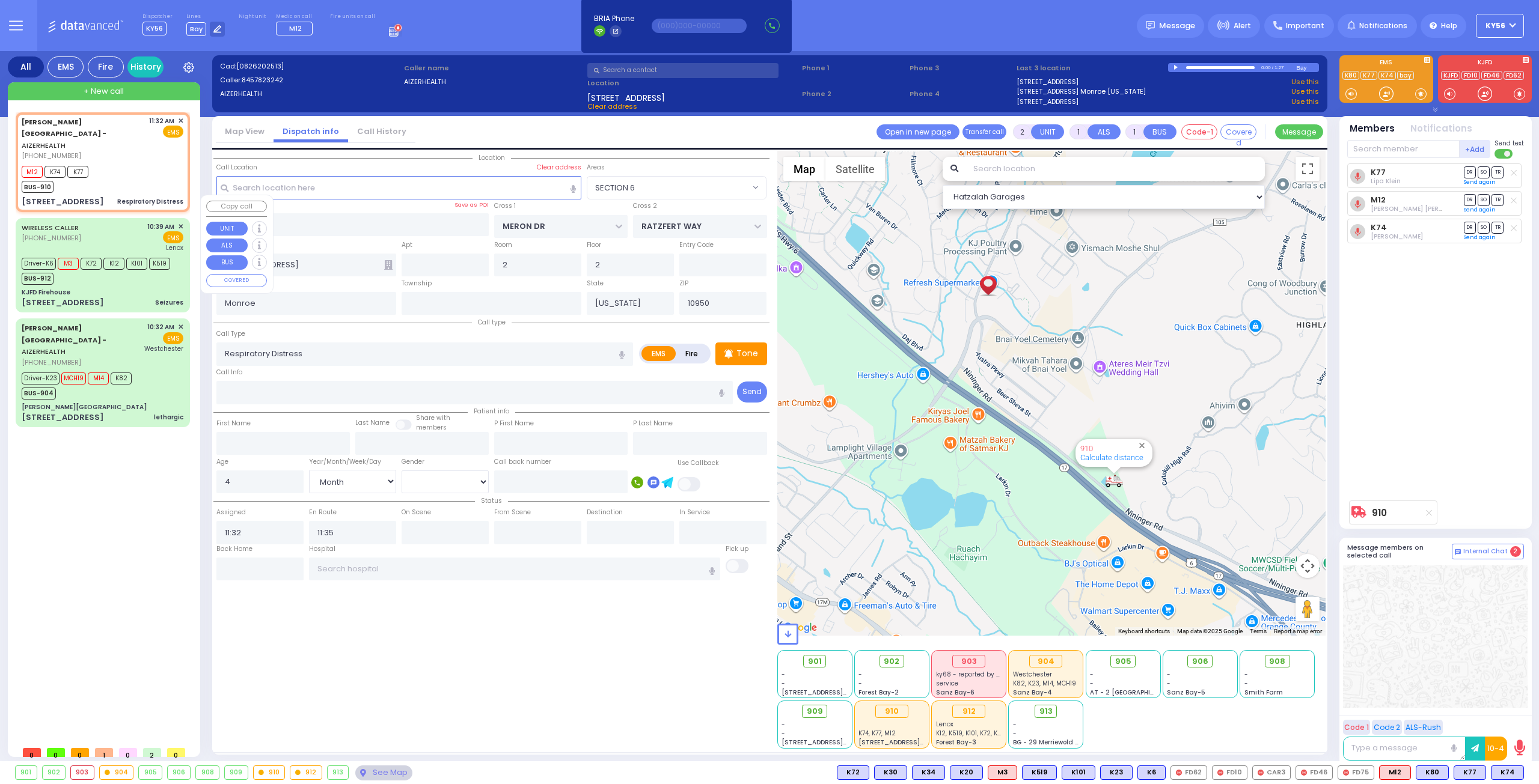
click at [127, 297] on div "[STREET_ADDRESS] Seizures" at bounding box center [103, 303] width 161 height 12
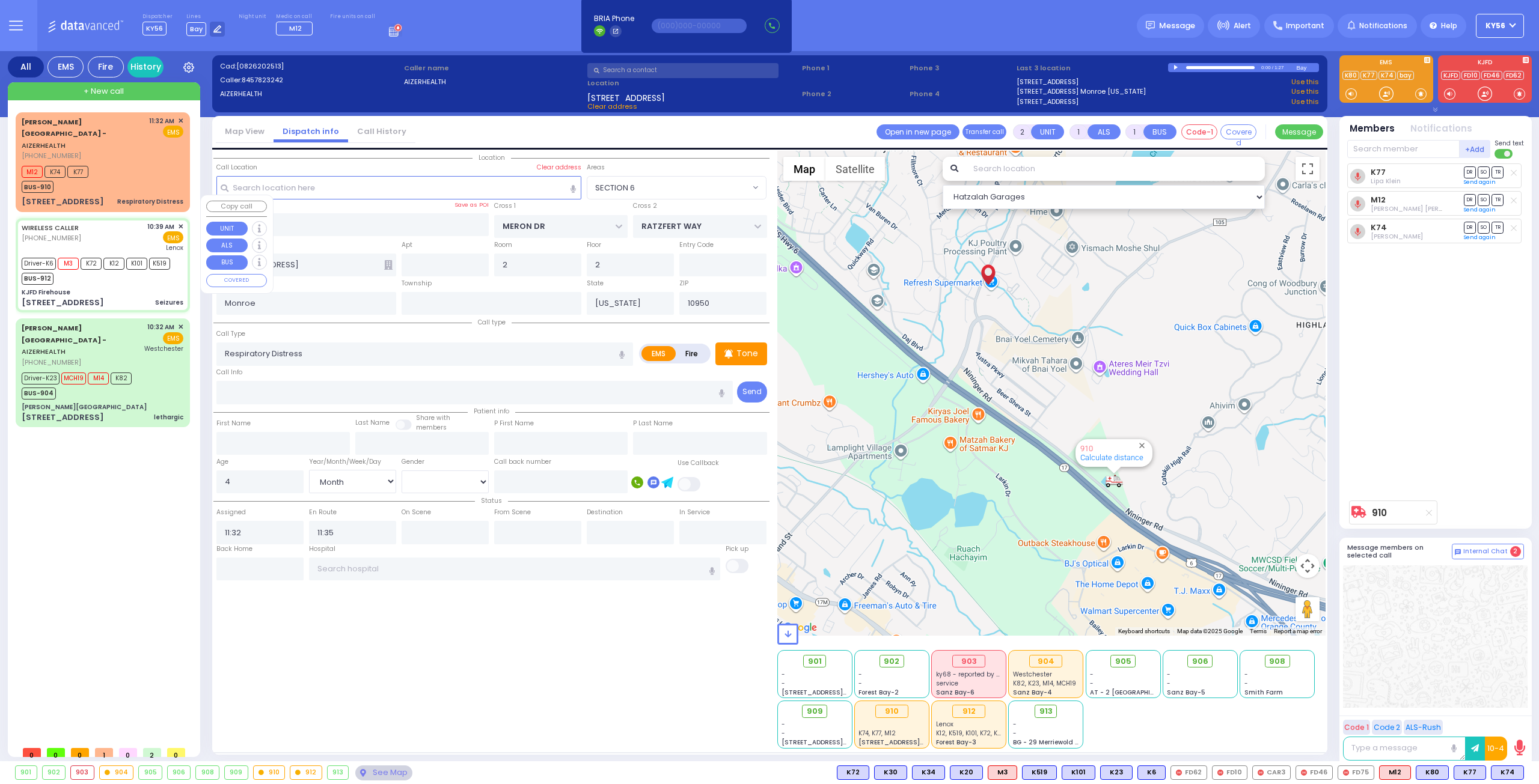
type input "6"
select select
type input "Seizures"
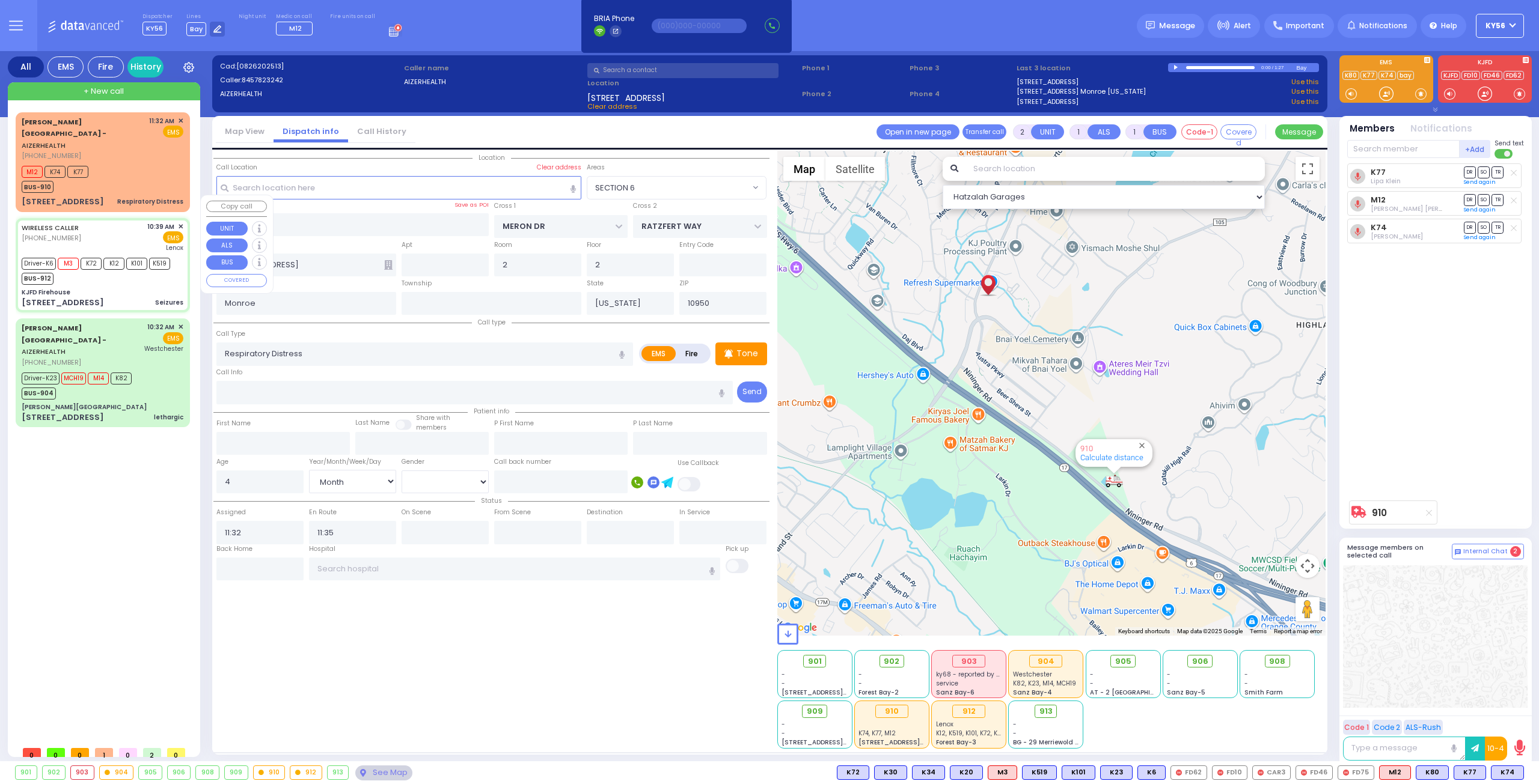
radio input "true"
type input "Mordchy"
type input "[PERSON_NAME]"
type input "22"
select select "Year"
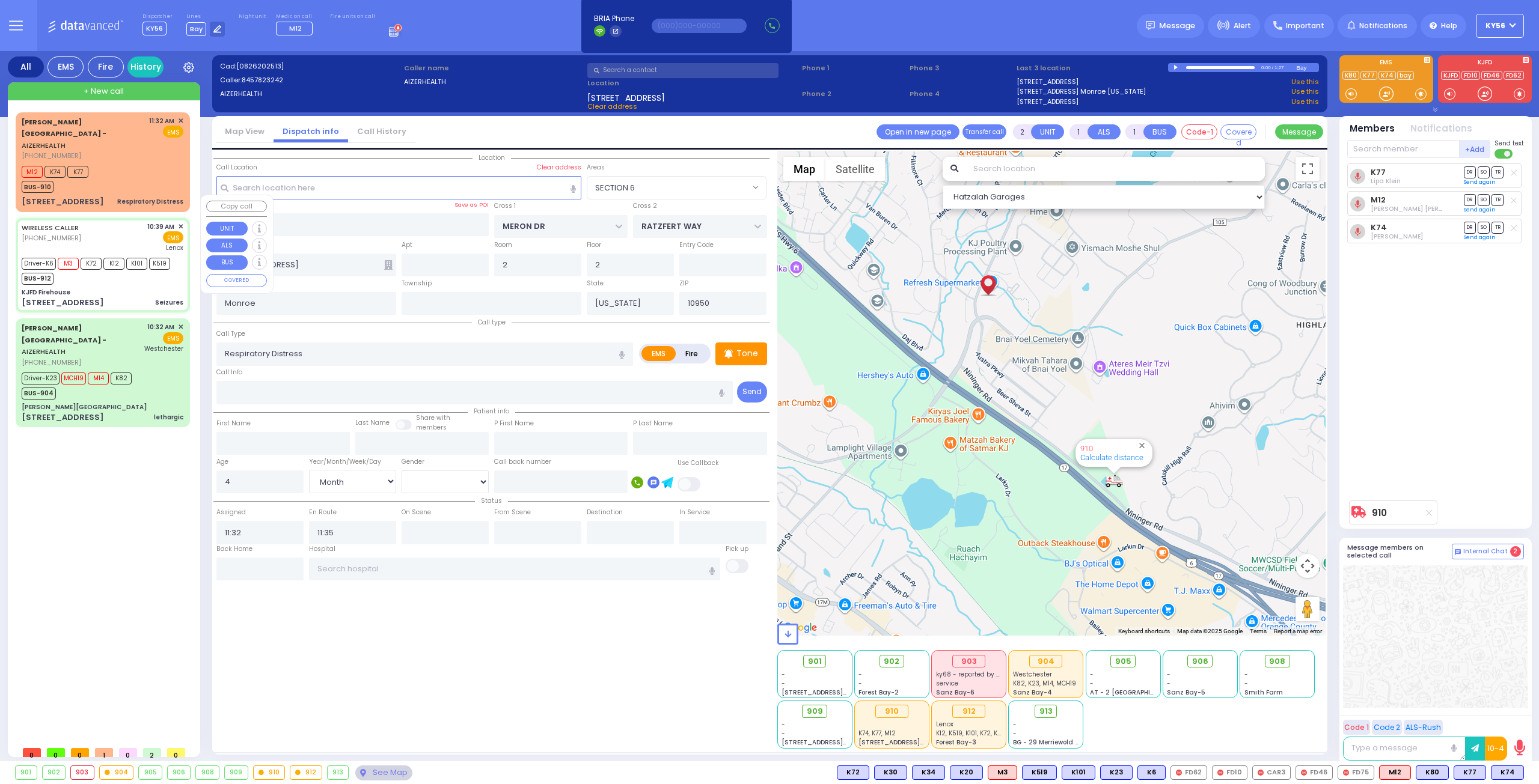
type input "10:39"
type input "10:43"
type input "10:44"
type input "11:03"
type input "[GEOGRAPHIC_DATA]"
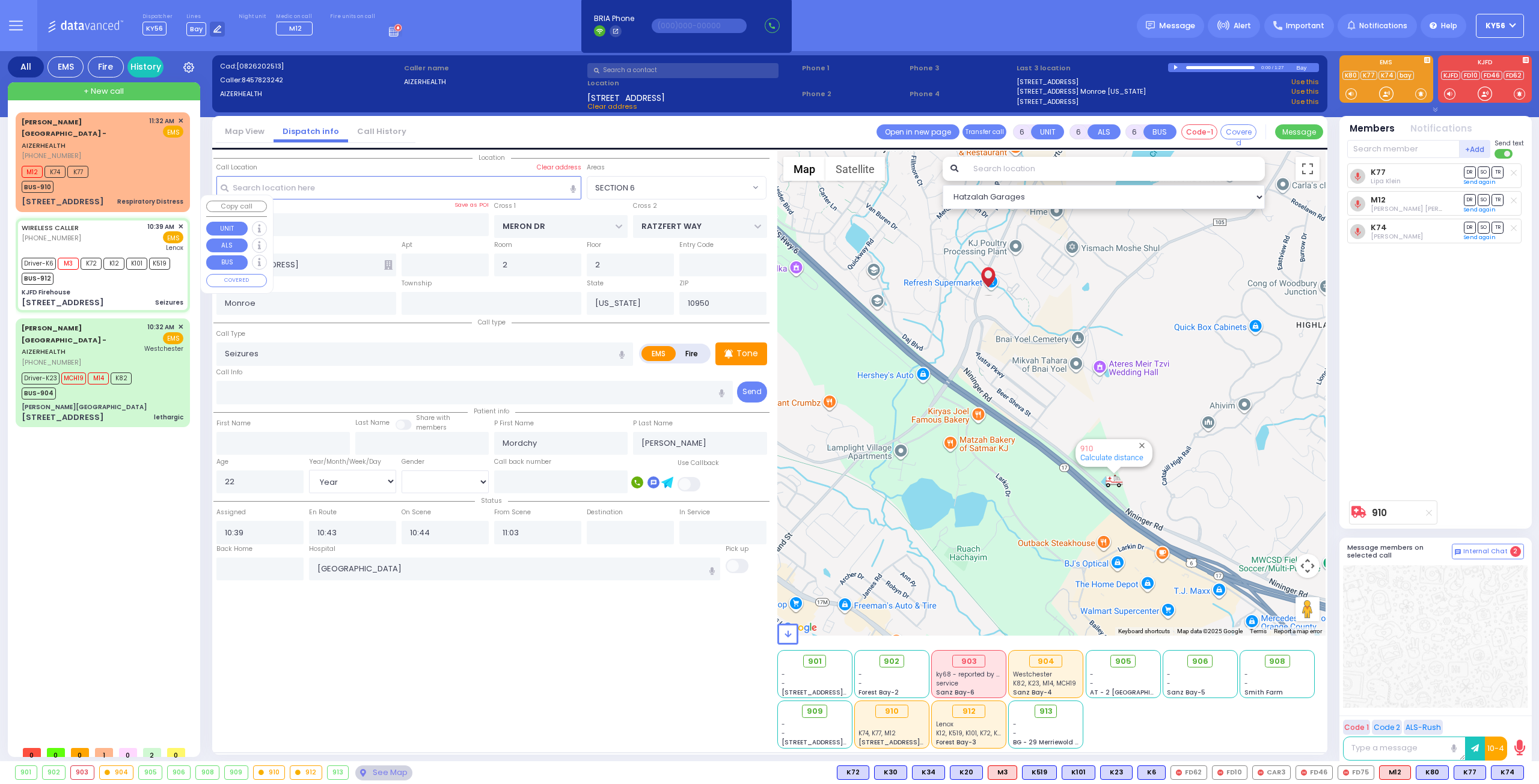
type input "KJFD Firehouse"
type input "[GEOGRAPHIC_DATA]"
type input "[STREET_ADDRESS]"
select select "SECTION 5"
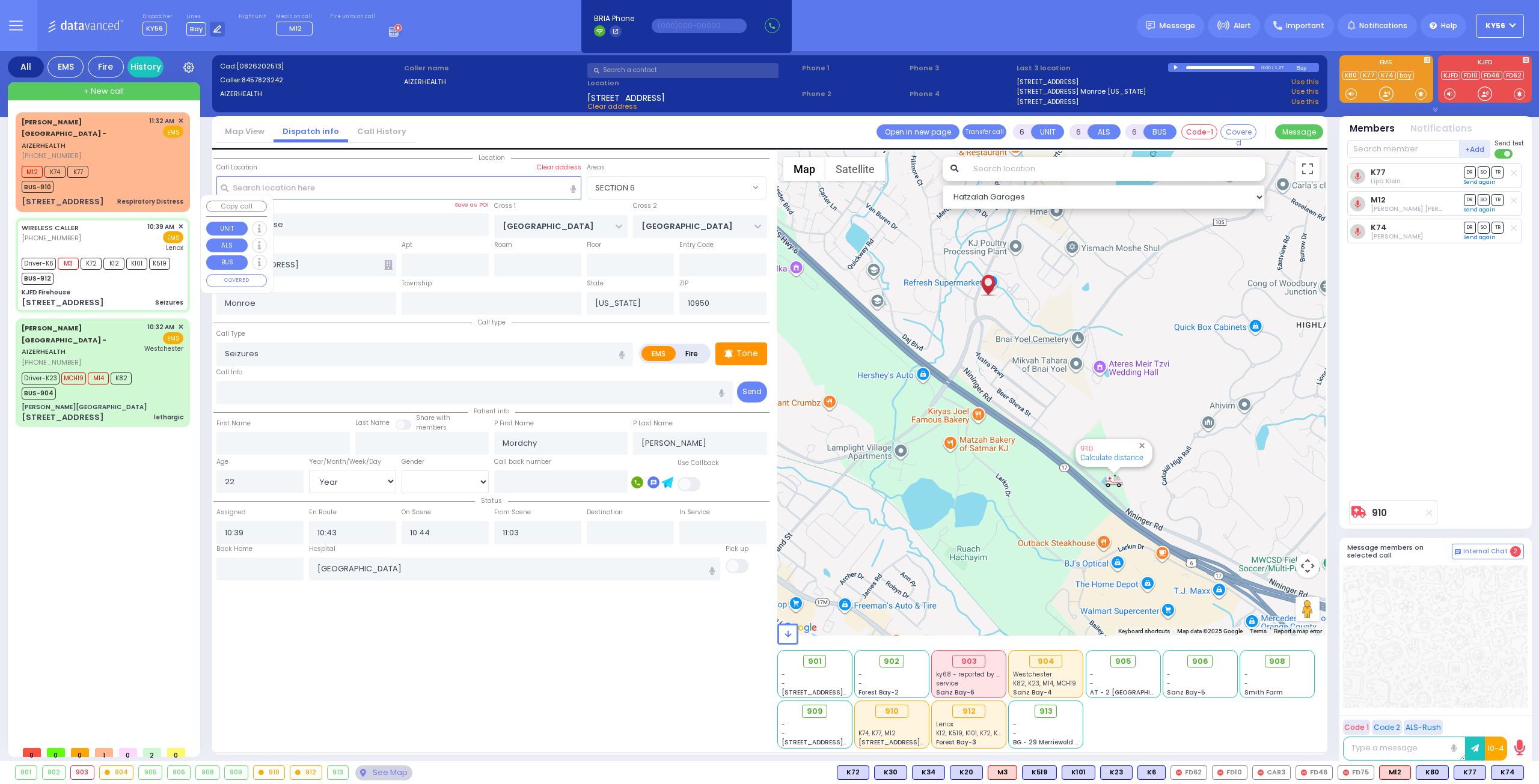
select select "Hatzalah Garages"
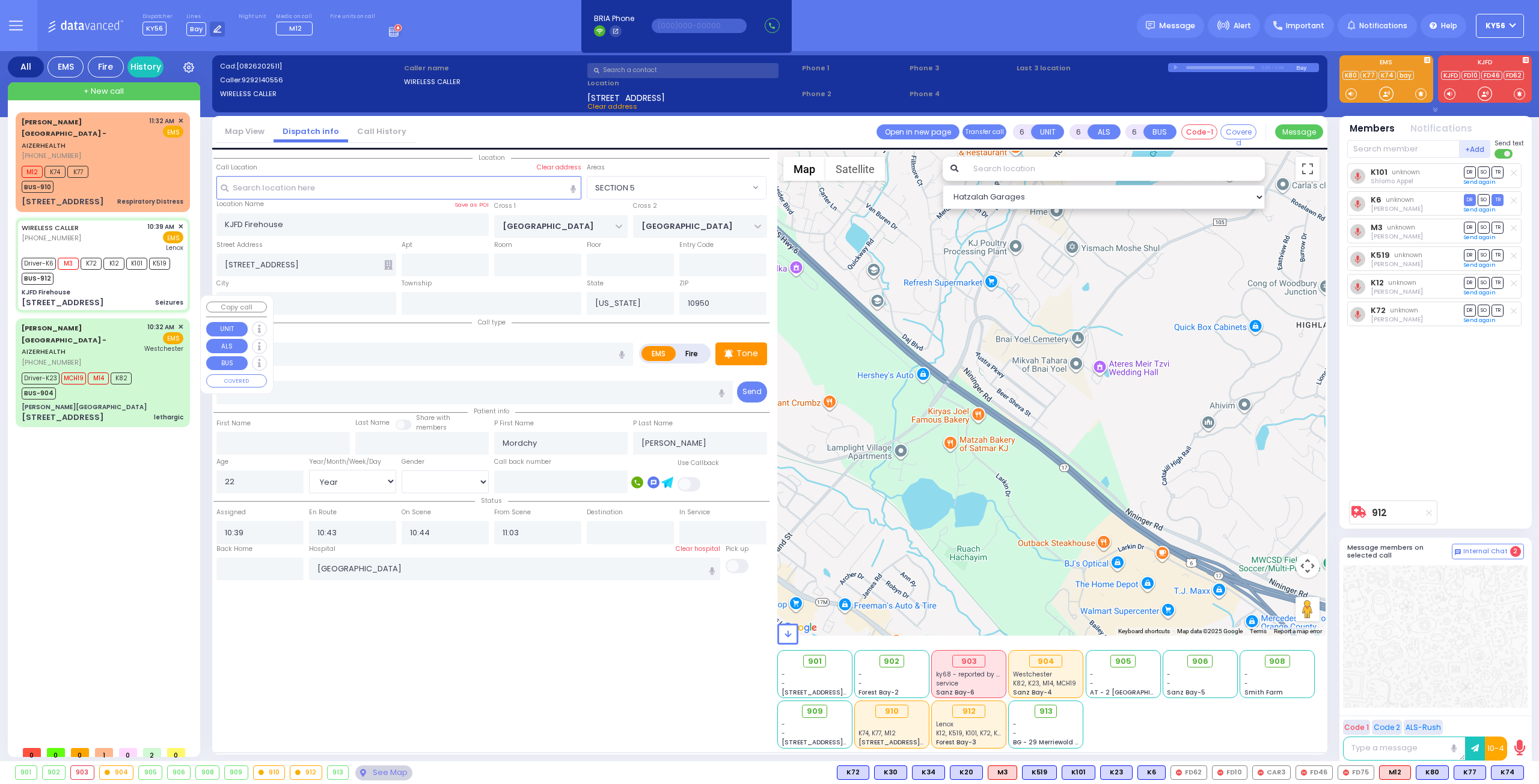
click at [160, 370] on div "Driver-K23 MCH19 M14 K82 BUS-904" at bounding box center [103, 385] width 161 height 30
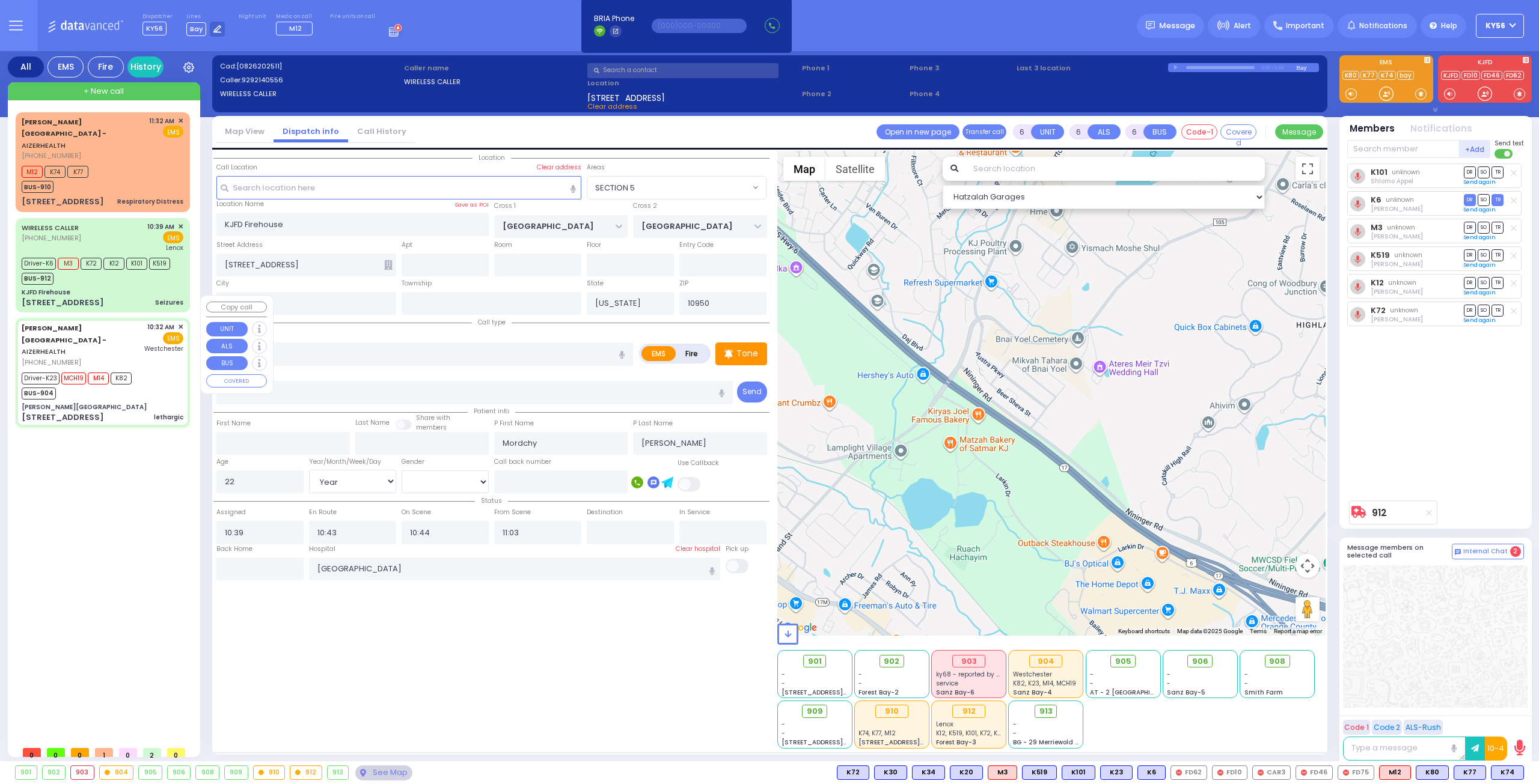
select select
type input "lethargic"
radio input "true"
type input "Wolf"
type input "Weinstock"
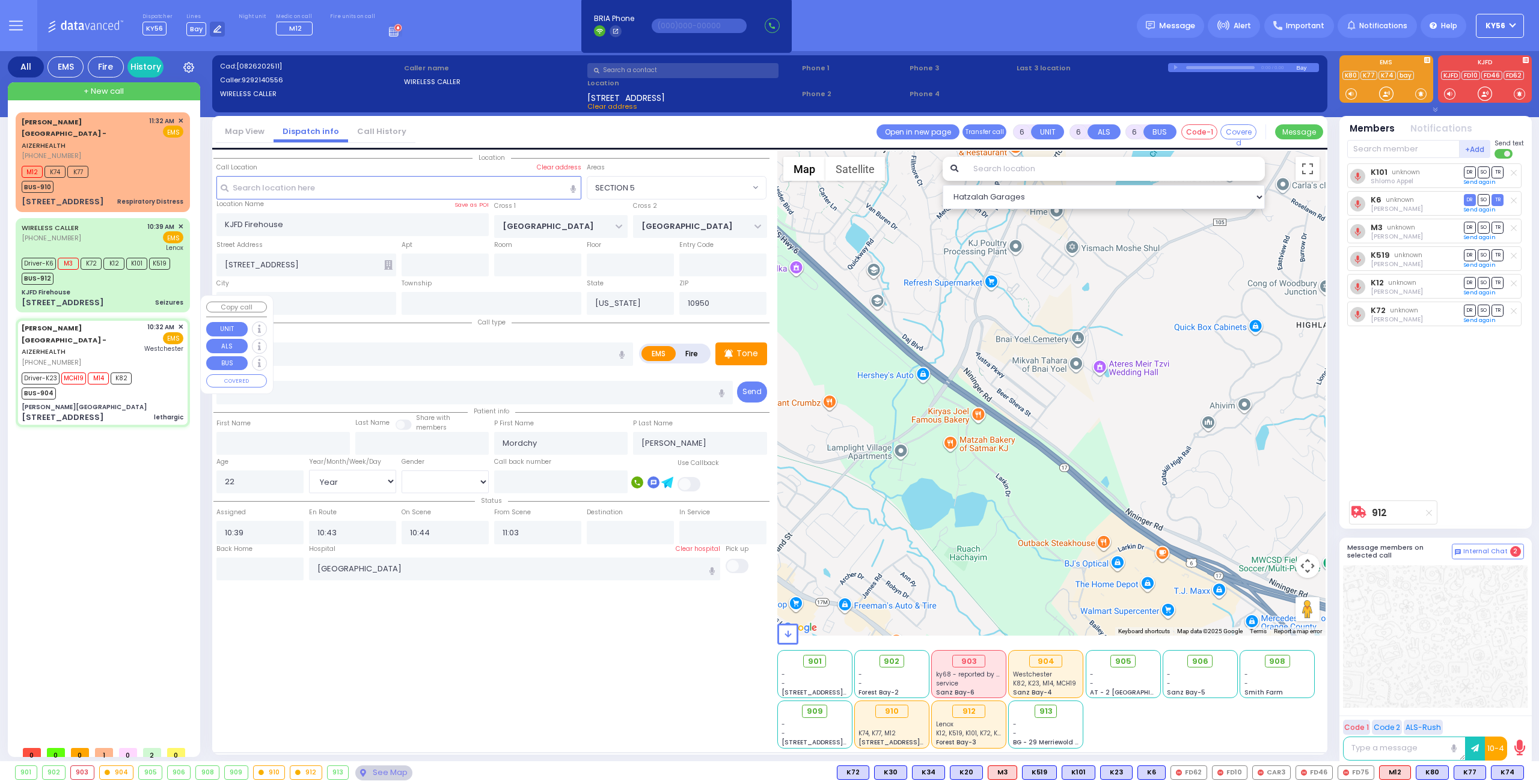
type input "13"
select select "Year"
select select "[DEMOGRAPHIC_DATA]"
type input "10:32"
type input "10:38"
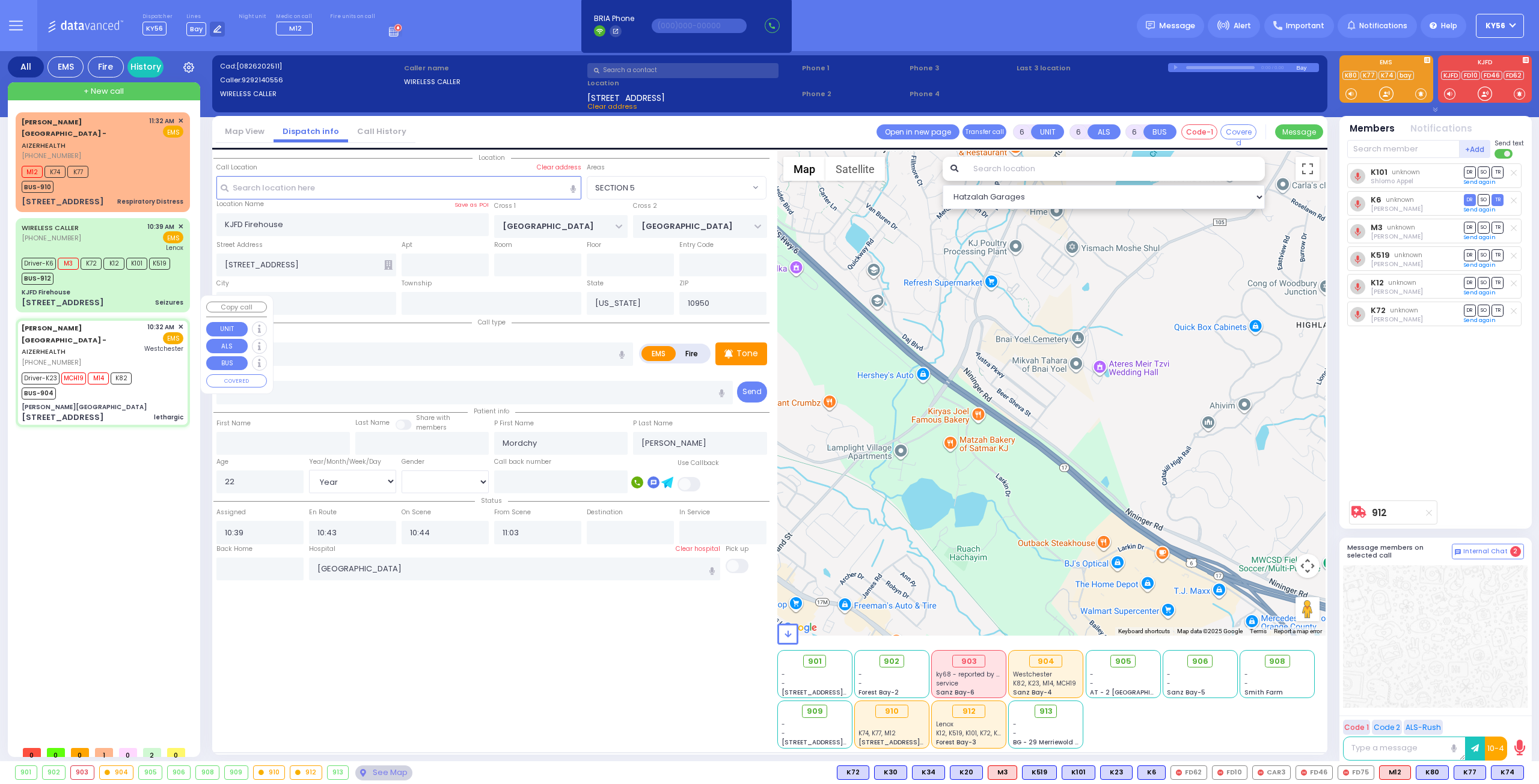
type input "10:40"
type input "11:14"
type input "[GEOGRAPHIC_DATA]-[PERSON_NAME][GEOGRAPHIC_DATA]"
select select "Hatzalah Garages"
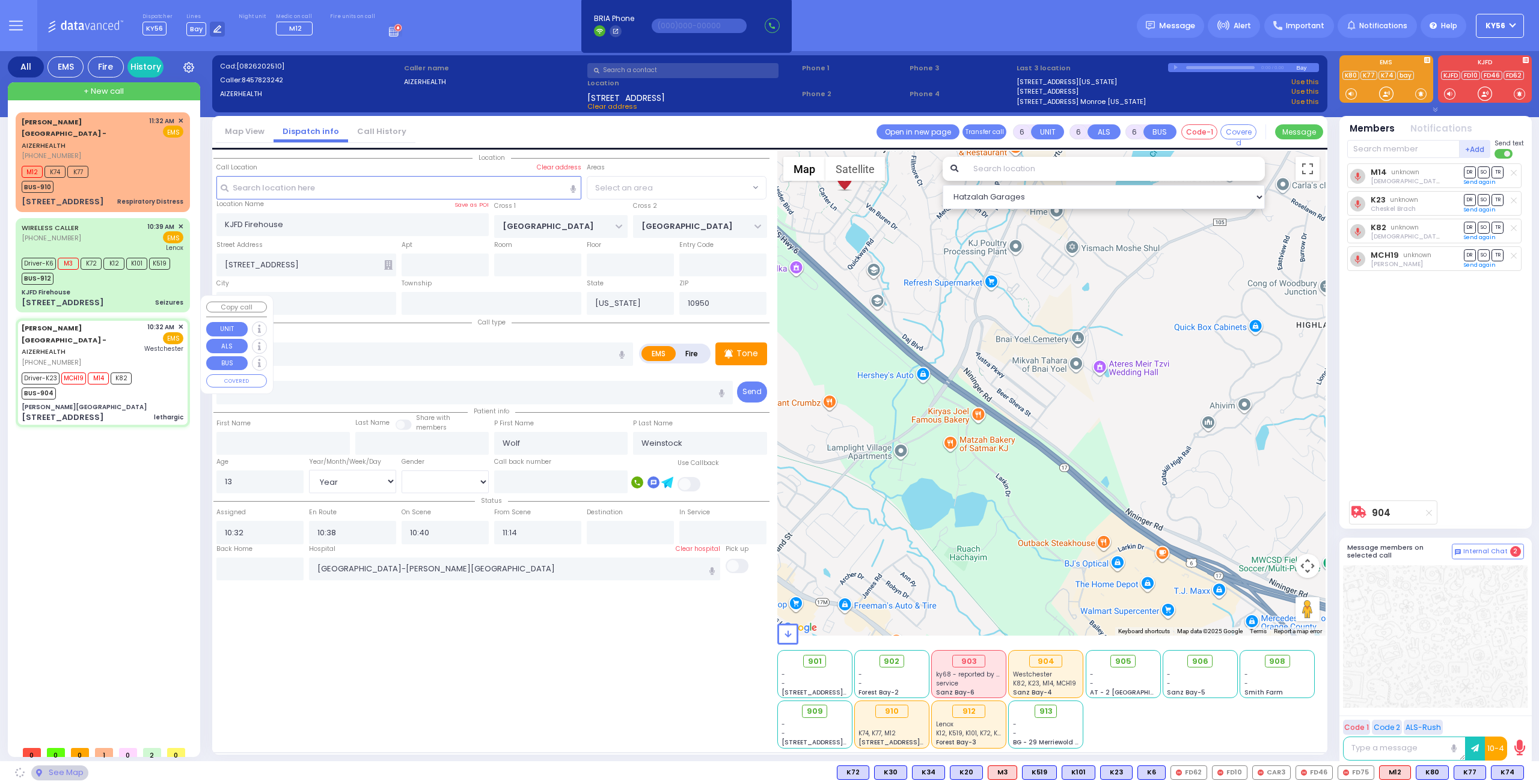
type input "[PERSON_NAME][GEOGRAPHIC_DATA]"
type input "[PERSON_NAME] DR"
type input "CARTER LN"
type input "[STREET_ADDRESS]"
type input "[PERSON_NAME]"
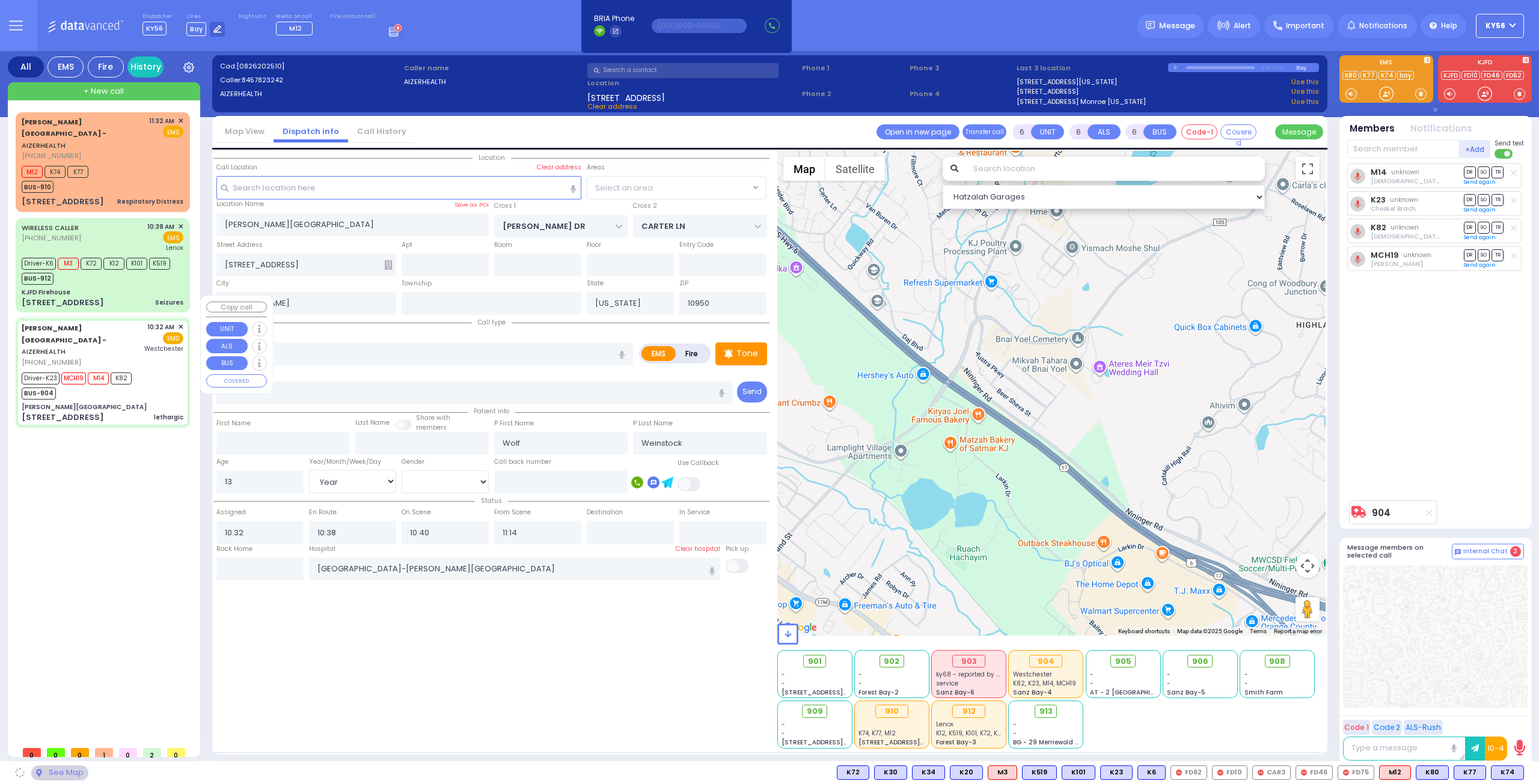
select select "SECTION 2"
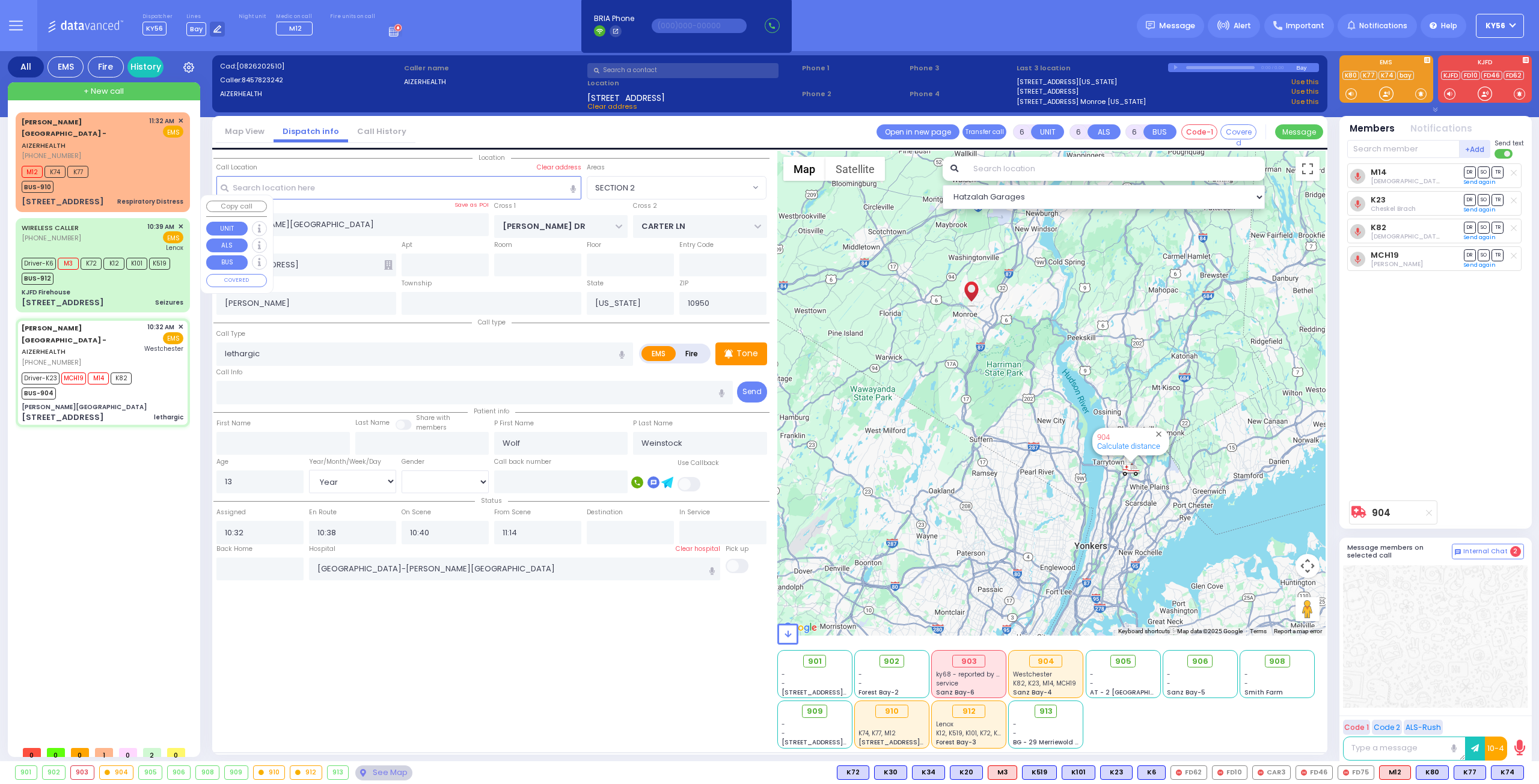
click at [150, 297] on div "[STREET_ADDRESS] Seizures" at bounding box center [103, 303] width 161 height 12
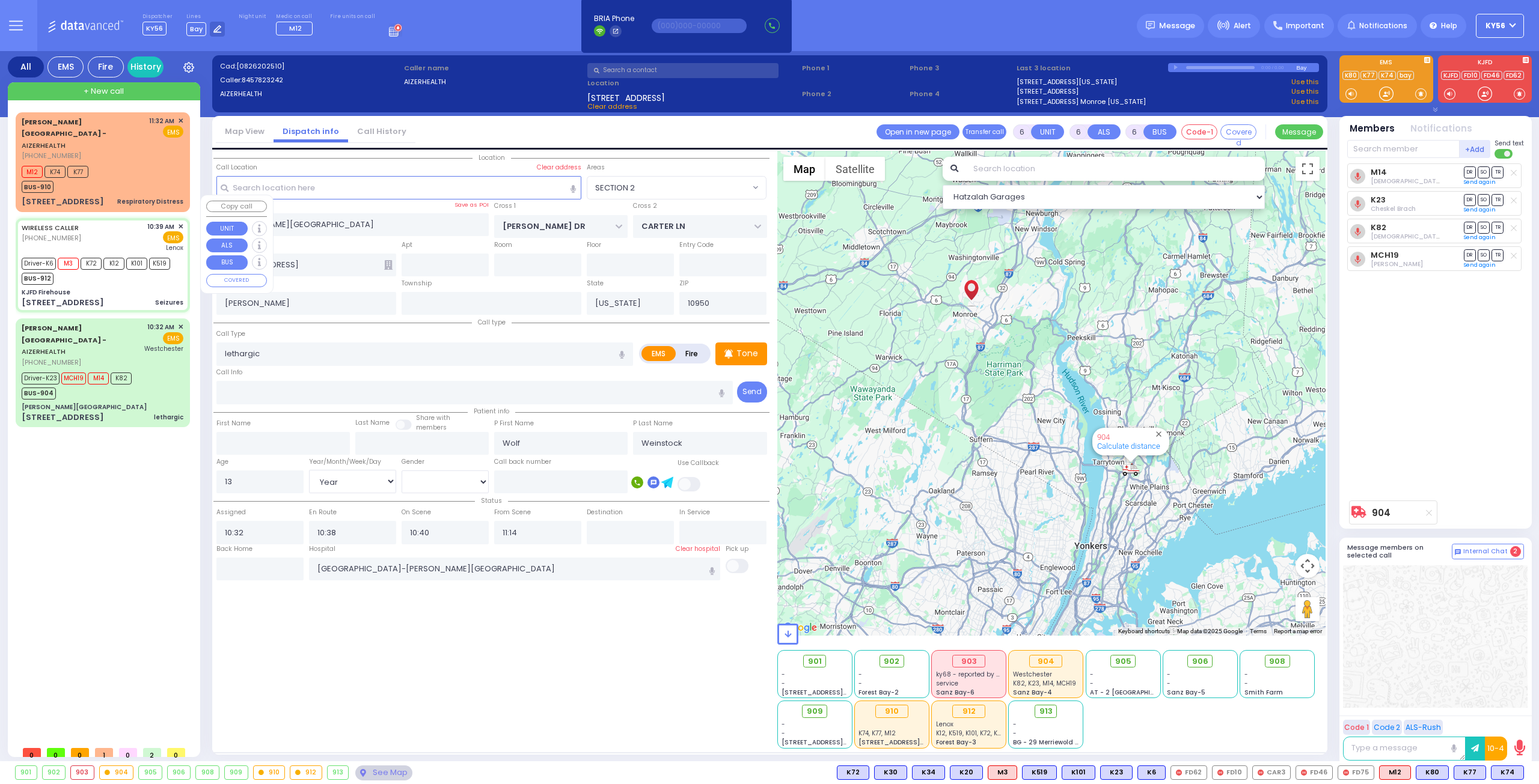
select select
type input "Seizures"
radio input "true"
type input "Mordchy"
type input "[PERSON_NAME]"
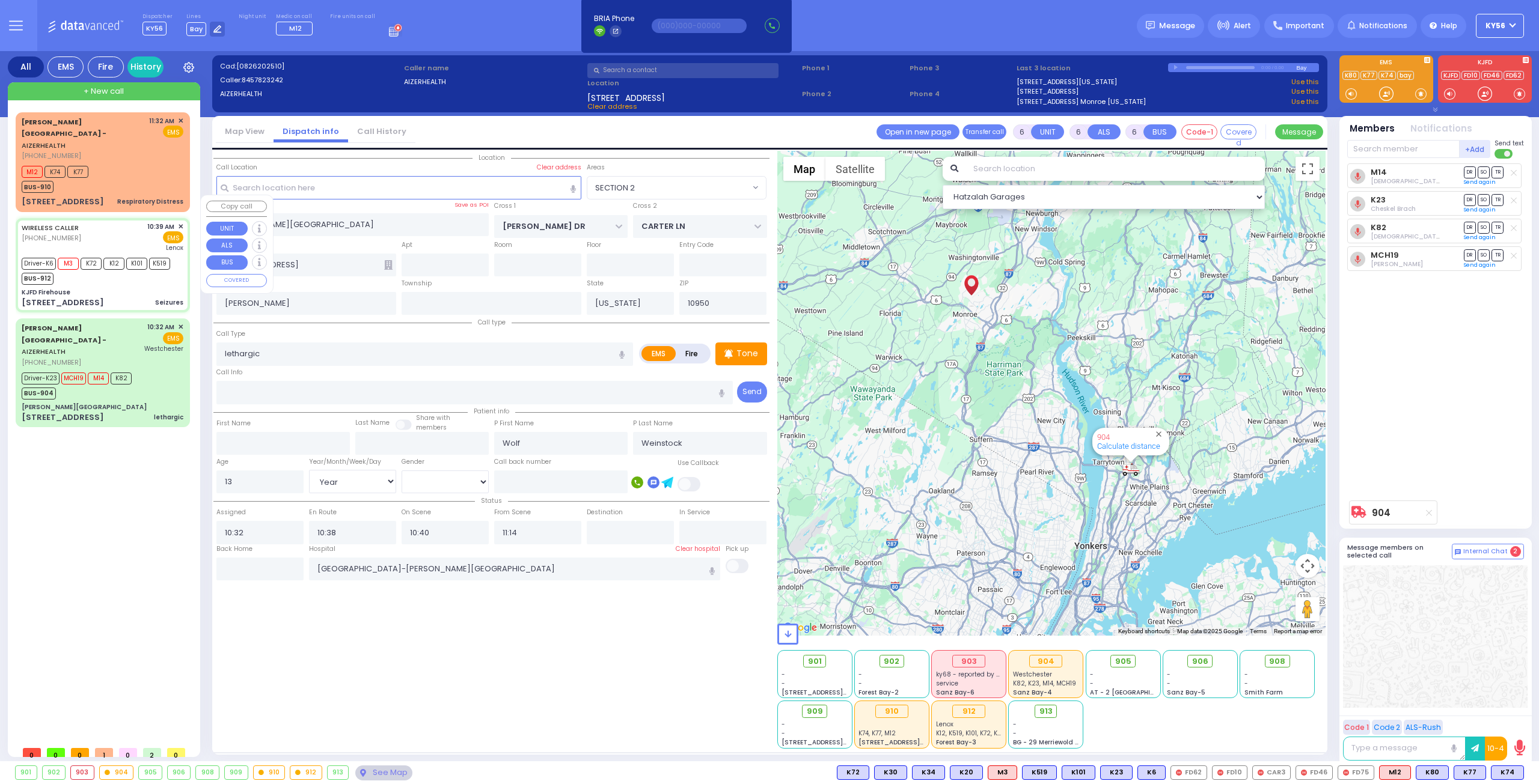
type input "22"
select select "Year"
select select
type input "10:39"
type input "10:43"
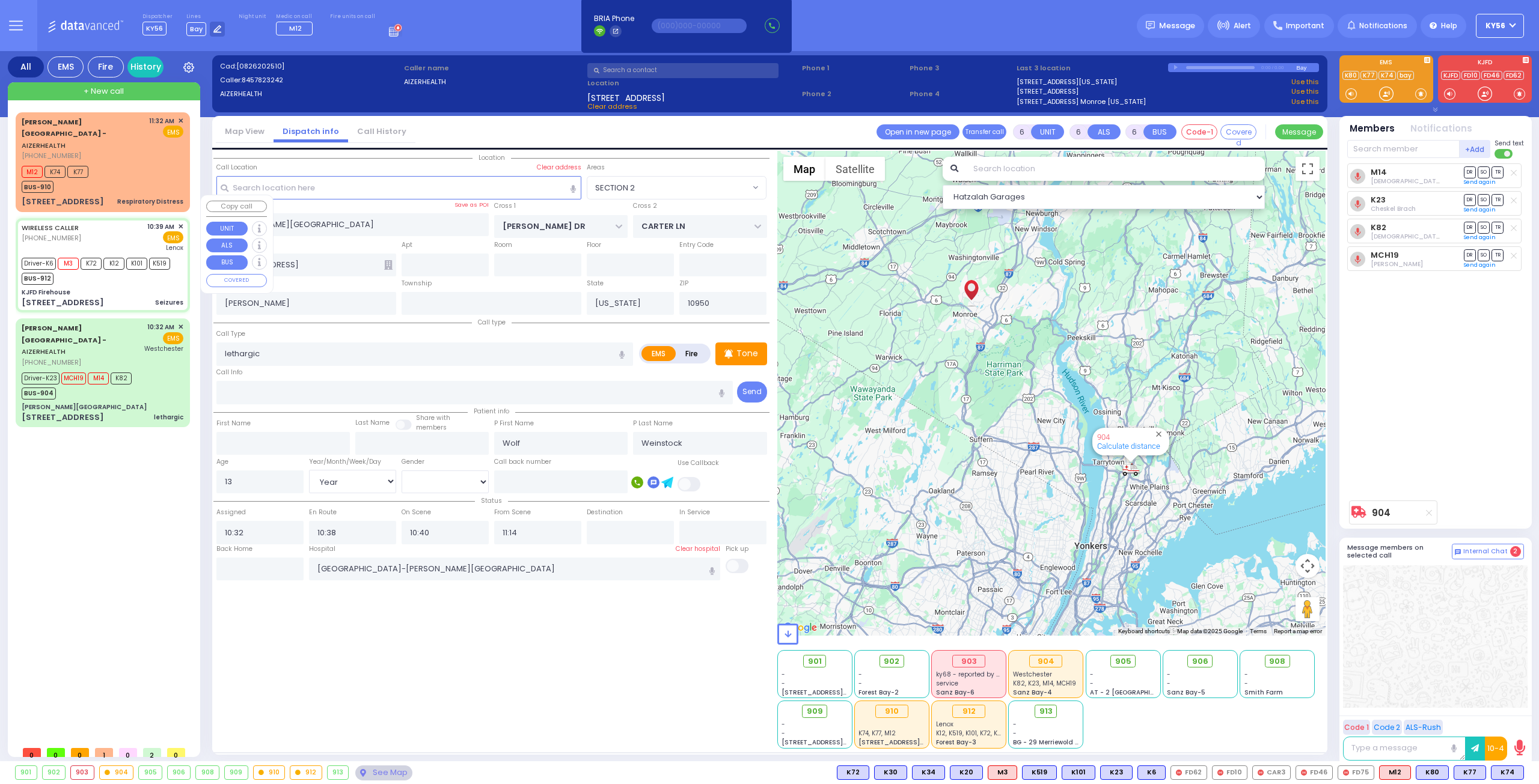
type input "10:44"
type input "11:03"
type input "[GEOGRAPHIC_DATA]"
type input "KJFD Firehouse"
type input "[GEOGRAPHIC_DATA]"
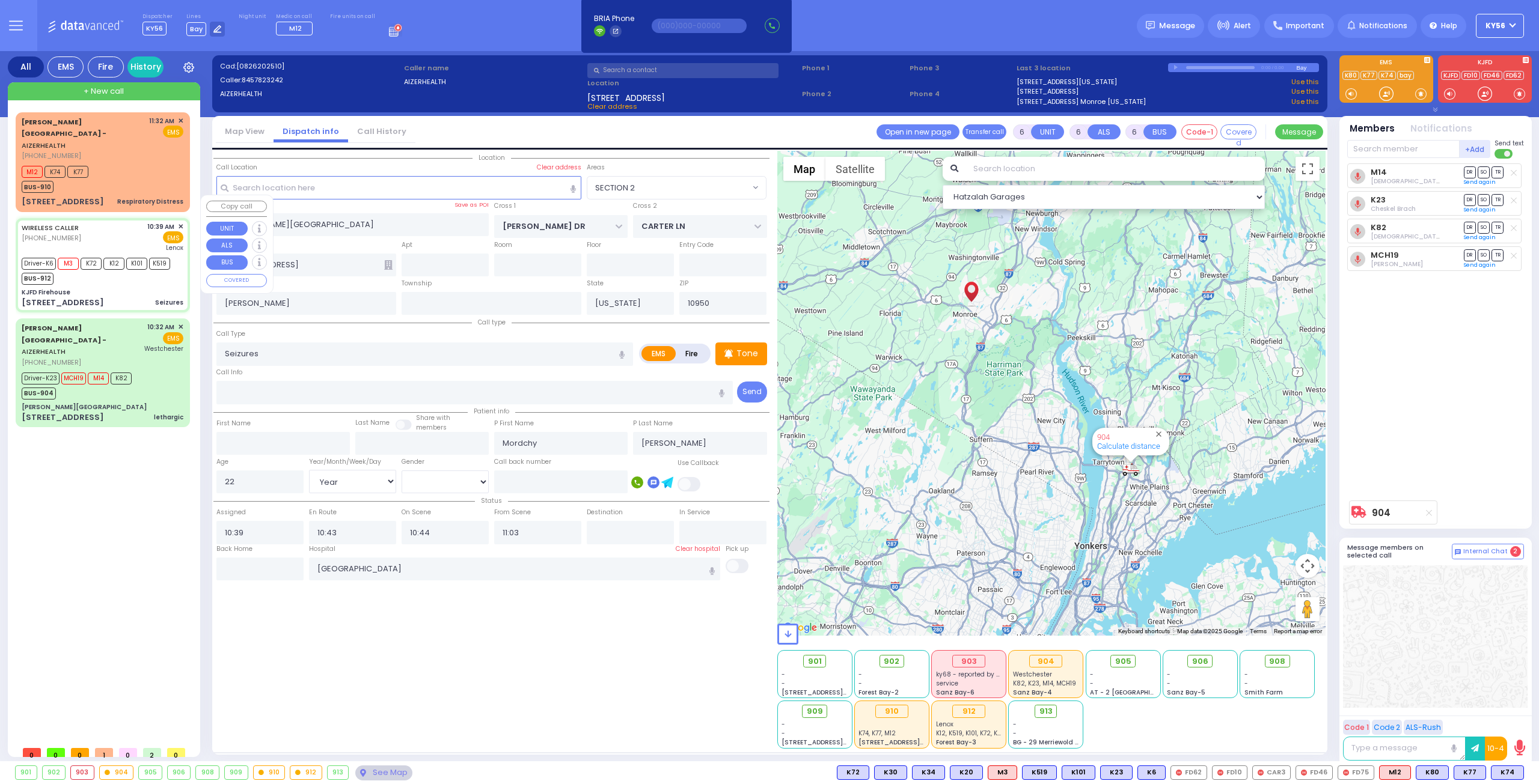
type input "[GEOGRAPHIC_DATA]"
type input "[STREET_ADDRESS]"
type input "Monroe"
select select "SECTION 5"
select select "Hatzalah Garages"
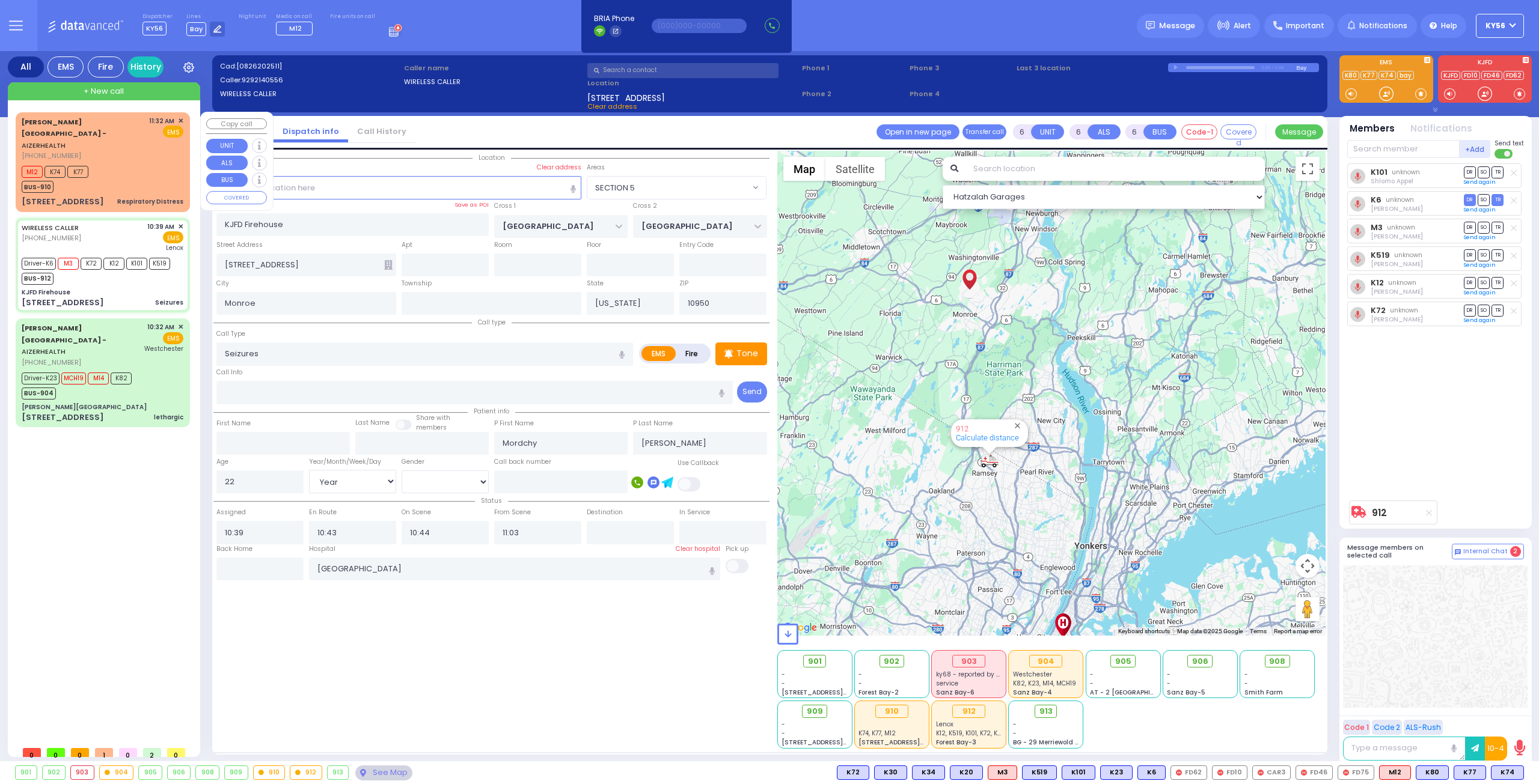
click at [135, 163] on div "M12 K74 K77 BUS-910" at bounding box center [103, 177] width 161 height 30
type input "2"
type input "1"
select select
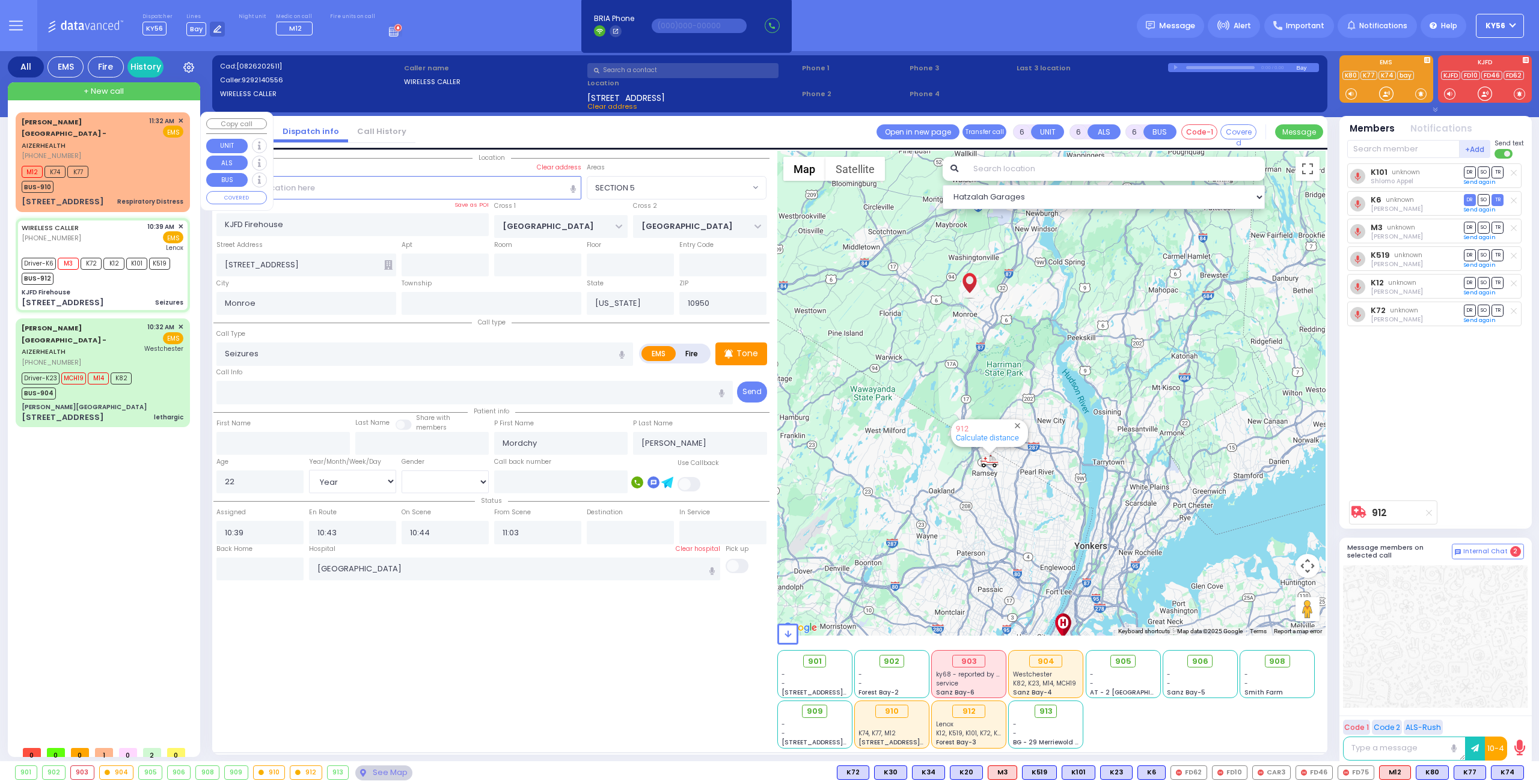
type input "Respiratory Distress"
radio input "true"
type input "4"
select select "Month"
type input "11:32"
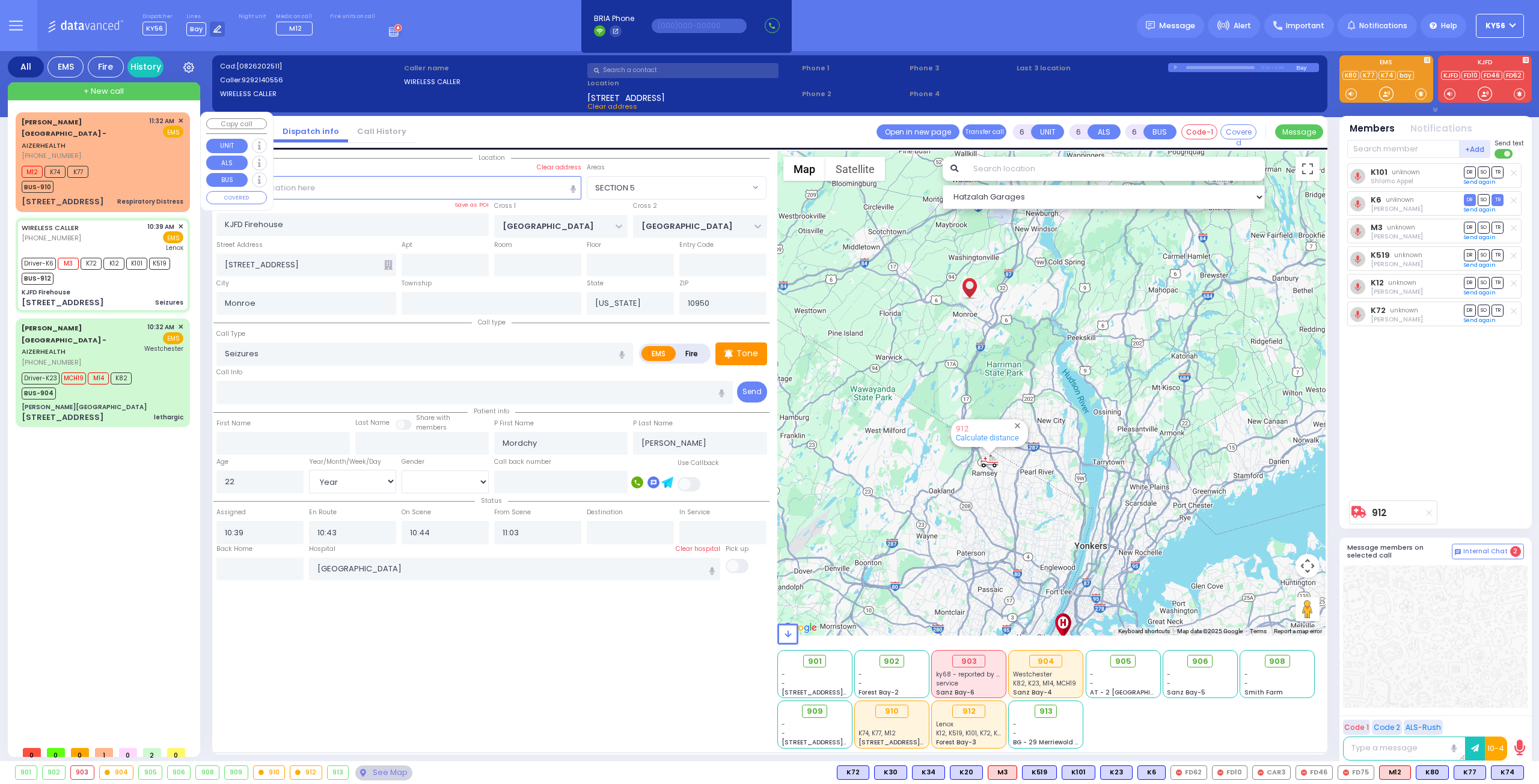
type input "11:35"
select select "Hatzalah Garages"
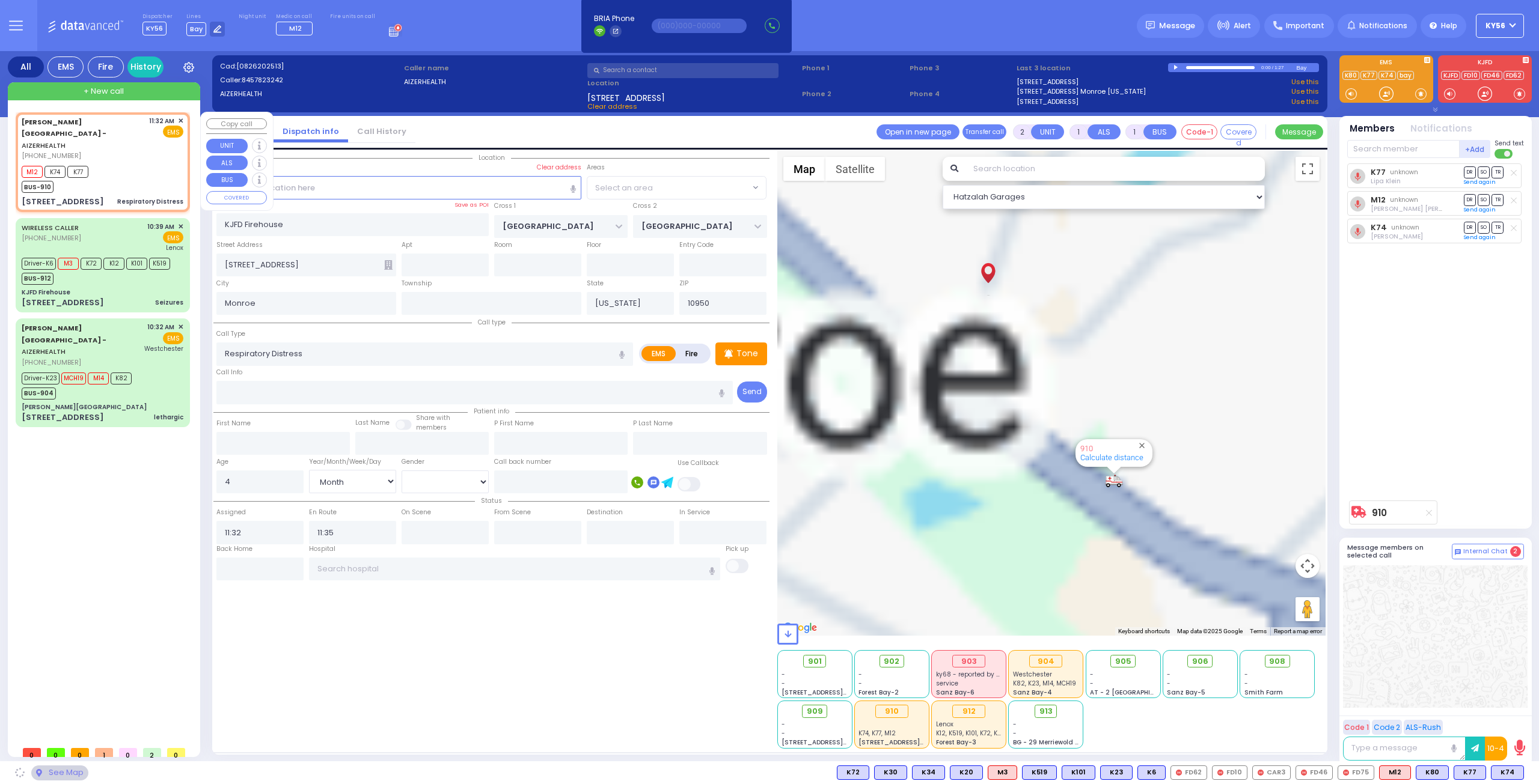
type input "MERON DR"
type input "RATZFERT WAY"
type input "[STREET_ADDRESS]"
type input "2"
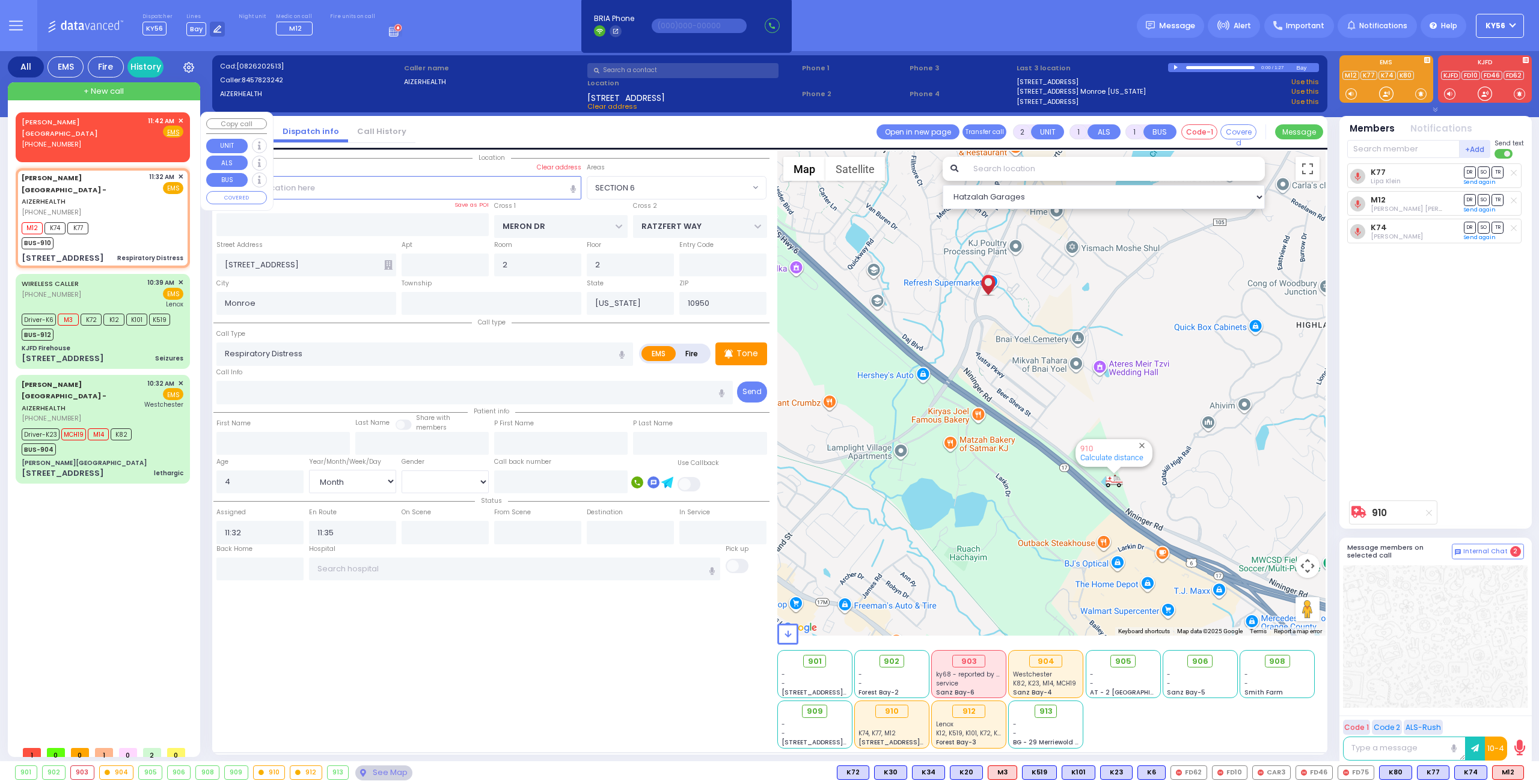
click at [179, 119] on span "✕" at bounding box center [181, 121] width 5 height 10
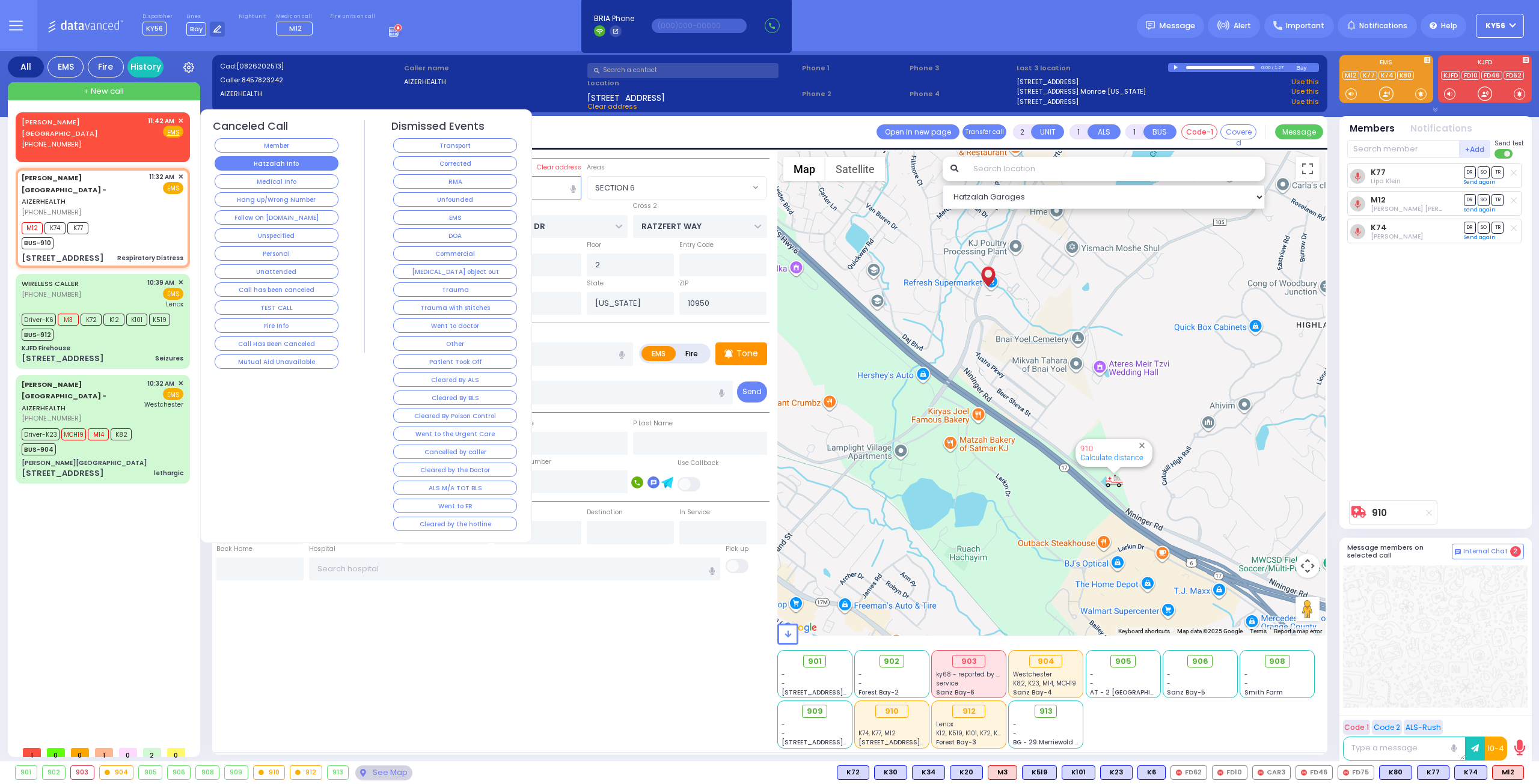
click at [278, 163] on button "Hatzalah Info" at bounding box center [276, 163] width 124 height 14
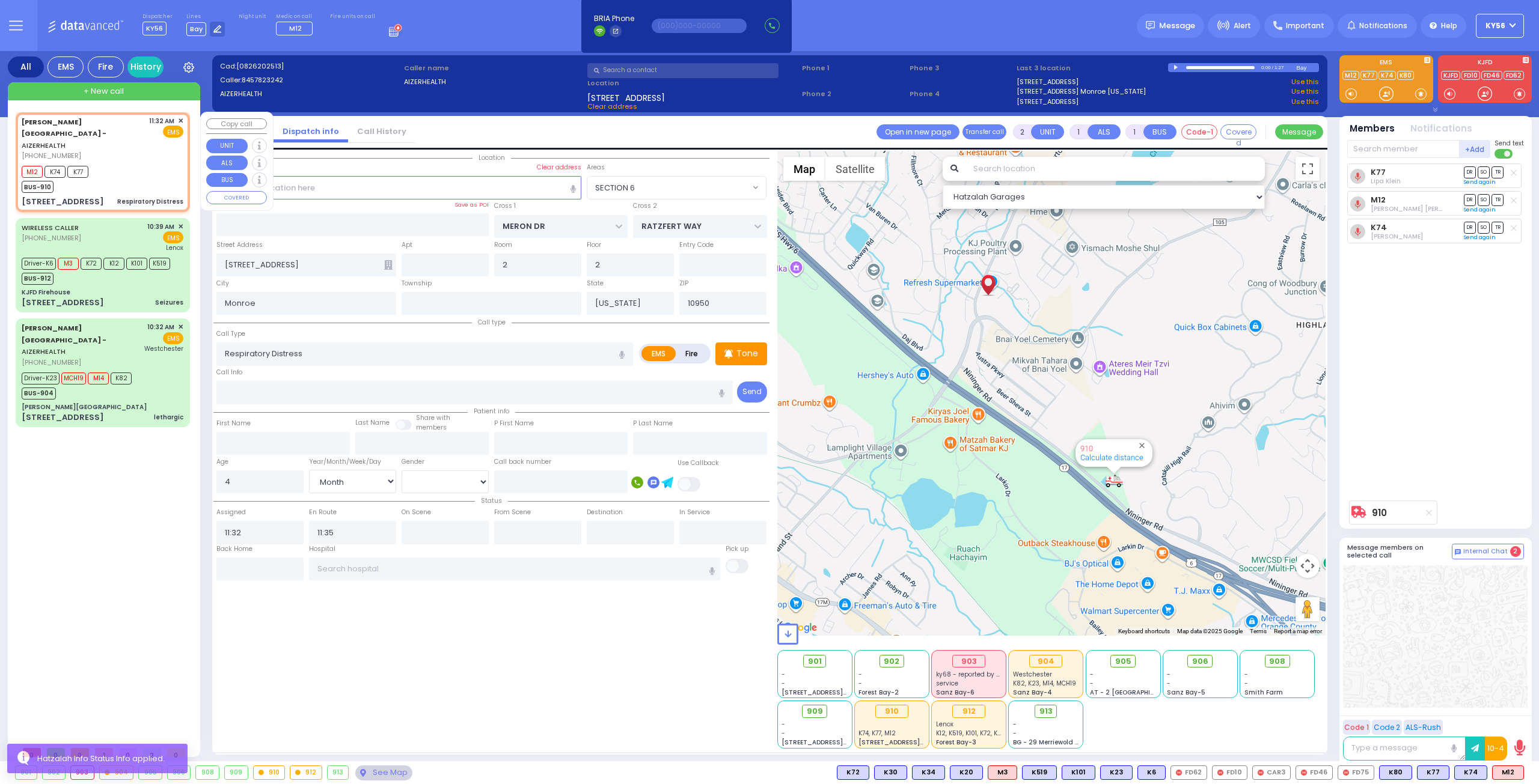
click at [148, 163] on div "M12 K74 K77 BUS-910" at bounding box center [103, 177] width 161 height 30
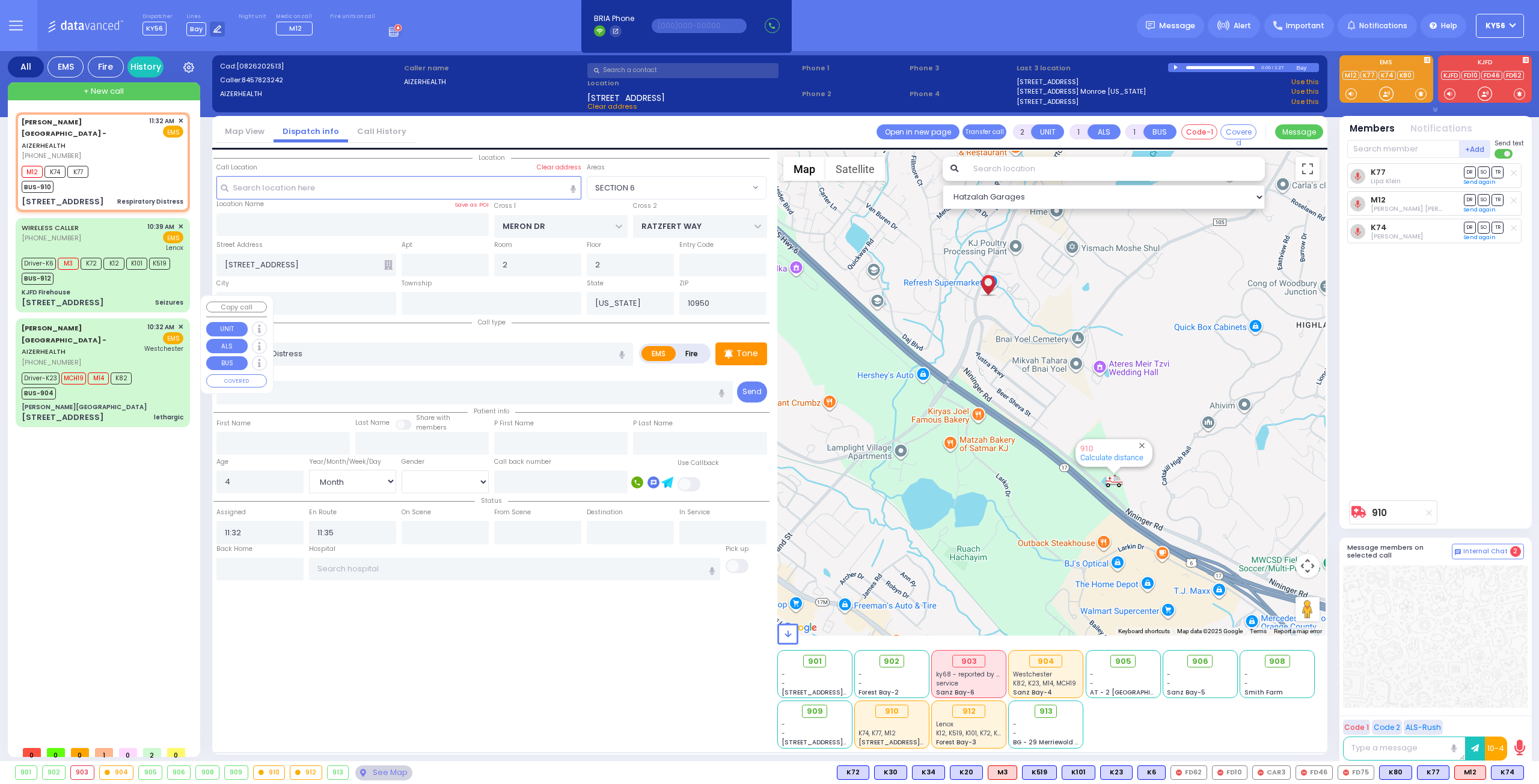
click at [139, 363] on div "[PERSON_NAME][GEOGRAPHIC_DATA] - AIZERHEALTH [PHONE_NUMBER] 10:32 AM ✕ EMS" at bounding box center [103, 372] width 170 height 105
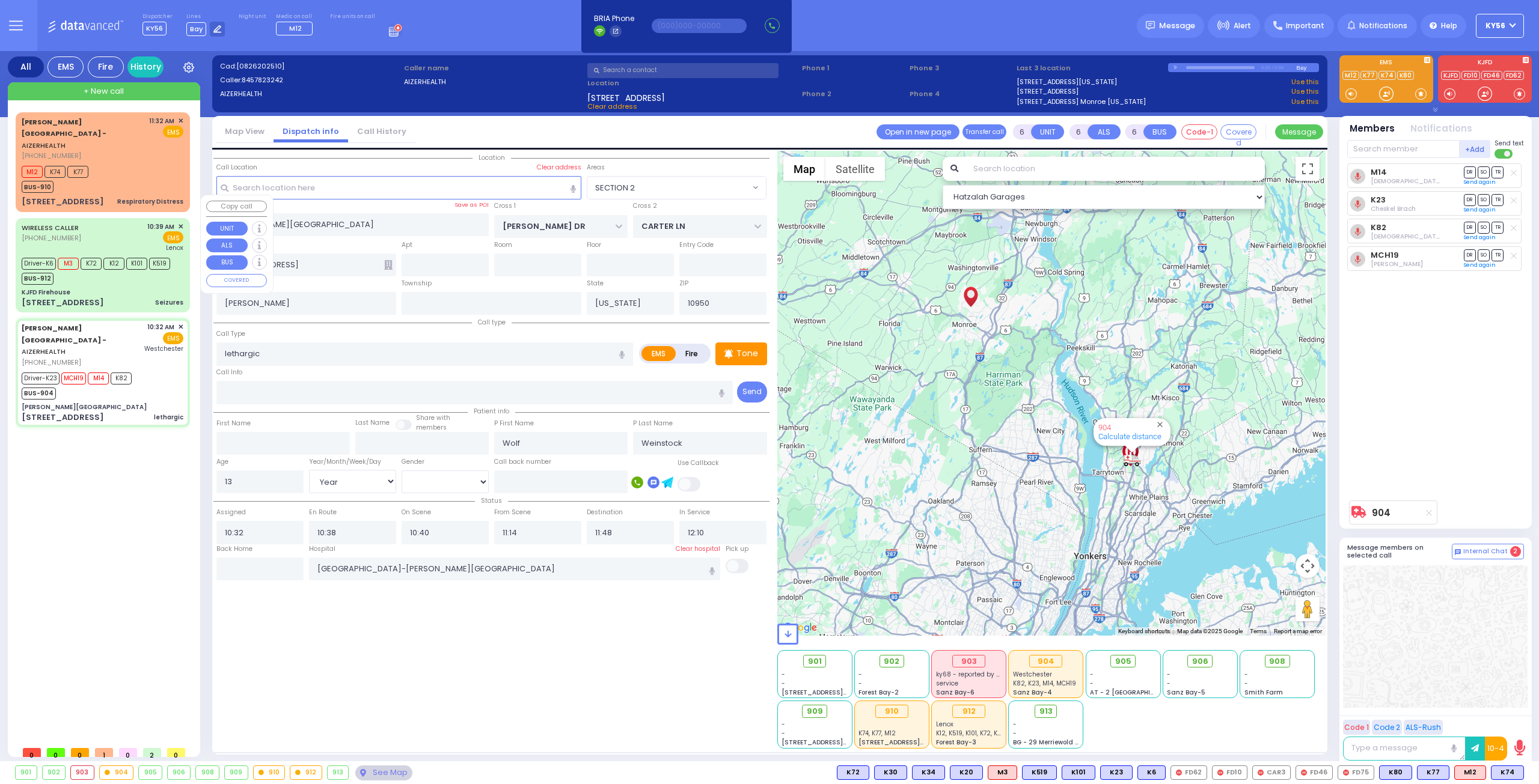
click at [85, 288] on div "KJFD Firehouse" at bounding box center [103, 292] width 161 height 9
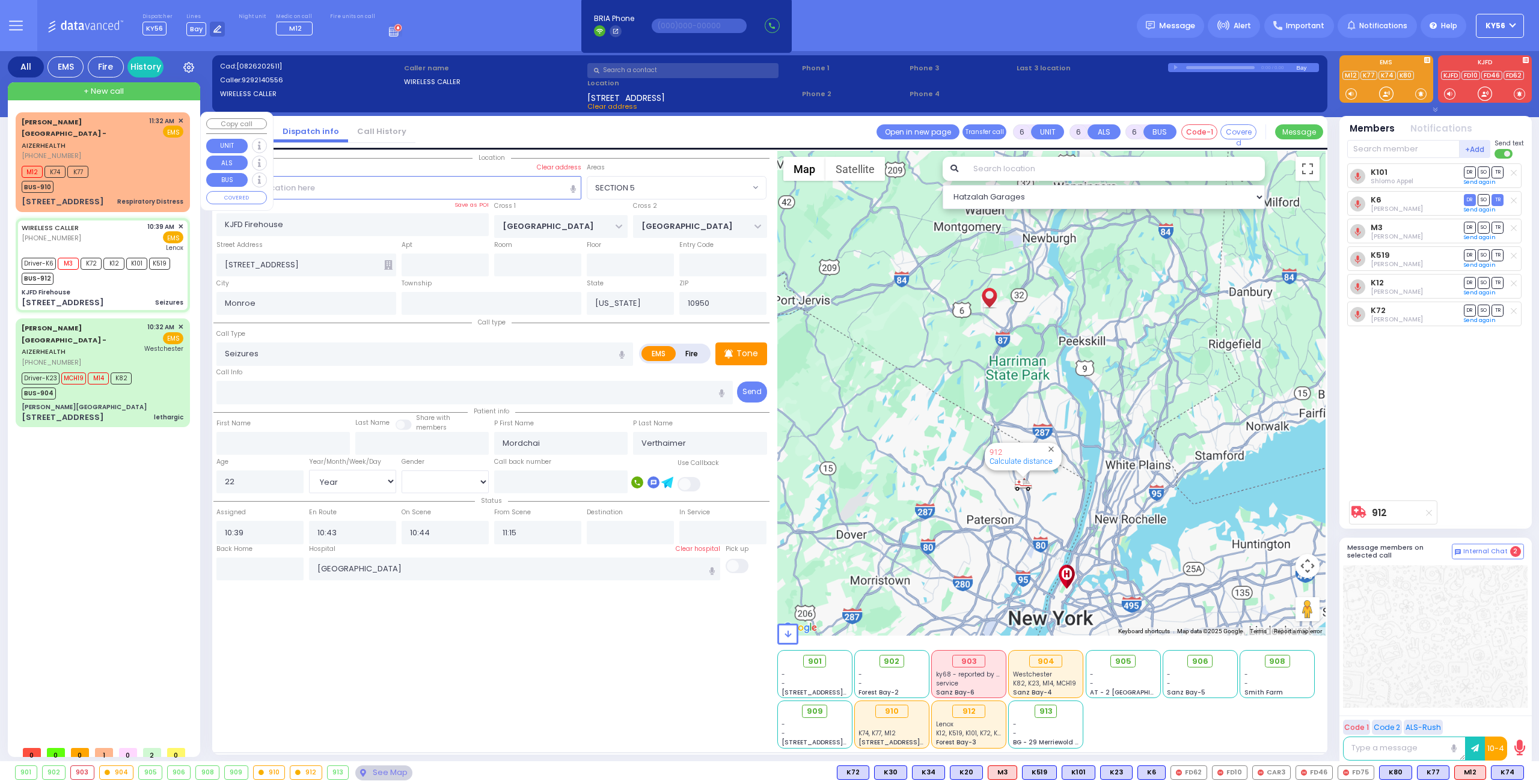
click at [139, 196] on div "Respiratory Distress" at bounding box center [150, 202] width 66 height 12
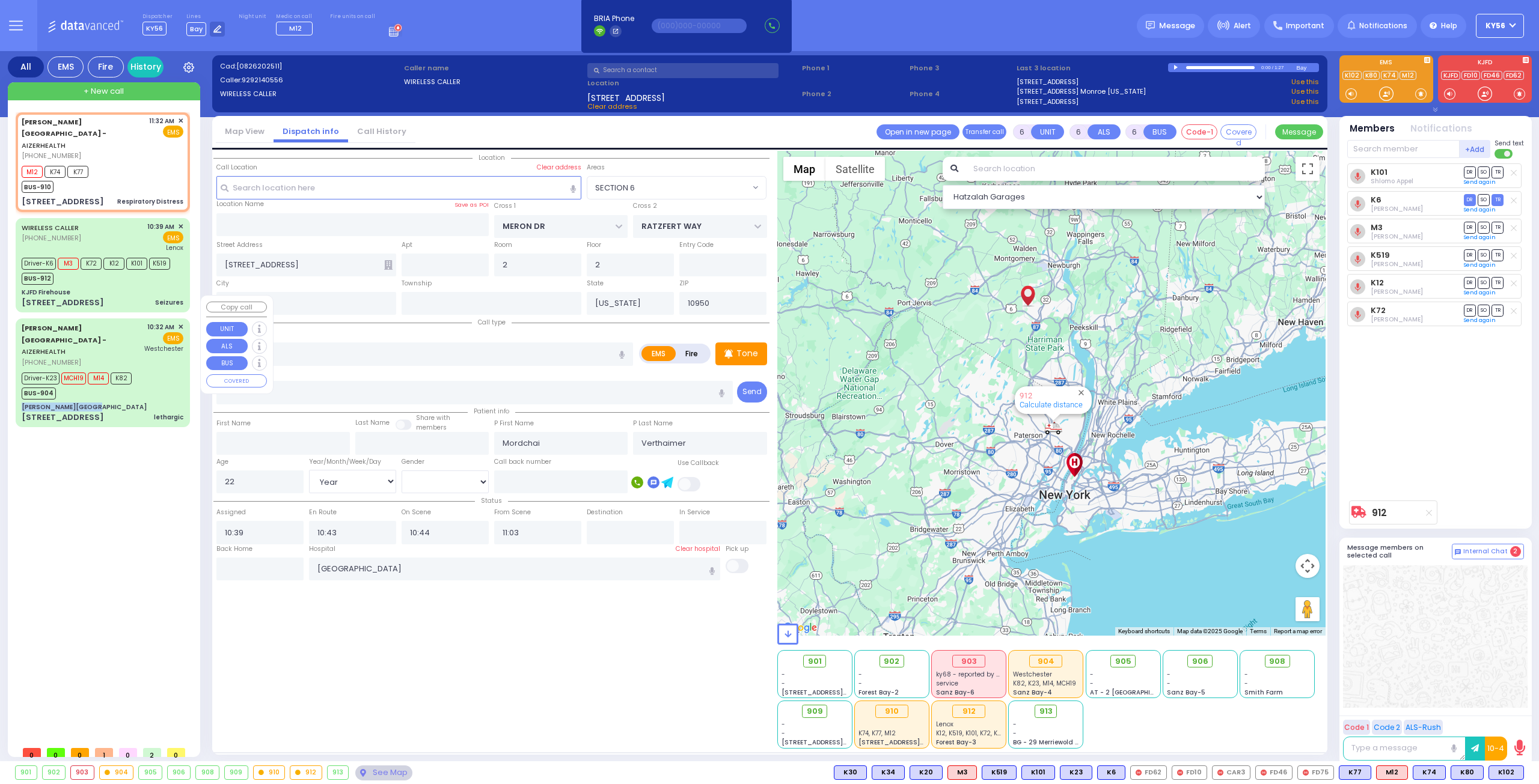
click at [132, 362] on div "[PERSON_NAME][GEOGRAPHIC_DATA] - AIZERHEALTH [PHONE_NUMBER] 10:32 AM ✕ EMS" at bounding box center [103, 372] width 170 height 105
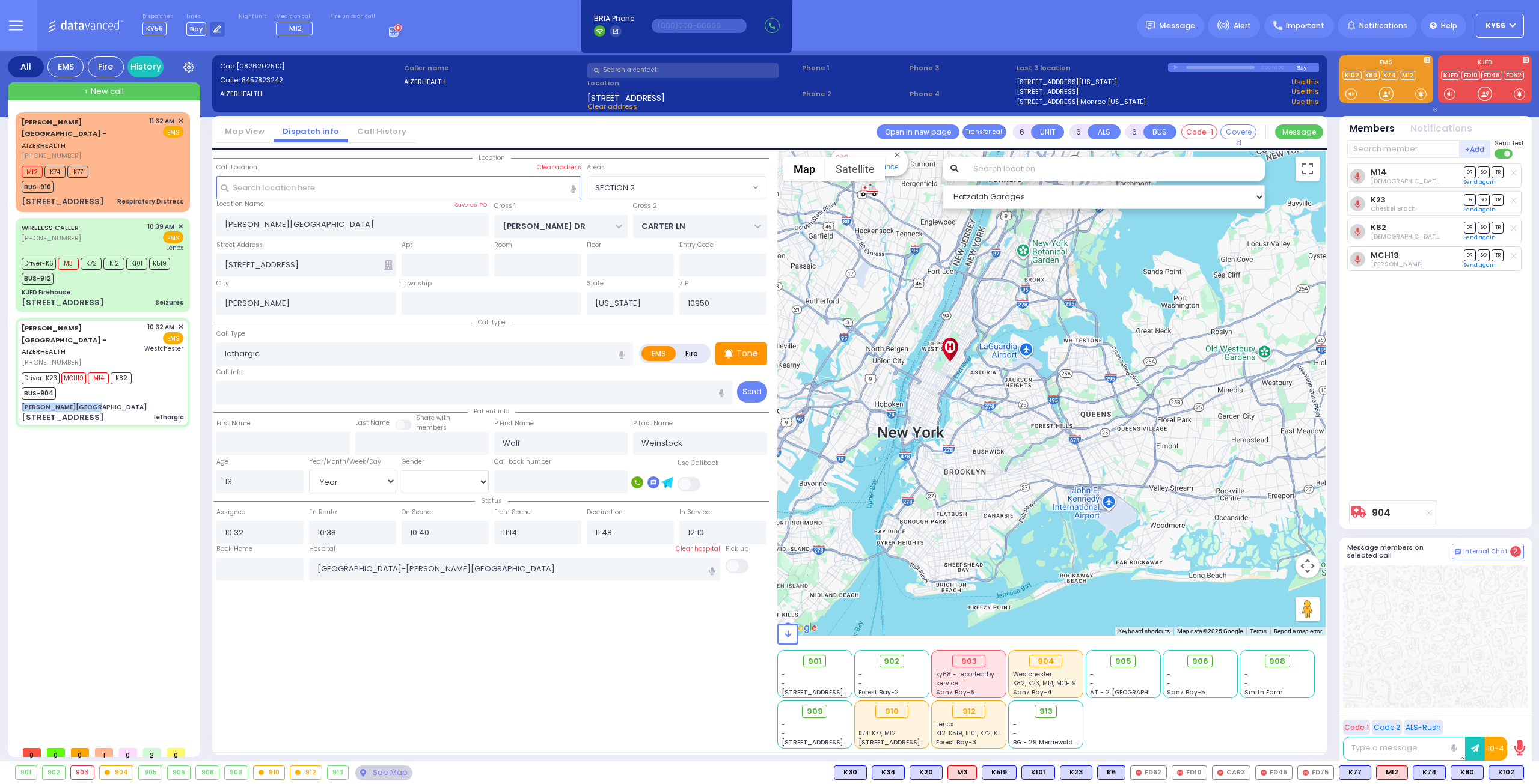
drag, startPoint x: 1022, startPoint y: 412, endPoint x: 1150, endPoint y: 525, distance: 170.7
click at [1123, 496] on div "912 Calculate distance" at bounding box center [1052, 393] width 549 height 485
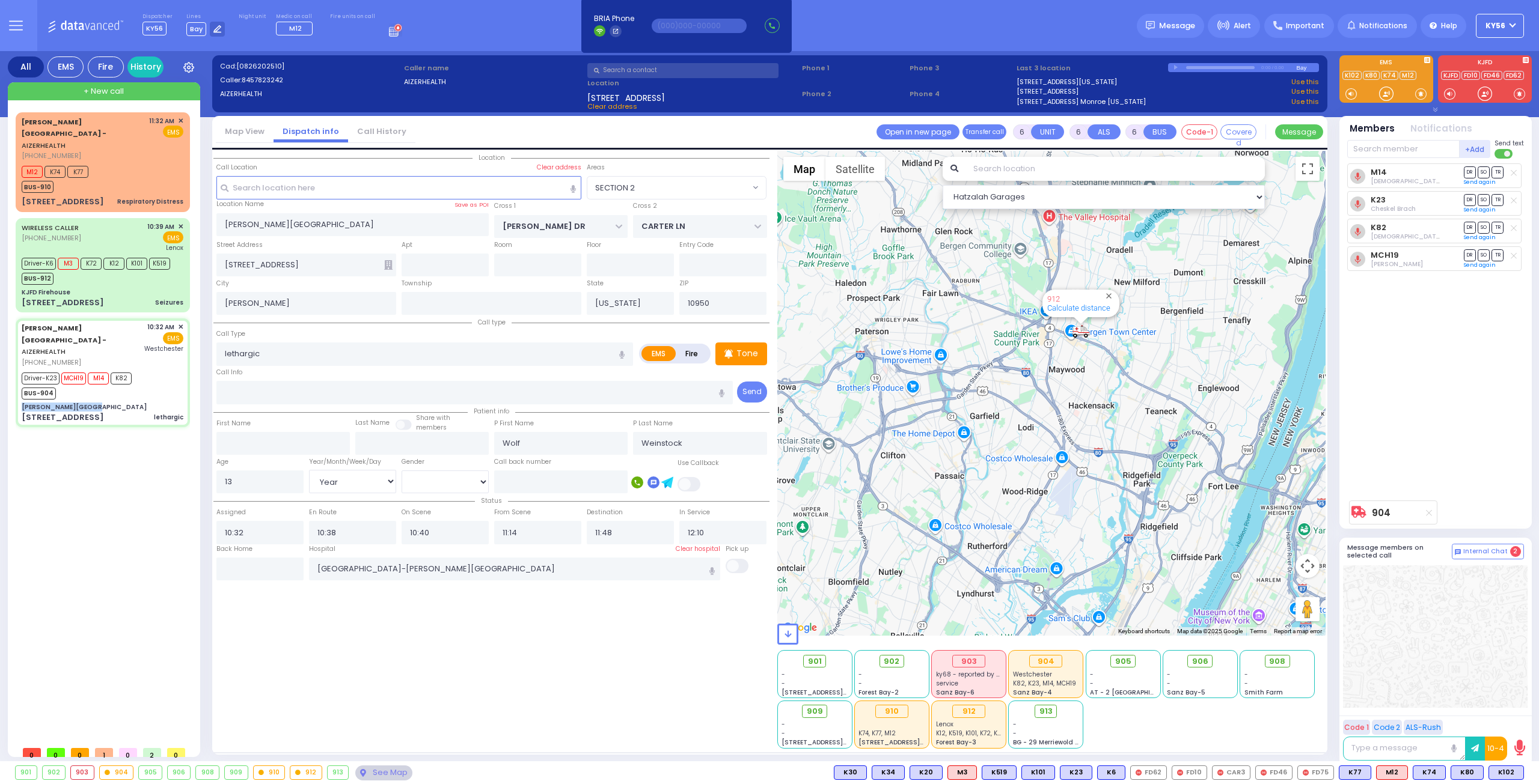
drag, startPoint x: 1142, startPoint y: 432, endPoint x: 1153, endPoint y: 452, distance: 22.8
click at [1152, 450] on div "912 Calculate distance" at bounding box center [1052, 393] width 549 height 485
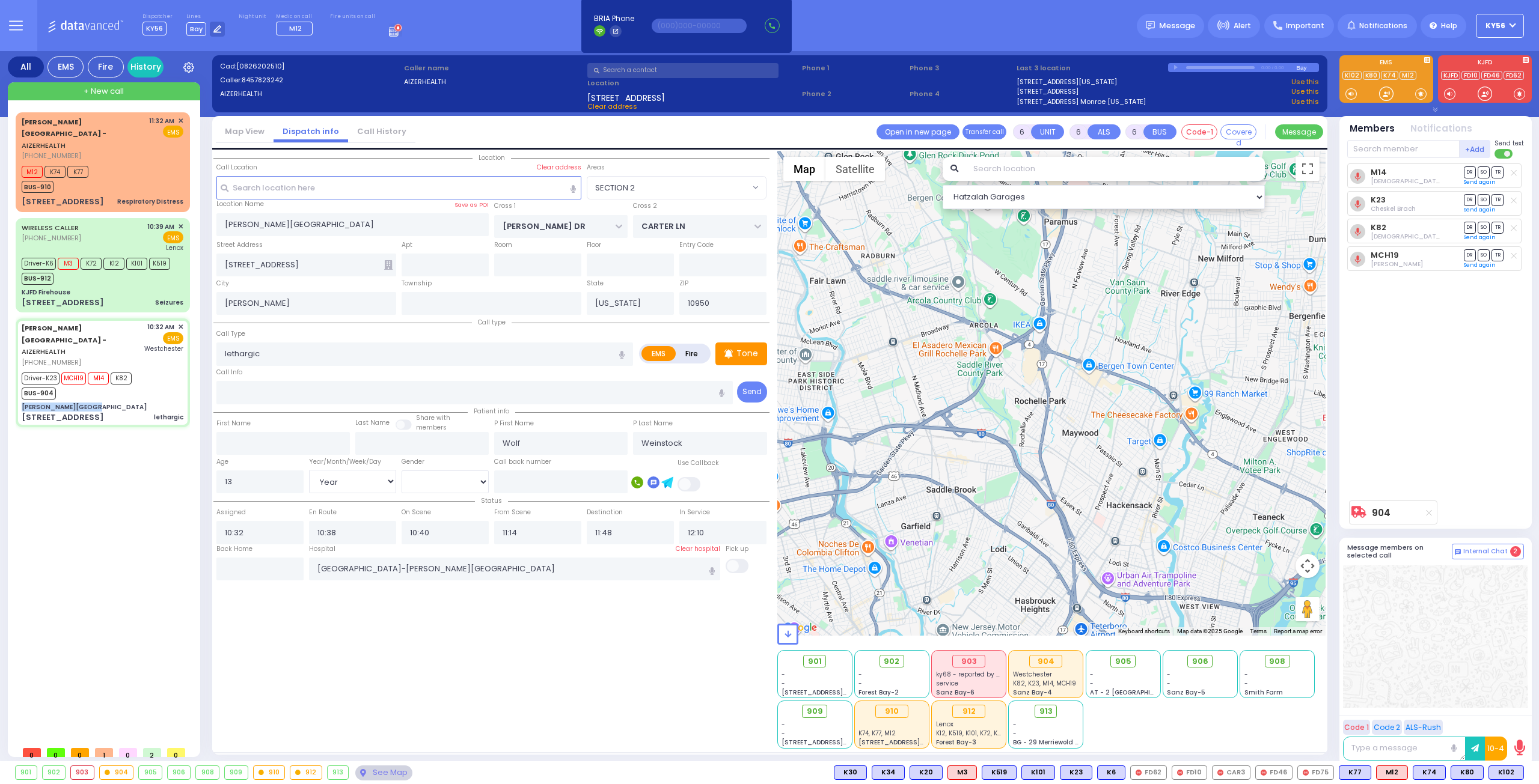
drag, startPoint x: 1113, startPoint y: 405, endPoint x: 1096, endPoint y: 457, distance: 54.7
click at [1097, 454] on div "904 Calculate distance" at bounding box center [1052, 393] width 549 height 485
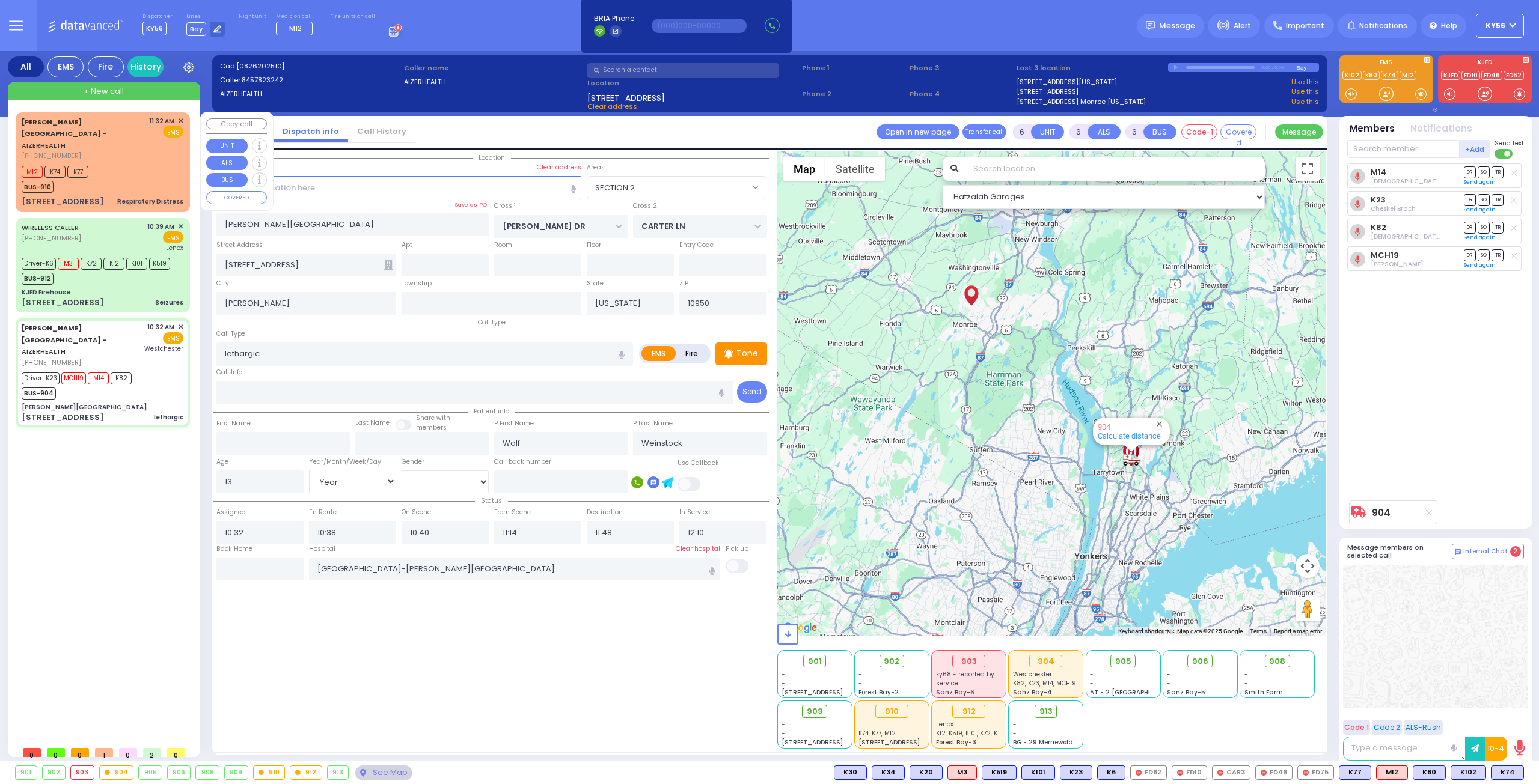
click at [127, 163] on div "M12 K74 K77 BUS-910" at bounding box center [103, 177] width 161 height 30
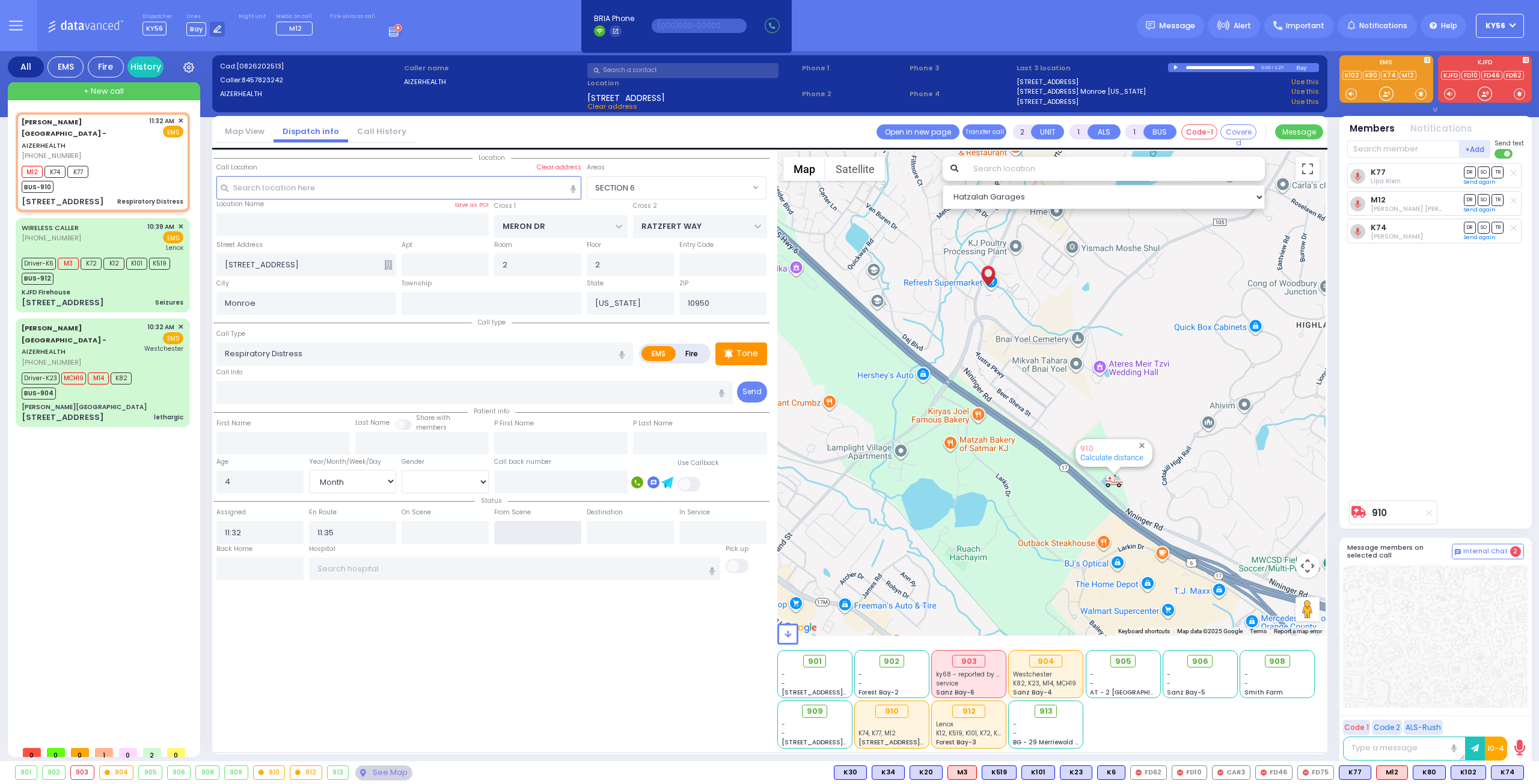
click at [517, 528] on input "text" at bounding box center [537, 532] width 87 height 23
click at [517, 529] on input "text" at bounding box center [537, 532] width 87 height 23
click at [467, 563] on input "text" at bounding box center [515, 568] width 412 height 23
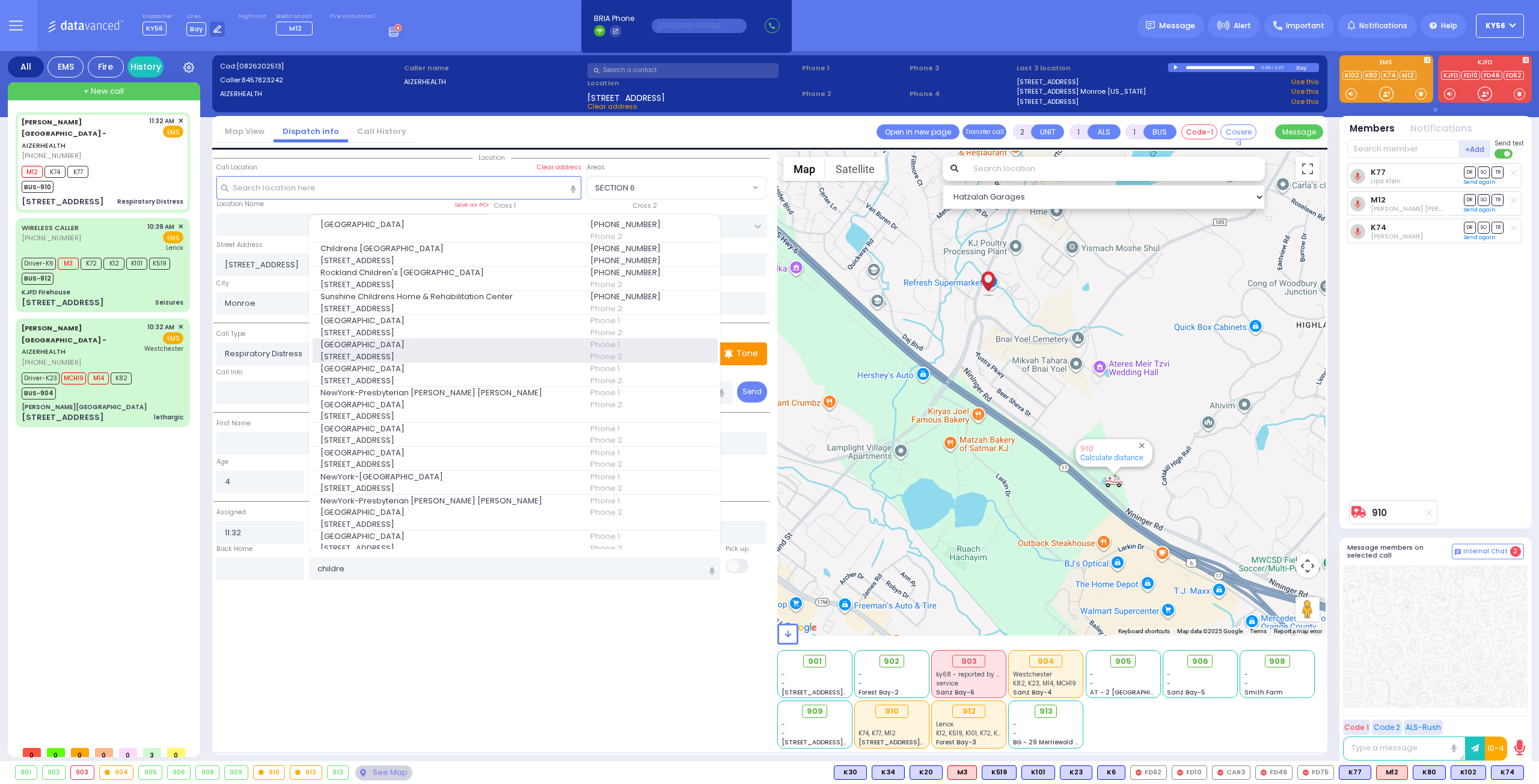
click at [371, 351] on span "[GEOGRAPHIC_DATA]" at bounding box center [448, 345] width 256 height 12
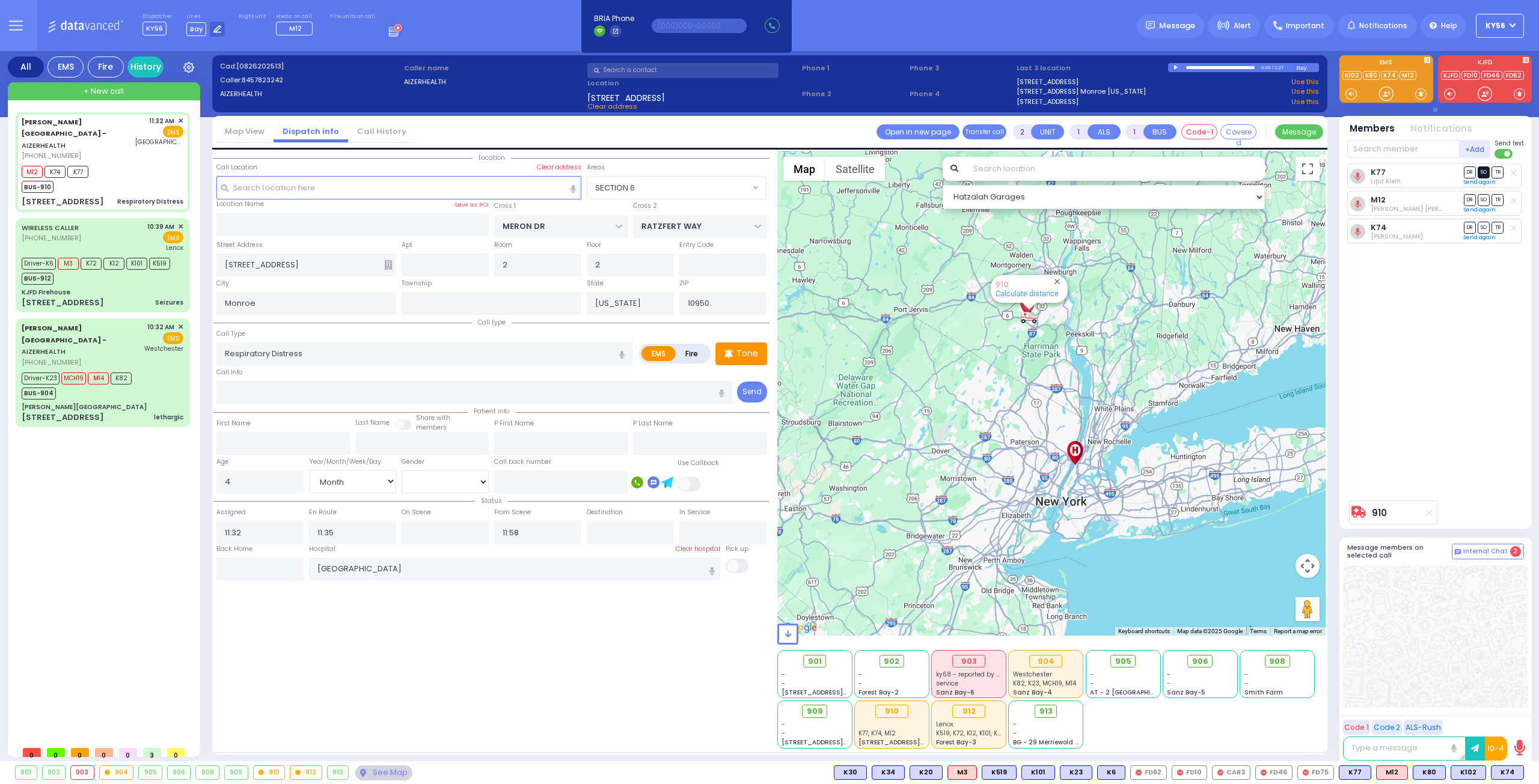
click at [1485, 174] on span "SO" at bounding box center [1483, 172] width 12 height 12
click at [1496, 199] on span "TR" at bounding box center [1497, 200] width 12 height 12
click at [1496, 224] on span "TR" at bounding box center [1497, 228] width 12 height 12
click at [1473, 227] on span "DR" at bounding box center [1469, 228] width 12 height 12
click at [109, 288] on div "KJFD Firehouse" at bounding box center [103, 292] width 161 height 9
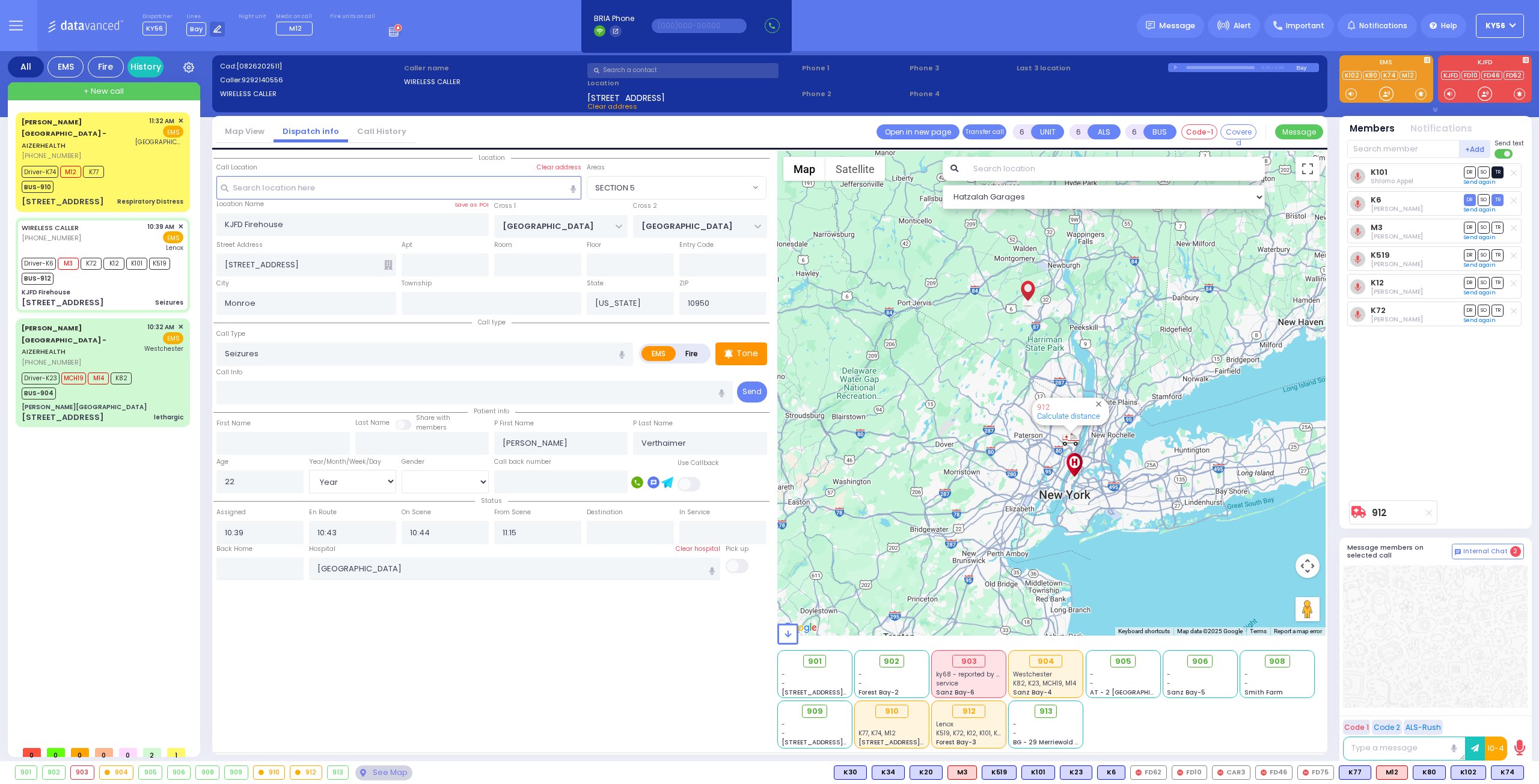
click at [1498, 172] on span "TR" at bounding box center [1497, 172] width 12 height 12
click at [1482, 228] on span "SO" at bounding box center [1483, 228] width 12 height 12
click at [1485, 254] on span "SO" at bounding box center [1483, 255] width 12 height 12
click at [1496, 254] on span "TR" at bounding box center [1497, 255] width 12 height 12
click at [1486, 282] on span "SO" at bounding box center [1483, 283] width 12 height 12
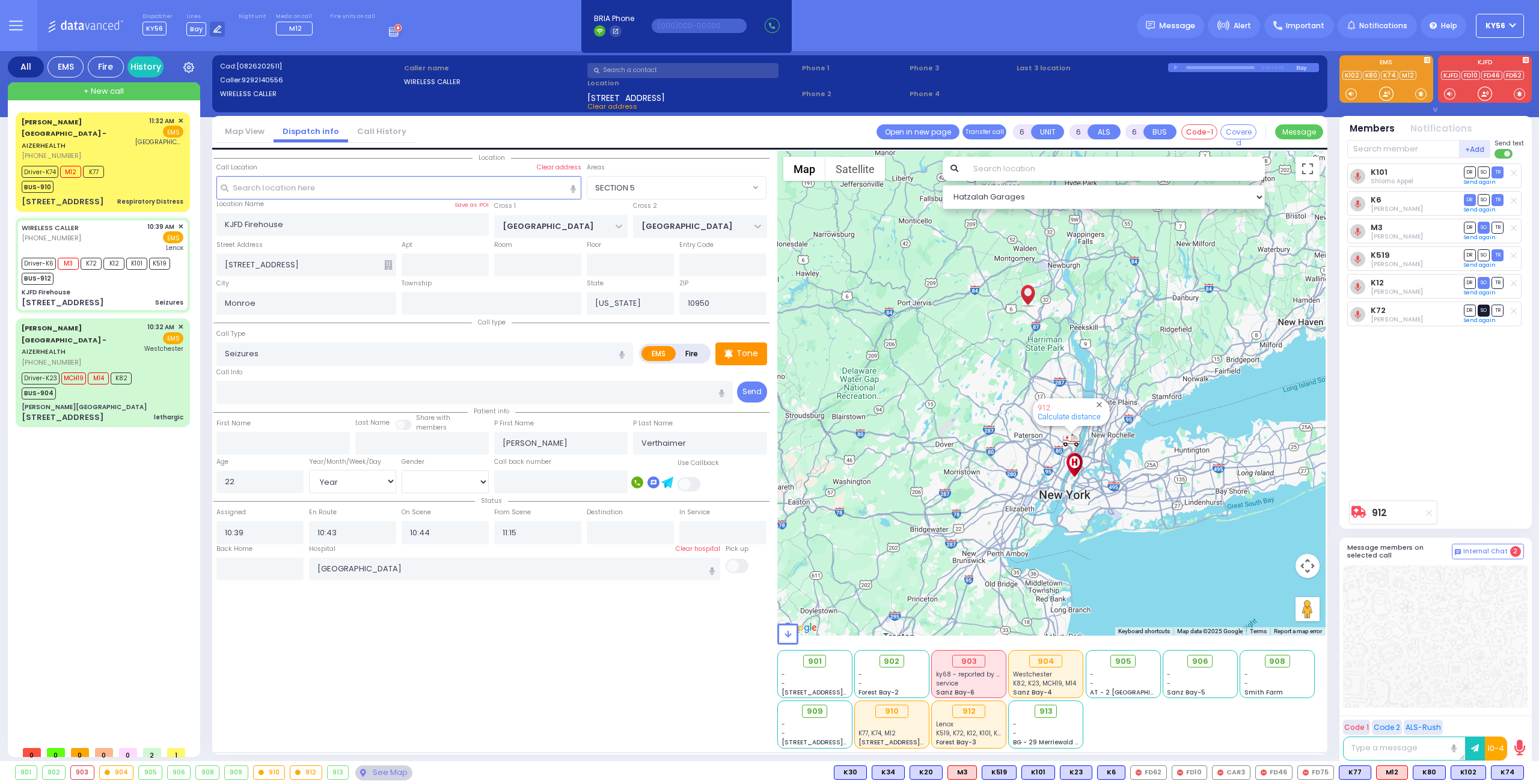
click at [1480, 307] on span "SO" at bounding box center [1483, 310] width 12 height 12
click at [140, 412] on div "[STREET_ADDRESS] lethargic" at bounding box center [103, 417] width 161 height 12
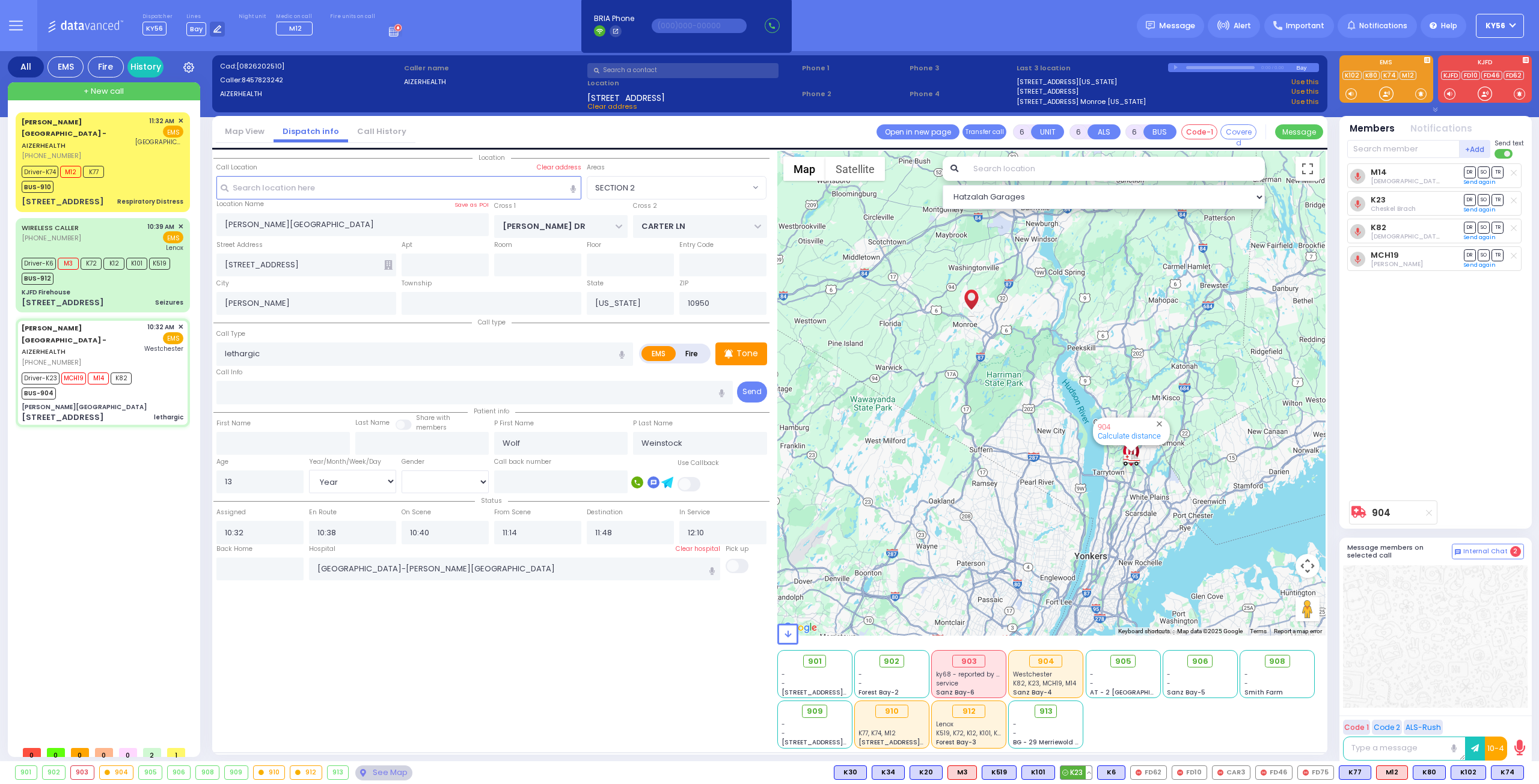
click at [1092, 775] on button at bounding box center [1088, 772] width 6 height 13
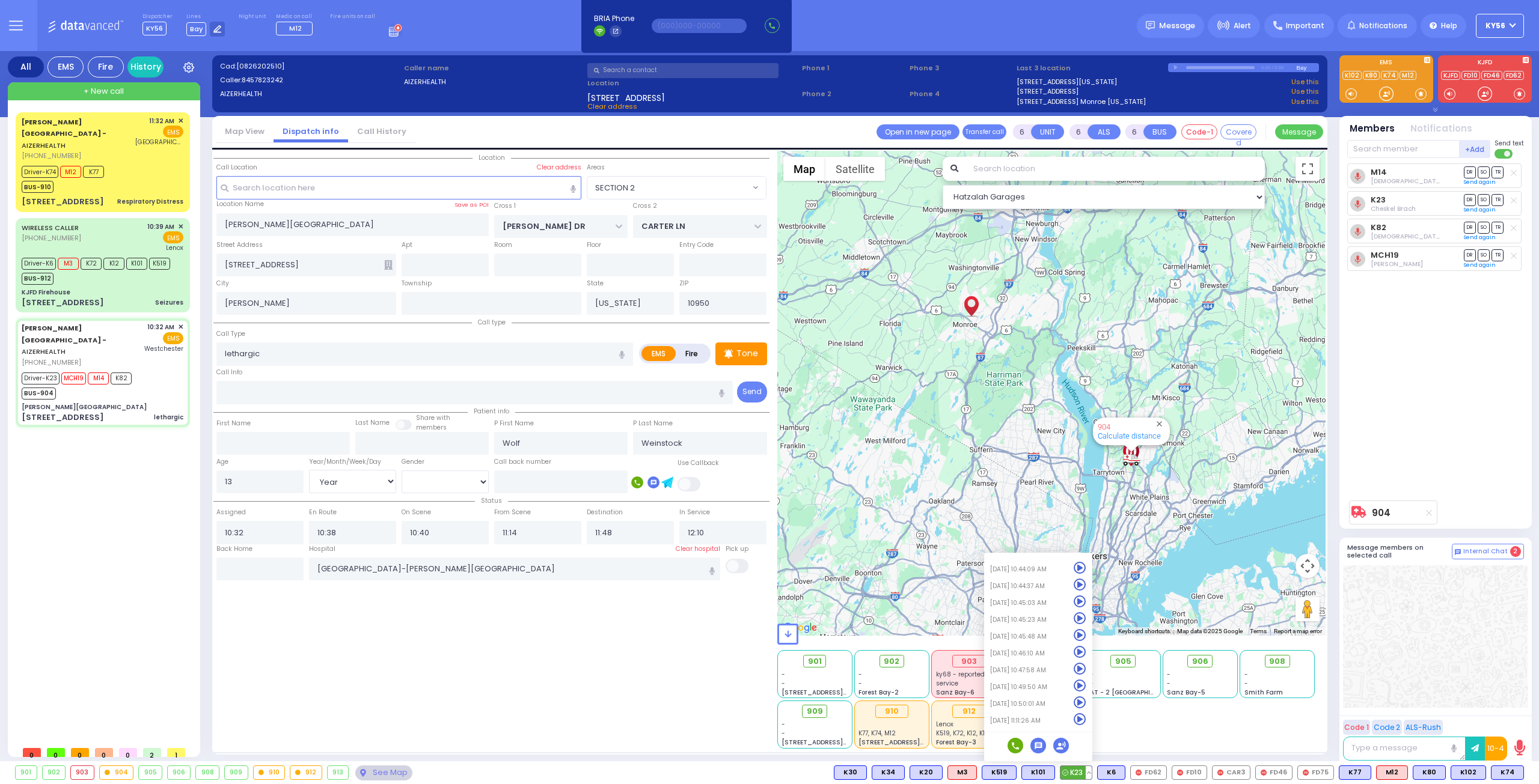
click at [1086, 717] on icon at bounding box center [1080, 719] width 13 height 13
click at [1486, 256] on span "SO" at bounding box center [1483, 255] width 12 height 12
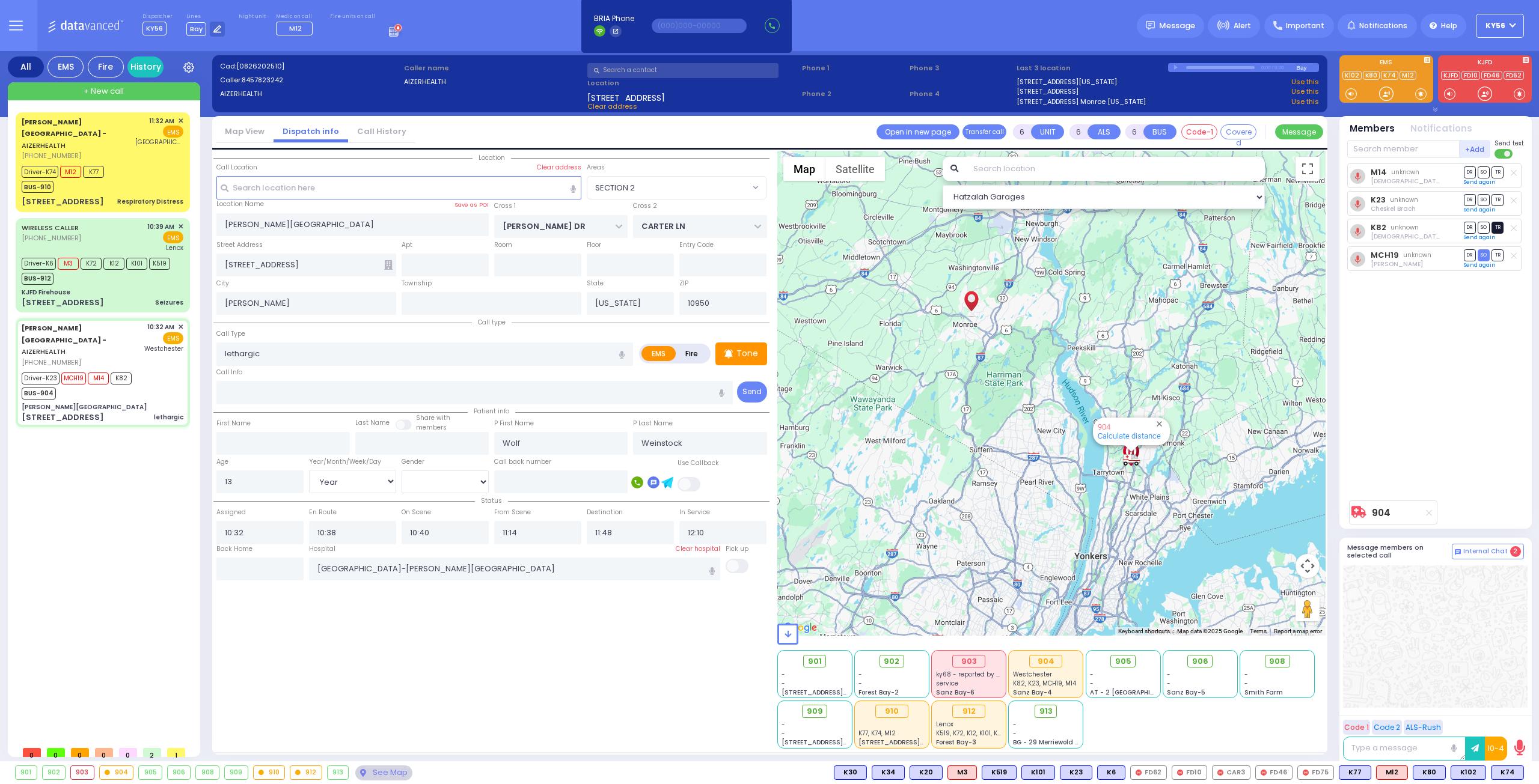
click at [1498, 226] on span "TR" at bounding box center [1497, 228] width 12 height 12
click at [1500, 197] on span "TR" at bounding box center [1497, 200] width 12 height 12
click at [1498, 170] on span "TR" at bounding box center [1497, 172] width 12 height 12
click at [1474, 201] on span "DR" at bounding box center [1469, 200] width 12 height 12
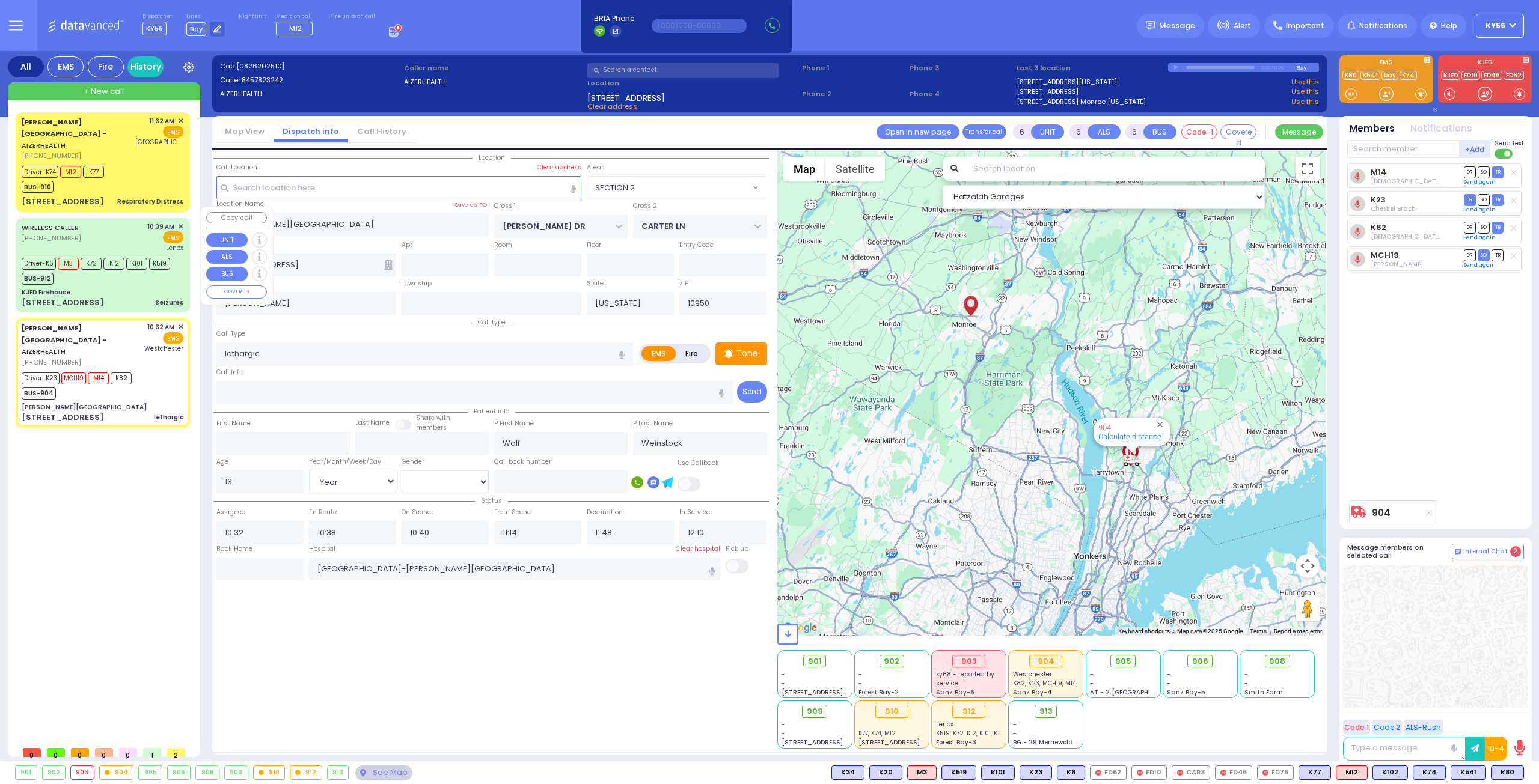
click at [132, 288] on div "KJFD Firehouse" at bounding box center [103, 292] width 161 height 9
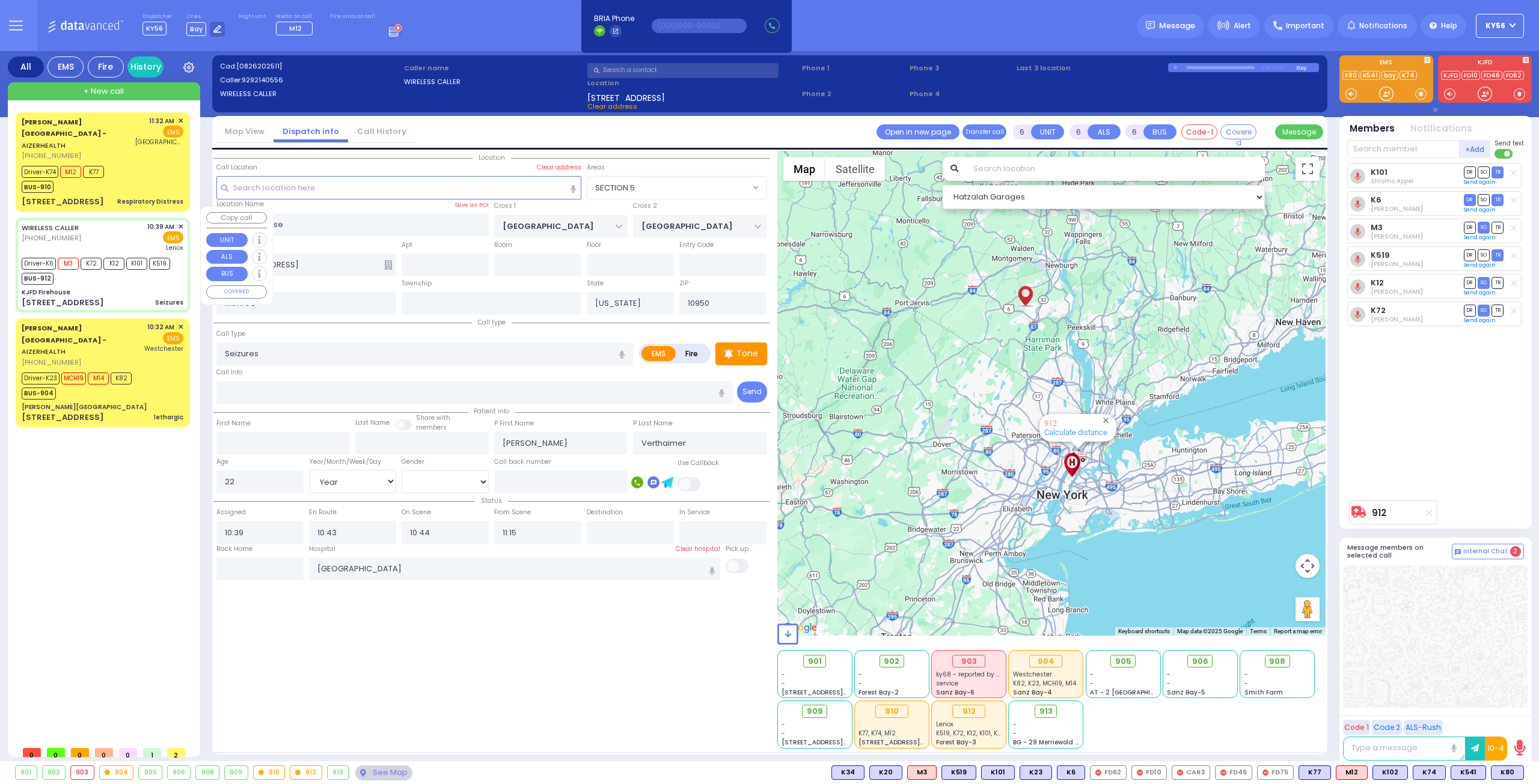
select select "SECTION 5"
select select "Year"
select select "[DEMOGRAPHIC_DATA]"
click at [110, 403] on div "[PERSON_NAME][GEOGRAPHIC_DATA]" at bounding box center [103, 407] width 161 height 9
select select
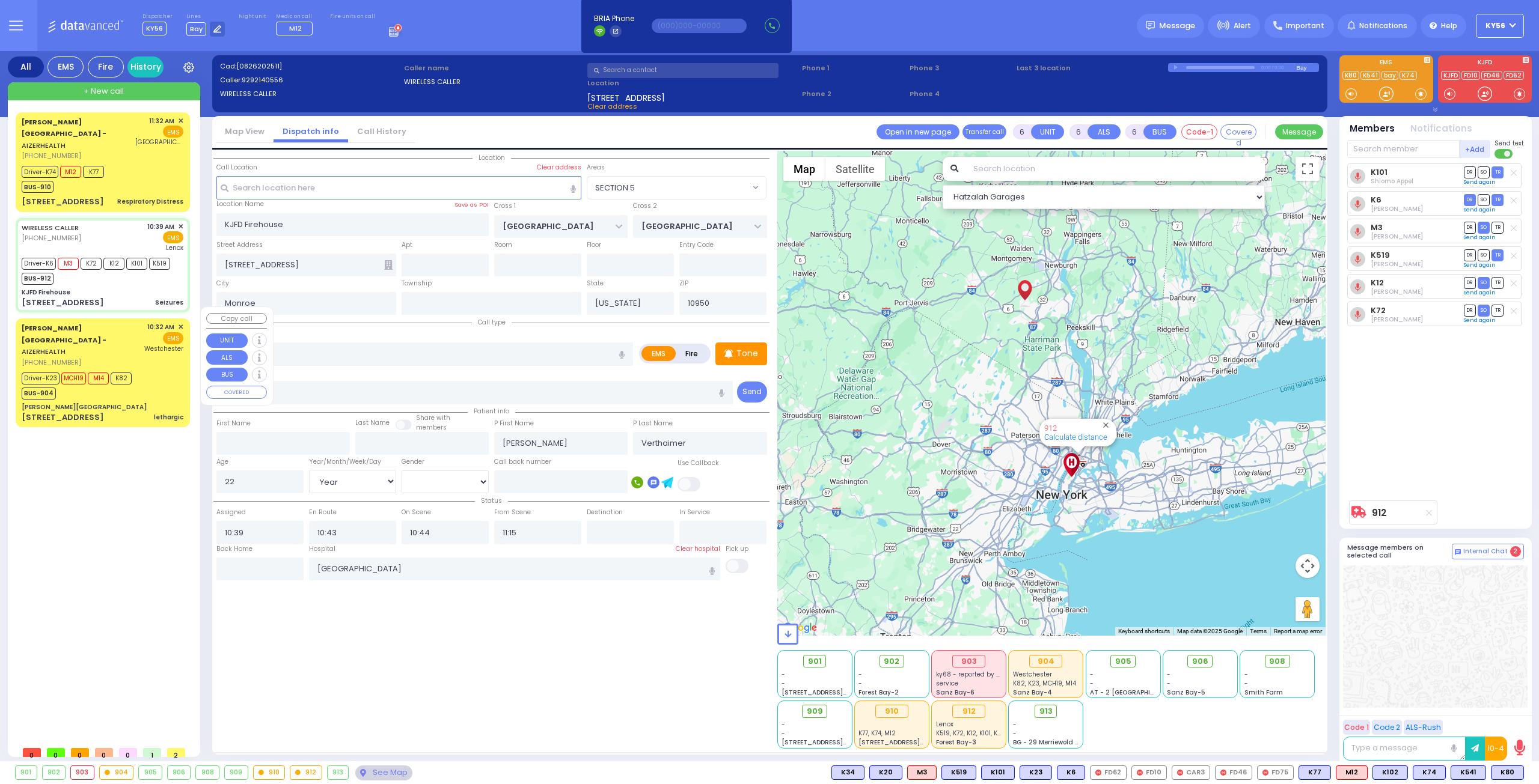
type input "lethargic"
radio input "true"
type input "Wolf"
type input "Weinstock"
type input "13"
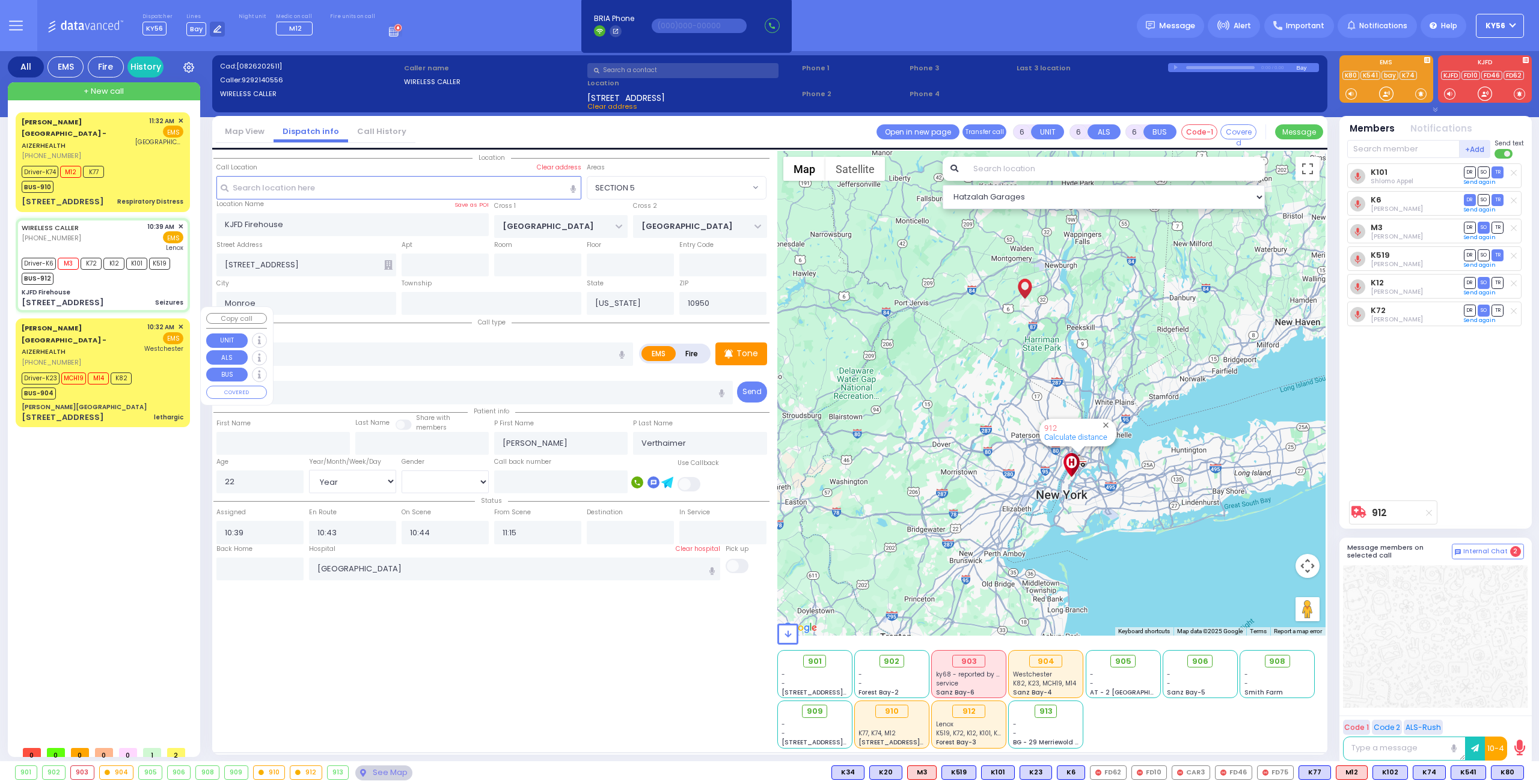
select select "Year"
select select "[DEMOGRAPHIC_DATA]"
type input "10:32"
type input "10:38"
type input "10:40"
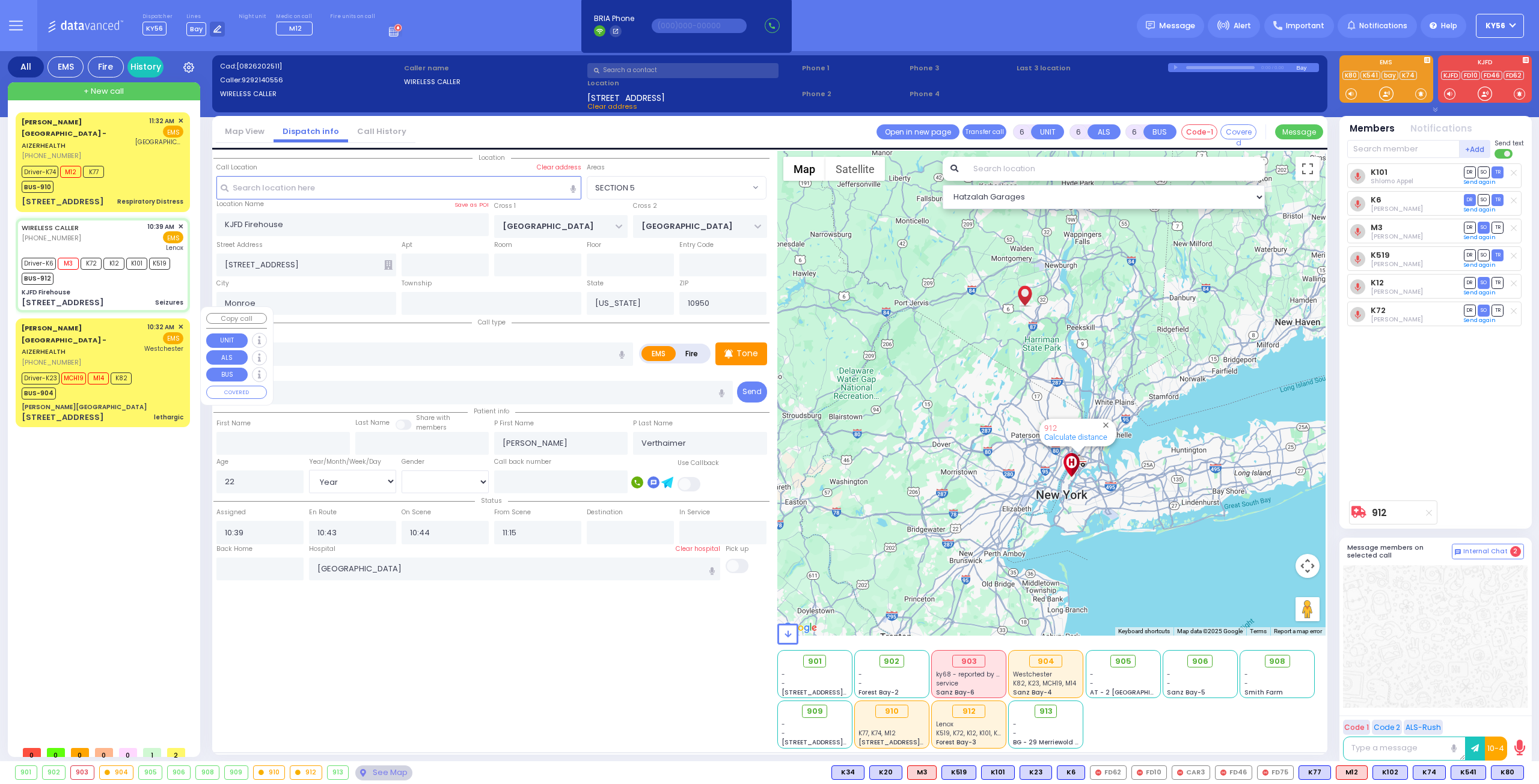
type input "11:14"
type input "11:48"
type input "12:10"
type input "[GEOGRAPHIC_DATA]-[PERSON_NAME][GEOGRAPHIC_DATA]"
select select "Hatzalah Garages"
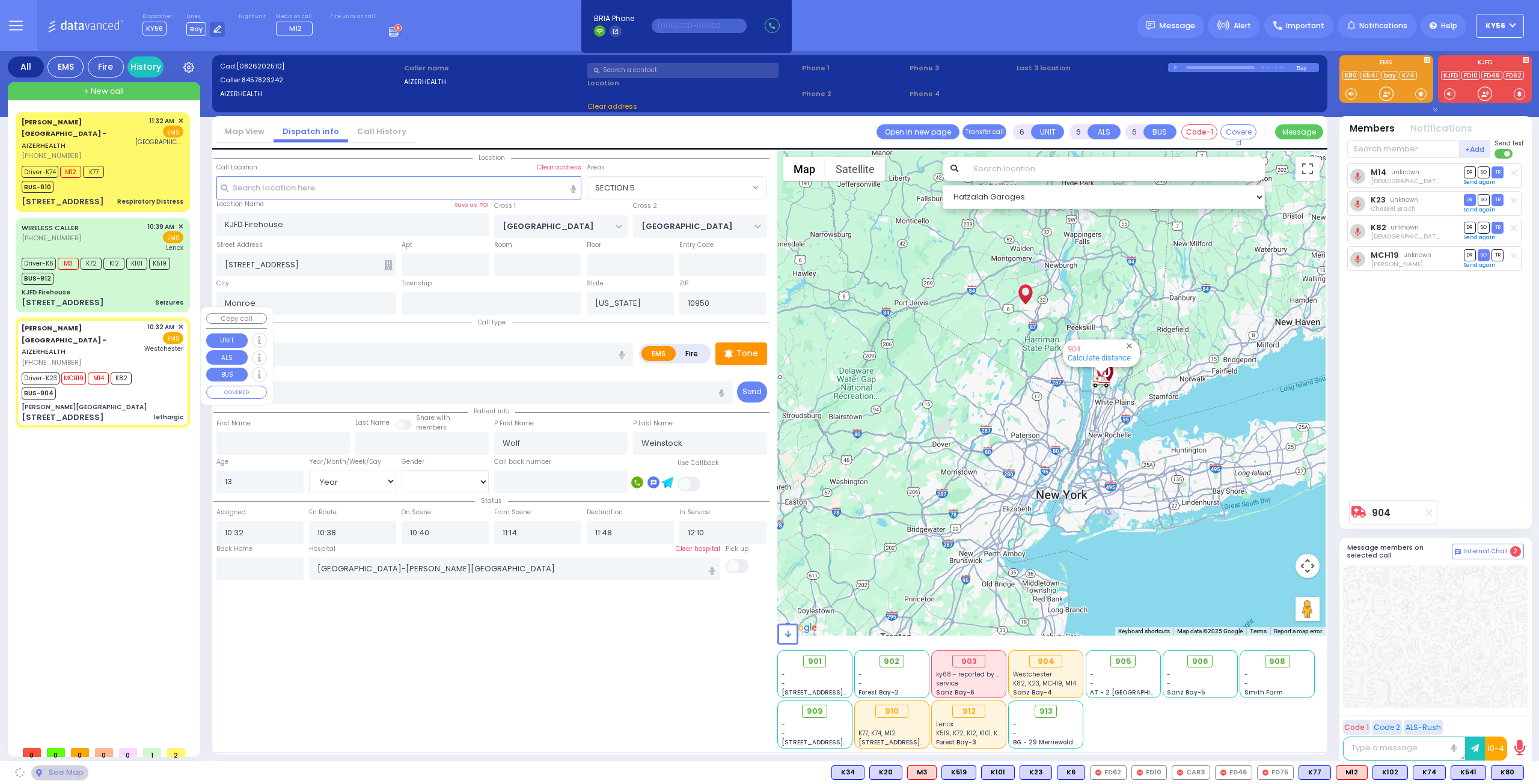
type input "[PERSON_NAME][GEOGRAPHIC_DATA]"
type input "[PERSON_NAME] DR"
type input "CARTER LN"
type input "[STREET_ADDRESS]"
type input "[PERSON_NAME]"
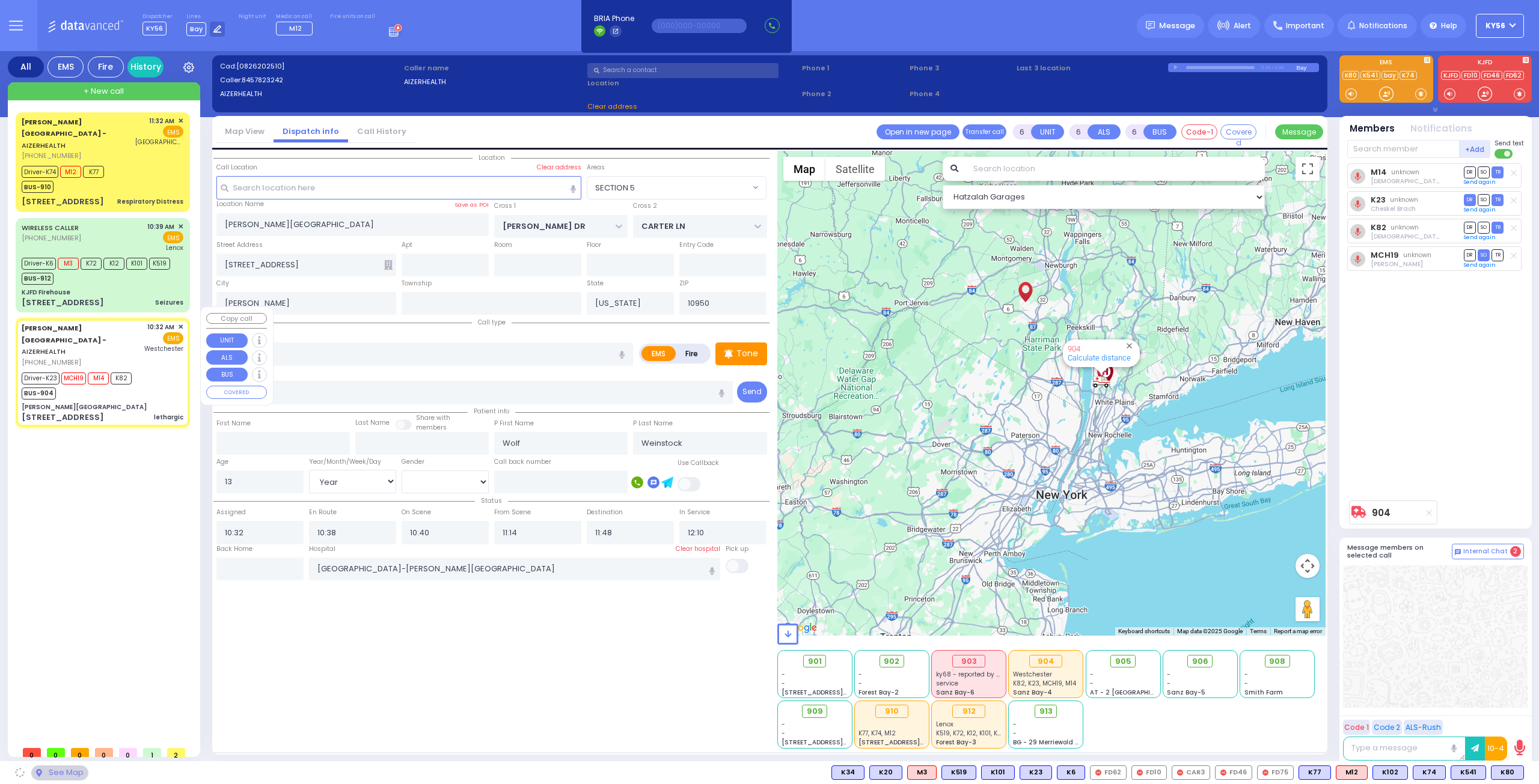
select select "SECTION 2"
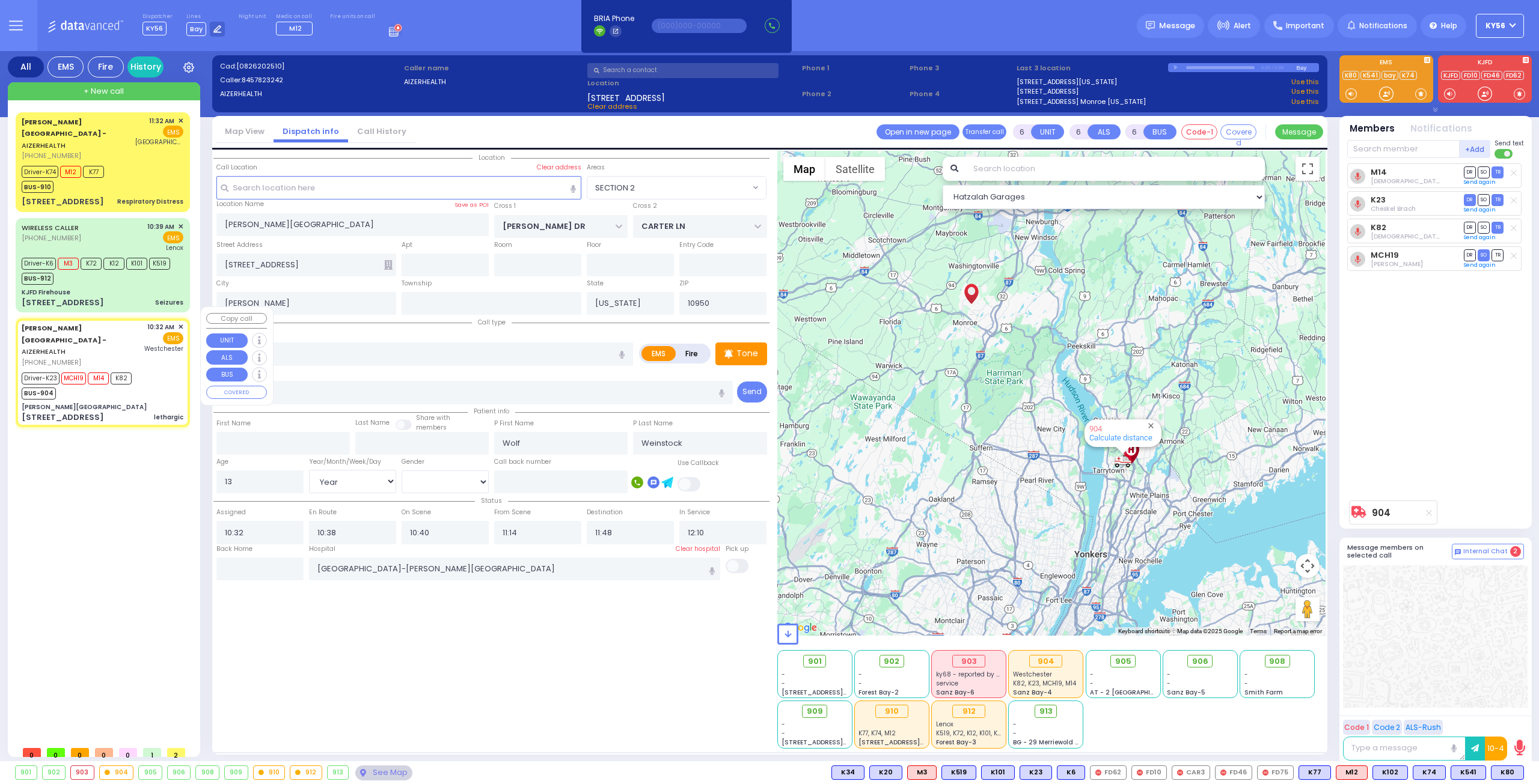
click at [132, 557] on div "Aizer Health Center - AIZERHEALTH (845) 782-3242 11:32 AM ✕" at bounding box center [105, 426] width 179 height 628
click at [132, 163] on div "Driver-K74 M12 K77 BUS-910" at bounding box center [103, 177] width 161 height 30
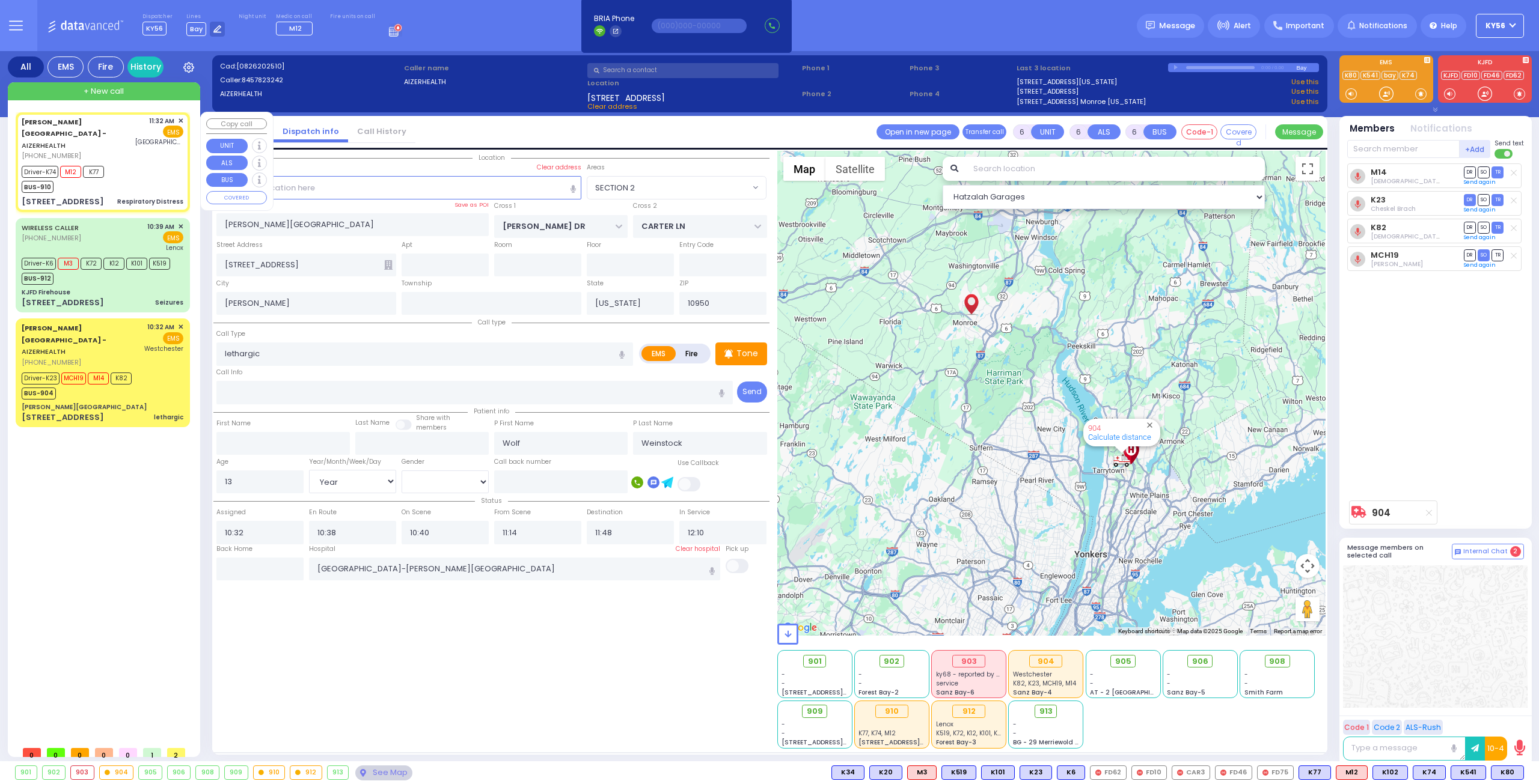
select select
type input "Respiratory Distress"
radio input "true"
type input "Toby"
type input "Wesel"
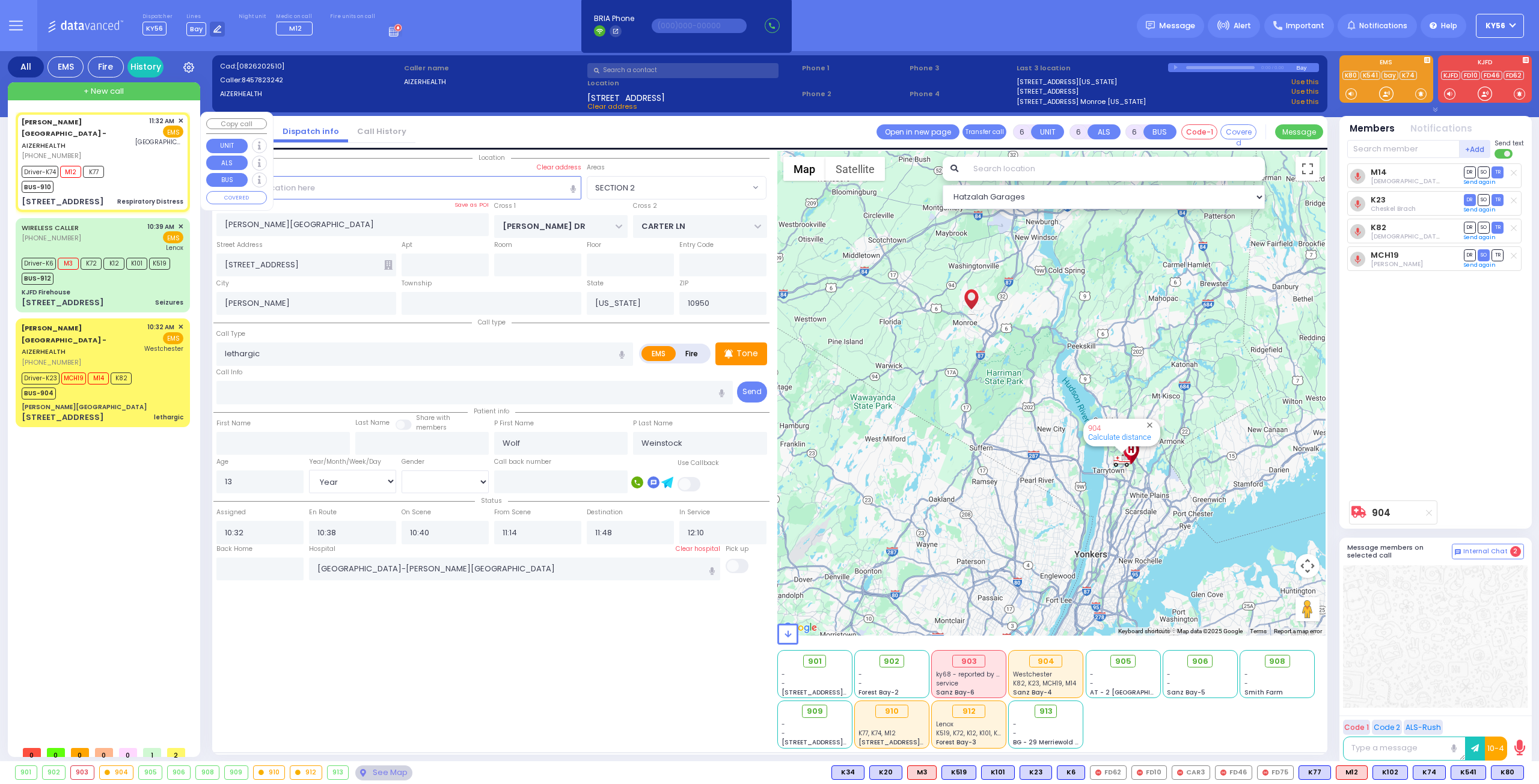
type input "4"
select select "Month"
select select "[DEMOGRAPHIC_DATA]"
type input "11:32"
type input "11:35"
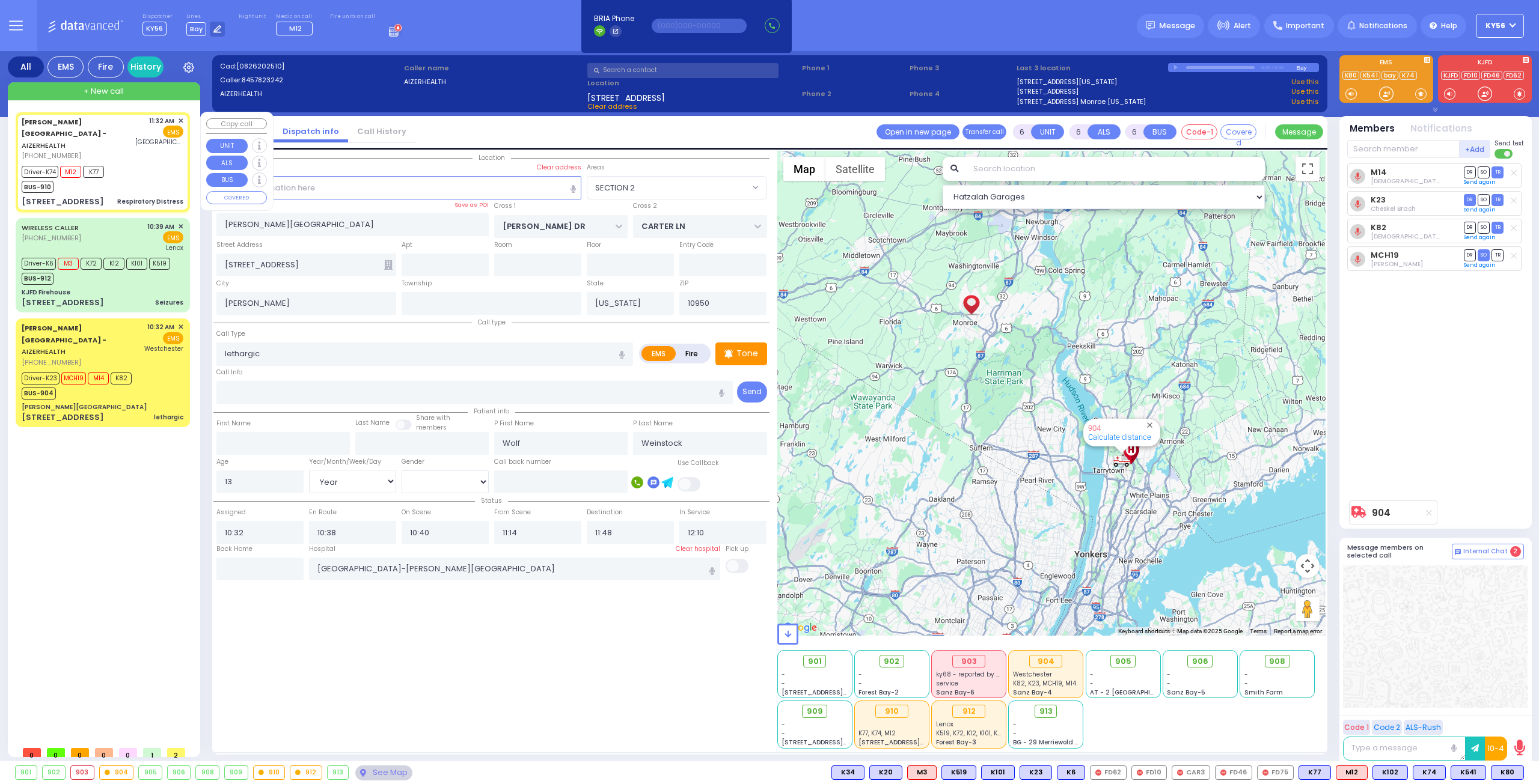
type input "11:38"
type input "11:58"
type input "[GEOGRAPHIC_DATA]"
type input "MERON DR"
type input "RATZFERT WAY"
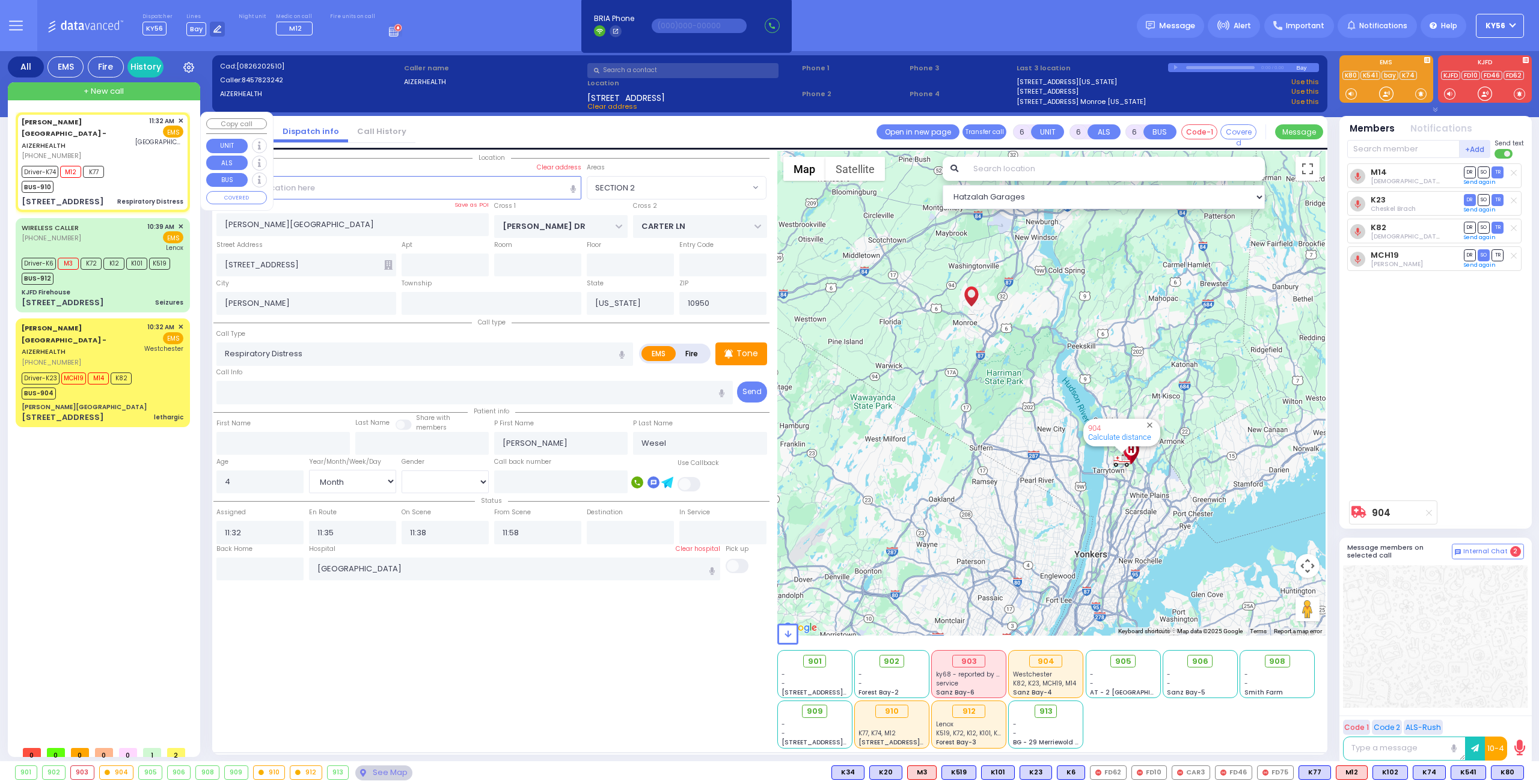
type input "[STREET_ADDRESS]"
type input "2"
type input "Monroe"
select select "SECTION 6"
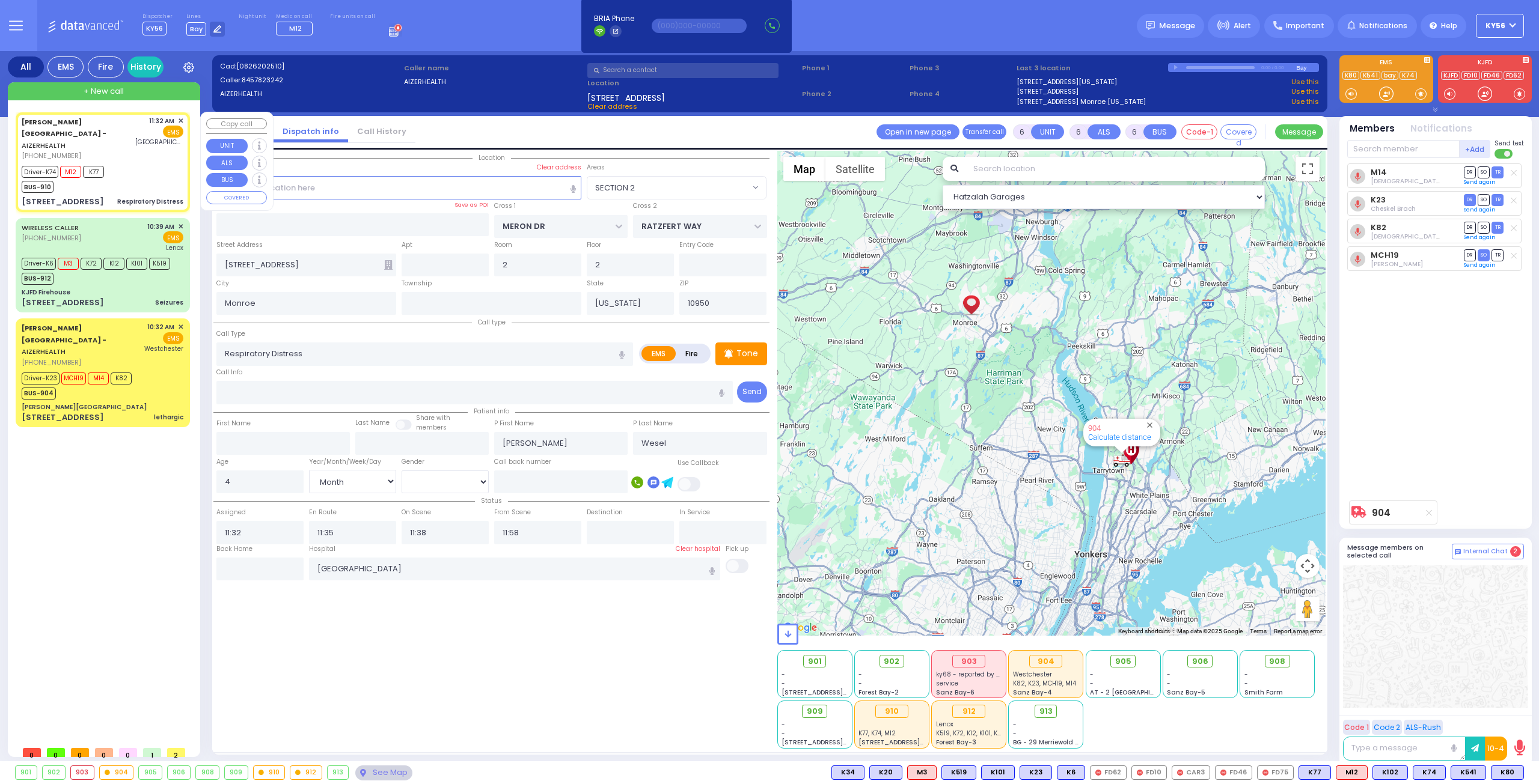
select select "Hatzalah Garages"
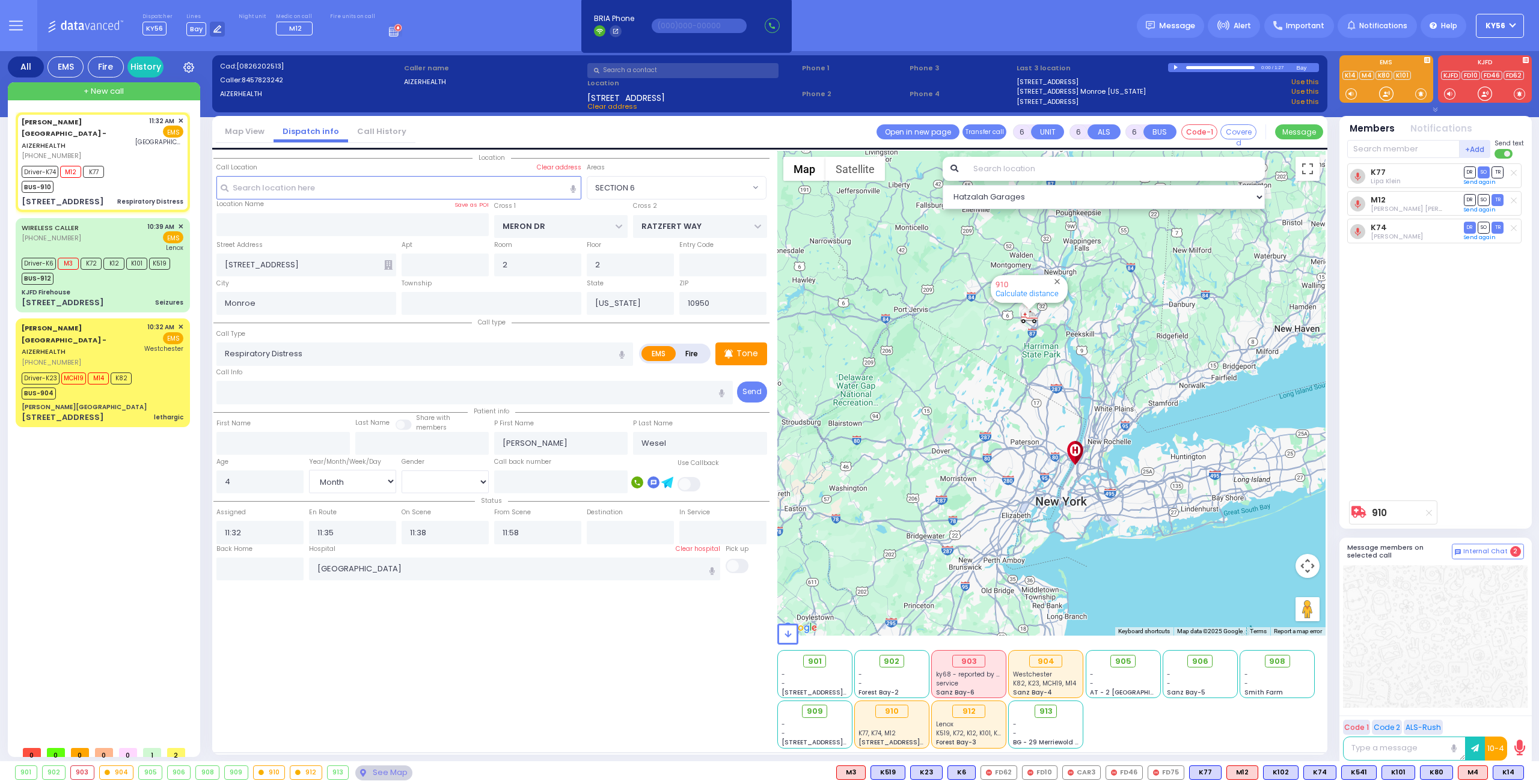
click at [1001, 284] on link "910" at bounding box center [1002, 285] width 13 height 9
